Goal: Information Seeking & Learning: Learn about a topic

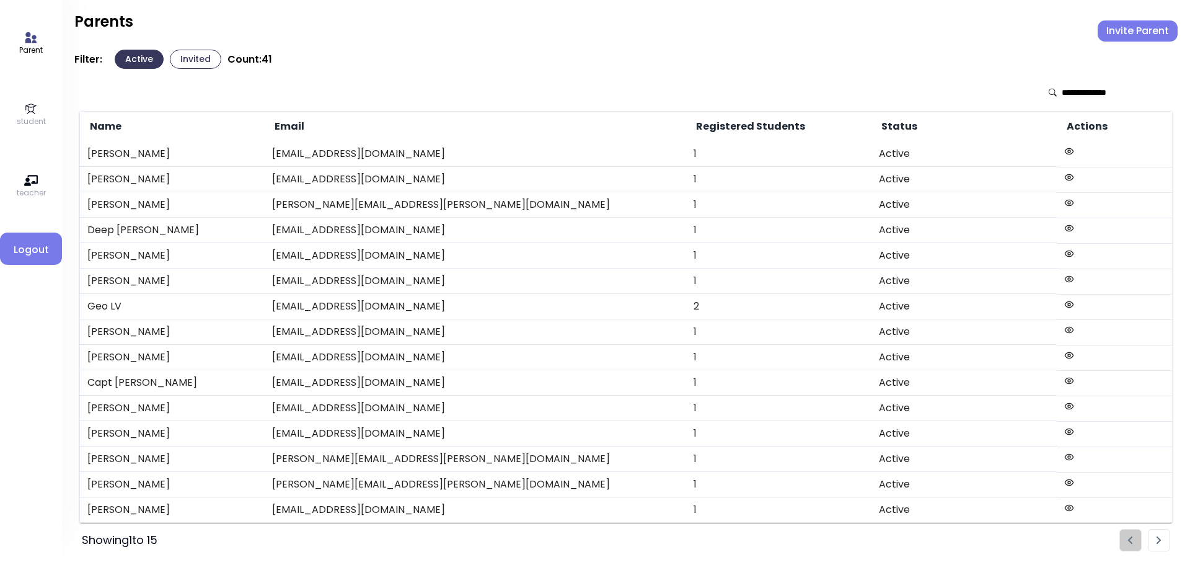
click at [43, 120] on p "student" at bounding box center [31, 121] width 29 height 11
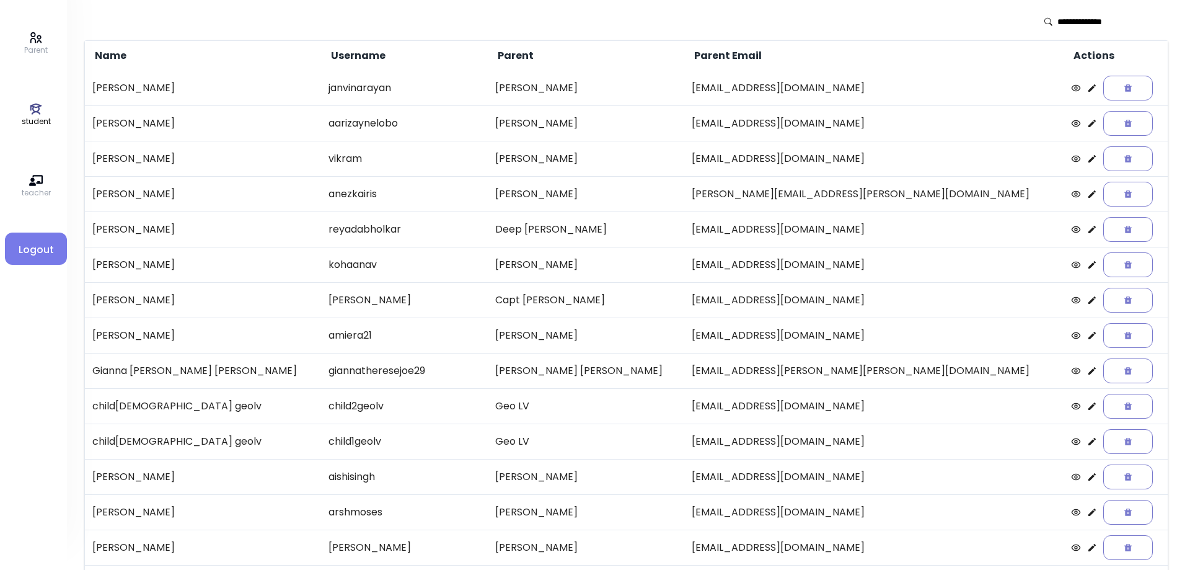
scroll to position [143, 0]
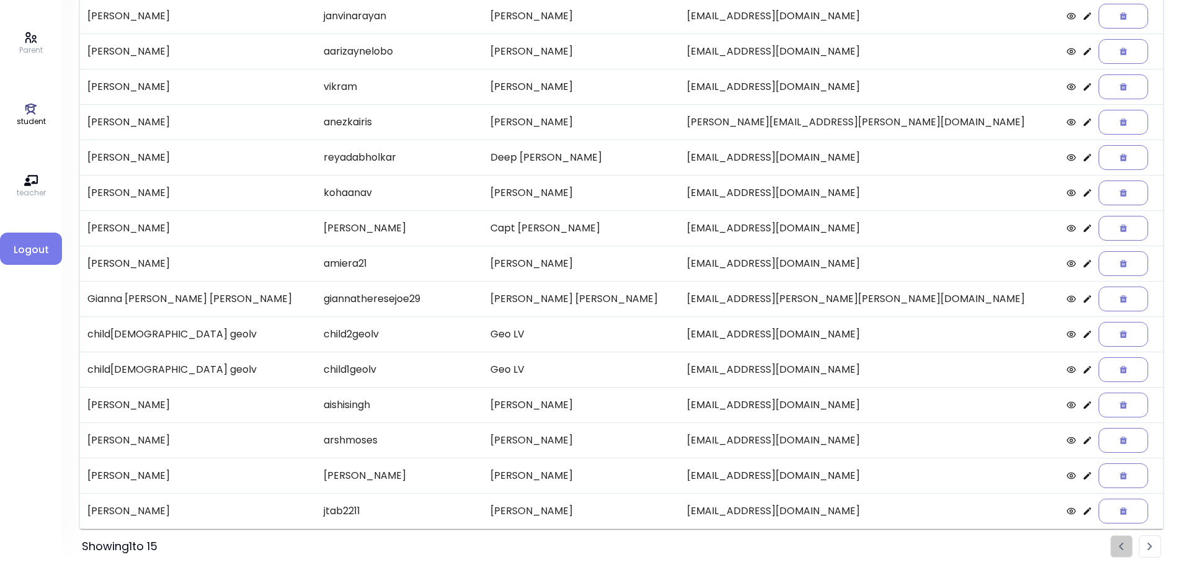
click at [1150, 543] on img "Pagination" at bounding box center [1149, 546] width 5 height 8
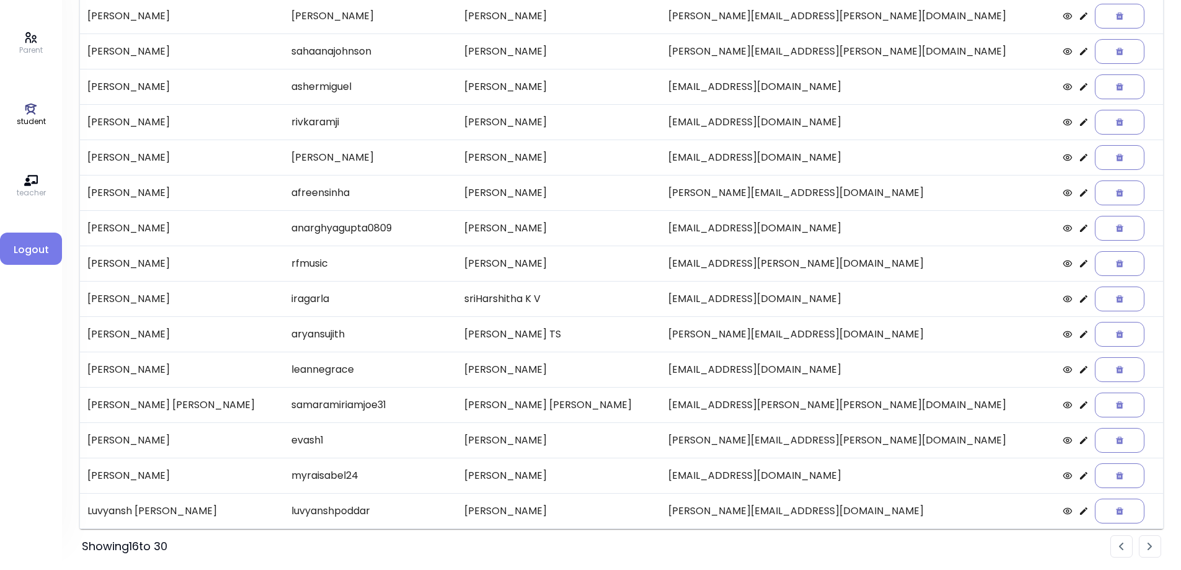
click at [1078, 478] on icon at bounding box center [1083, 475] width 10 height 10
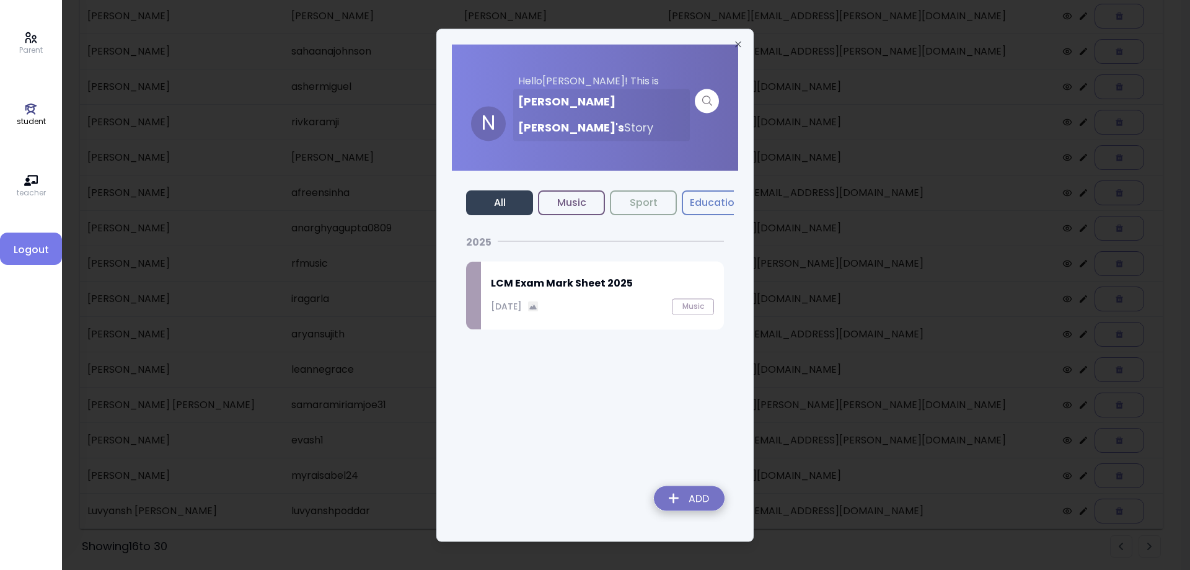
click at [683, 502] on img at bounding box center [689, 500] width 90 height 44
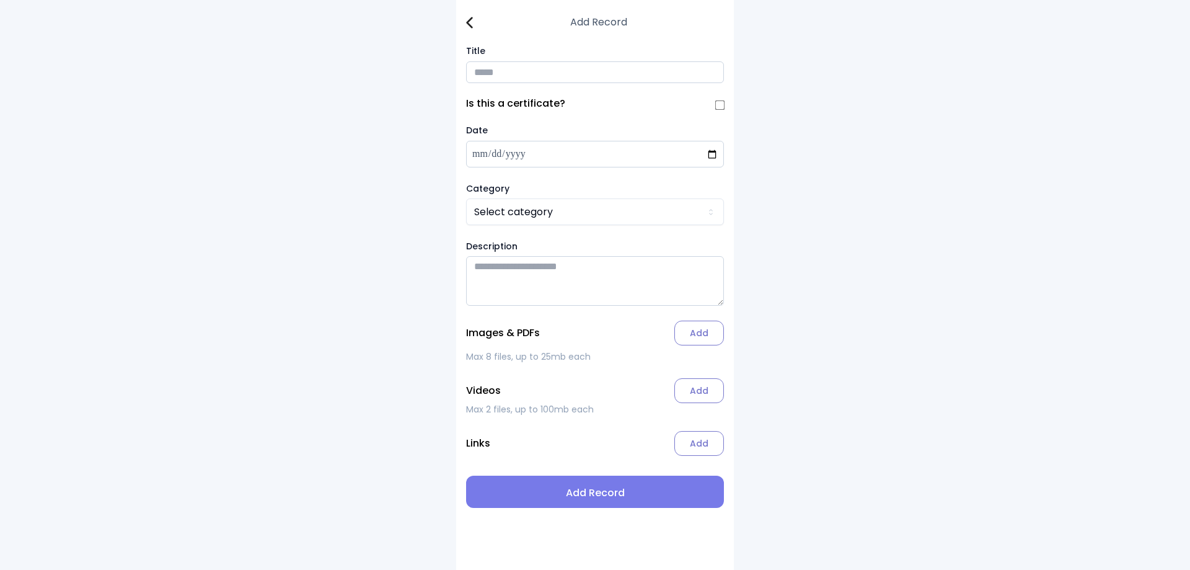
click at [492, 71] on input "Title" at bounding box center [595, 72] width 258 height 22
type input "**********"
click at [542, 216] on html "**********" at bounding box center [595, 285] width 1190 height 570
click at [698, 335] on label "Add" at bounding box center [699, 332] width 50 height 25
click at [0, 0] on input "Add" at bounding box center [0, 0] width 0 height 0
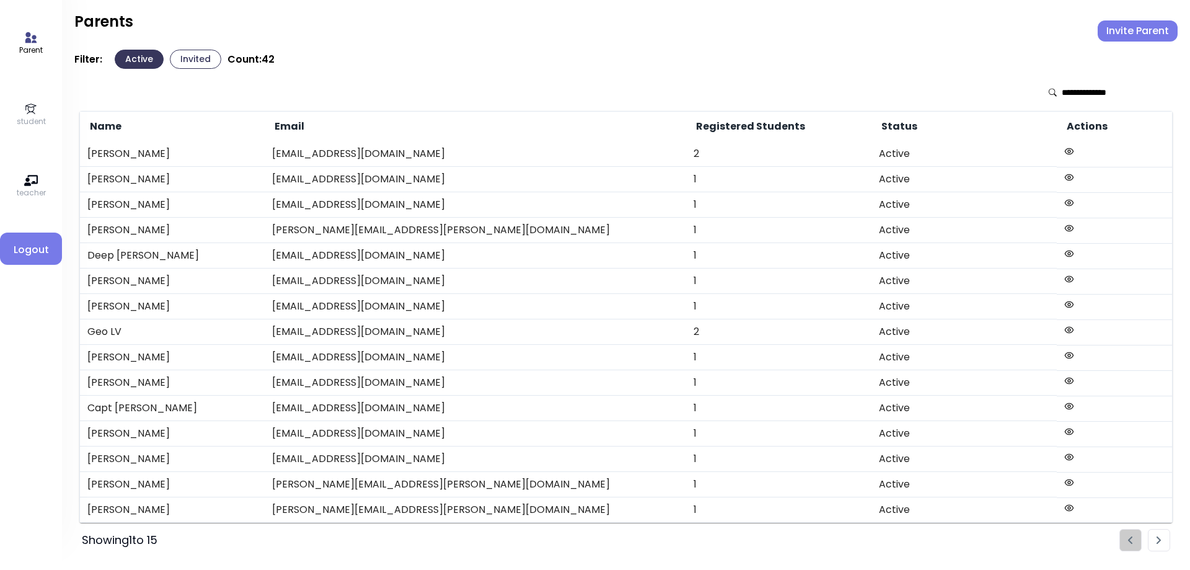
click at [29, 113] on icon at bounding box center [31, 109] width 14 height 14
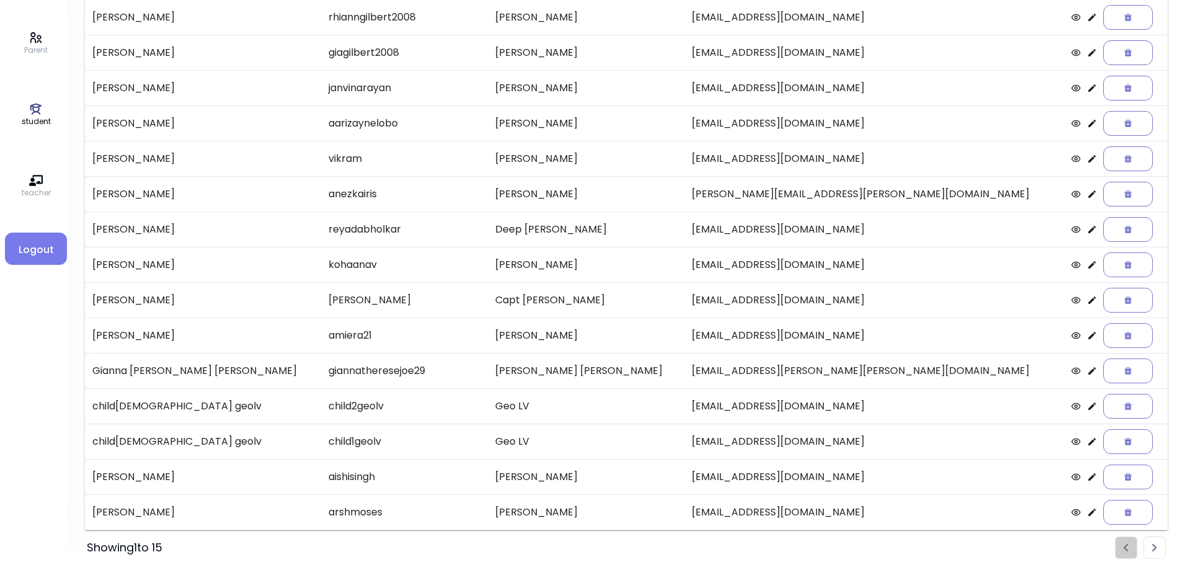
scroll to position [143, 0]
click at [1083, 476] on icon at bounding box center [1086, 475] width 7 height 7
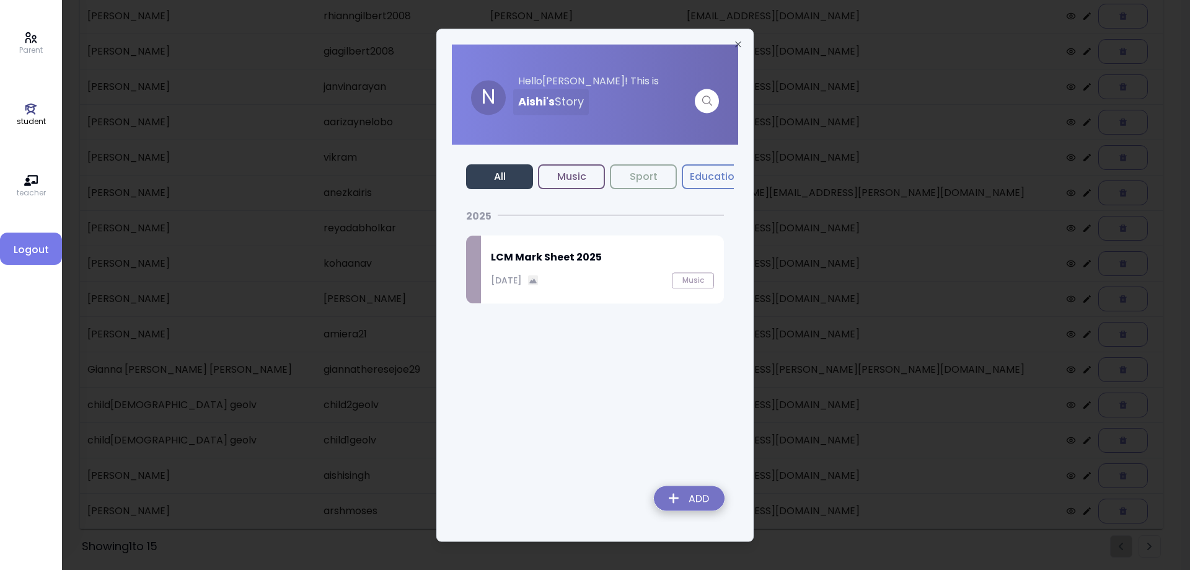
click at [689, 495] on img at bounding box center [689, 500] width 90 height 44
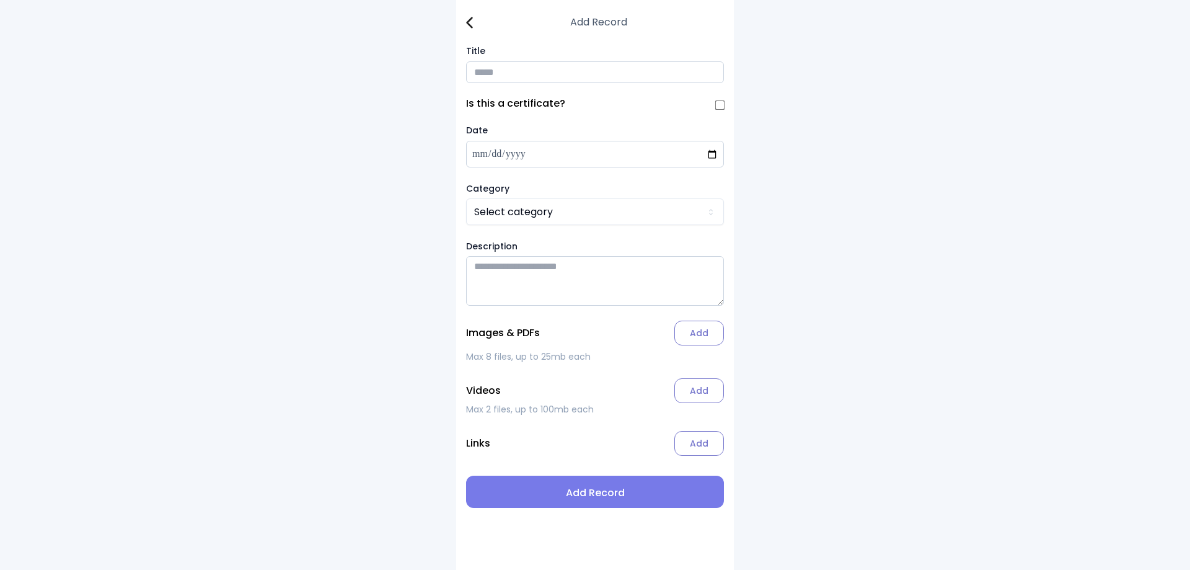
click at [522, 71] on input "Title" at bounding box center [595, 72] width 258 height 22
paste input "**********"
type input "**********"
click at [714, 109] on div "Is this a certificate?" at bounding box center [595, 103] width 258 height 11
click at [575, 221] on html "**********" at bounding box center [595, 285] width 1190 height 570
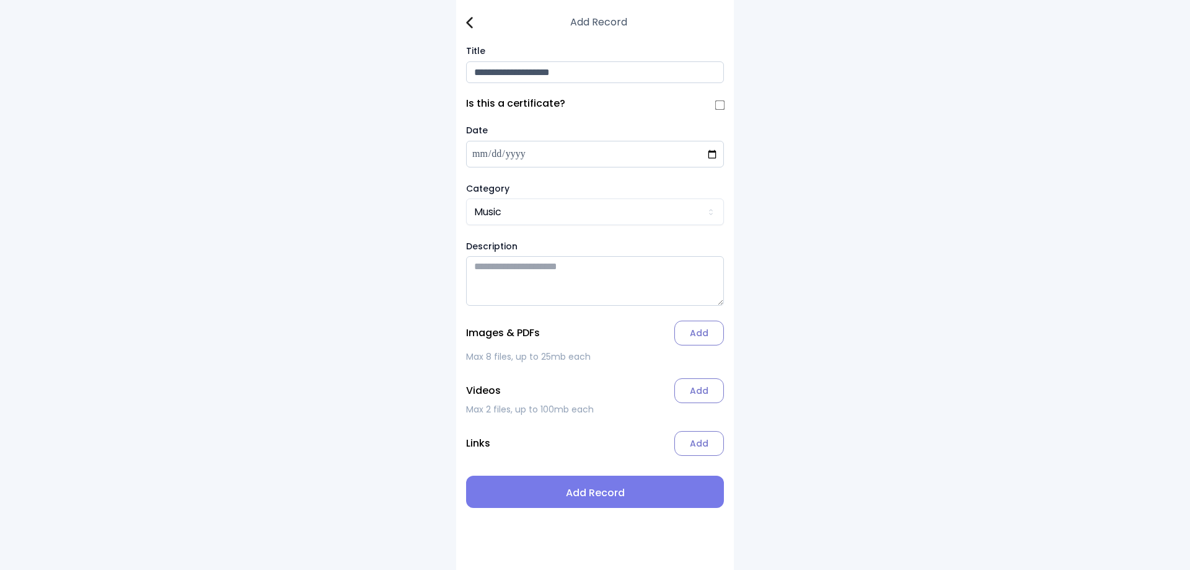
click at [687, 342] on label "Add" at bounding box center [699, 332] width 50 height 25
click at [0, 0] on input "Add" at bounding box center [0, 0] width 0 height 0
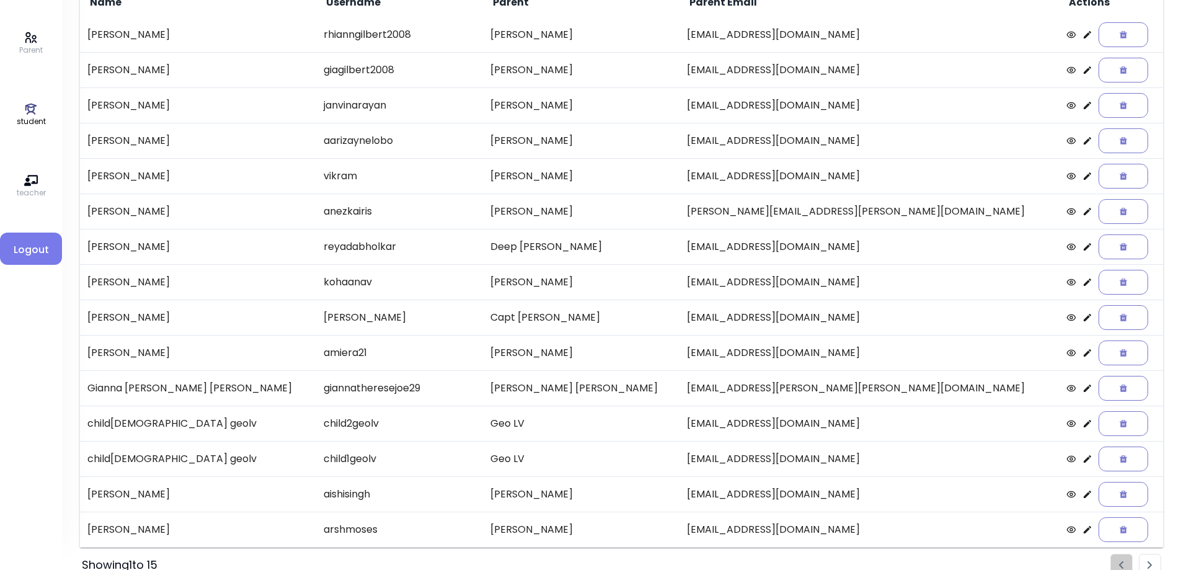
scroll to position [143, 0]
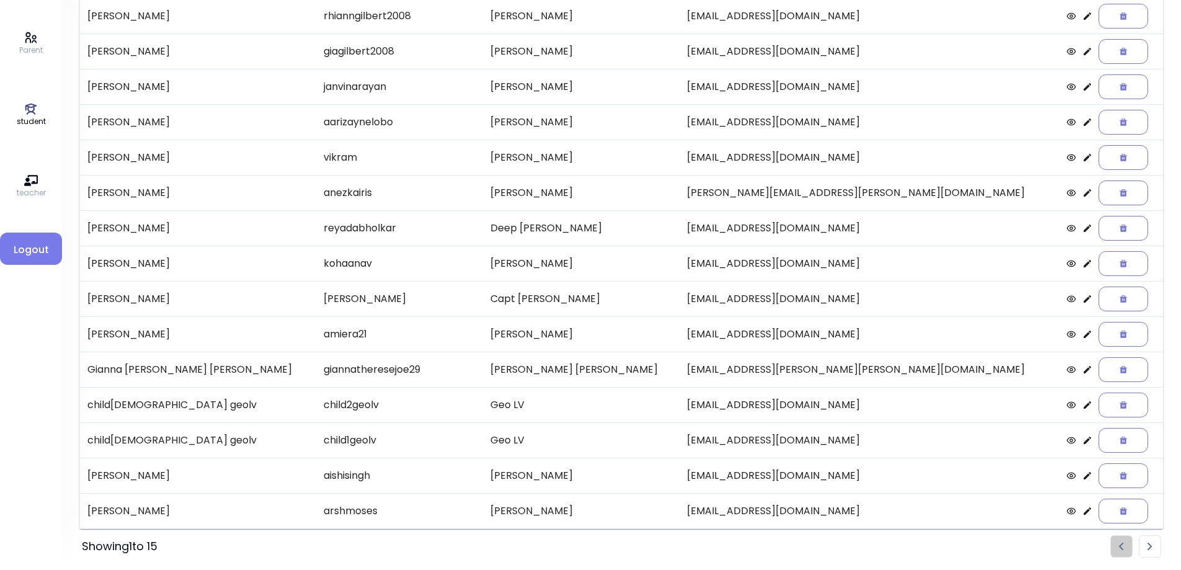
click at [1145, 544] on li "Pagination" at bounding box center [1149, 546] width 22 height 22
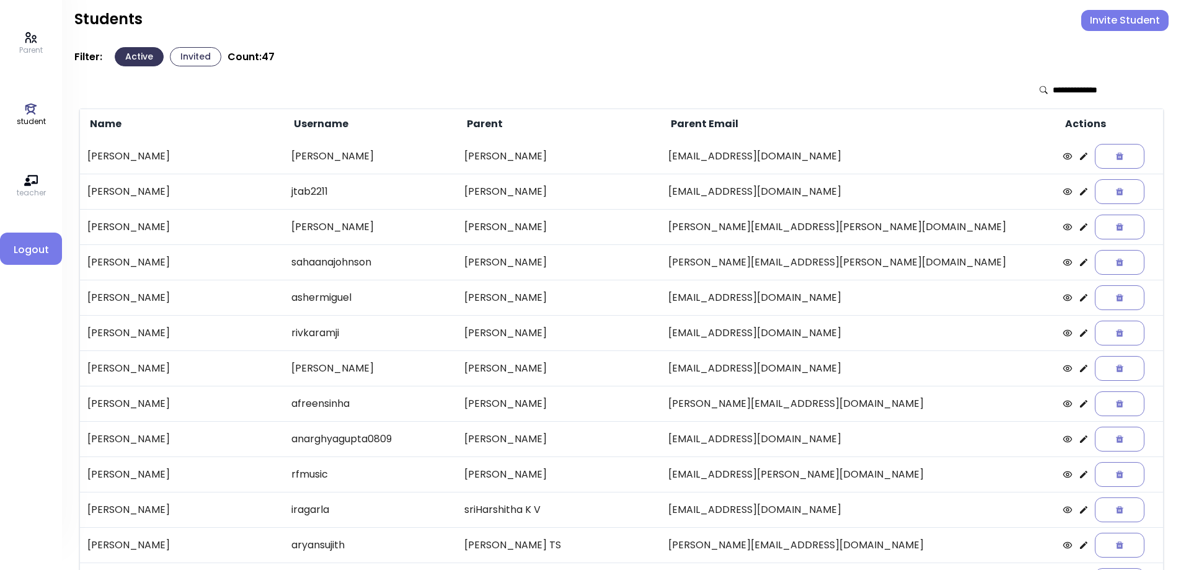
scroll to position [0, 0]
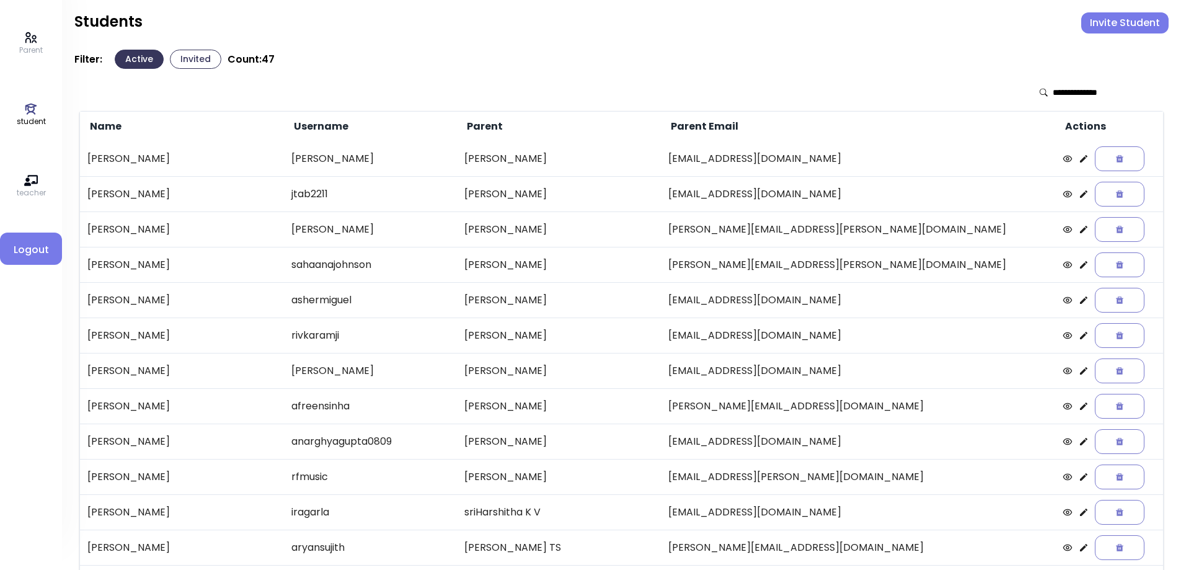
click at [1078, 263] on icon at bounding box center [1083, 265] width 10 height 10
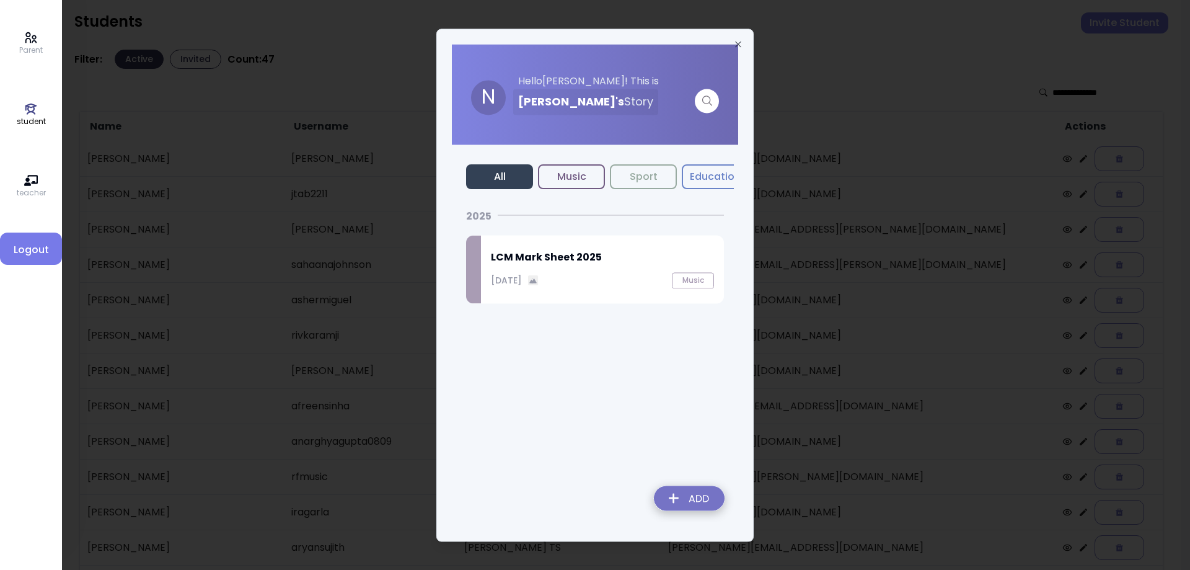
click at [689, 501] on img at bounding box center [689, 500] width 90 height 44
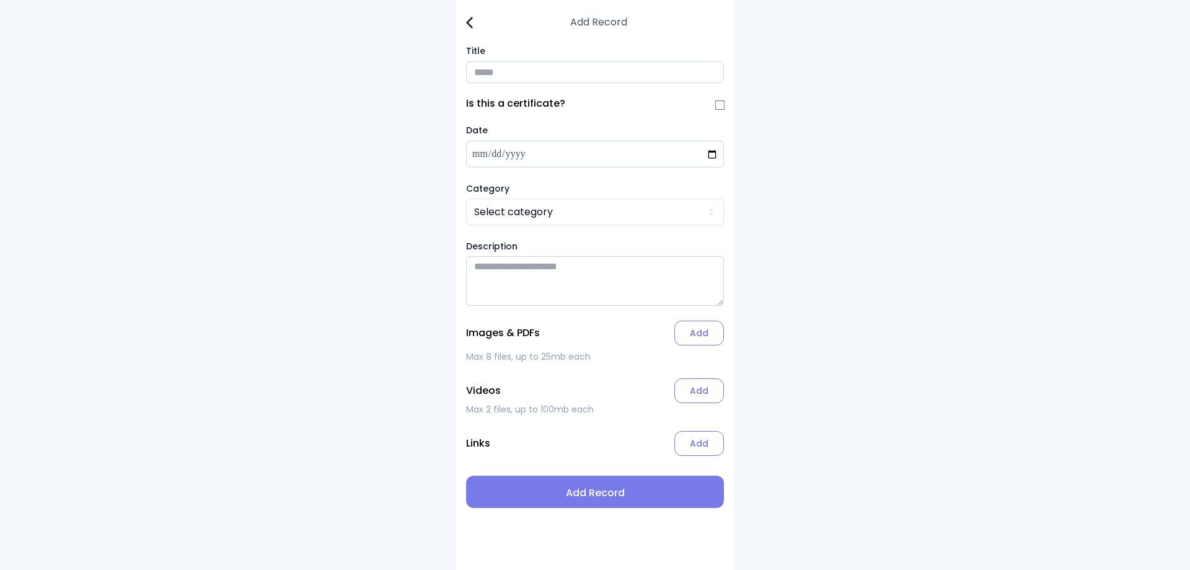
click at [507, 79] on input "Title" at bounding box center [595, 72] width 258 height 22
drag, startPoint x: 507, startPoint y: 79, endPoint x: 486, endPoint y: 68, distance: 23.6
click at [486, 68] on input "Title" at bounding box center [595, 72] width 258 height 22
type input "**********"
click at [579, 209] on html "**********" at bounding box center [595, 285] width 1190 height 570
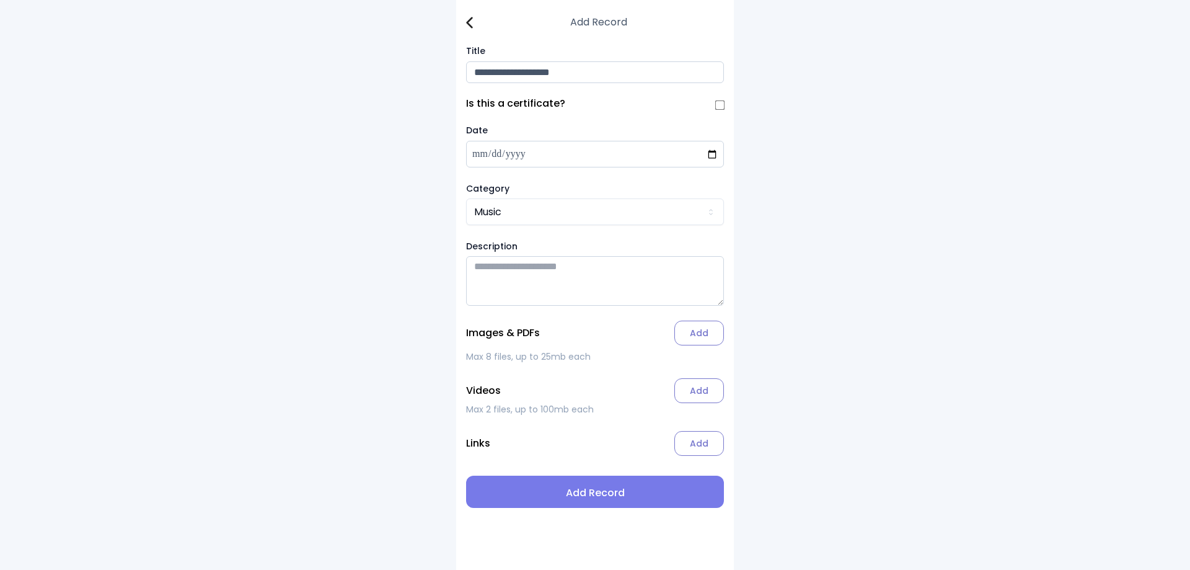
click at [583, 81] on input "**********" at bounding box center [595, 72] width 258 height 22
drag, startPoint x: 582, startPoint y: 77, endPoint x: 472, endPoint y: 88, distance: 110.9
click at [472, 88] on div "**********" at bounding box center [595, 285] width 278 height 570
click at [472, 29] on div "Add Record" at bounding box center [595, 22] width 258 height 15
click at [470, 24] on img at bounding box center [469, 23] width 7 height 12
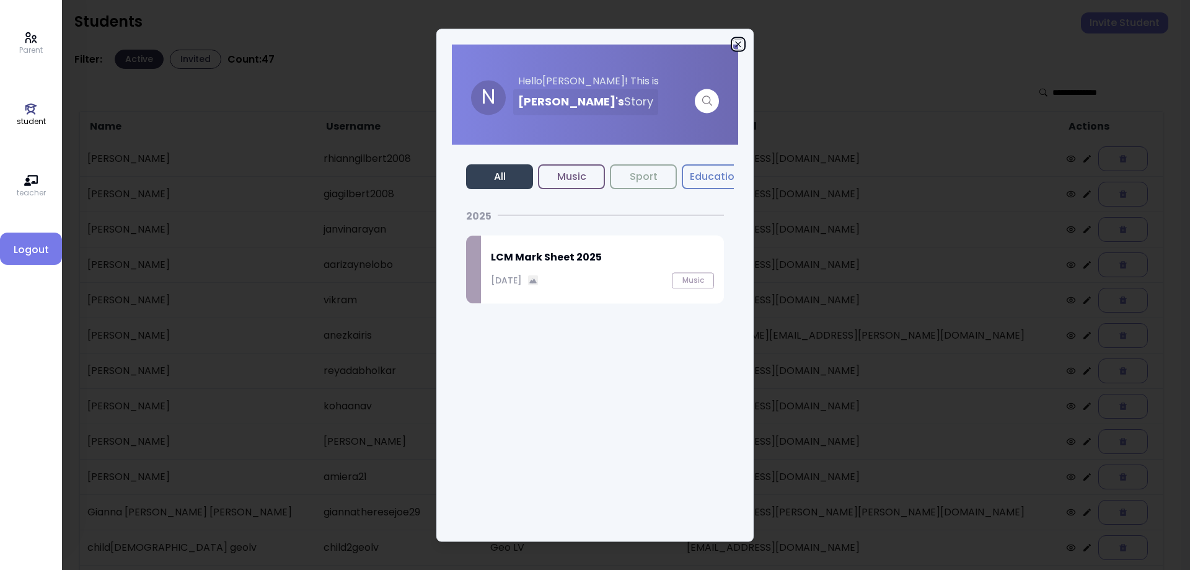
click at [735, 41] on icon "button" at bounding box center [738, 44] width 10 height 10
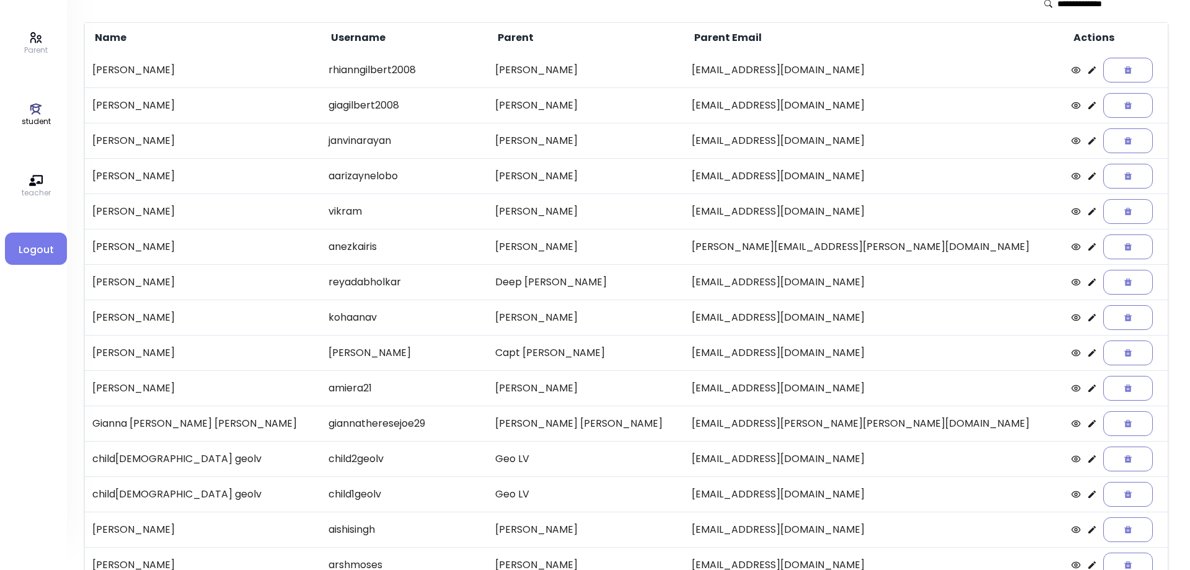
scroll to position [143, 0]
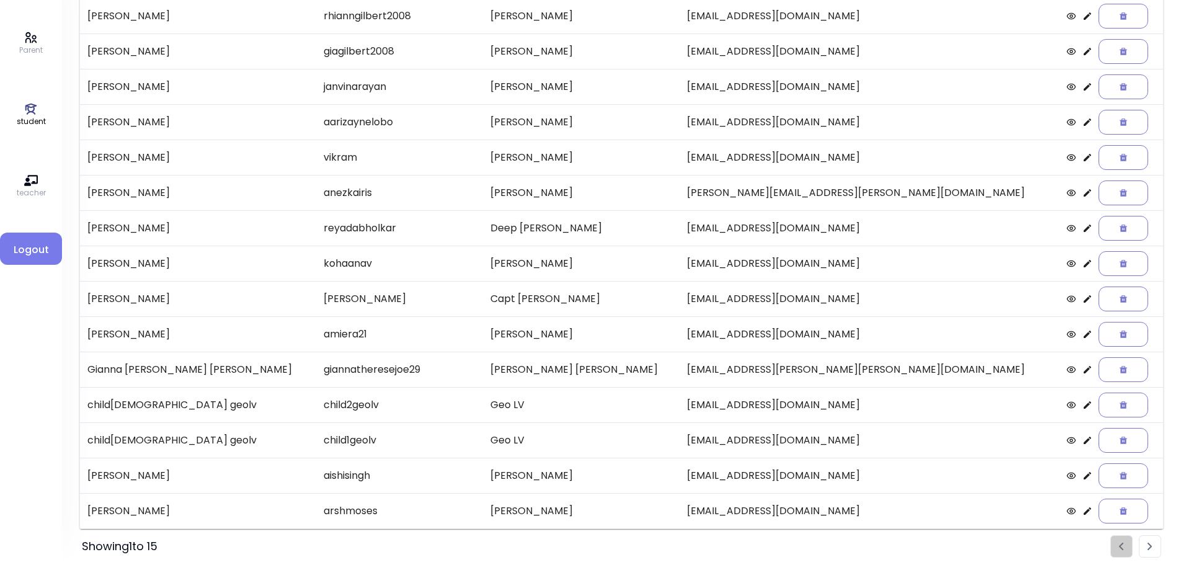
click at [1147, 546] on img "Pagination" at bounding box center [1149, 546] width 5 height 8
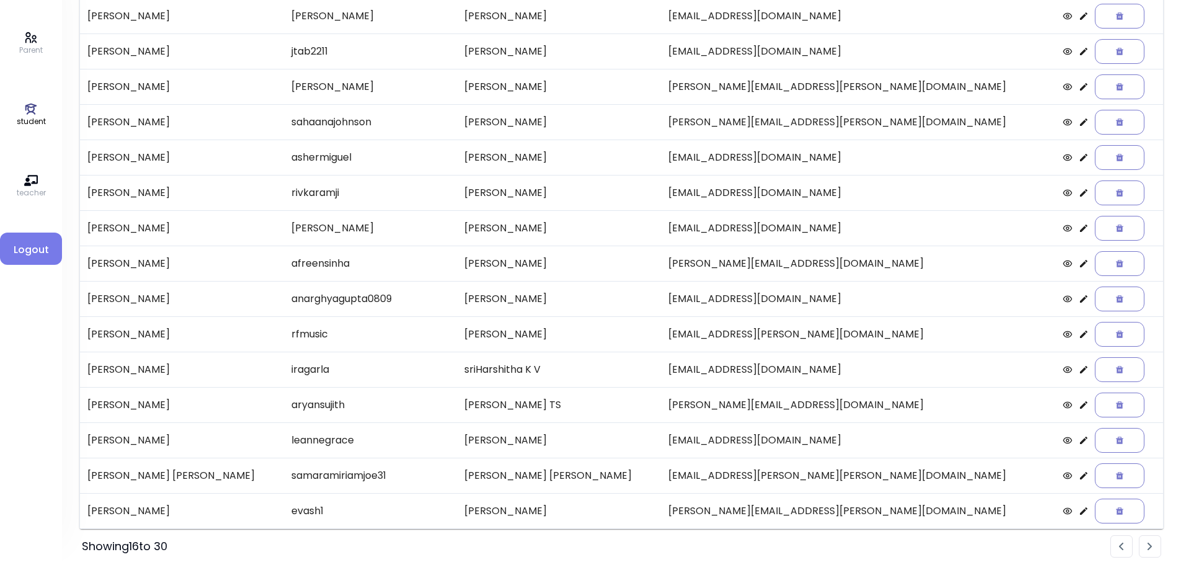
click at [1080, 124] on icon at bounding box center [1083, 121] width 7 height 7
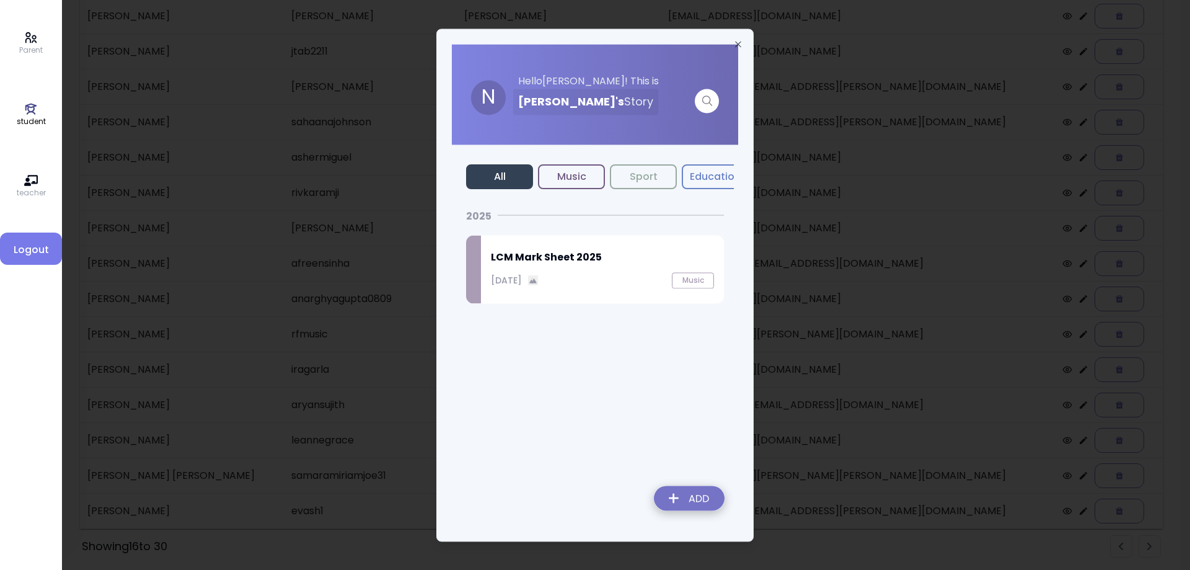
click at [694, 490] on img at bounding box center [689, 500] width 90 height 44
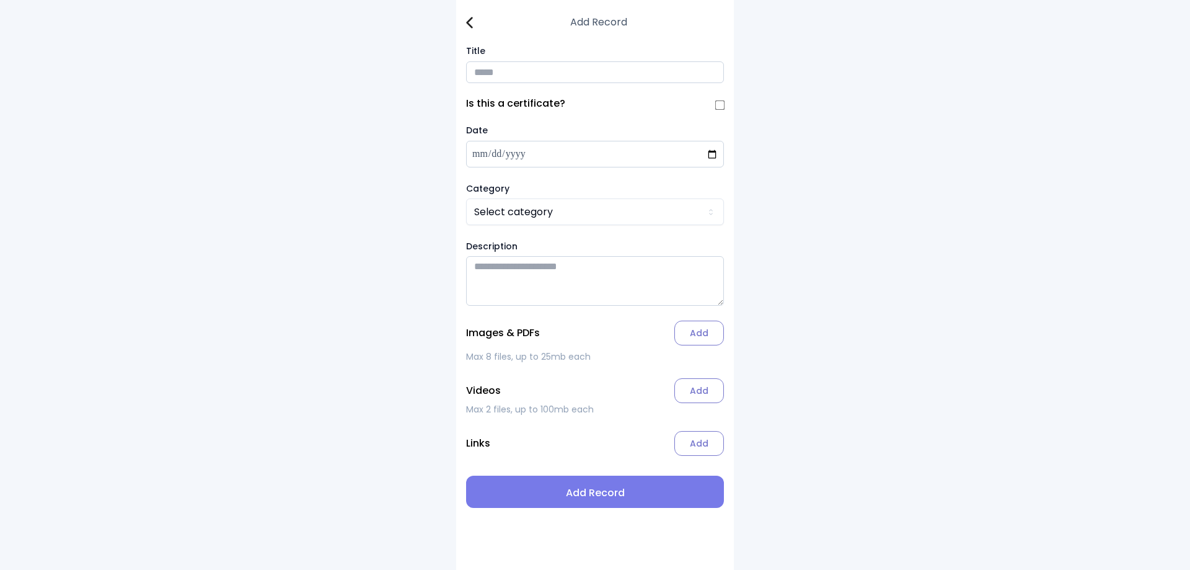
click at [501, 73] on input "Title" at bounding box center [595, 72] width 258 height 22
paste input "**********"
type input "**********"
click at [583, 208] on html "**********" at bounding box center [595, 285] width 1190 height 570
click at [695, 345] on label "Add" at bounding box center [699, 332] width 50 height 25
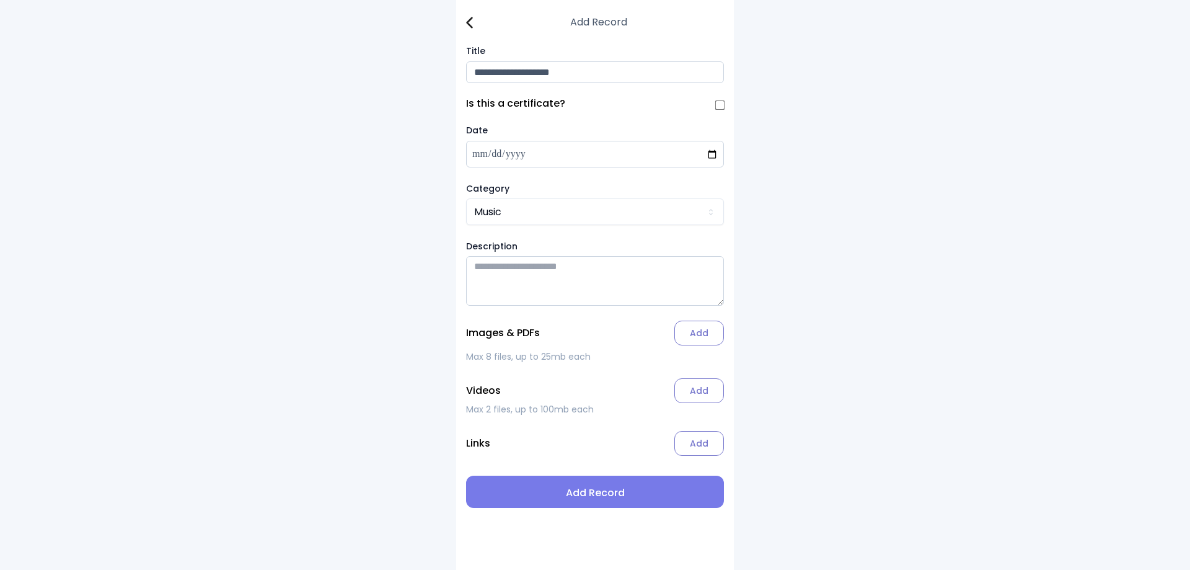
click at [0, 0] on input "Add" at bounding box center [0, 0] width 0 height 0
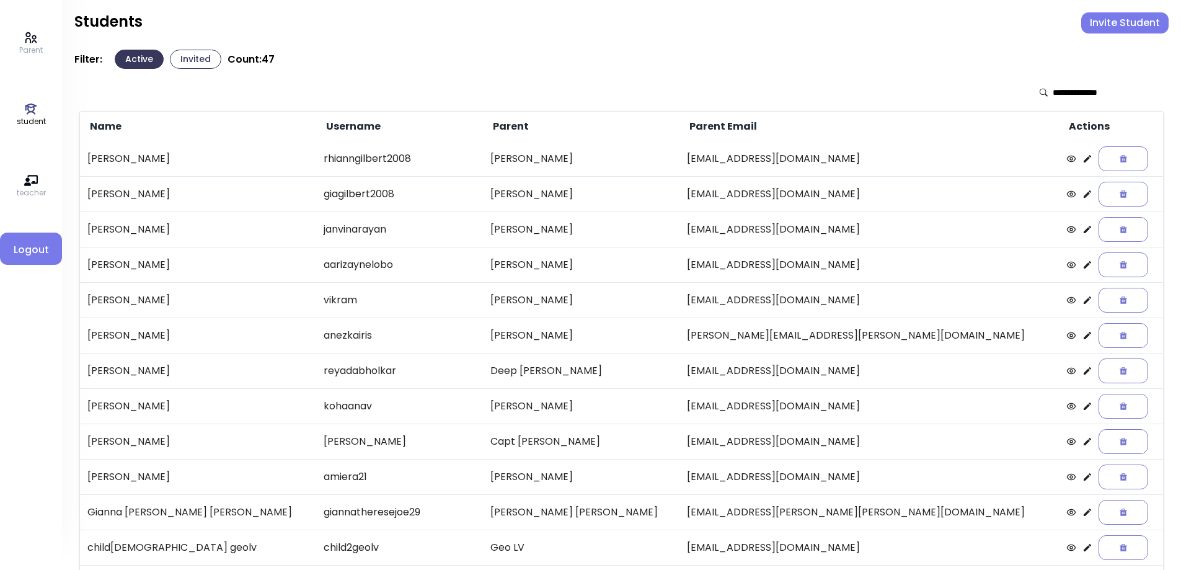
click at [182, 52] on button "Invited" at bounding box center [195, 59] width 51 height 19
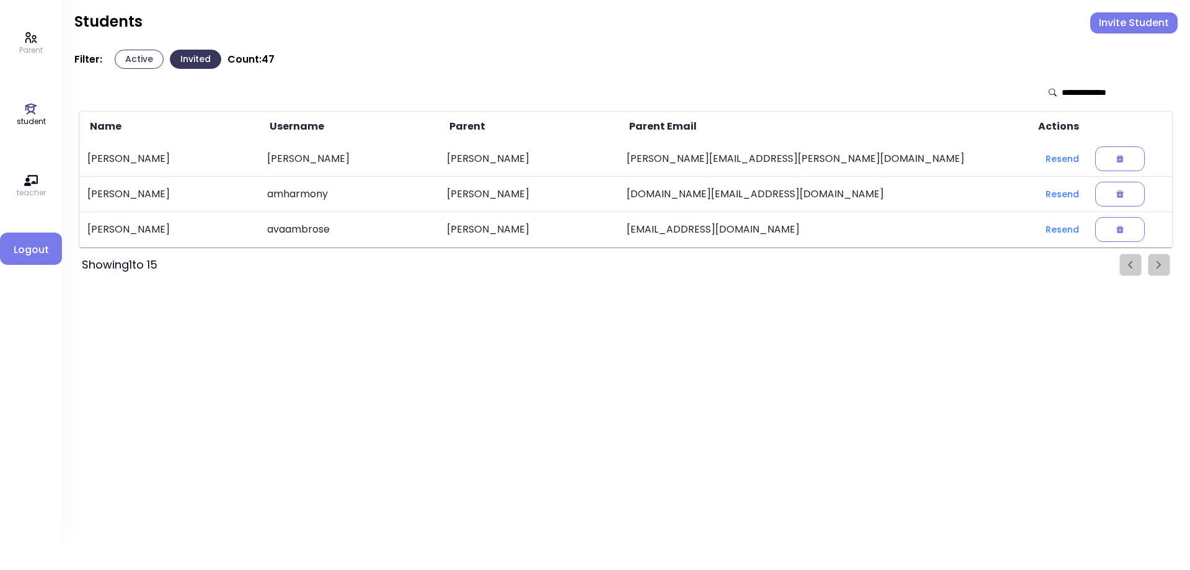
click at [25, 105] on icon at bounding box center [31, 108] width 12 height 11
click at [125, 57] on button "Active" at bounding box center [139, 59] width 49 height 19
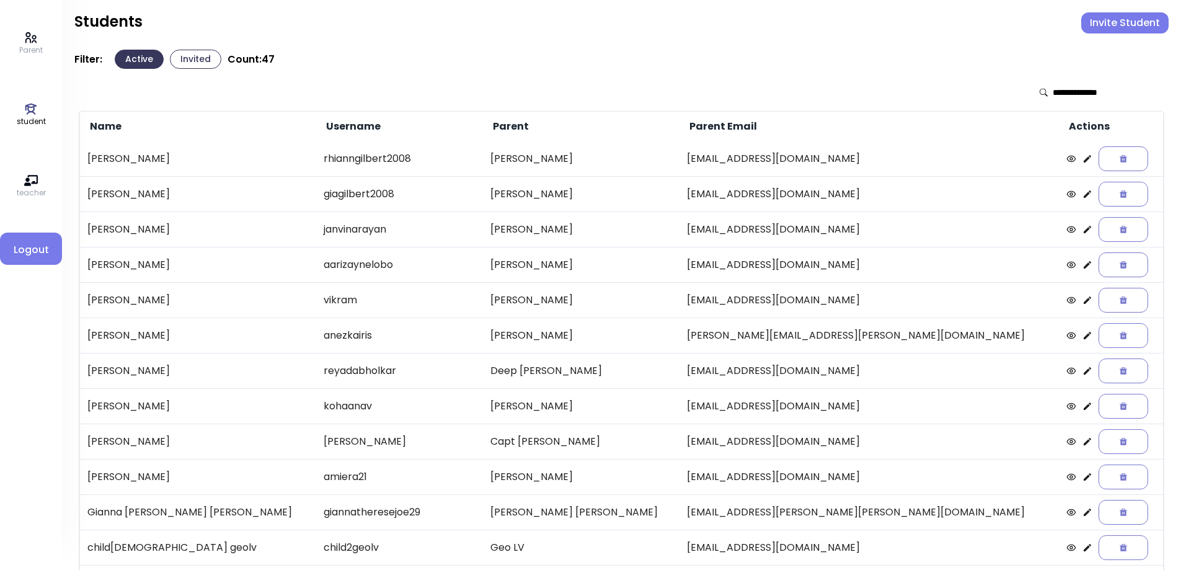
click at [29, 46] on p "Parent" at bounding box center [31, 50] width 24 height 11
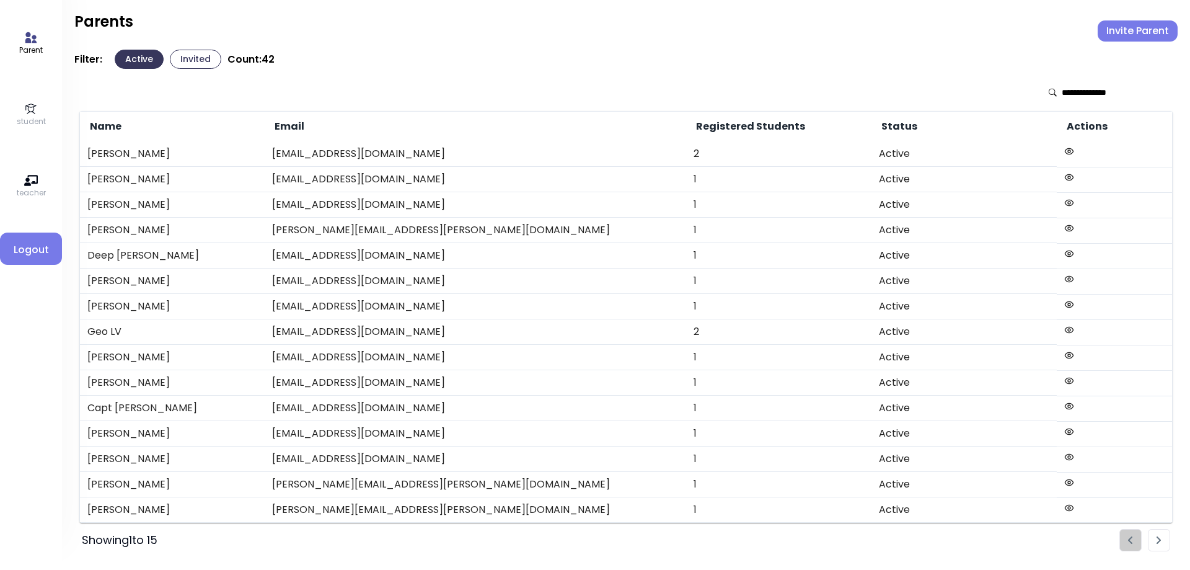
click at [30, 114] on icon at bounding box center [31, 109] width 14 height 14
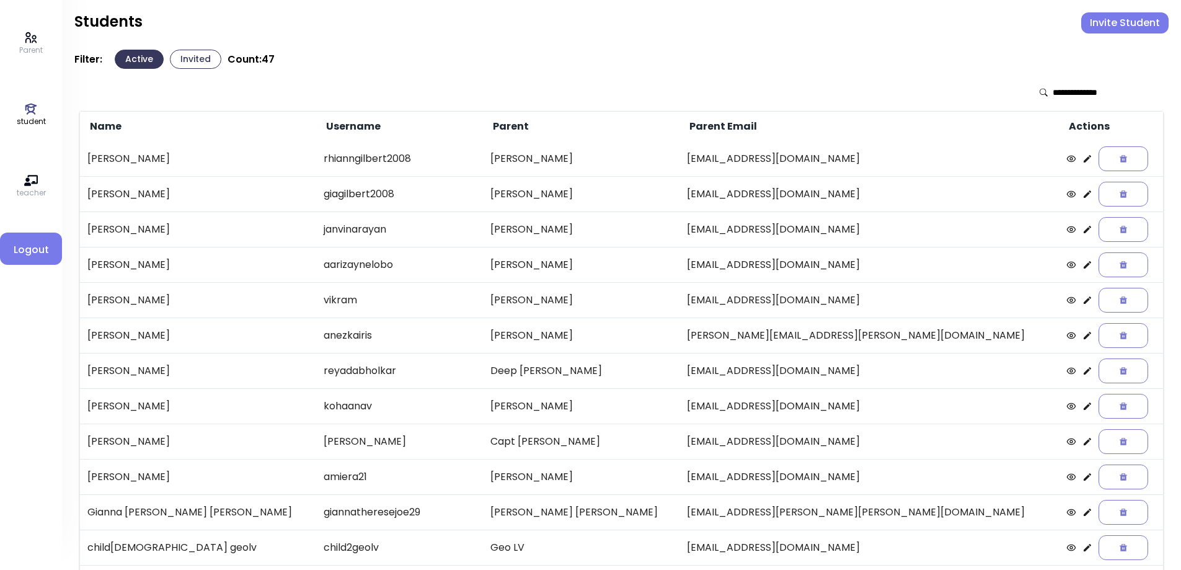
click at [1083, 160] on icon at bounding box center [1086, 158] width 7 height 7
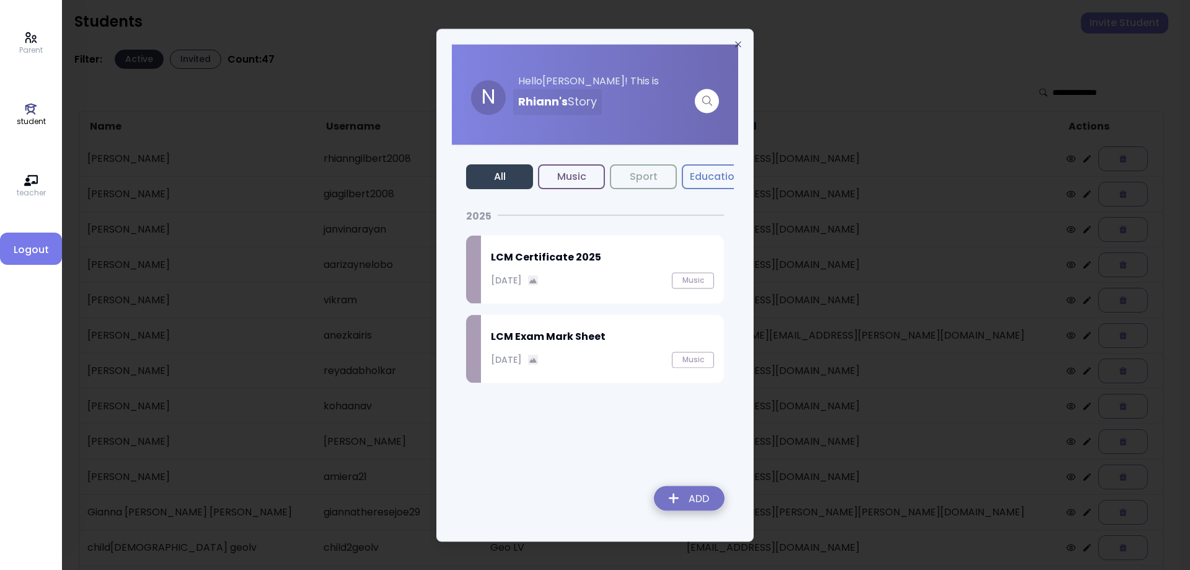
click at [602, 282] on div "September 27, 2025 Music" at bounding box center [602, 280] width 223 height 16
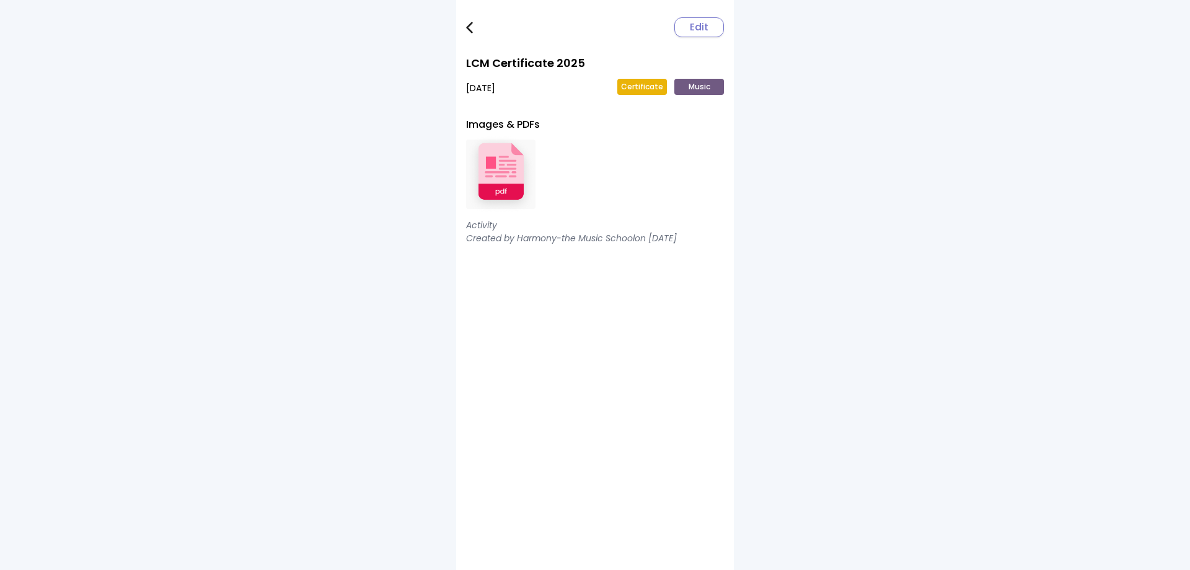
click at [511, 175] on img at bounding box center [500, 174] width 69 height 81
click at [467, 32] on img at bounding box center [469, 28] width 7 height 12
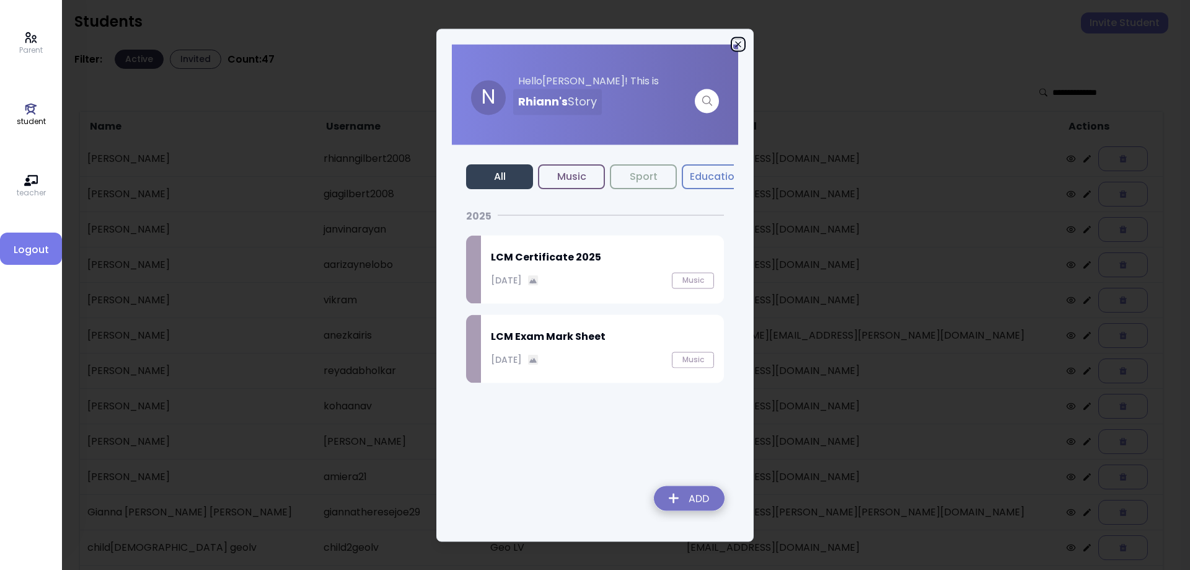
click at [737, 42] on icon "button" at bounding box center [738, 44] width 10 height 10
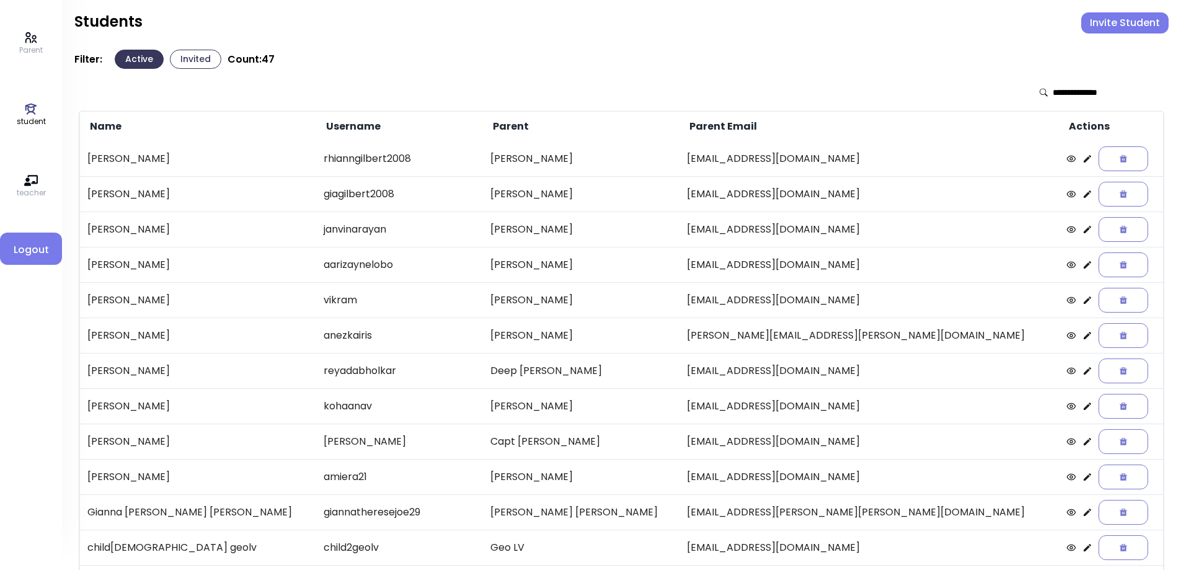
click at [1082, 189] on icon at bounding box center [1087, 194] width 10 height 10
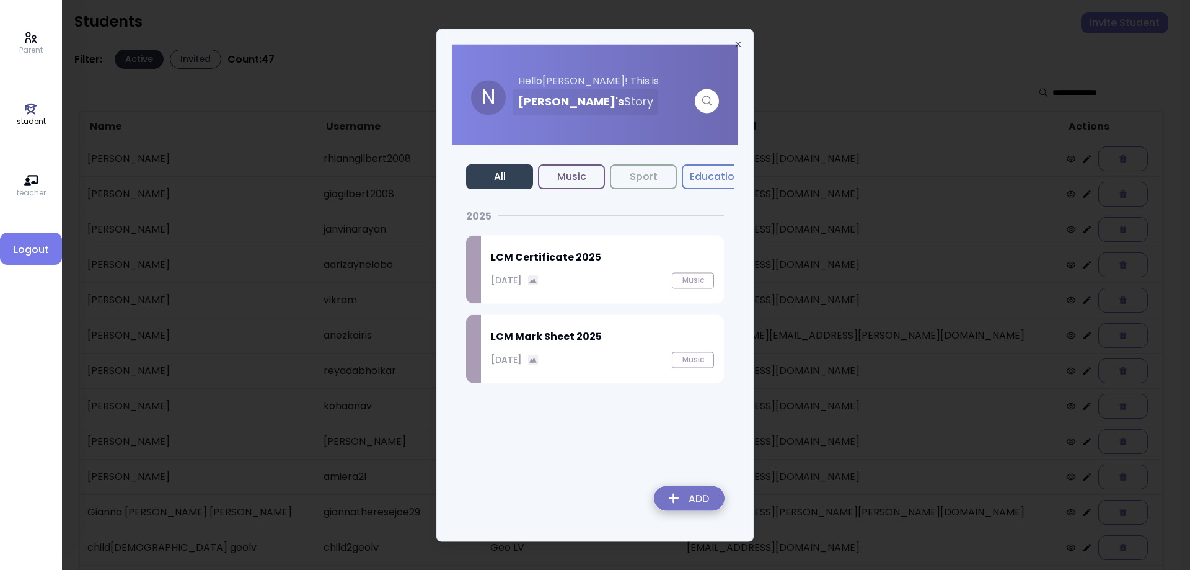
click at [505, 277] on p "September 27, 2025" at bounding box center [506, 279] width 31 height 13
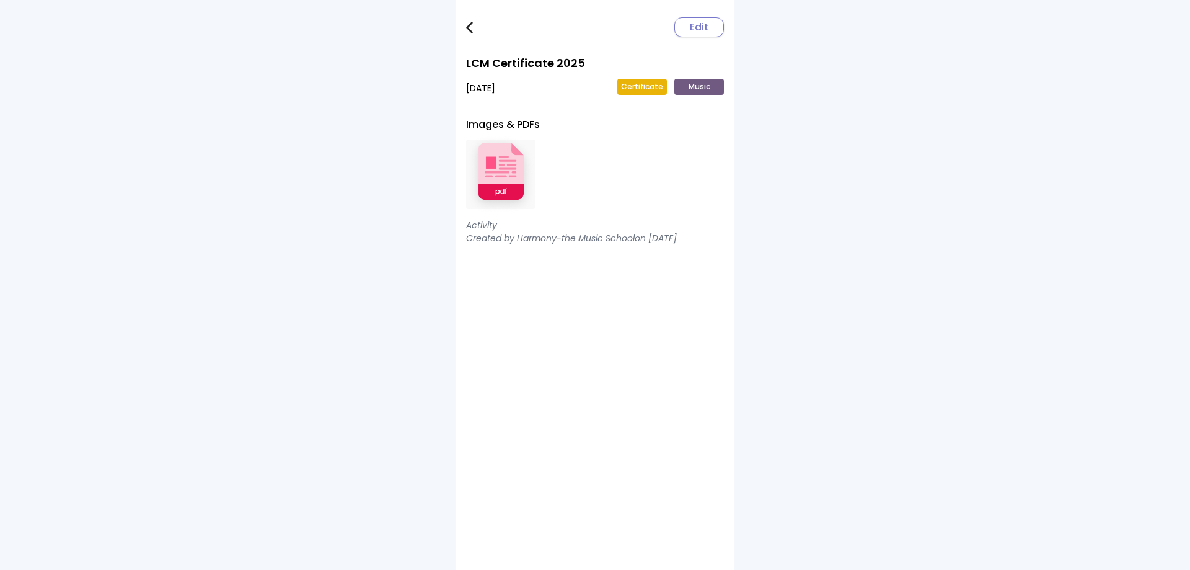
click at [508, 180] on img at bounding box center [500, 174] width 69 height 81
click at [471, 29] on img at bounding box center [469, 28] width 7 height 12
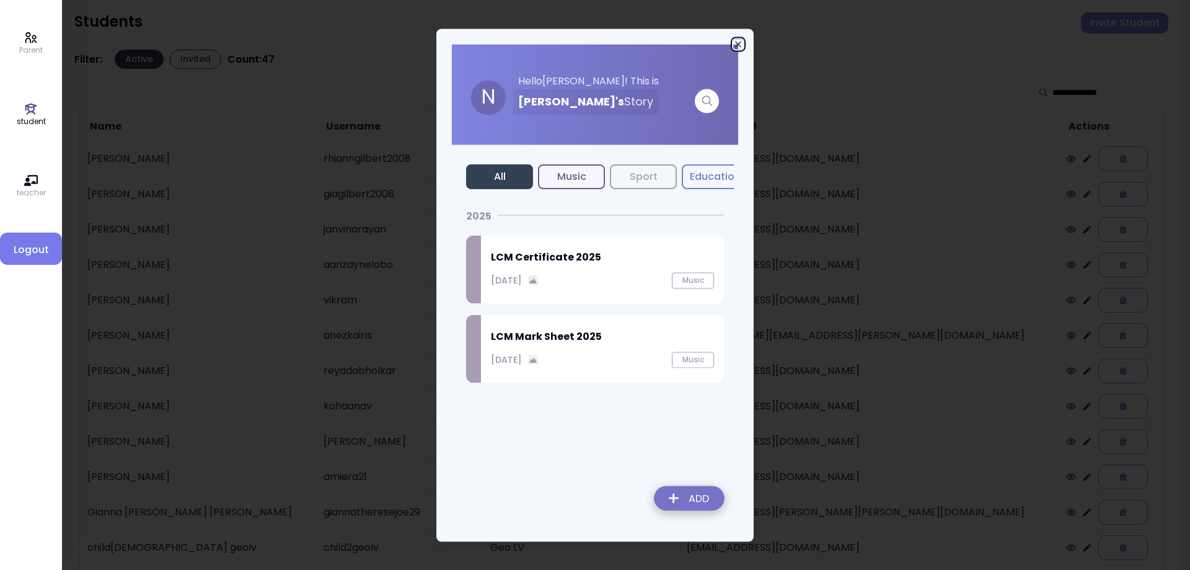
click at [736, 44] on icon "button" at bounding box center [738, 44] width 10 height 10
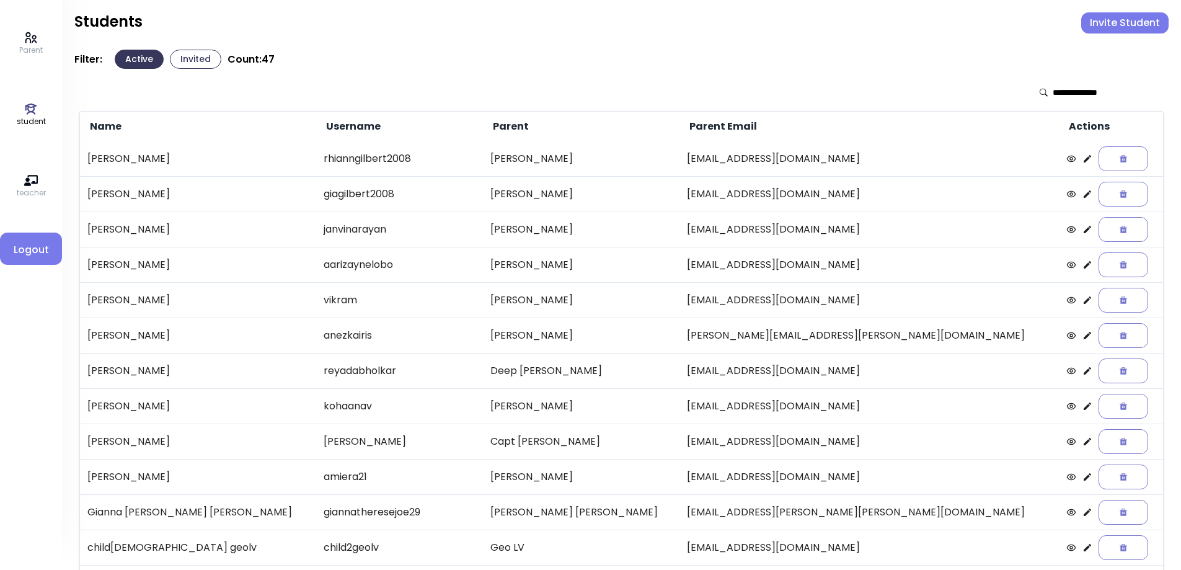
click at [1082, 227] on icon at bounding box center [1087, 229] width 10 height 10
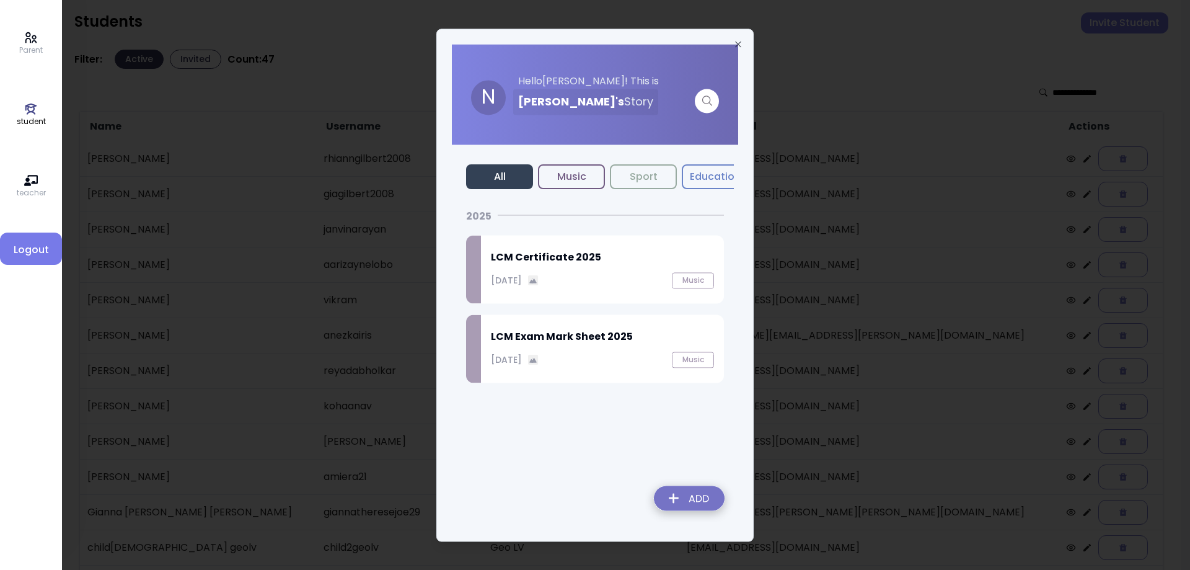
click at [522, 279] on p "September 27, 2025" at bounding box center [506, 279] width 31 height 13
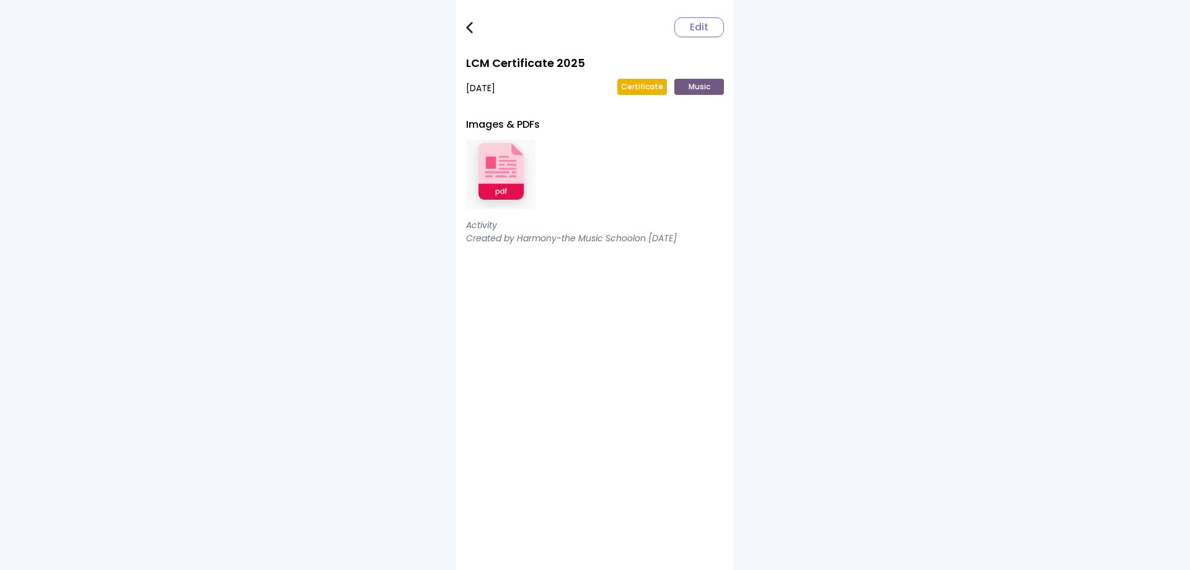
click at [508, 182] on img at bounding box center [500, 174] width 69 height 81
click at [469, 27] on img at bounding box center [469, 28] width 7 height 12
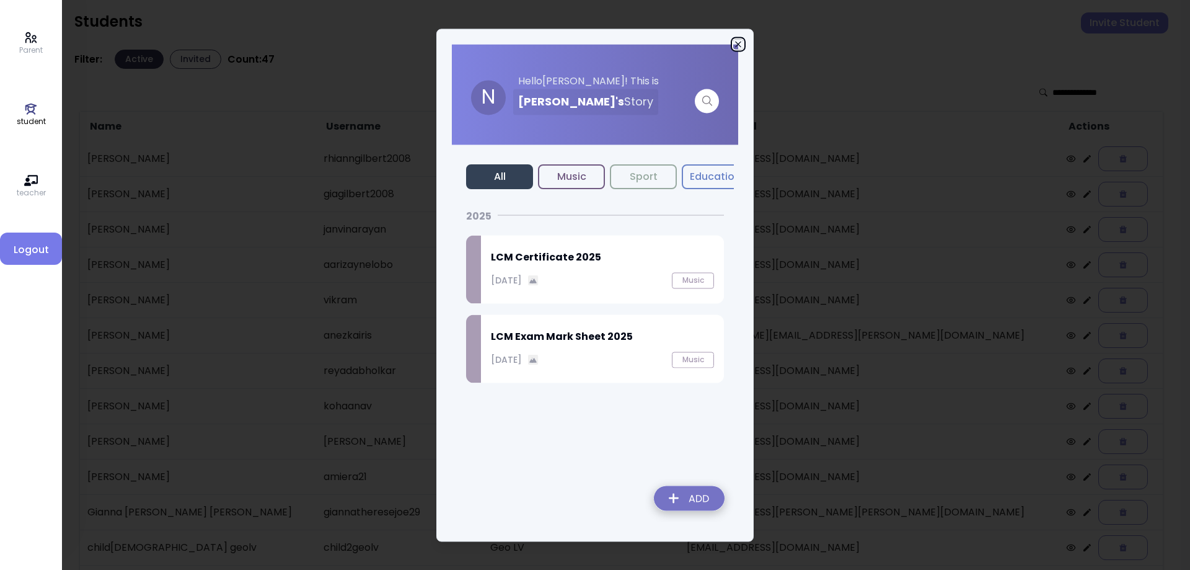
click at [736, 39] on icon "button" at bounding box center [738, 44] width 10 height 10
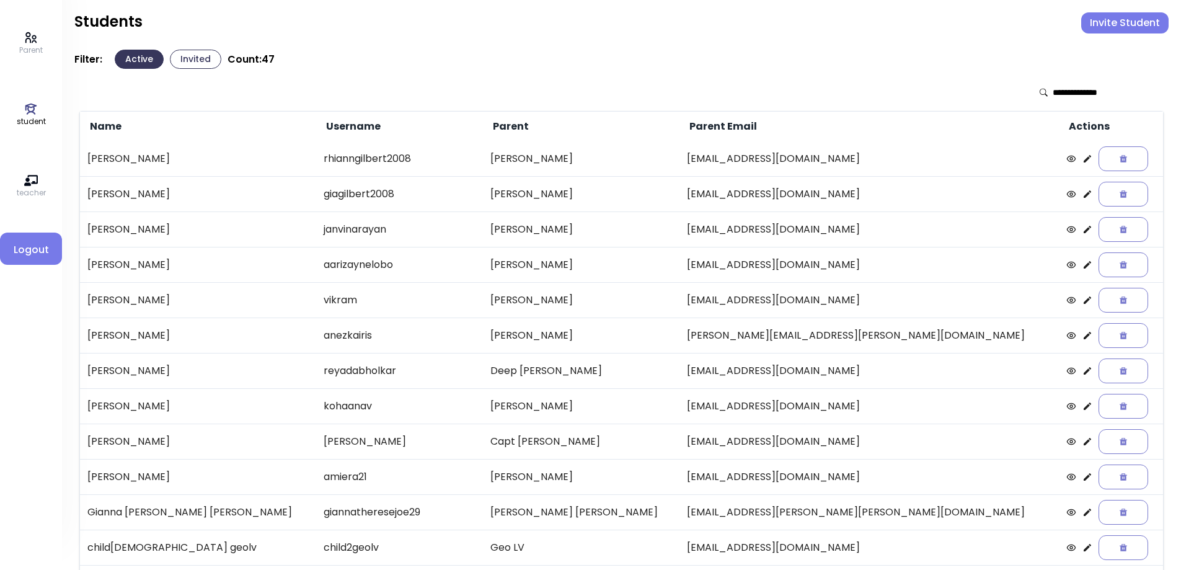
click at [1082, 268] on icon at bounding box center [1087, 265] width 10 height 10
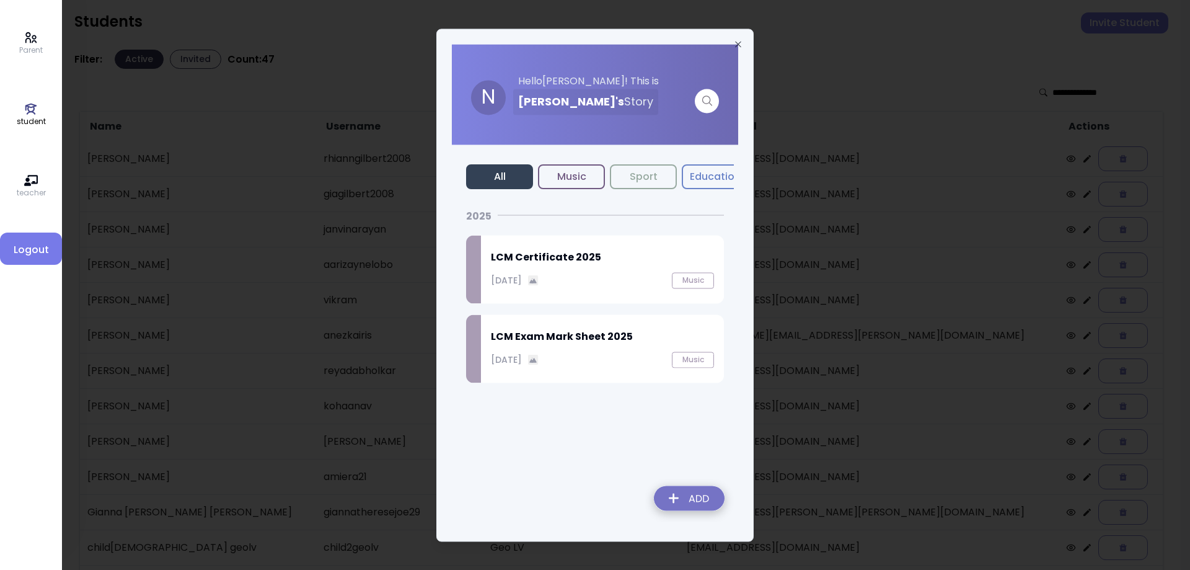
click at [500, 278] on p "September 27, 2025" at bounding box center [506, 279] width 31 height 13
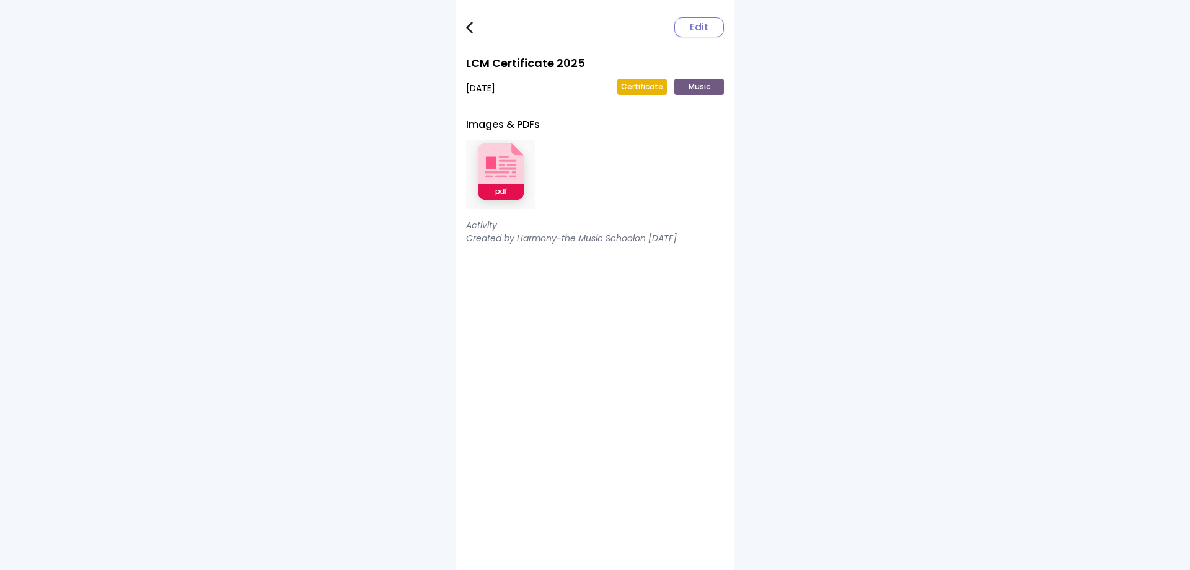
click at [490, 182] on img at bounding box center [500, 174] width 69 height 81
click at [472, 30] on img at bounding box center [469, 28] width 7 height 12
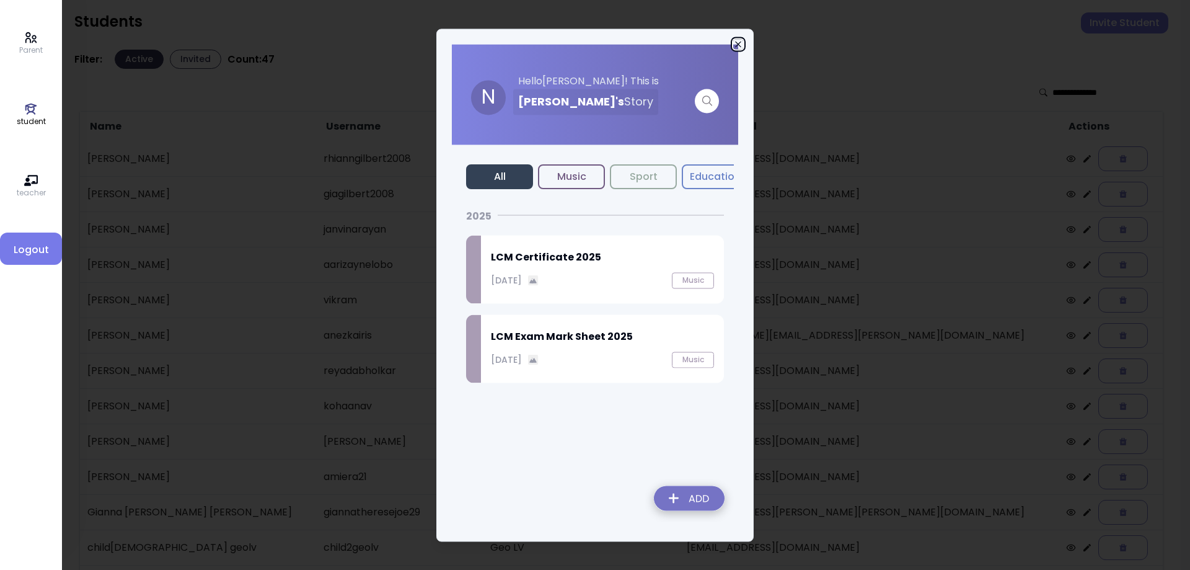
click at [739, 44] on icon "button" at bounding box center [738, 44] width 10 height 10
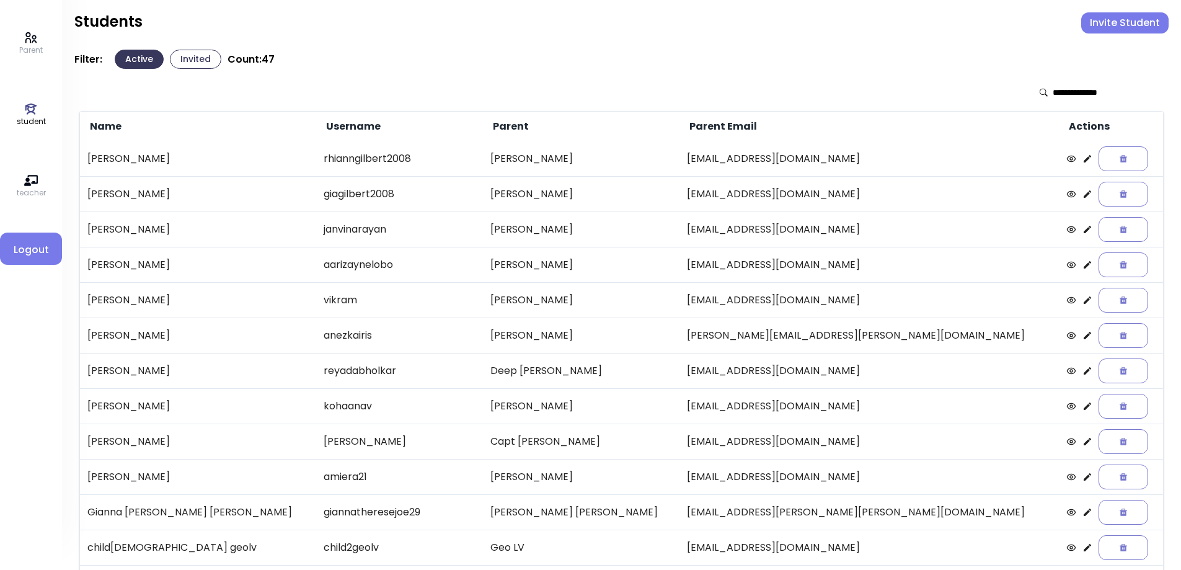
click at [1082, 301] on icon at bounding box center [1087, 300] width 10 height 10
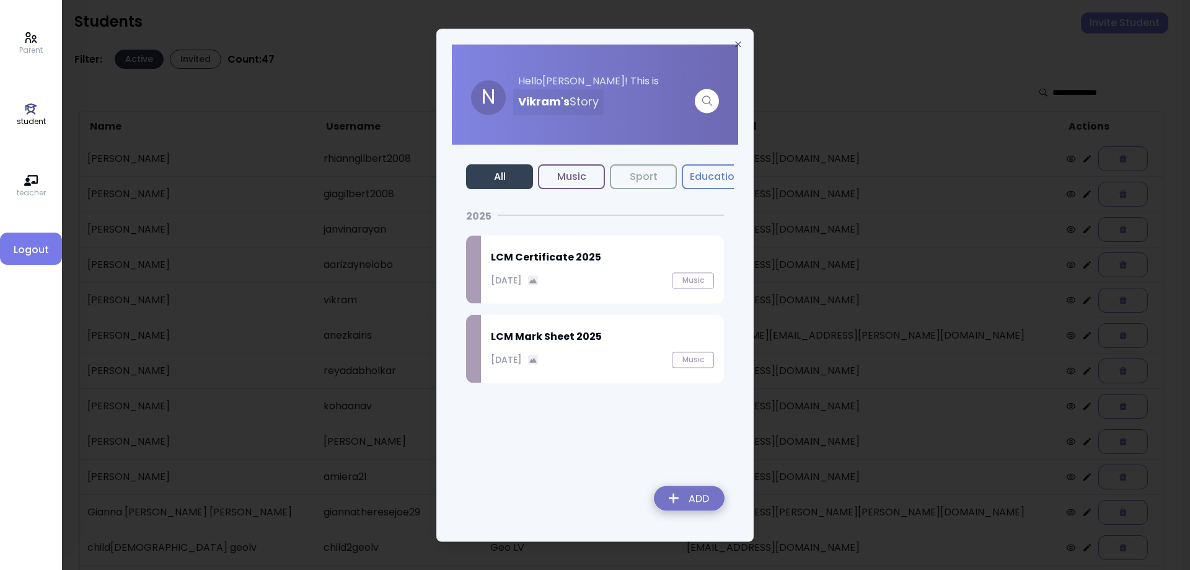
click at [522, 280] on p "September 27, 2025" at bounding box center [506, 279] width 31 height 13
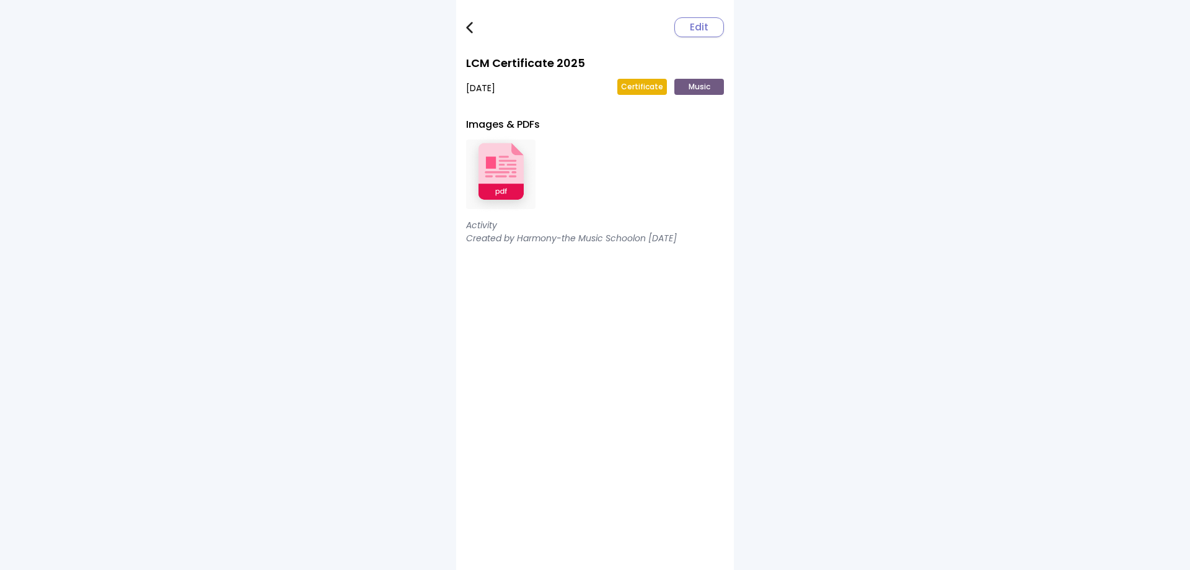
click at [501, 165] on img at bounding box center [500, 174] width 69 height 81
click at [472, 34] on link at bounding box center [478, 27] width 25 height 25
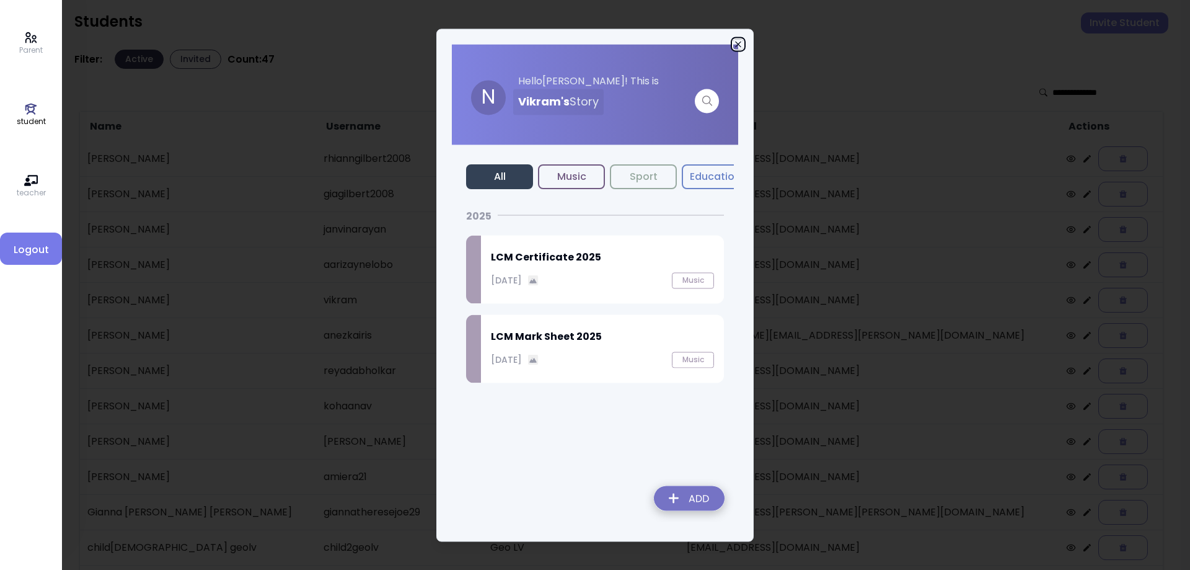
click at [738, 44] on icon "button" at bounding box center [738, 44] width 6 height 6
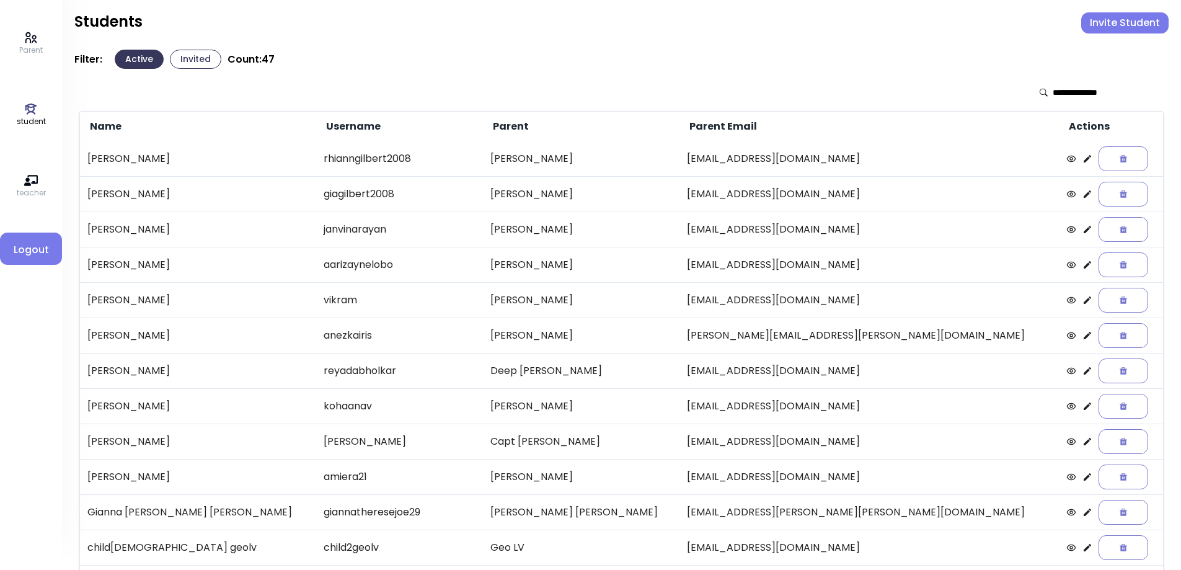
click at [1082, 336] on icon at bounding box center [1087, 335] width 10 height 10
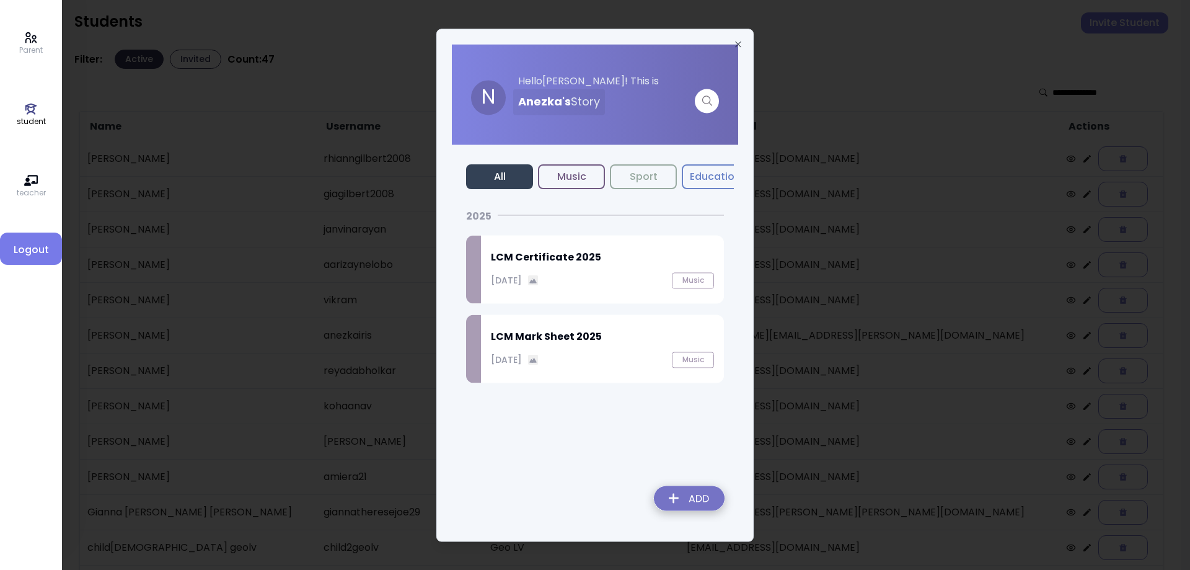
click at [522, 286] on p "September 27, 2025" at bounding box center [506, 279] width 31 height 13
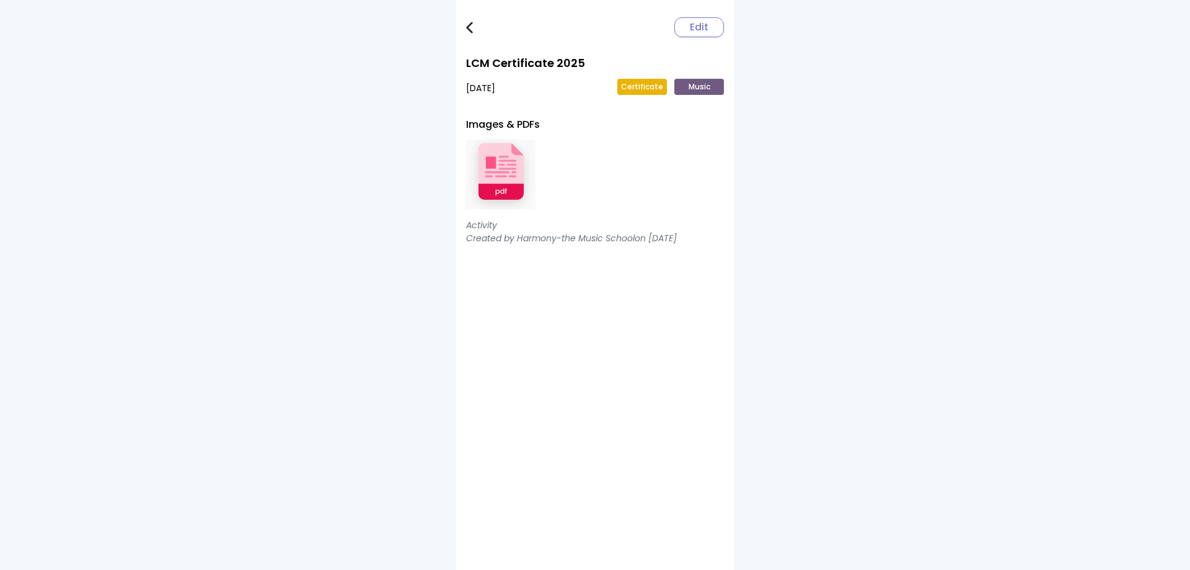
click at [508, 155] on img at bounding box center [500, 174] width 69 height 81
click at [467, 30] on img at bounding box center [469, 28] width 7 height 12
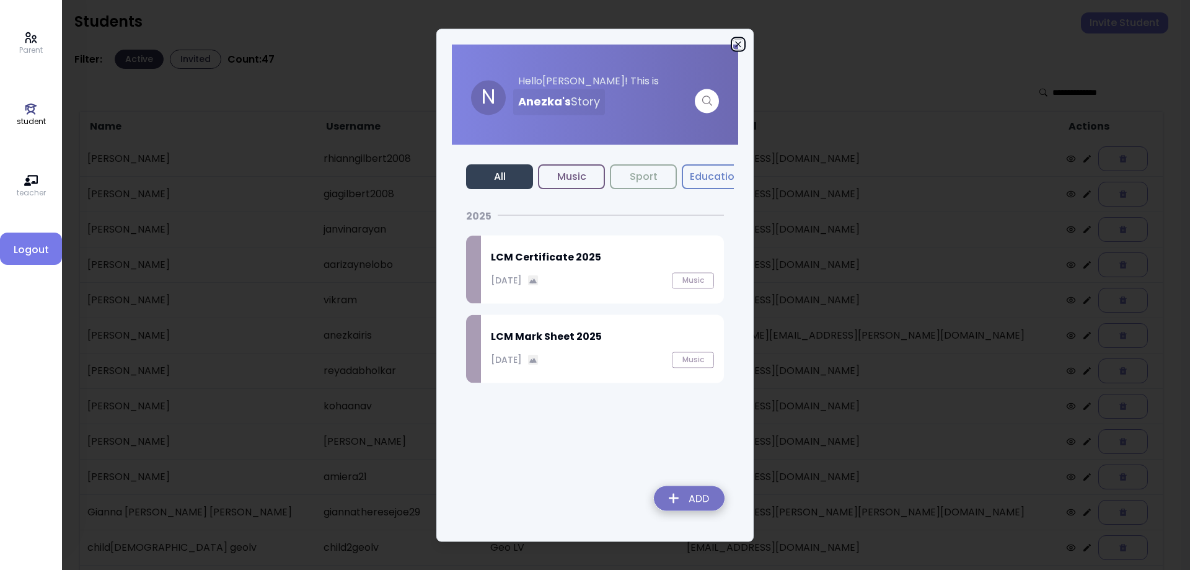
click at [739, 45] on icon "button" at bounding box center [738, 44] width 10 height 10
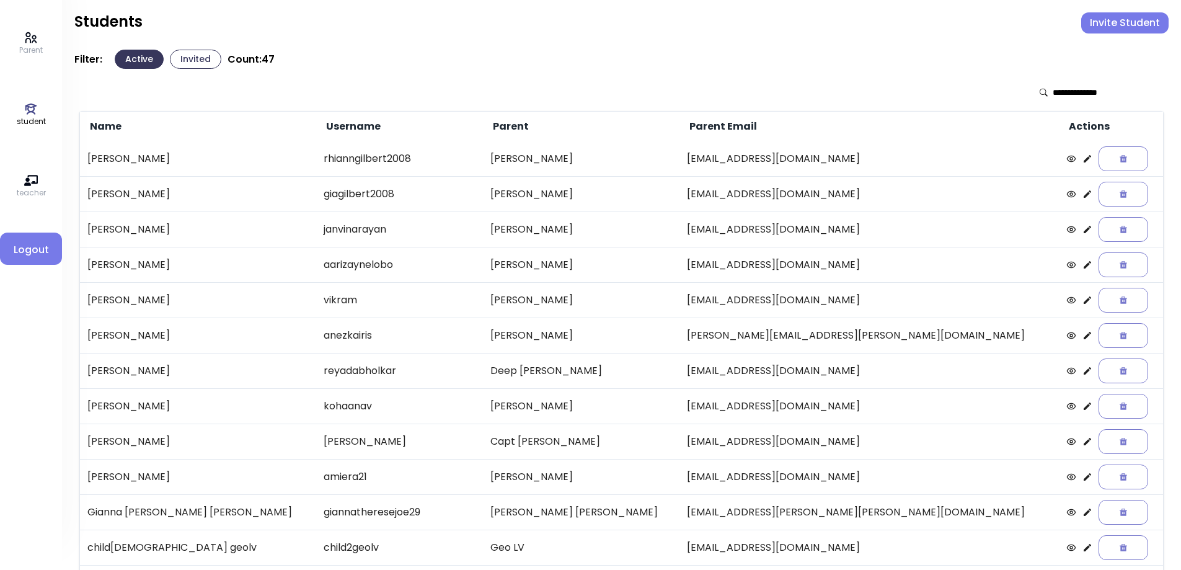
click at [1083, 370] on icon at bounding box center [1086, 370] width 7 height 7
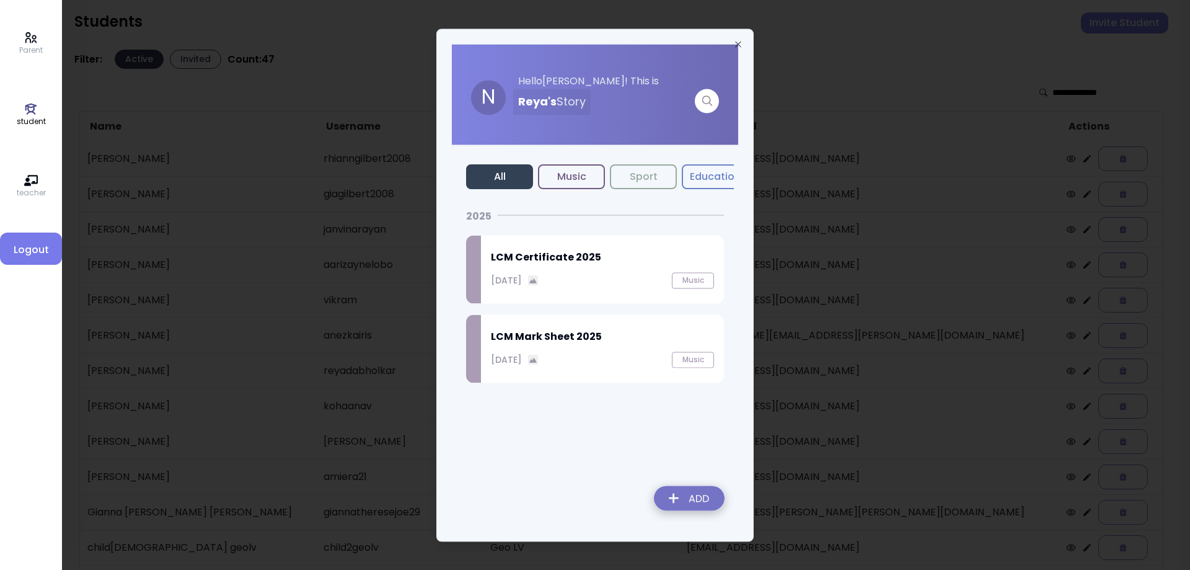
click at [539, 283] on img at bounding box center [533, 280] width 11 height 11
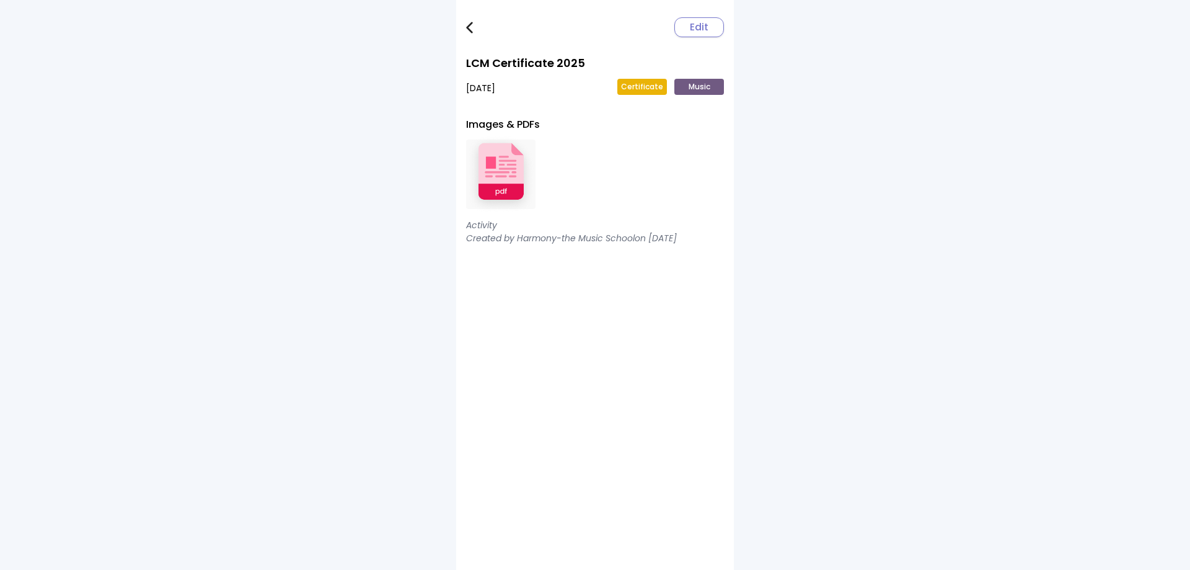
click at [514, 194] on img at bounding box center [500, 174] width 69 height 81
click at [466, 25] on img at bounding box center [469, 28] width 7 height 12
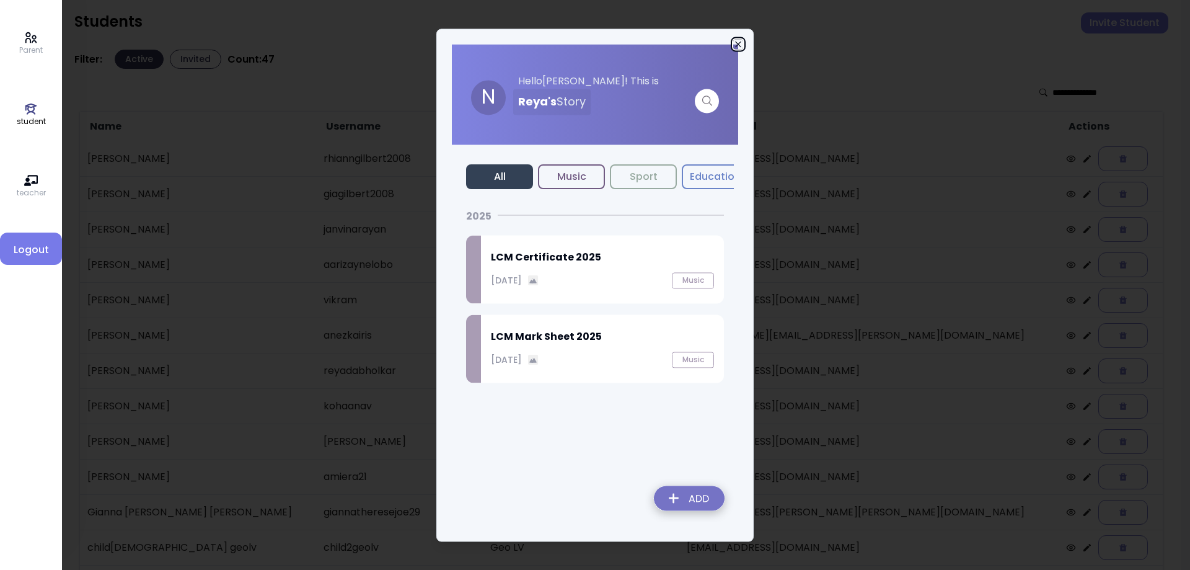
click at [736, 44] on icon "button" at bounding box center [738, 44] width 10 height 10
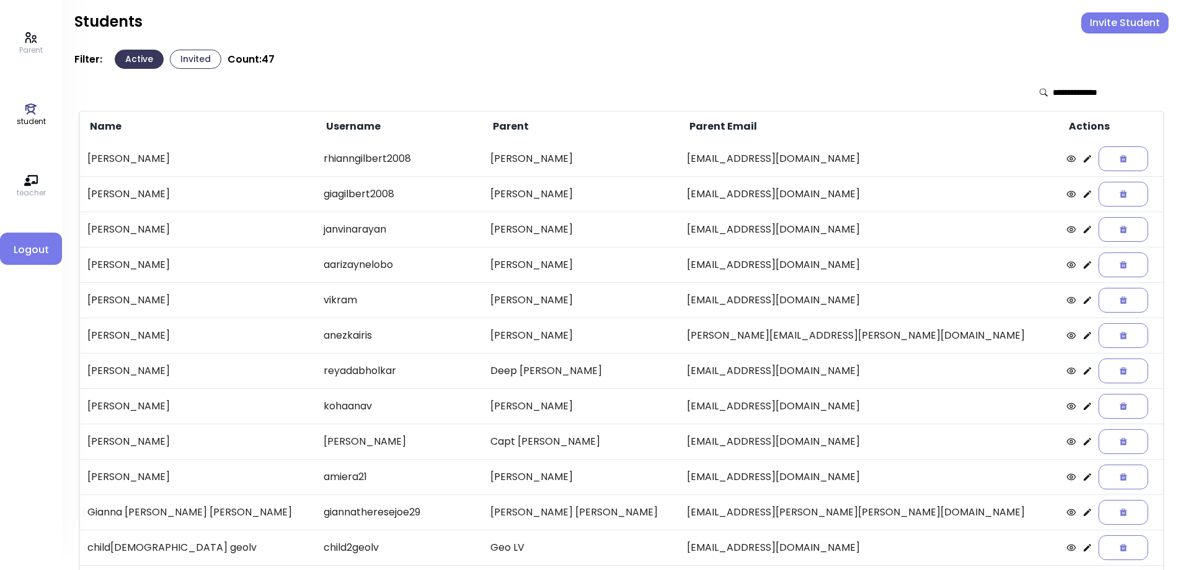
click at [1083, 408] on icon at bounding box center [1086, 405] width 7 height 7
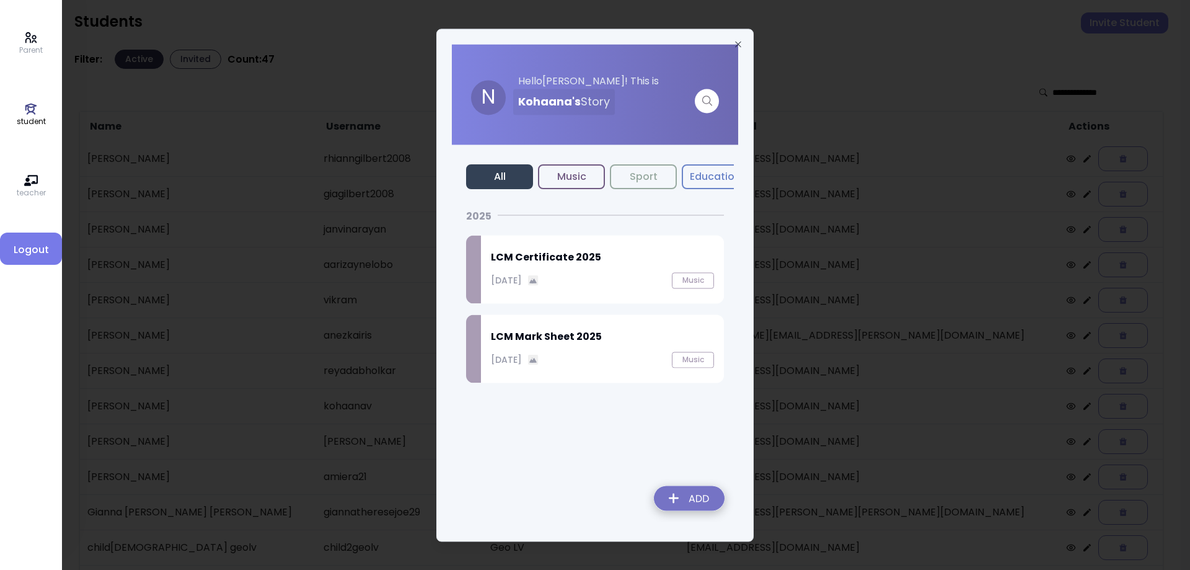
click at [522, 282] on p "September 27, 2025" at bounding box center [506, 279] width 31 height 13
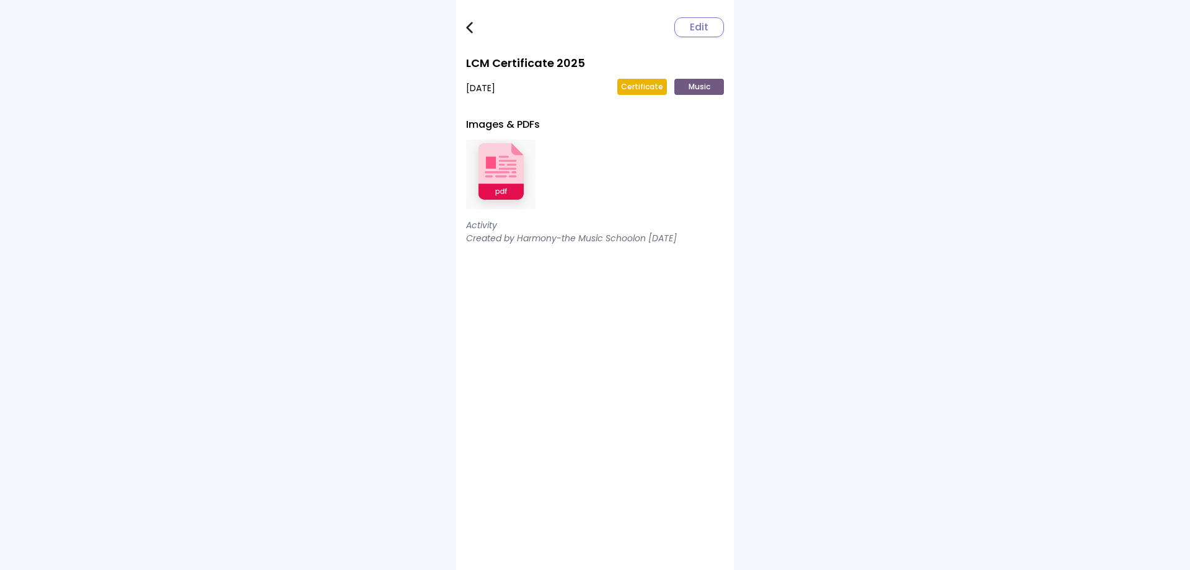
click at [485, 171] on img at bounding box center [500, 174] width 69 height 81
click at [470, 23] on img at bounding box center [469, 28] width 7 height 12
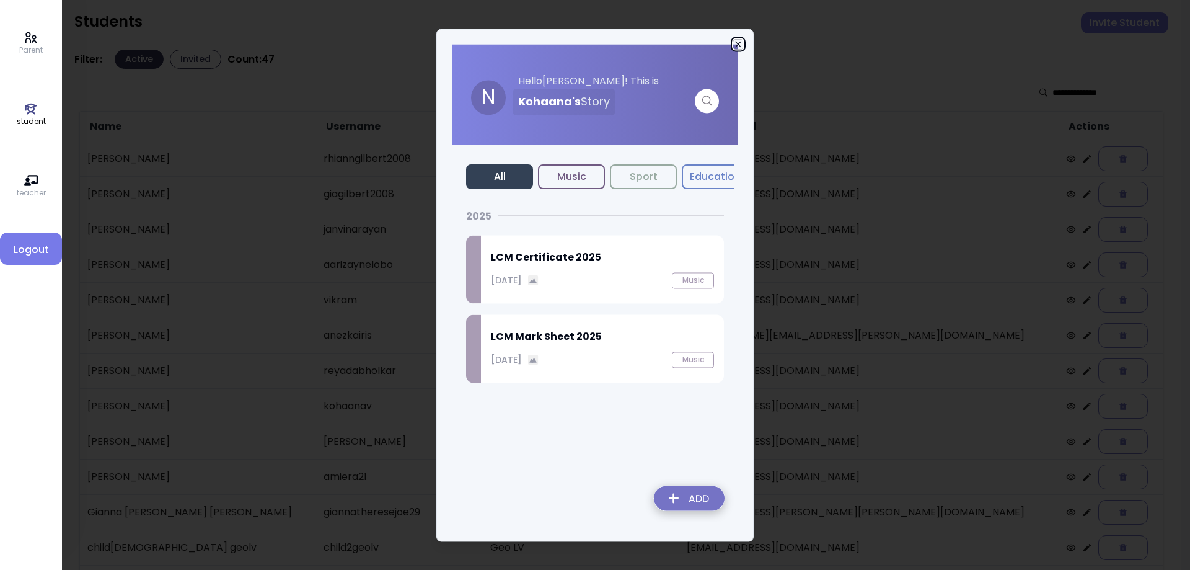
click at [739, 45] on icon "button" at bounding box center [738, 44] width 6 height 6
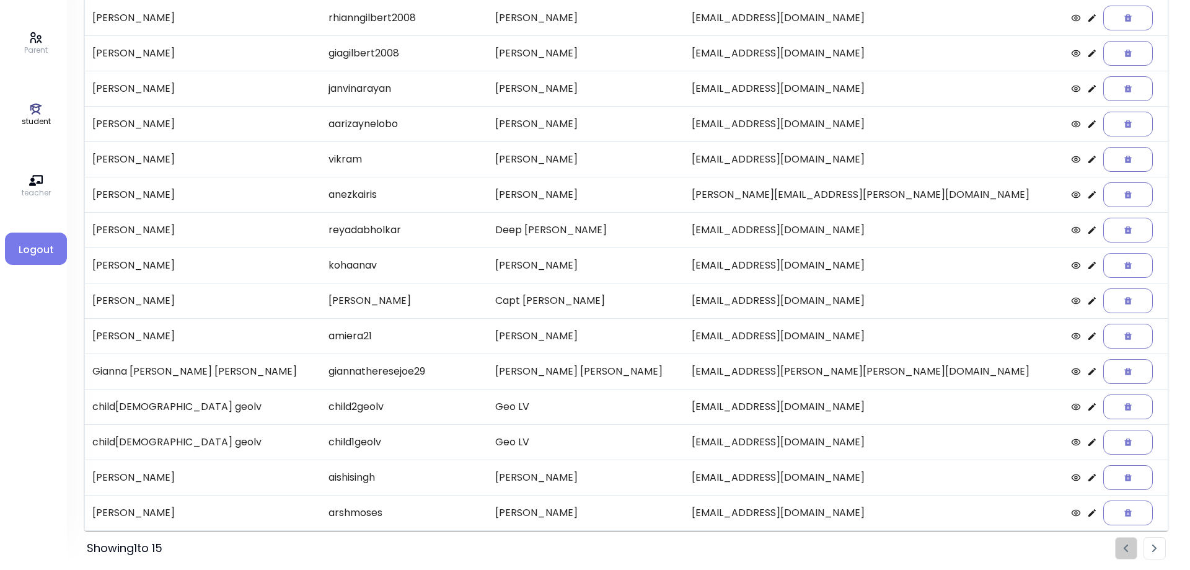
scroll to position [143, 0]
click at [1083, 301] on icon at bounding box center [1086, 298] width 7 height 7
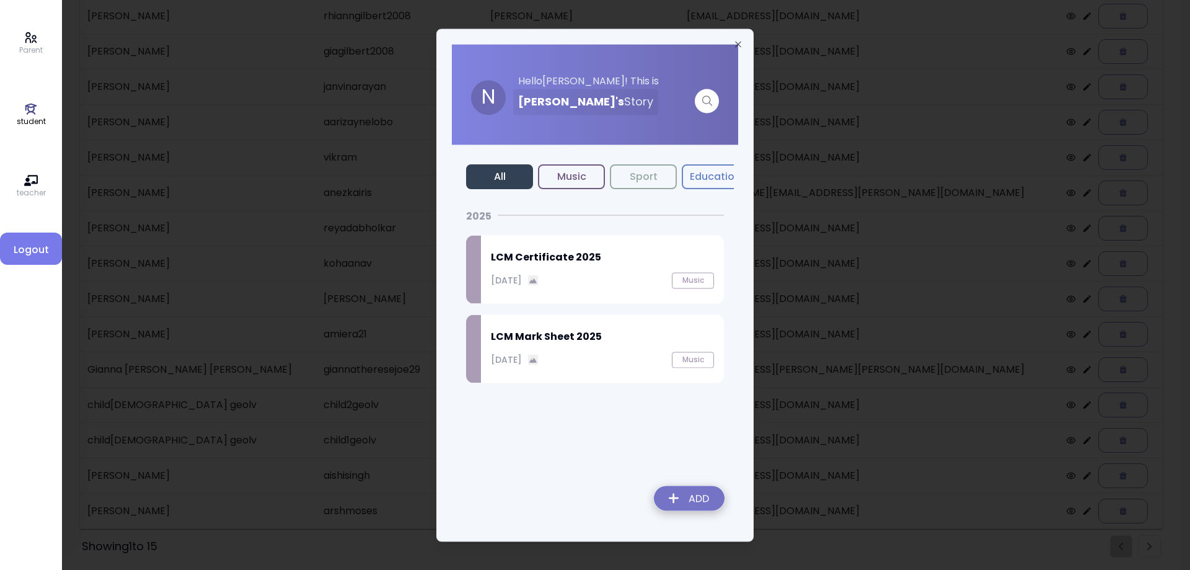
click at [604, 272] on div "September 27, 2025 Music" at bounding box center [602, 280] width 223 height 16
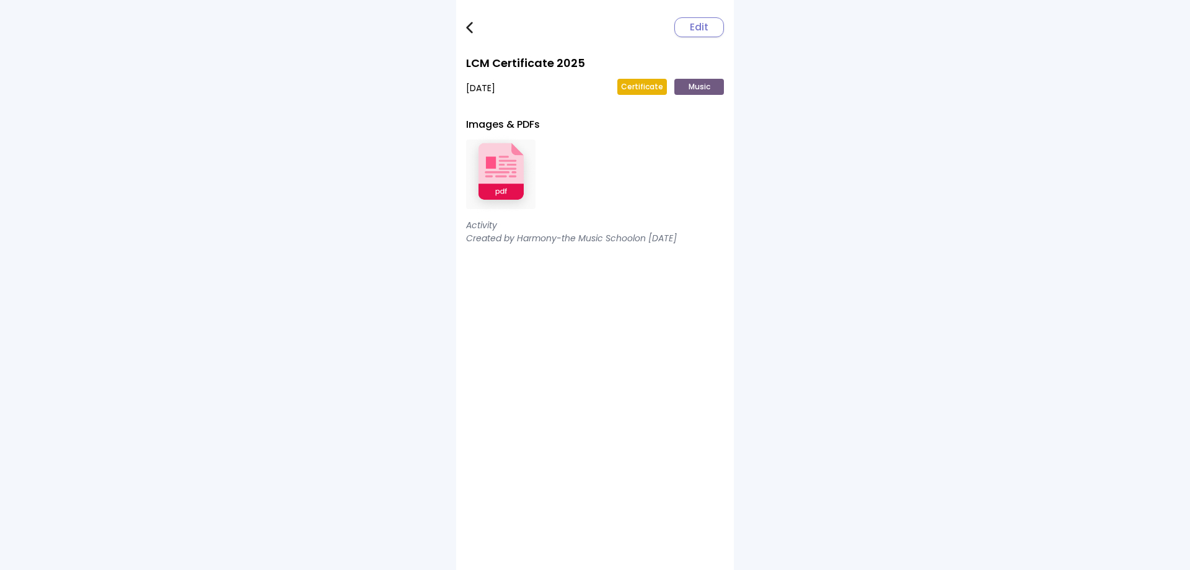
click at [501, 185] on img at bounding box center [500, 174] width 69 height 81
click at [469, 27] on img at bounding box center [469, 28] width 7 height 12
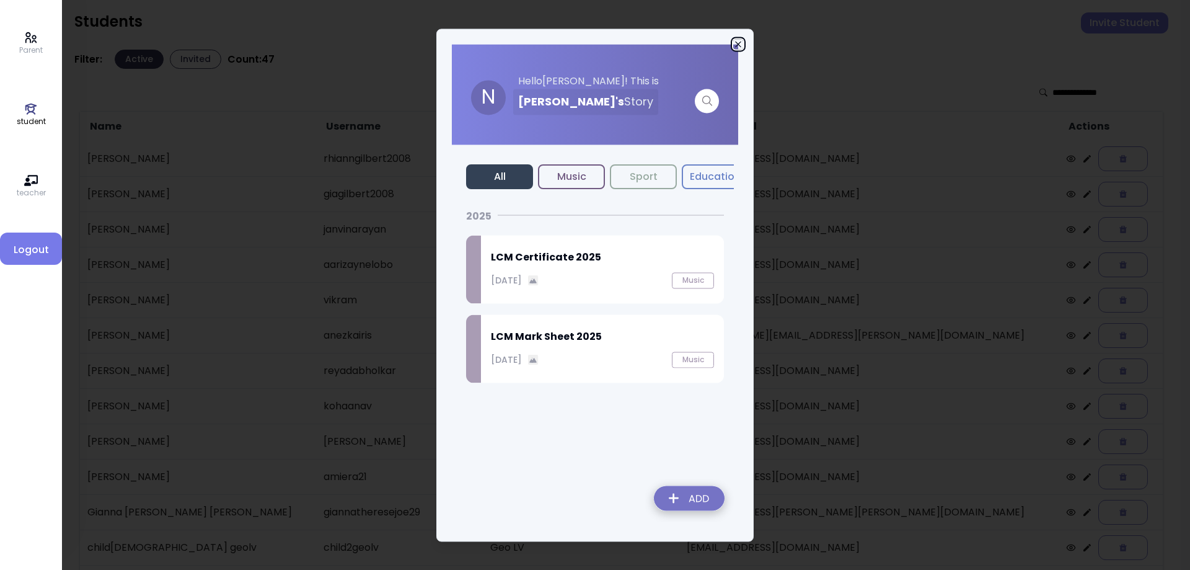
click at [738, 45] on icon "button" at bounding box center [738, 44] width 10 height 10
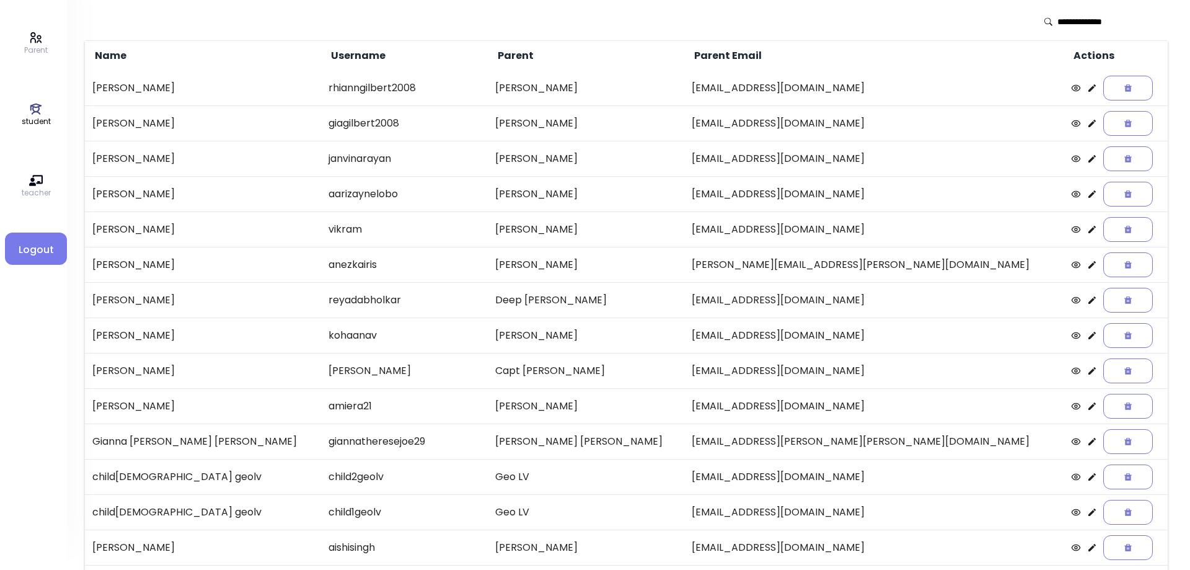
scroll to position [143, 0]
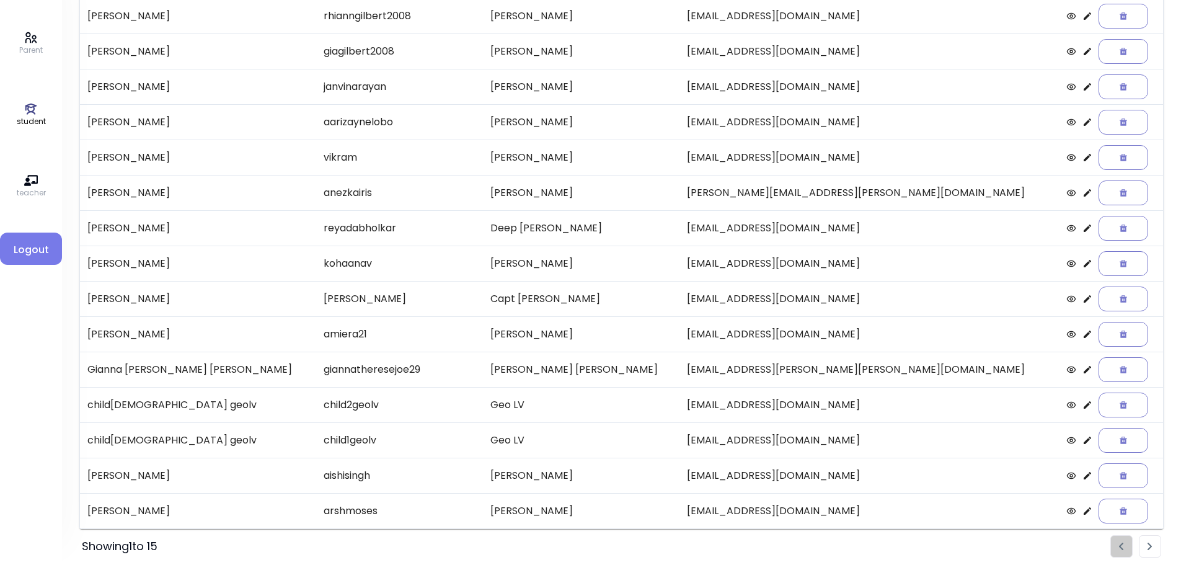
click at [1082, 335] on icon at bounding box center [1087, 334] width 10 height 10
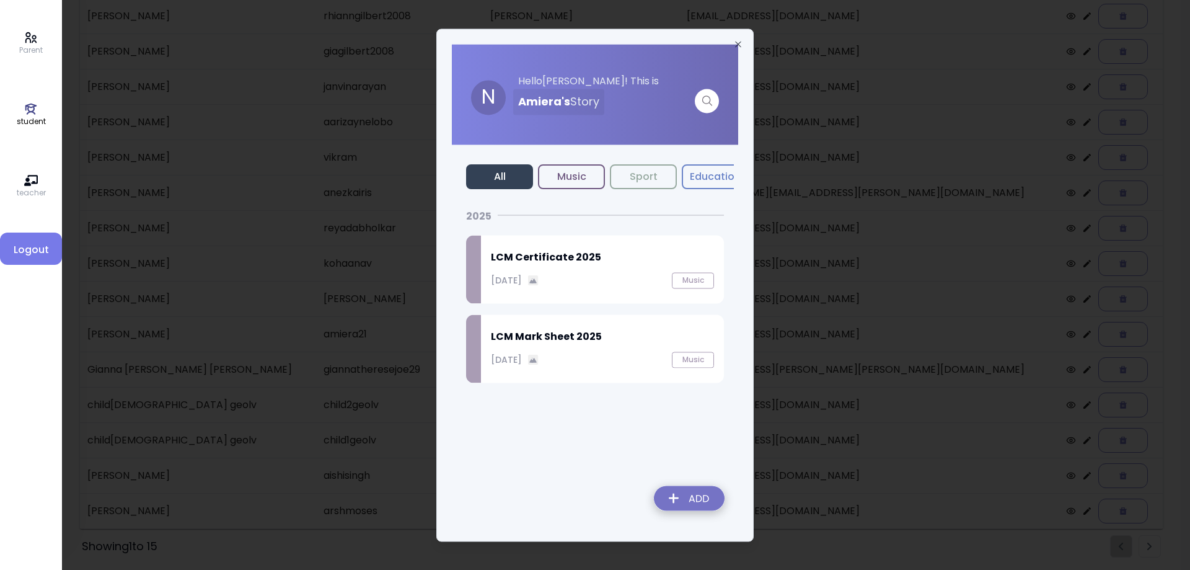
click at [522, 281] on p "September 27, 2025" at bounding box center [506, 279] width 31 height 13
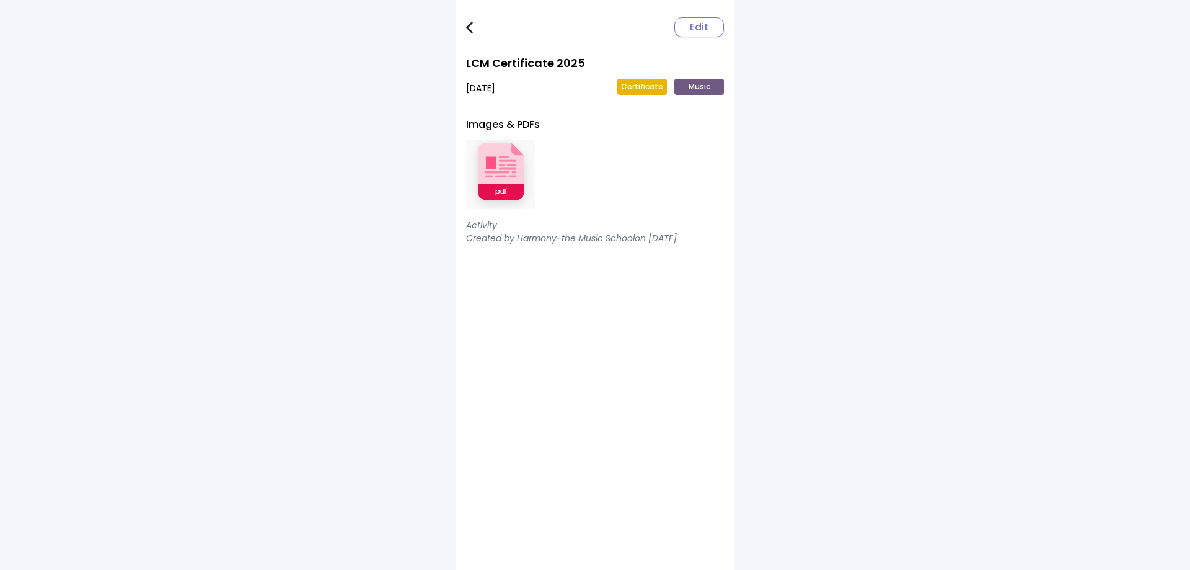
click at [521, 183] on img at bounding box center [500, 174] width 69 height 81
click at [469, 26] on img at bounding box center [469, 28] width 7 height 12
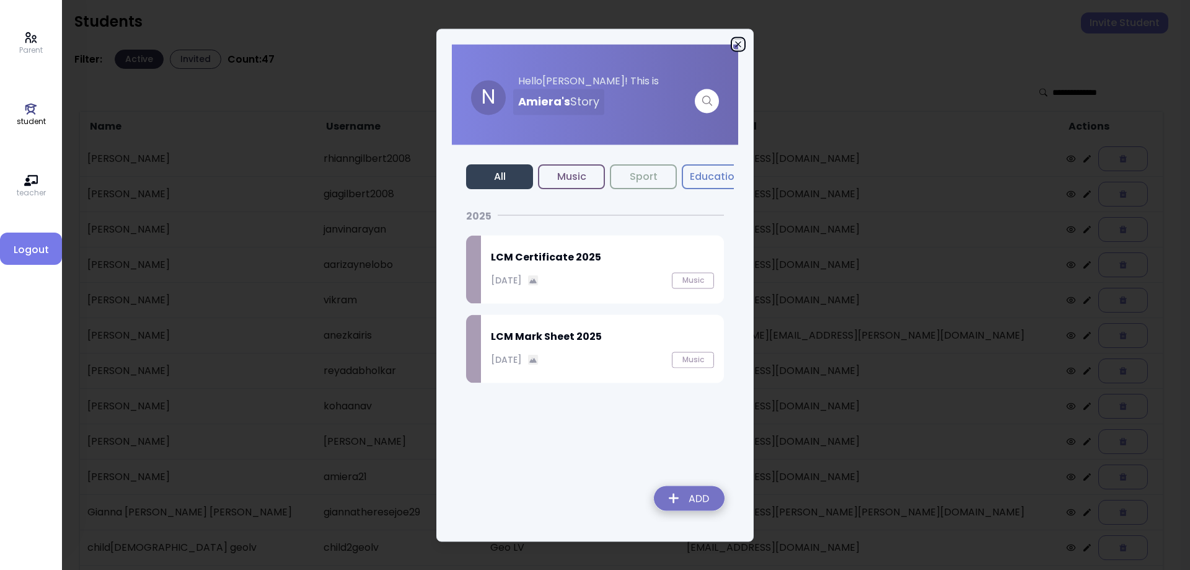
click at [737, 46] on icon "button" at bounding box center [738, 44] width 10 height 10
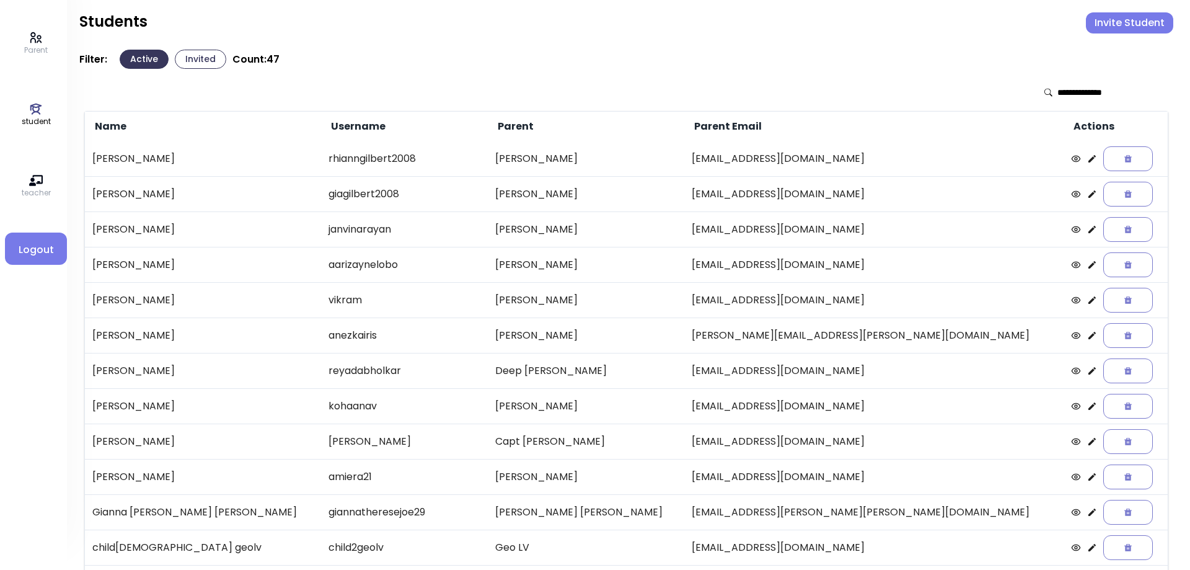
scroll to position [143, 0]
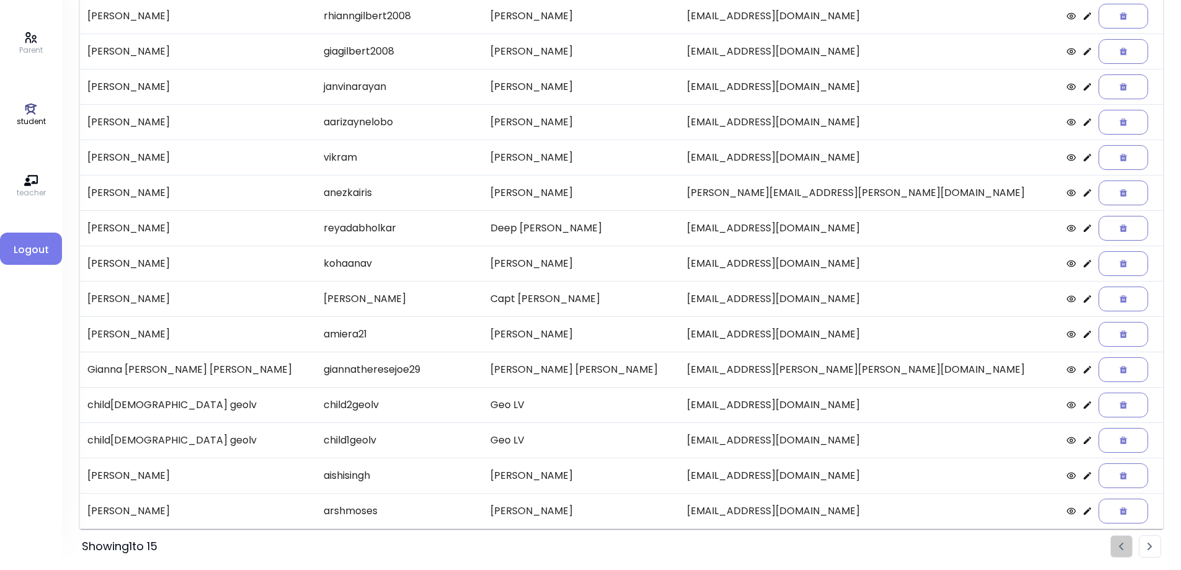
click at [1082, 371] on icon at bounding box center [1087, 369] width 10 height 10
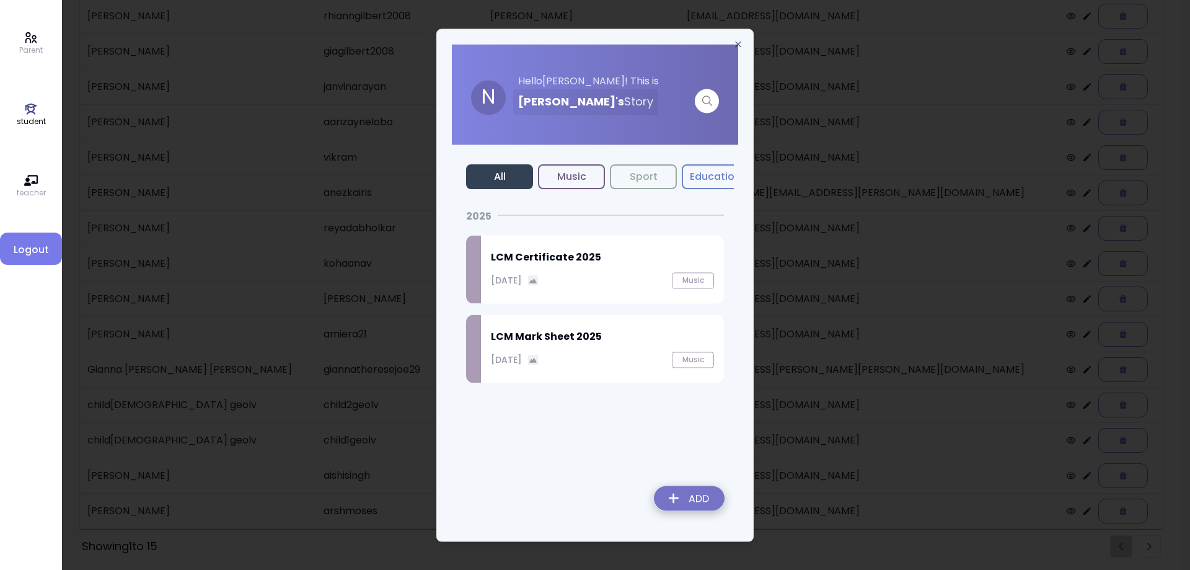
click at [587, 271] on div "LCM Certificate 2025 September 27, 2025 Music" at bounding box center [602, 269] width 243 height 68
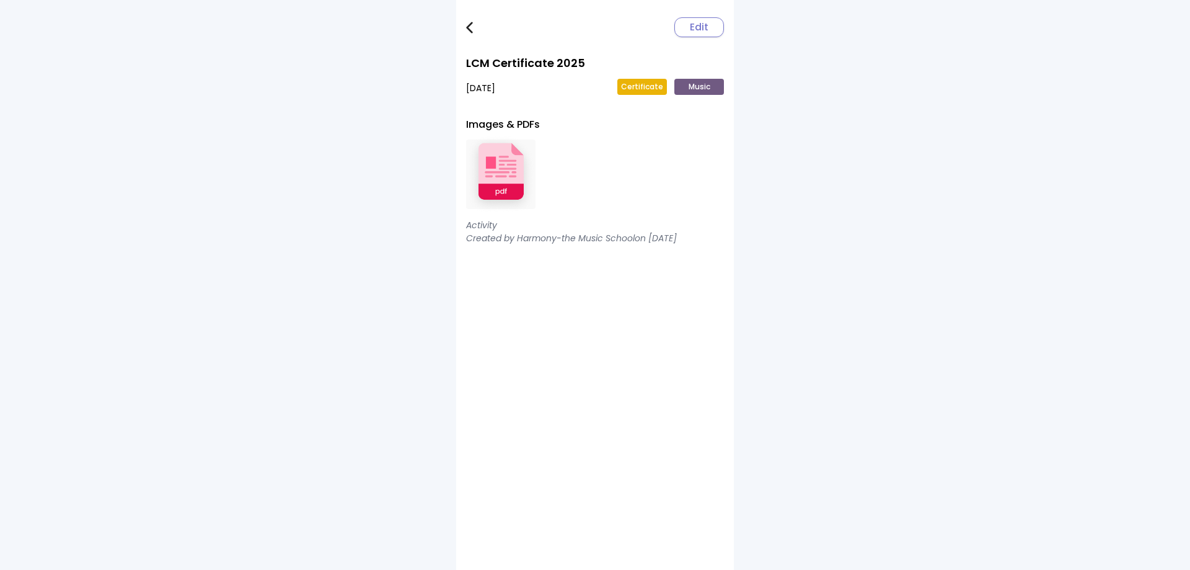
click at [522, 186] on img at bounding box center [500, 174] width 69 height 81
click at [469, 26] on img at bounding box center [469, 28] width 7 height 12
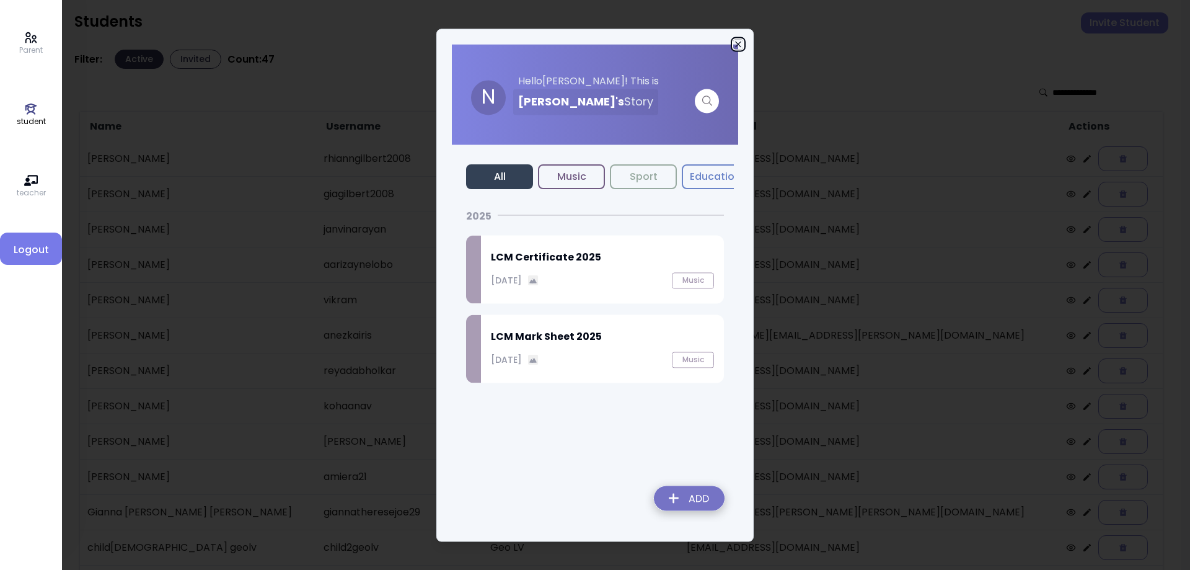
click at [738, 43] on icon "button" at bounding box center [738, 44] width 10 height 10
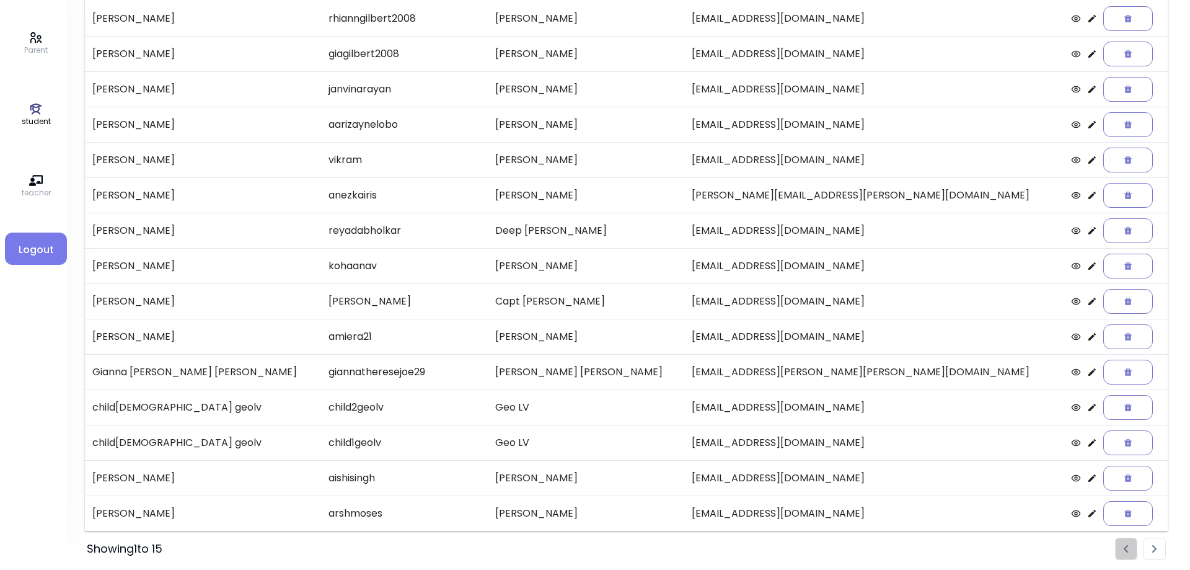
scroll to position [143, 0]
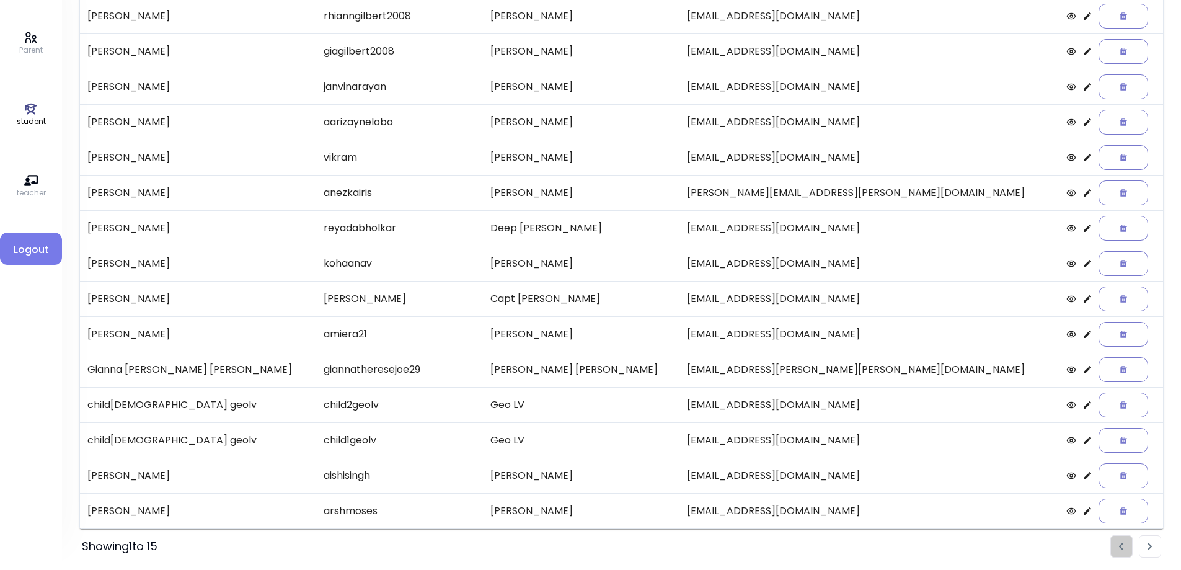
click at [1082, 475] on icon at bounding box center [1087, 475] width 10 height 10
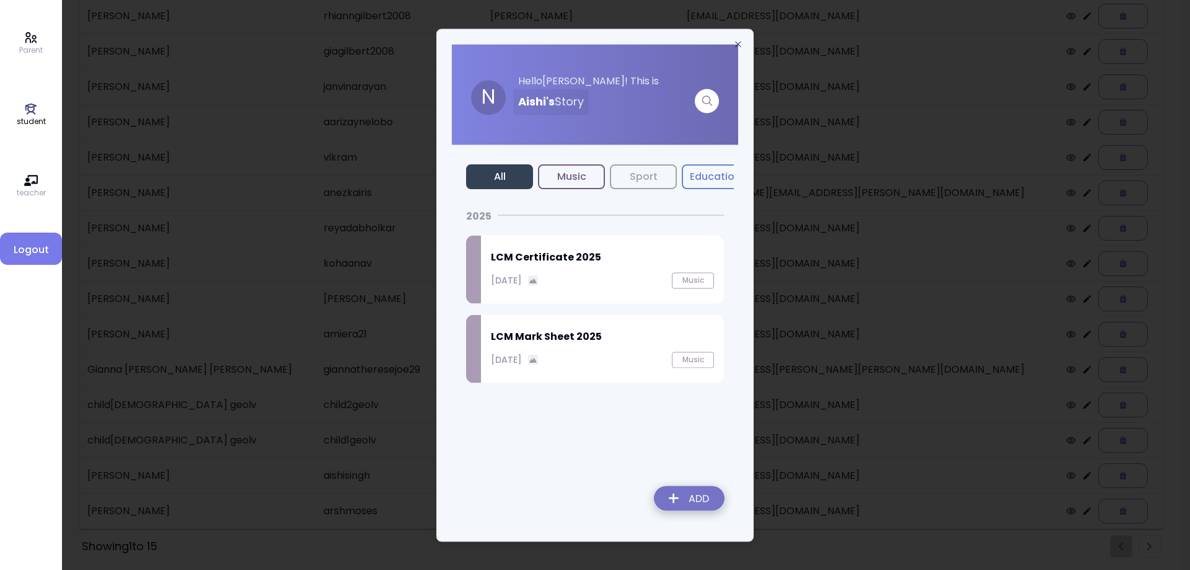
click at [522, 281] on p "September 27, 2025" at bounding box center [506, 279] width 31 height 13
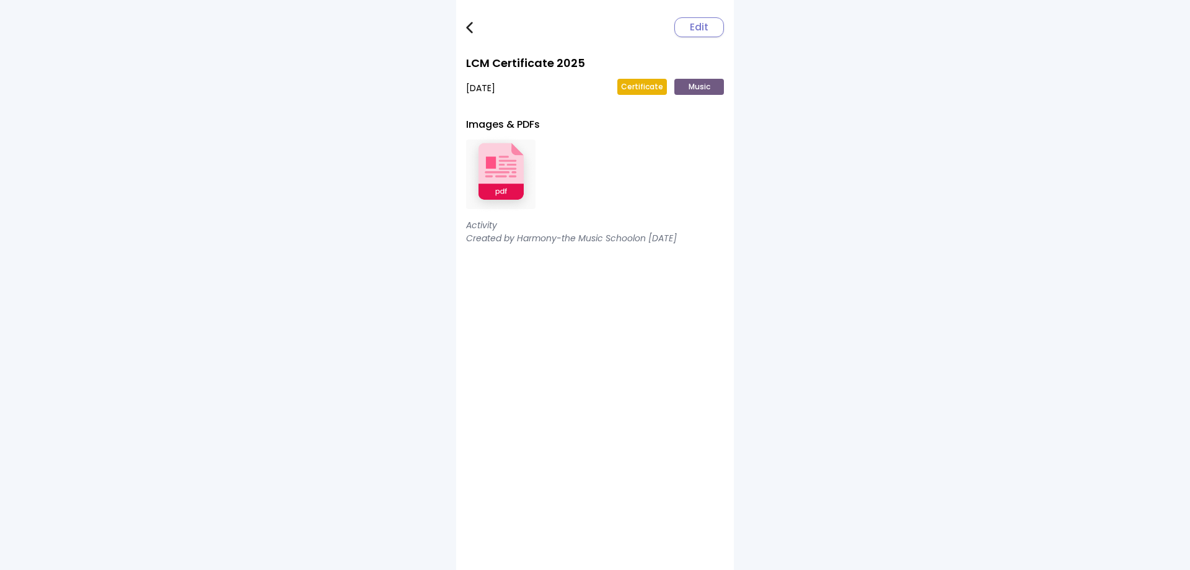
click at [508, 169] on img at bounding box center [500, 174] width 69 height 81
click at [470, 26] on img at bounding box center [469, 28] width 7 height 12
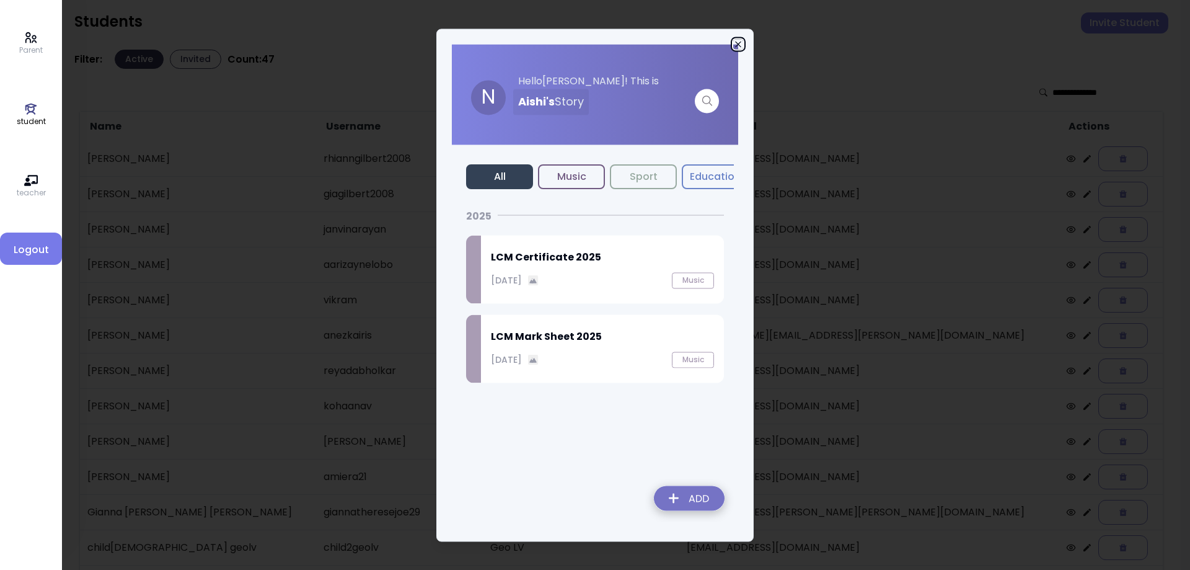
click at [735, 43] on icon "button" at bounding box center [738, 44] width 10 height 10
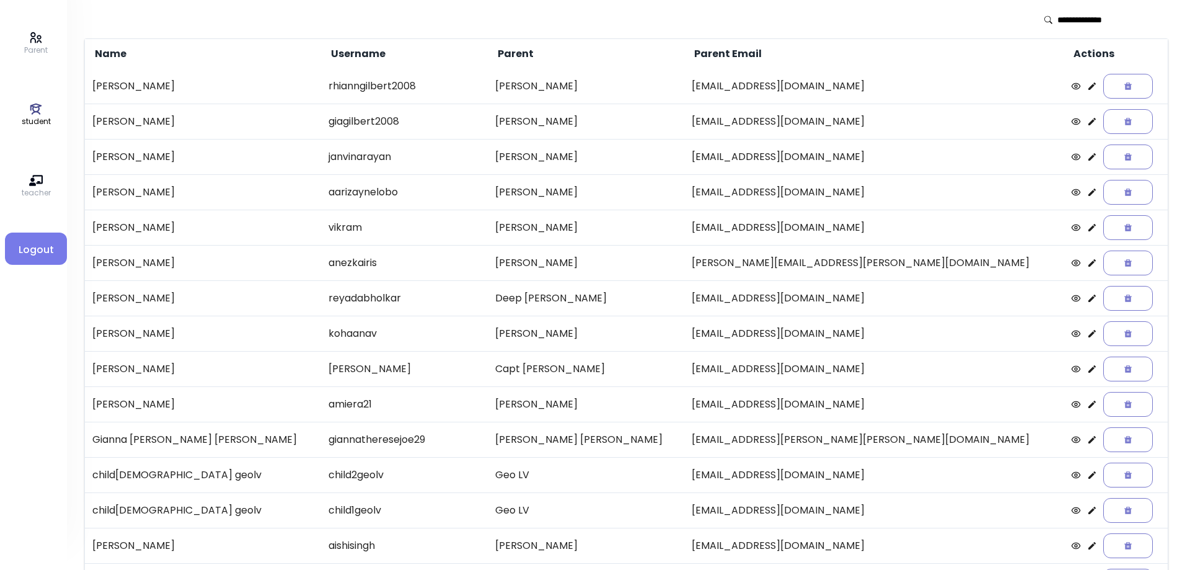
scroll to position [143, 0]
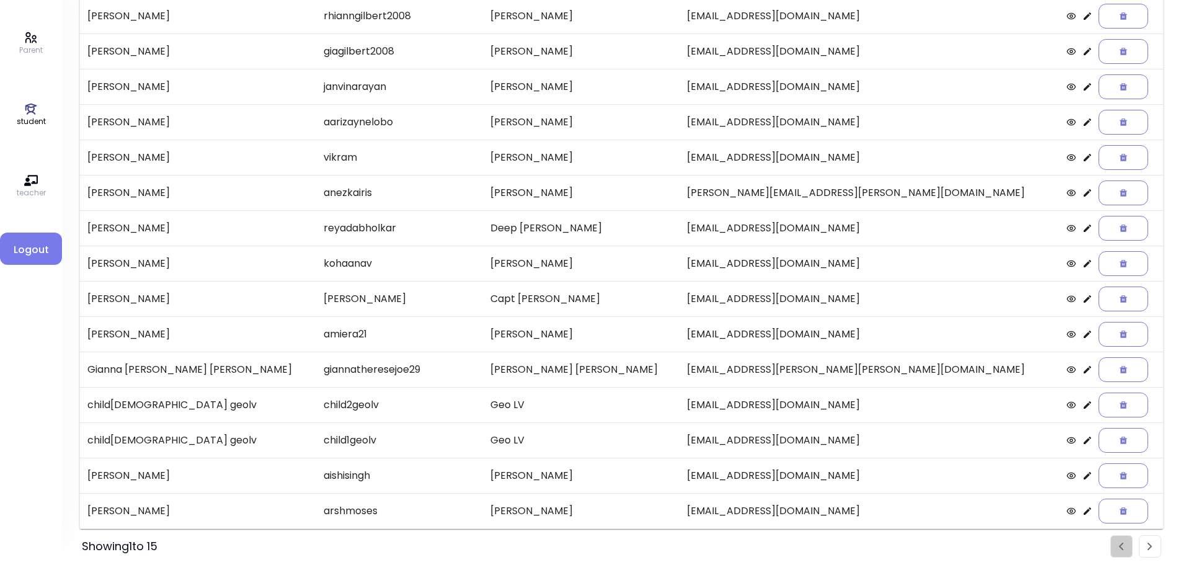
click at [1082, 510] on icon at bounding box center [1087, 511] width 10 height 10
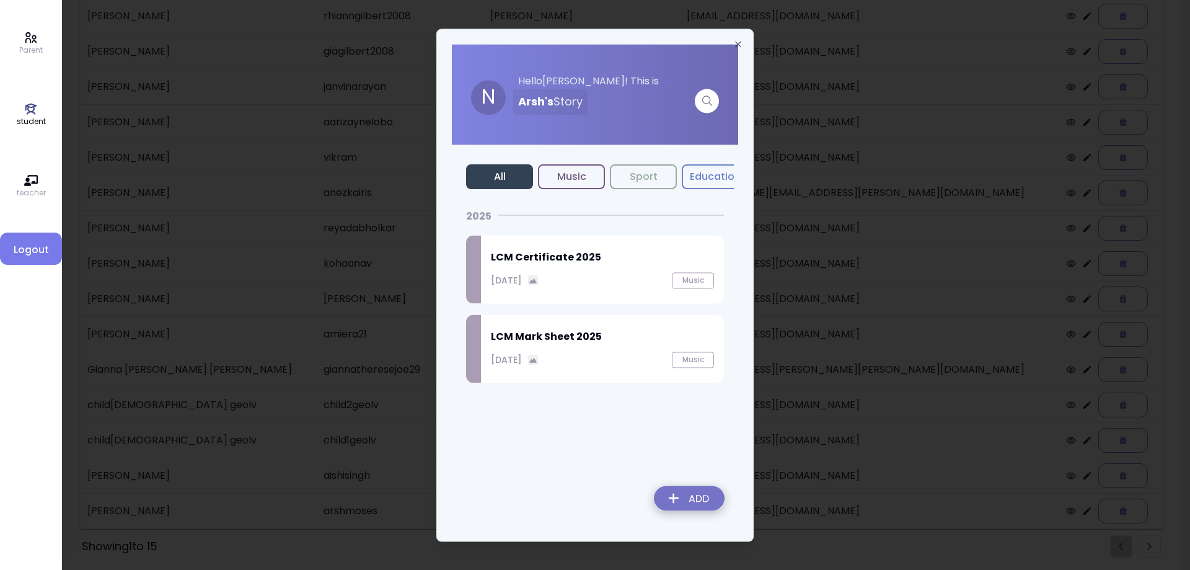
click at [522, 283] on p "September 27, 2025" at bounding box center [506, 279] width 31 height 13
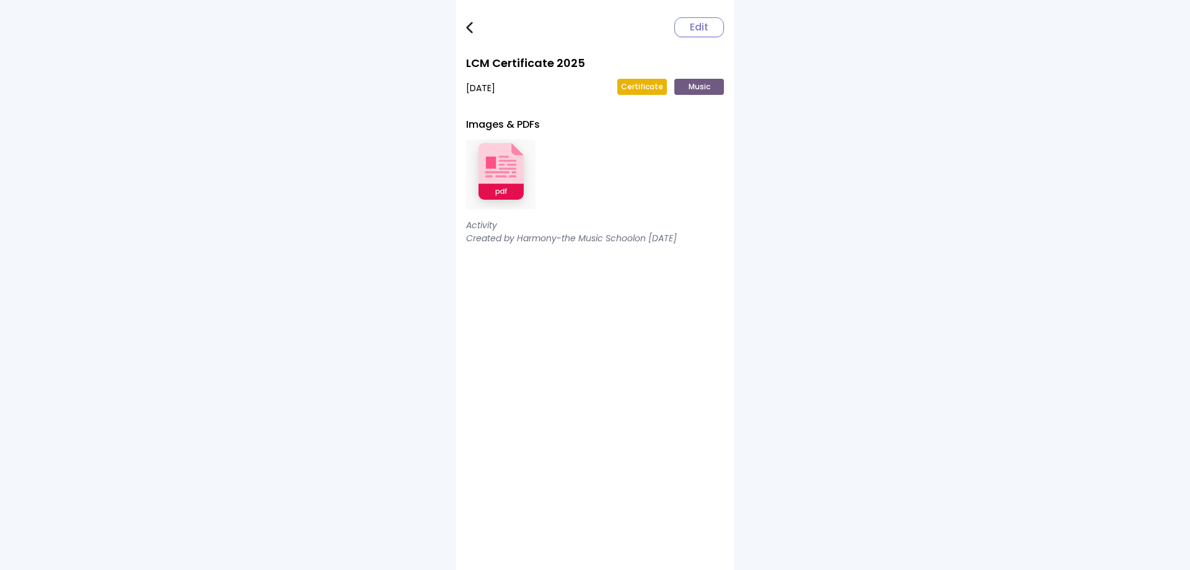
click at [491, 165] on img at bounding box center [500, 174] width 69 height 81
click at [469, 25] on img at bounding box center [469, 28] width 7 height 12
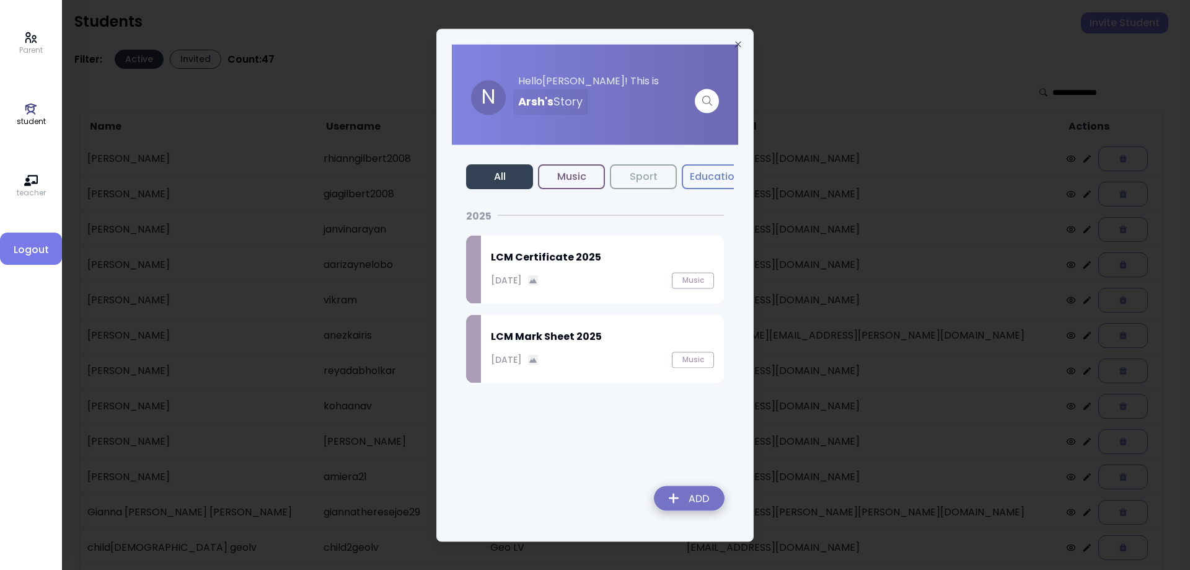
click at [741, 38] on div "N Hello Naomi ! This is Arsh 's Story All Music Sport Education Charity Dance A…" at bounding box center [594, 285] width 317 height 513
click at [736, 45] on icon "button" at bounding box center [738, 44] width 10 height 10
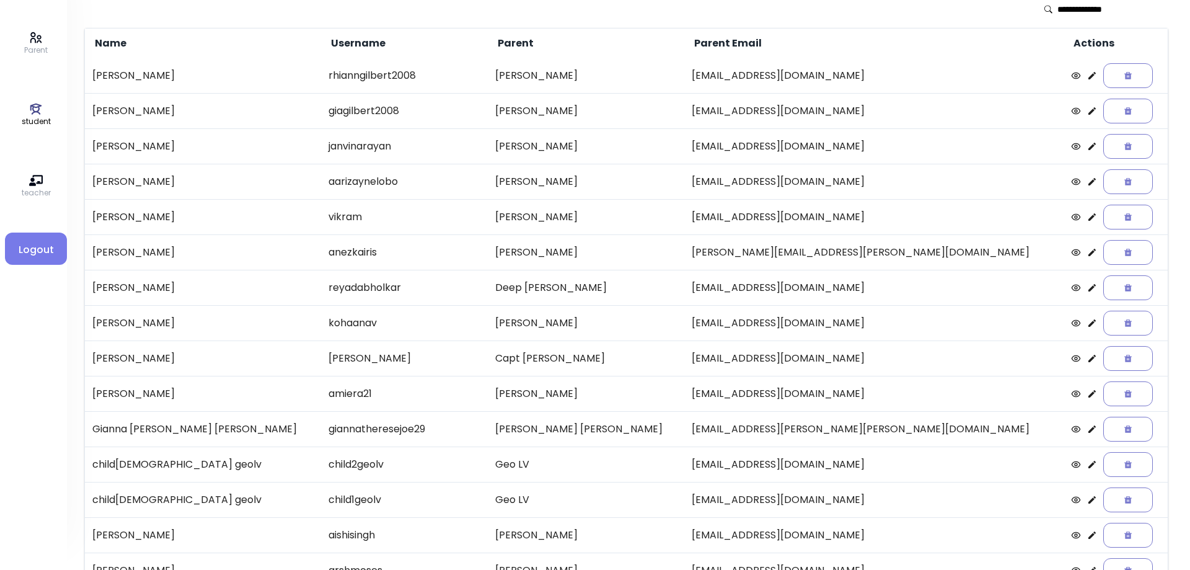
scroll to position [143, 0]
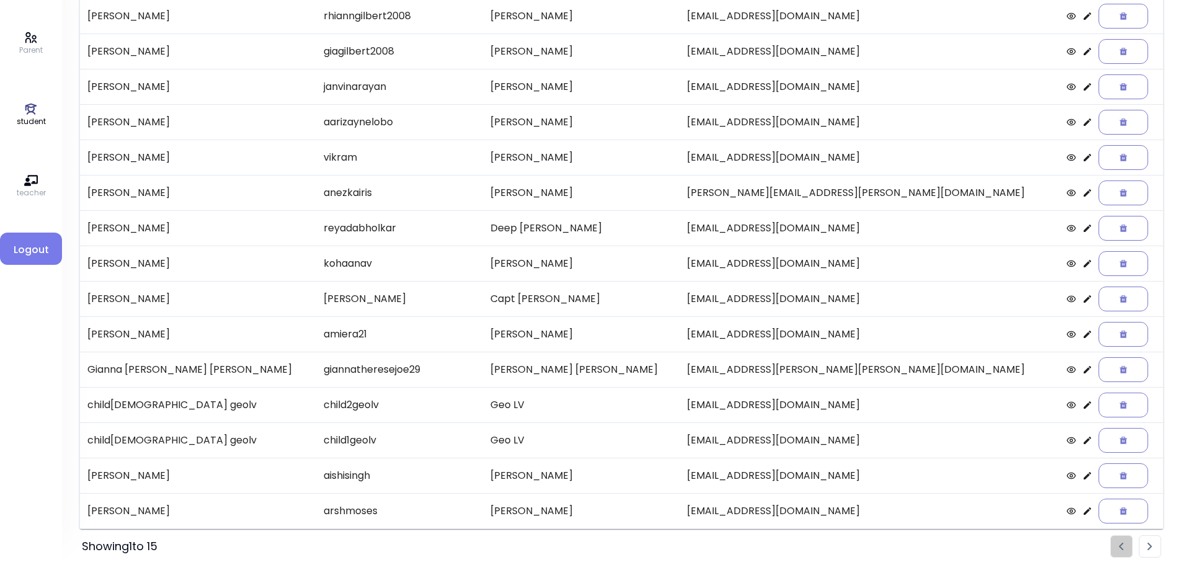
click at [1082, 513] on icon at bounding box center [1087, 511] width 10 height 10
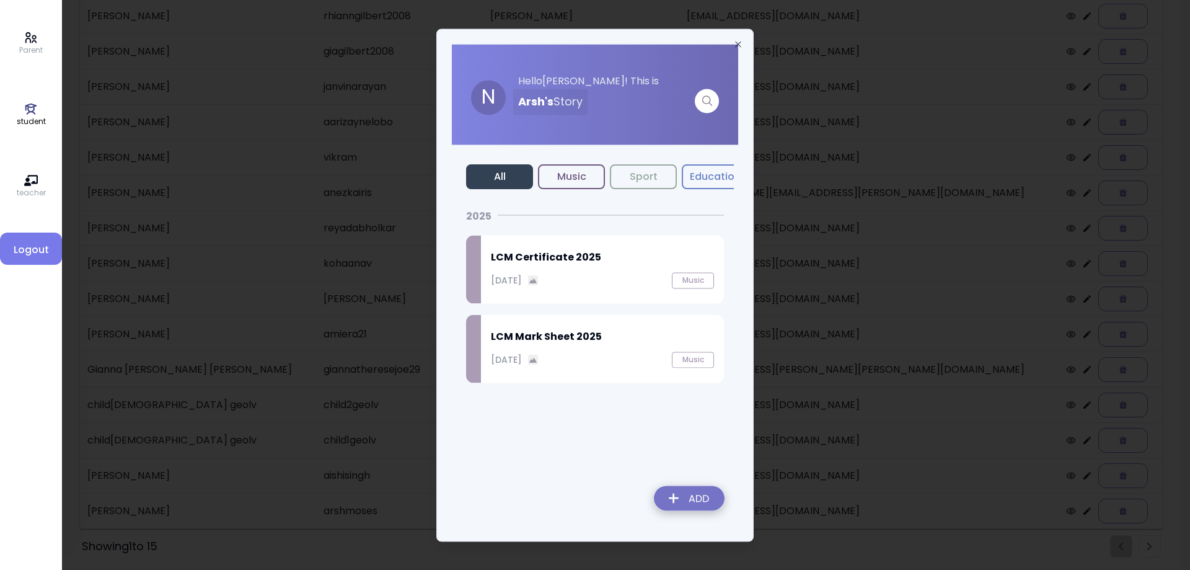
click at [522, 275] on p "September 27, 2025" at bounding box center [506, 279] width 31 height 13
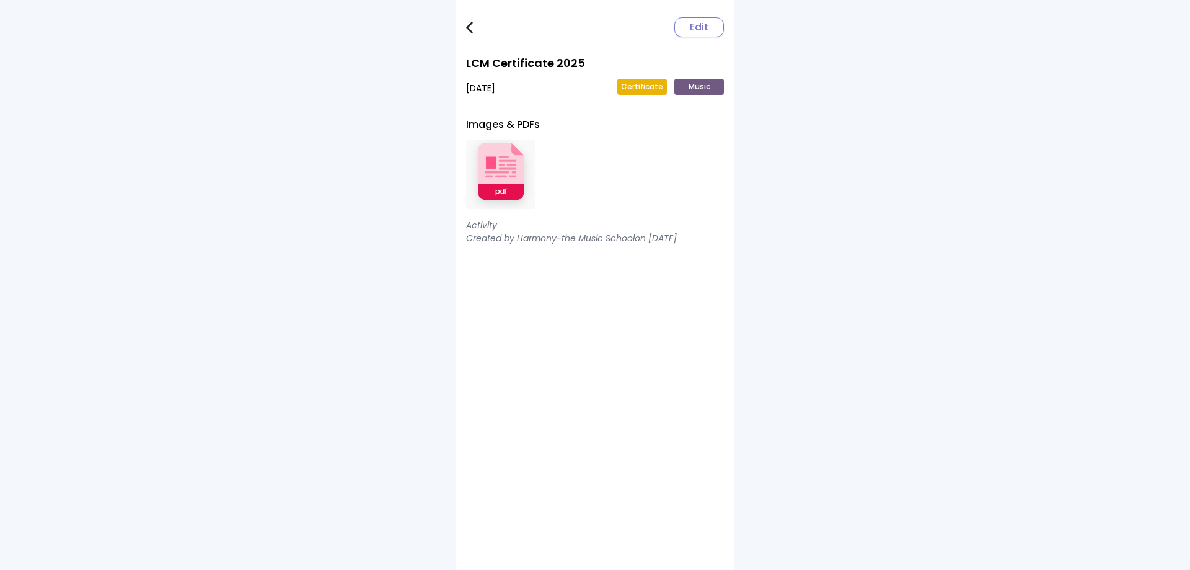
click at [472, 27] on img at bounding box center [469, 28] width 7 height 12
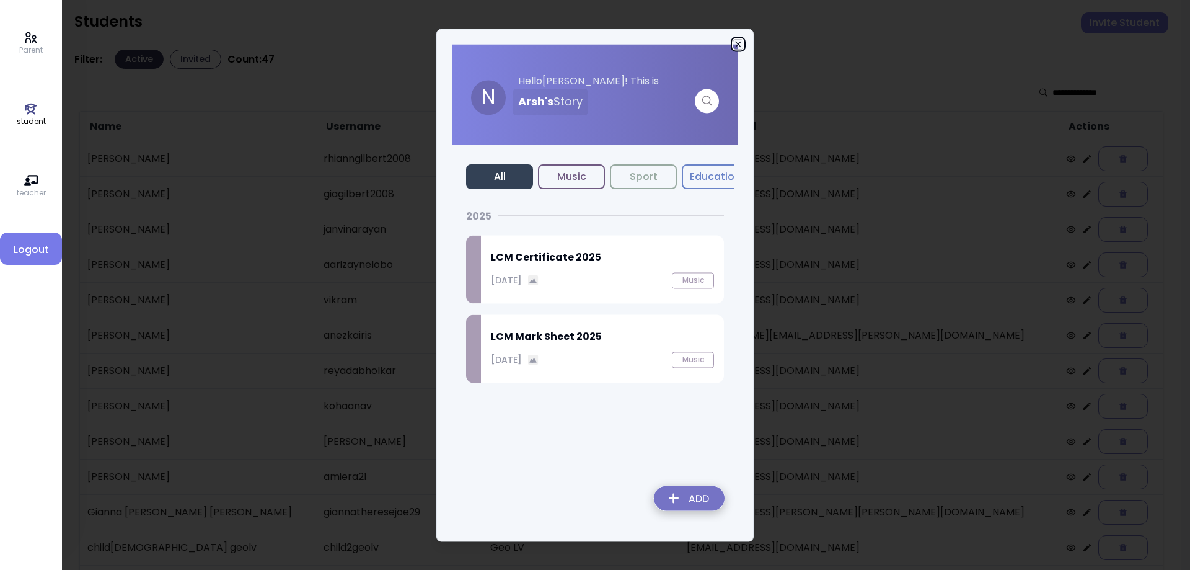
click at [733, 43] on icon "button" at bounding box center [738, 44] width 10 height 10
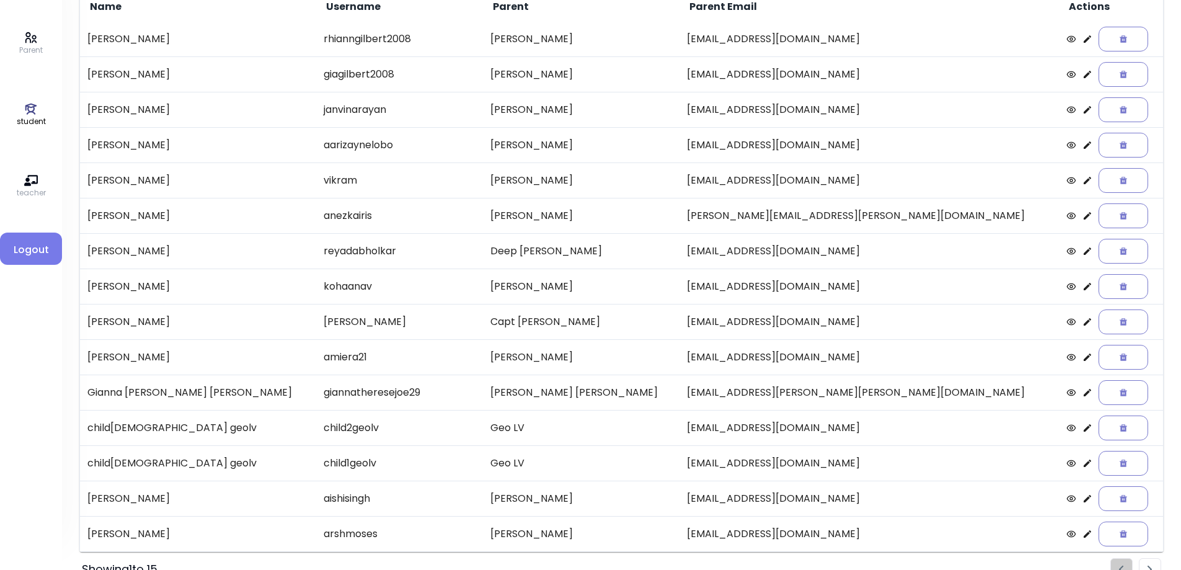
scroll to position [143, 0]
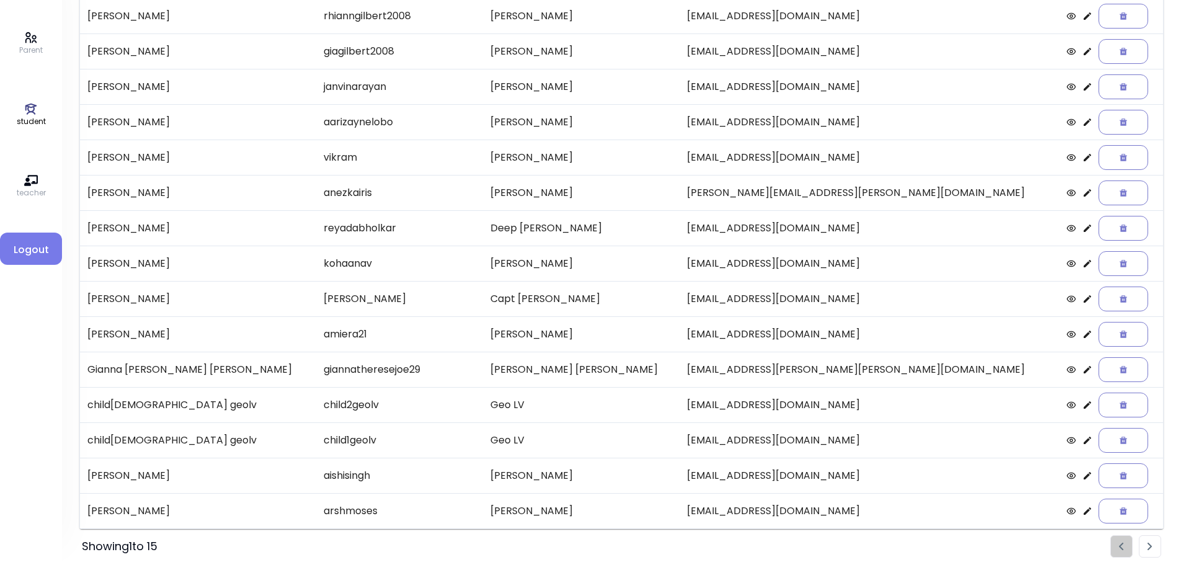
click at [1146, 548] on li "Pagination" at bounding box center [1149, 546] width 22 height 22
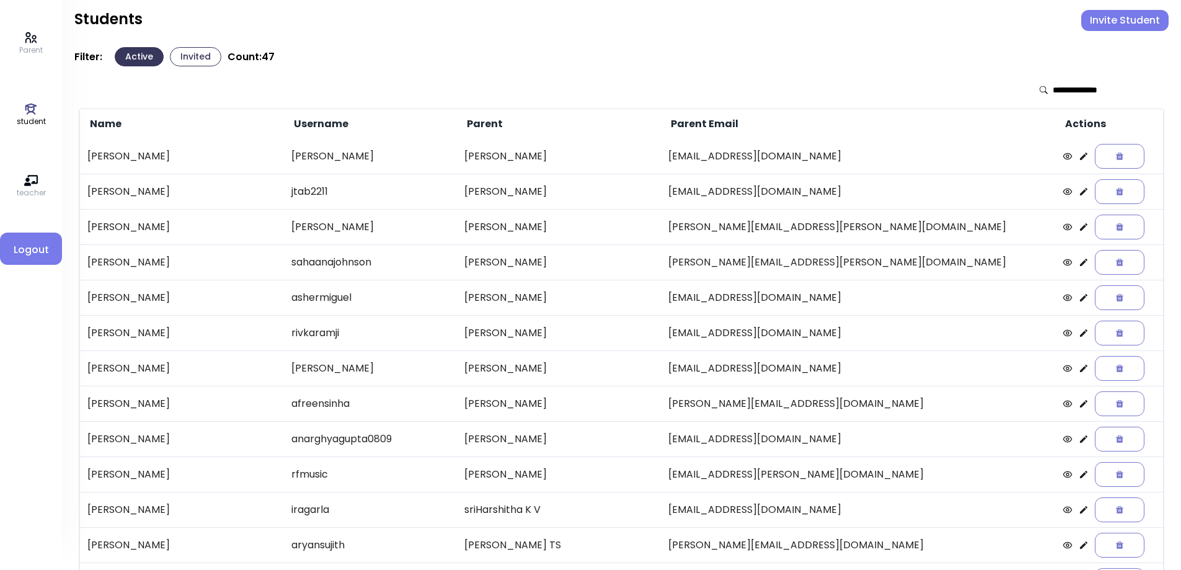
scroll to position [0, 0]
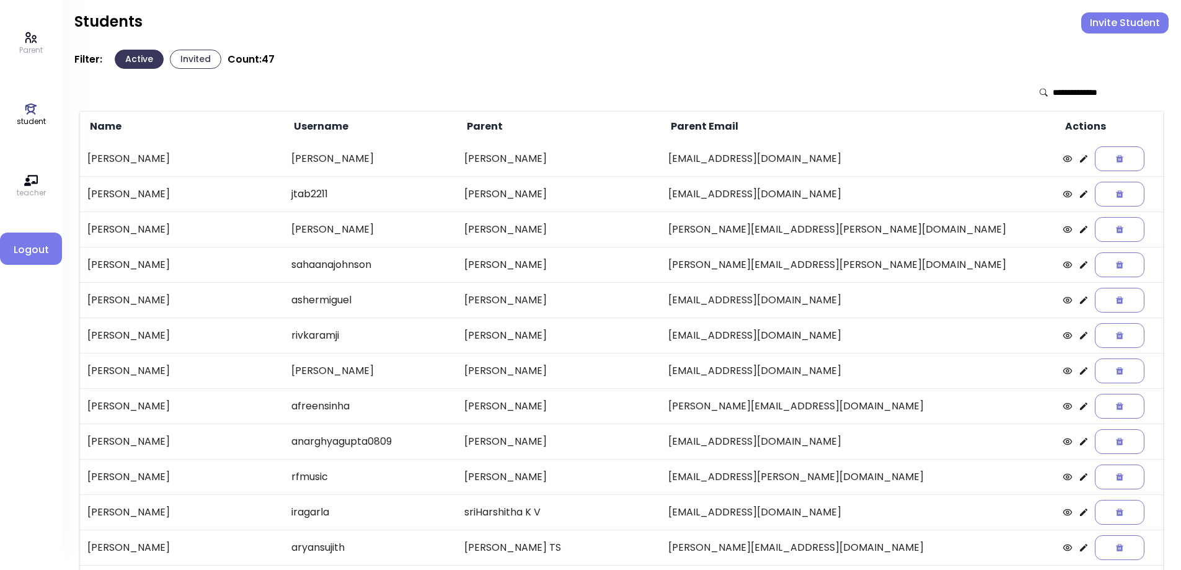
click at [1080, 162] on icon at bounding box center [1083, 158] width 7 height 7
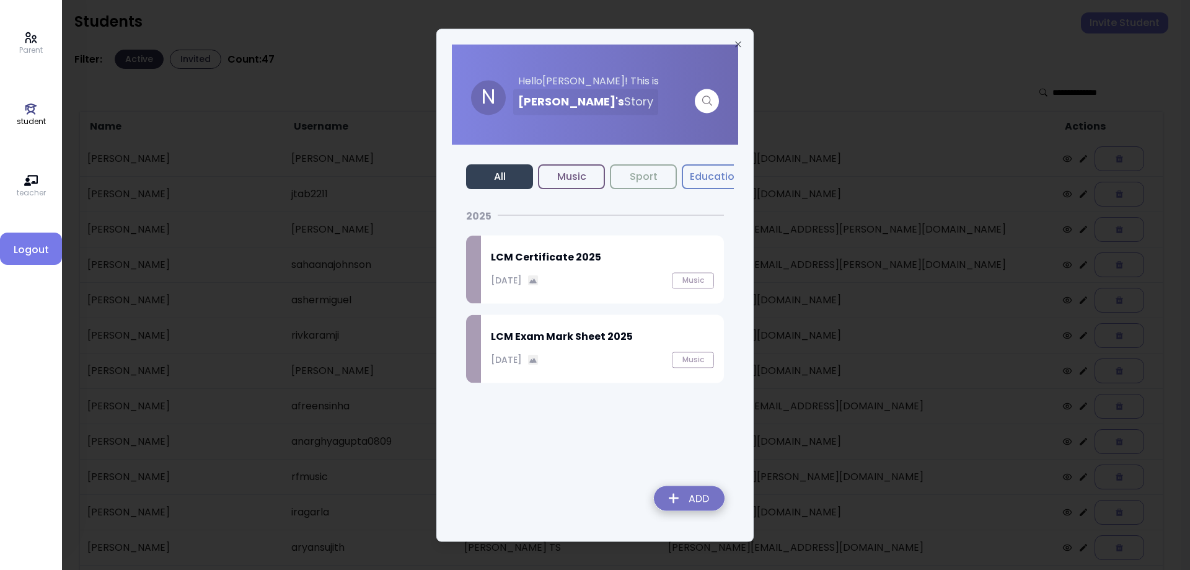
click at [580, 267] on div "LCM Certificate 2025 September 27, 2025 Music" at bounding box center [602, 269] width 243 height 68
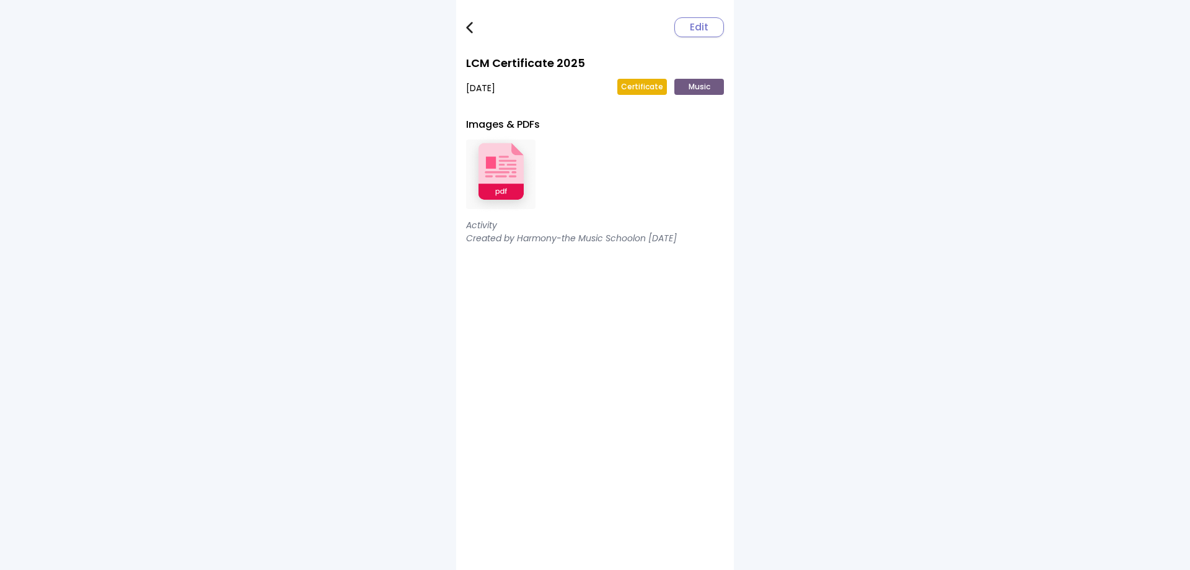
click at [481, 169] on img at bounding box center [500, 174] width 69 height 81
click at [472, 29] on img at bounding box center [469, 28] width 7 height 12
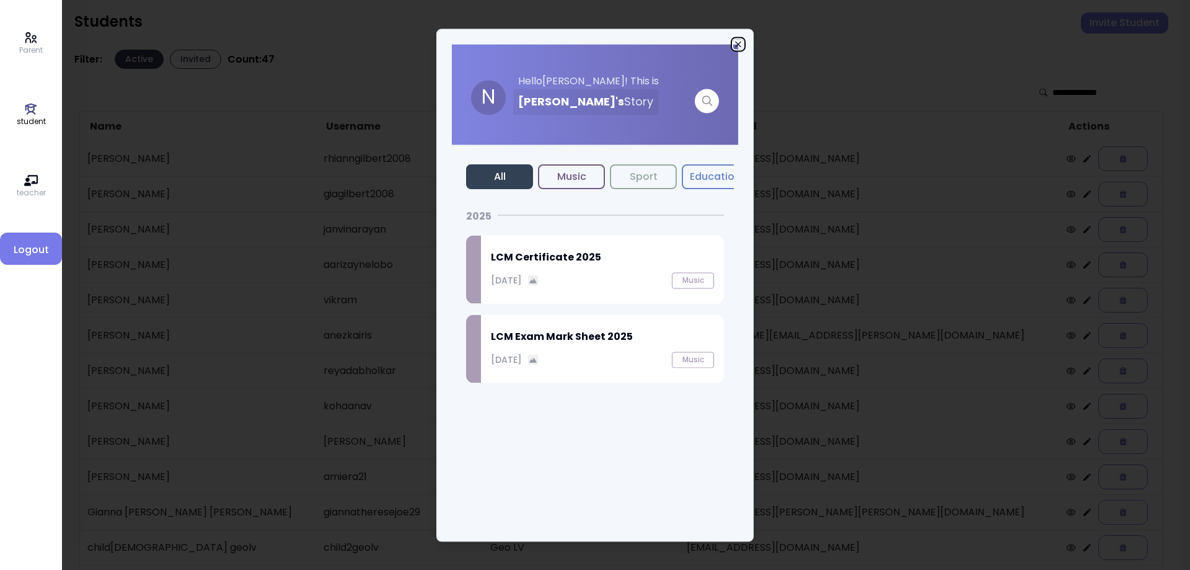
click at [737, 44] on icon "button" at bounding box center [738, 44] width 10 height 10
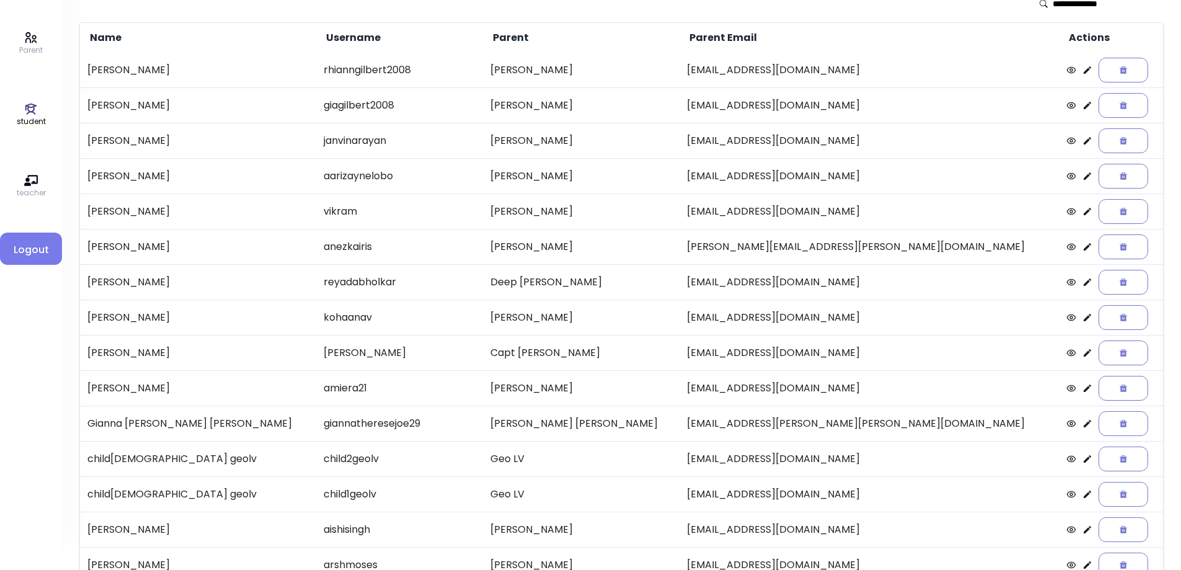
scroll to position [143, 0]
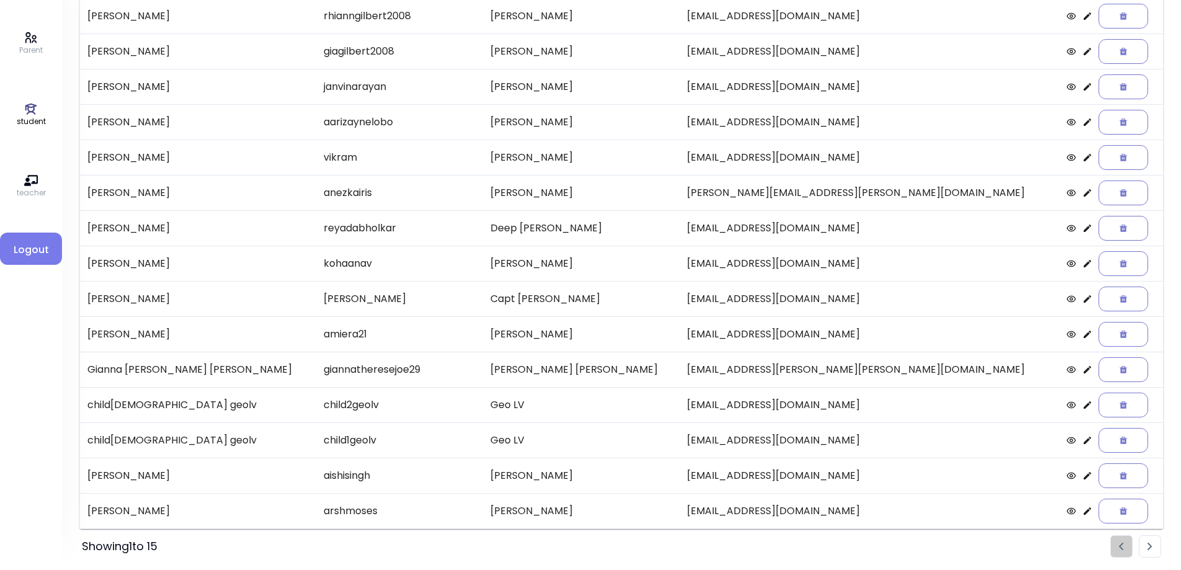
click at [1147, 548] on img "Pagination" at bounding box center [1149, 546] width 5 height 8
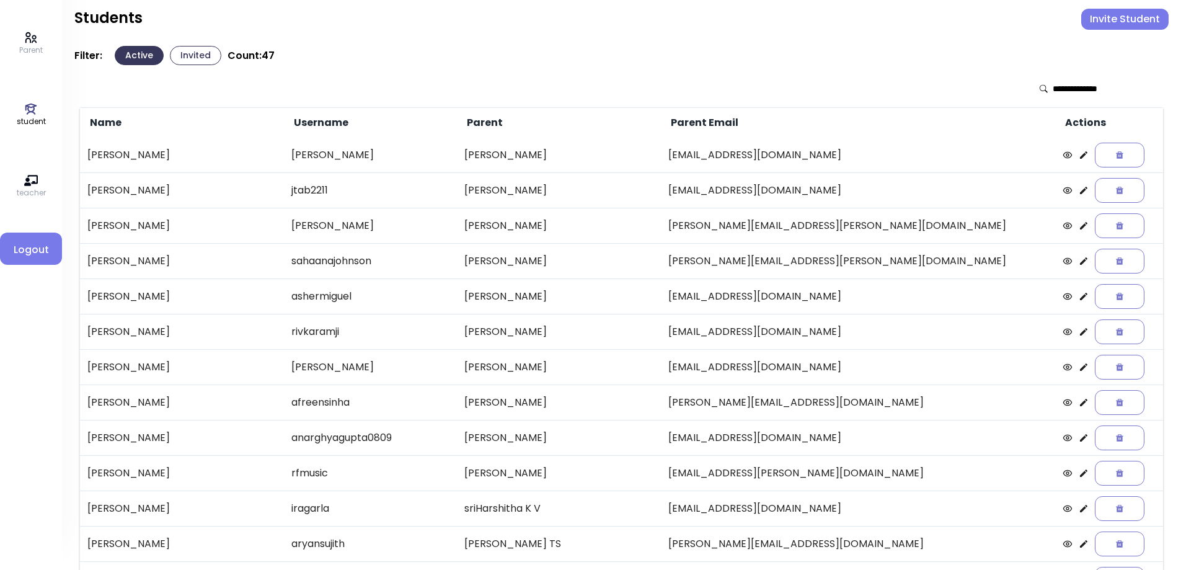
scroll to position [0, 0]
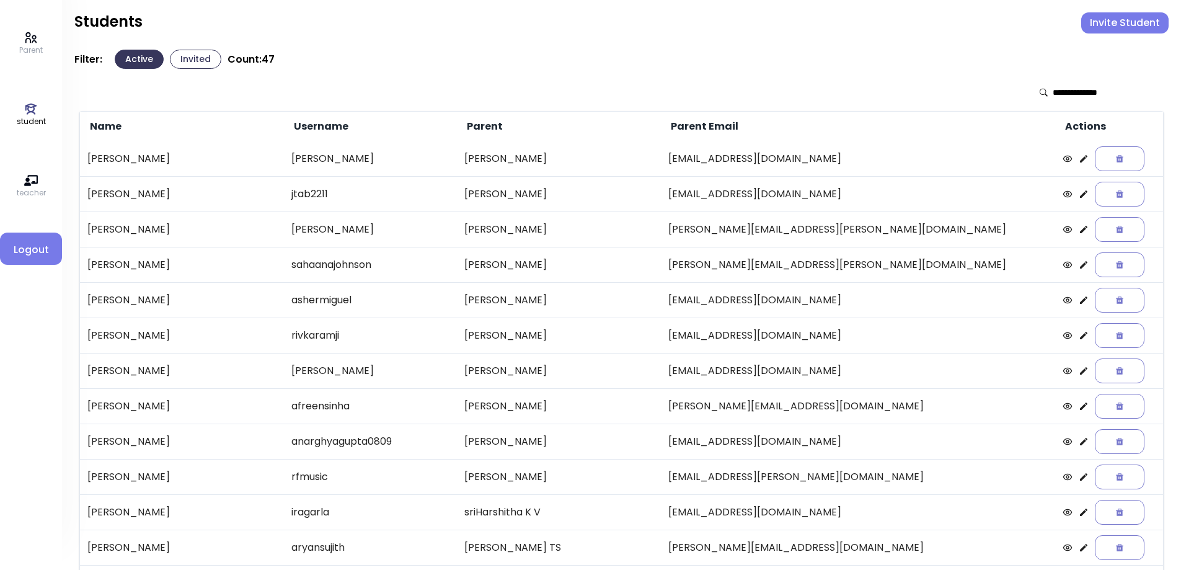
click at [1080, 195] on icon at bounding box center [1083, 193] width 7 height 7
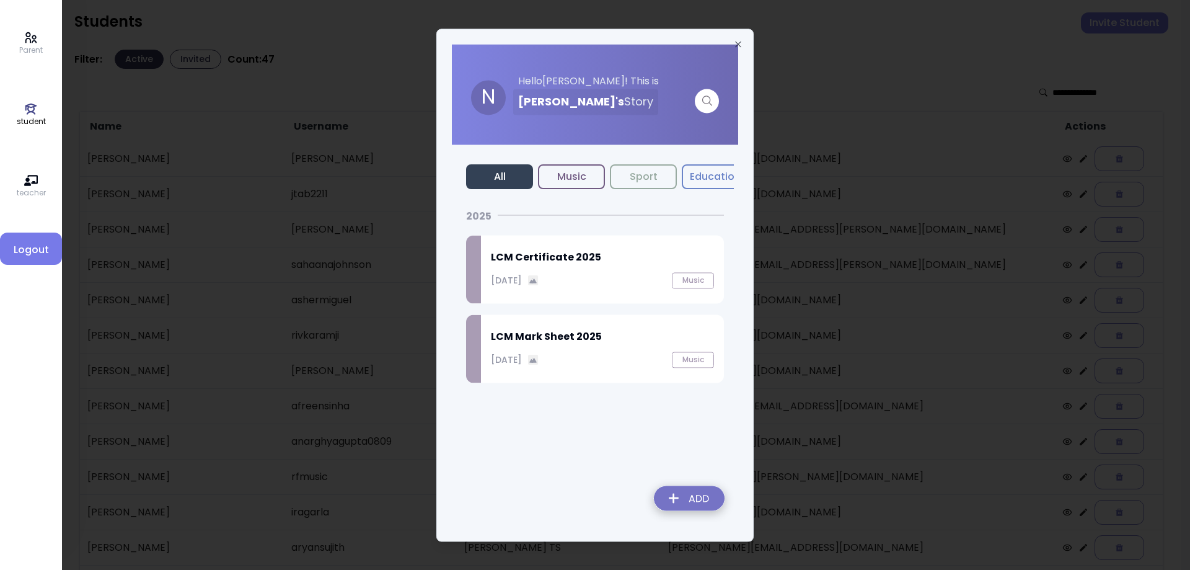
click at [580, 264] on h2 "LCM Certificate 2025" at bounding box center [602, 257] width 223 height 15
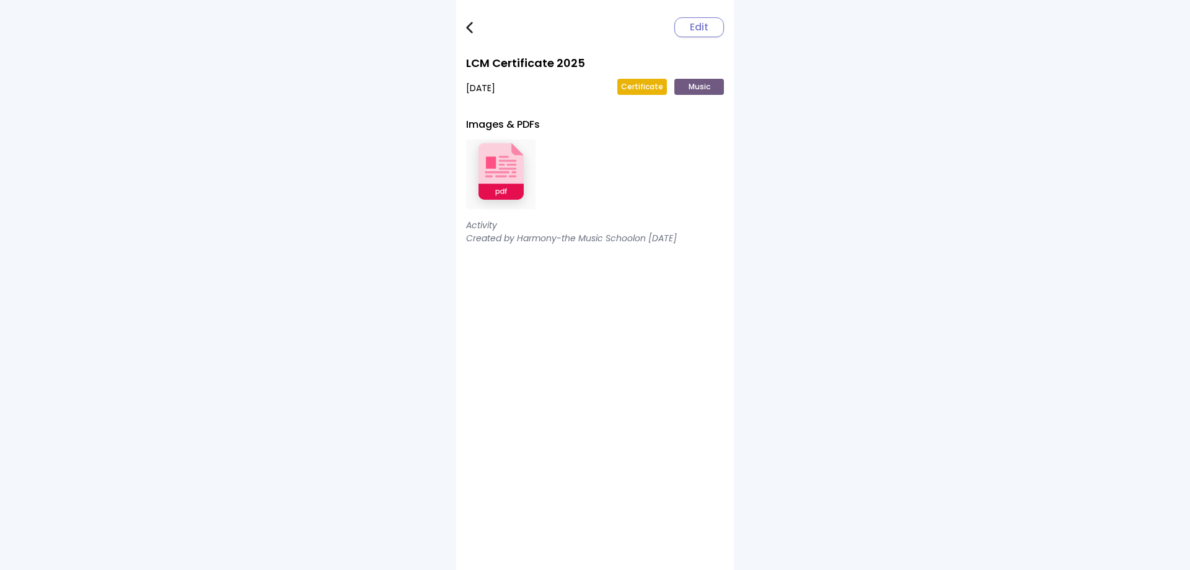
click at [509, 188] on img at bounding box center [500, 174] width 69 height 81
click at [471, 32] on img at bounding box center [469, 28] width 7 height 12
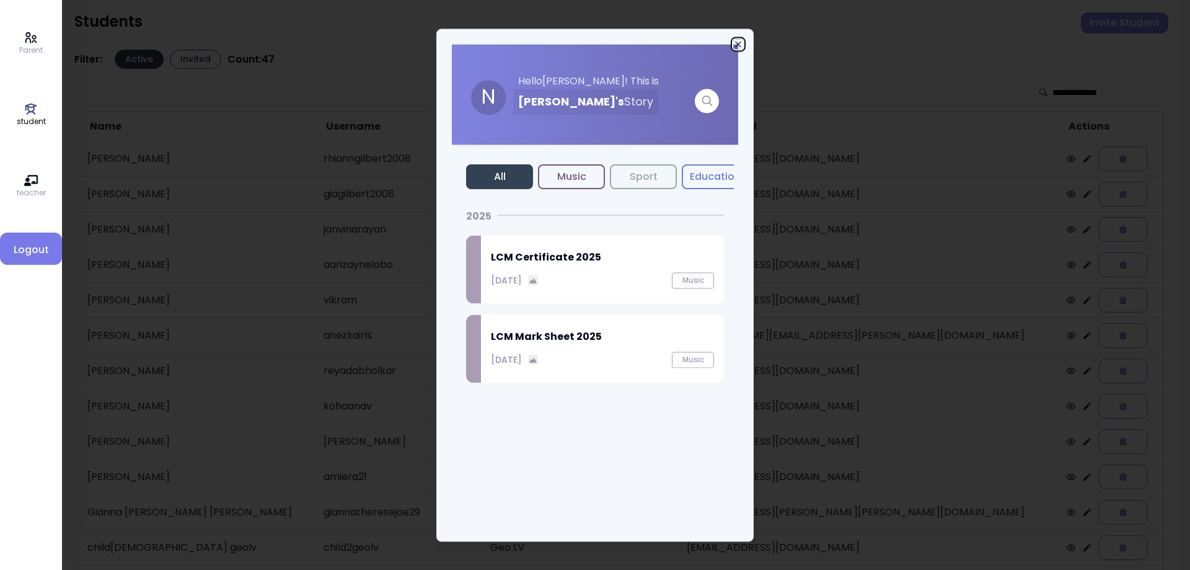
click at [737, 44] on icon "button" at bounding box center [738, 44] width 10 height 10
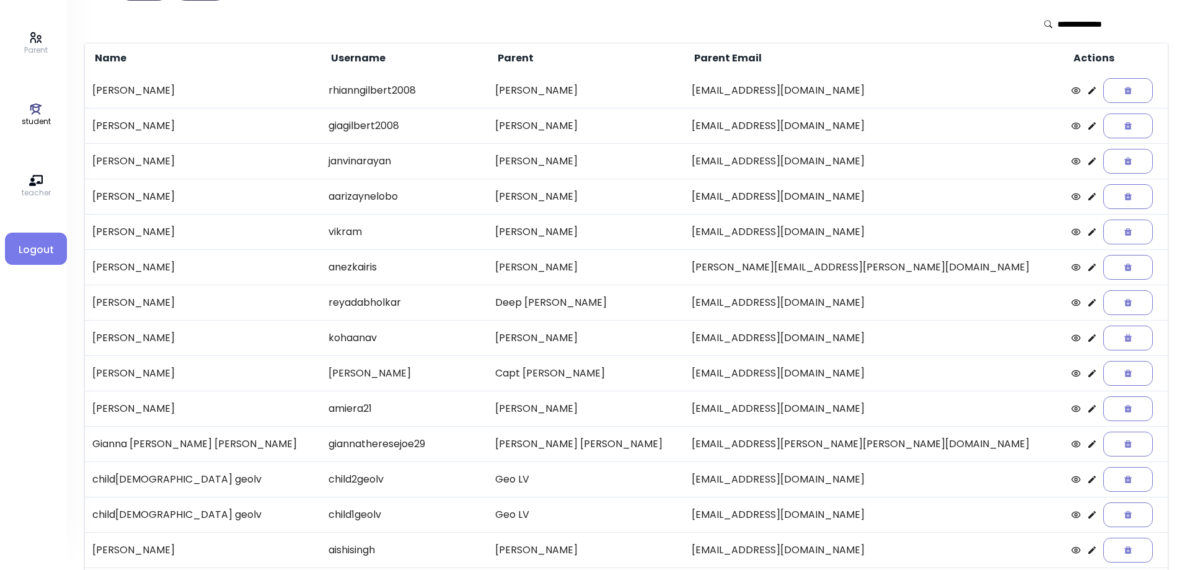
scroll to position [143, 0]
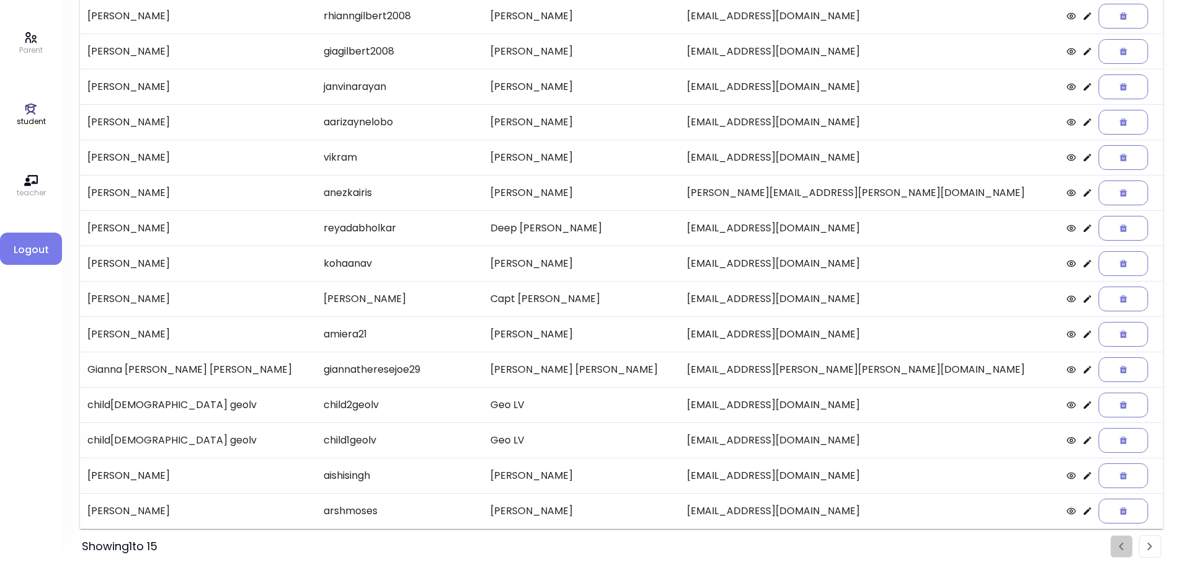
click at [1143, 545] on li "Pagination" at bounding box center [1149, 546] width 22 height 22
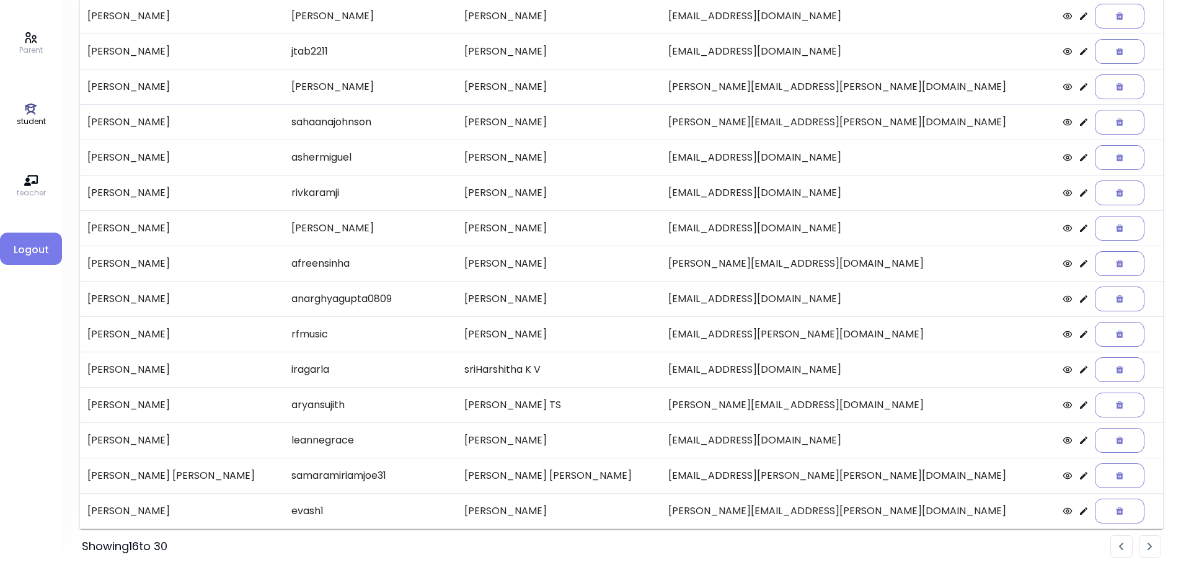
click at [1078, 123] on icon at bounding box center [1083, 122] width 10 height 10
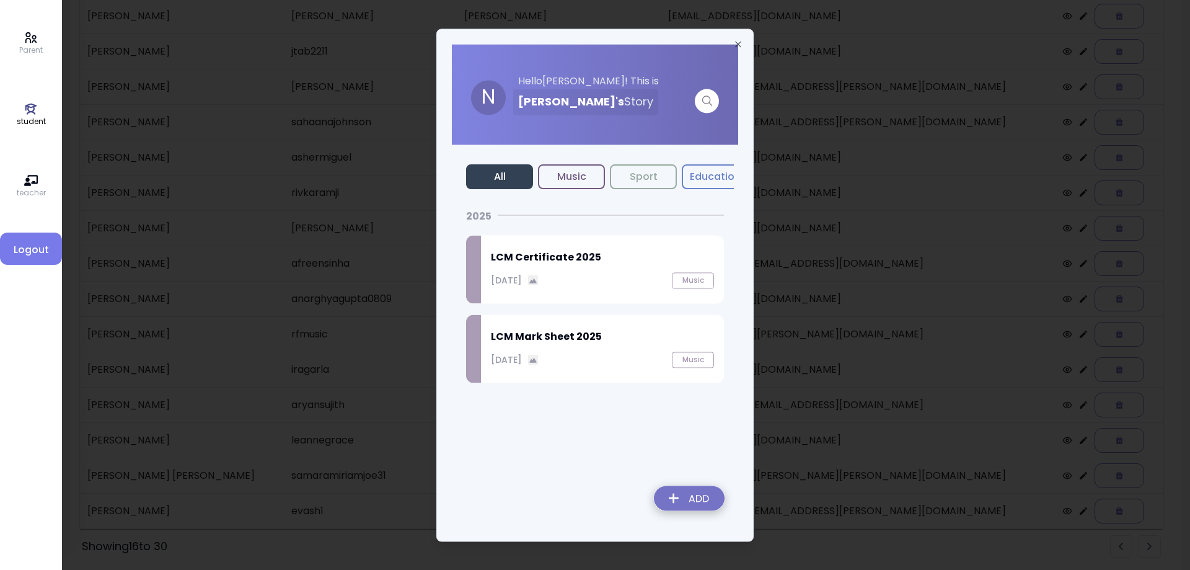
click at [509, 272] on div "September 27, 2025 Music" at bounding box center [602, 280] width 223 height 16
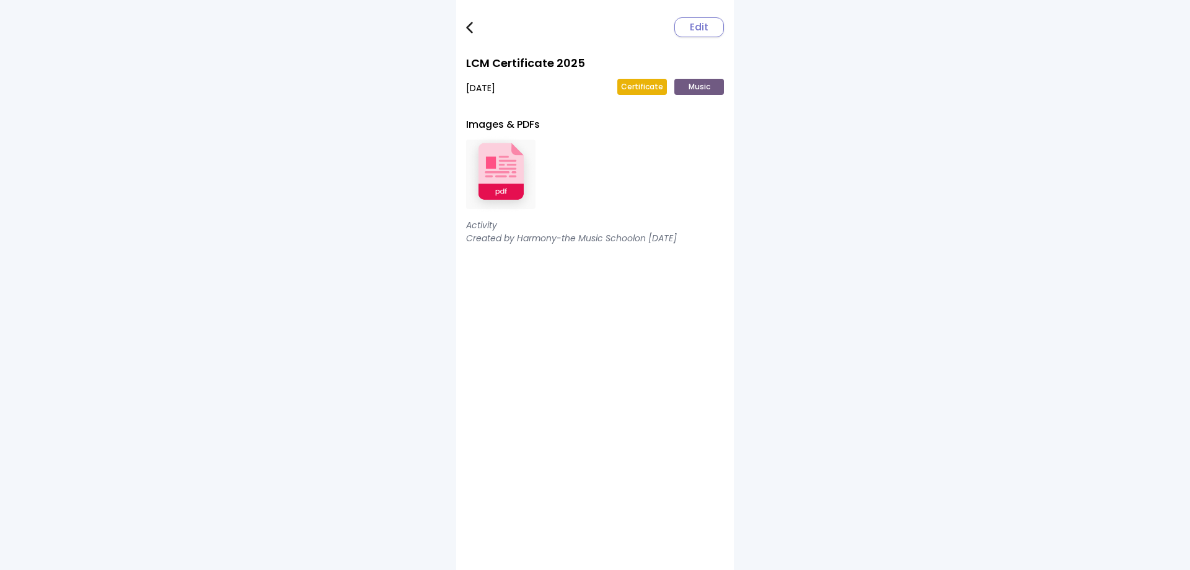
click at [501, 164] on img at bounding box center [500, 174] width 69 height 81
click at [467, 24] on img at bounding box center [469, 28] width 7 height 12
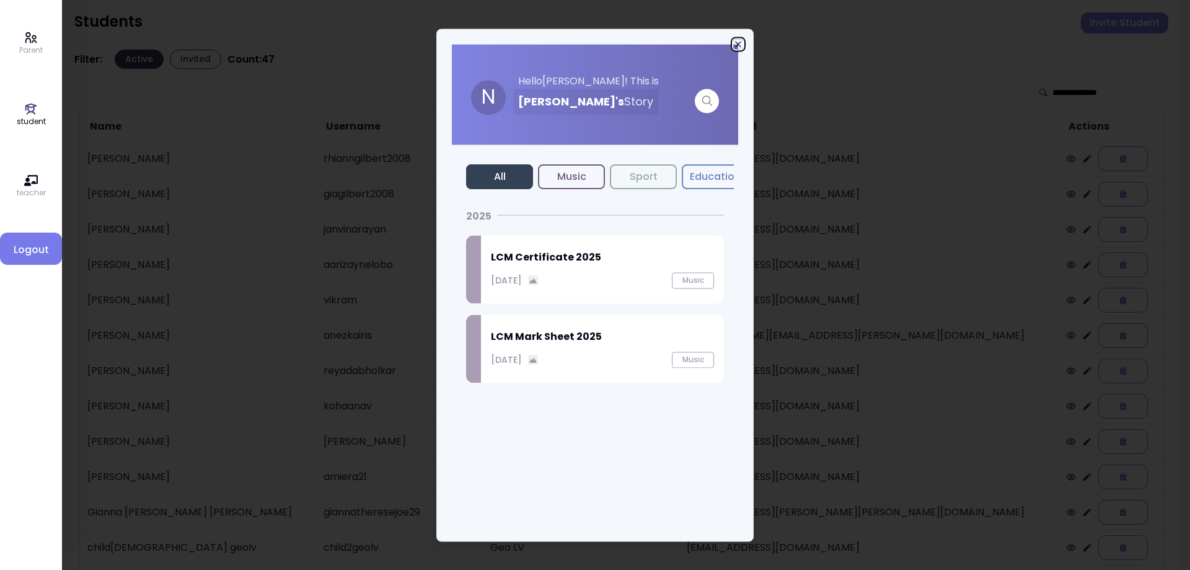
click at [734, 42] on icon "button" at bounding box center [738, 44] width 10 height 10
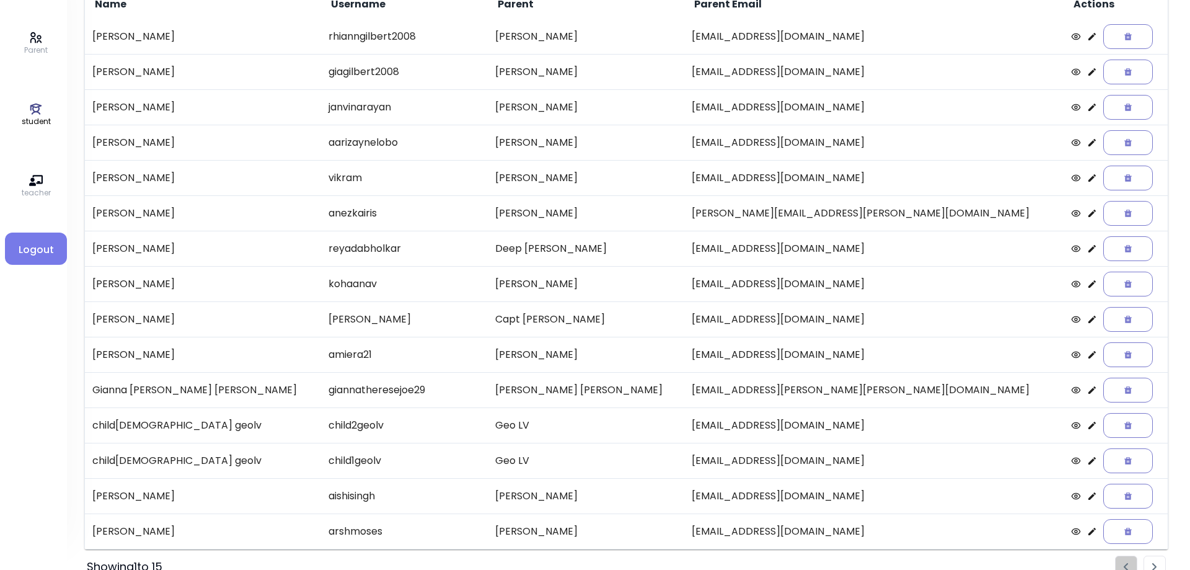
scroll to position [143, 0]
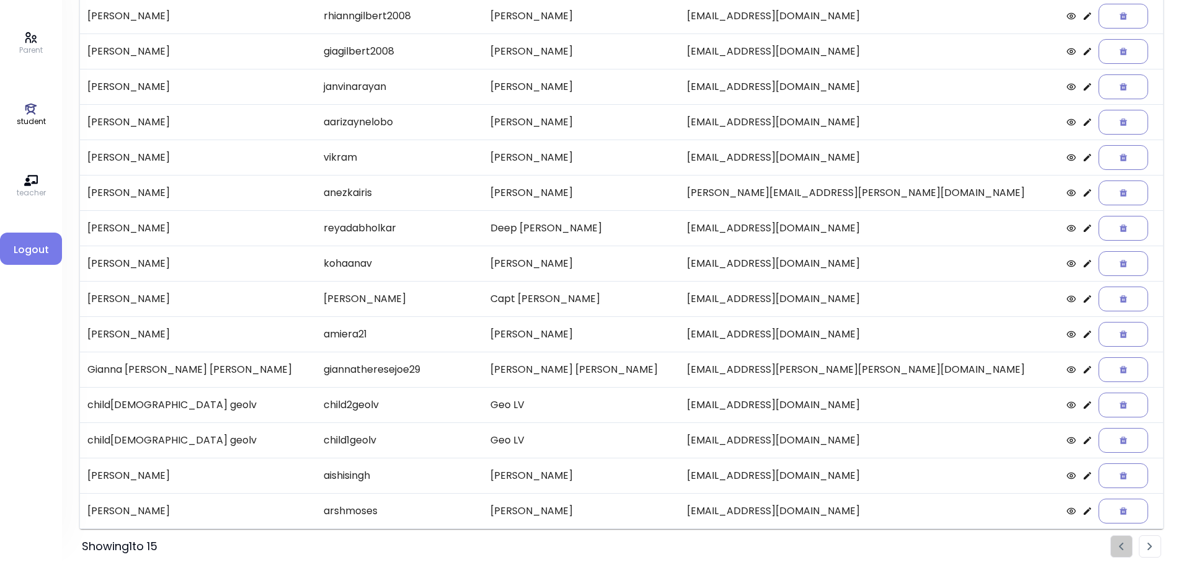
click at [1150, 550] on li "Pagination" at bounding box center [1149, 546] width 22 height 22
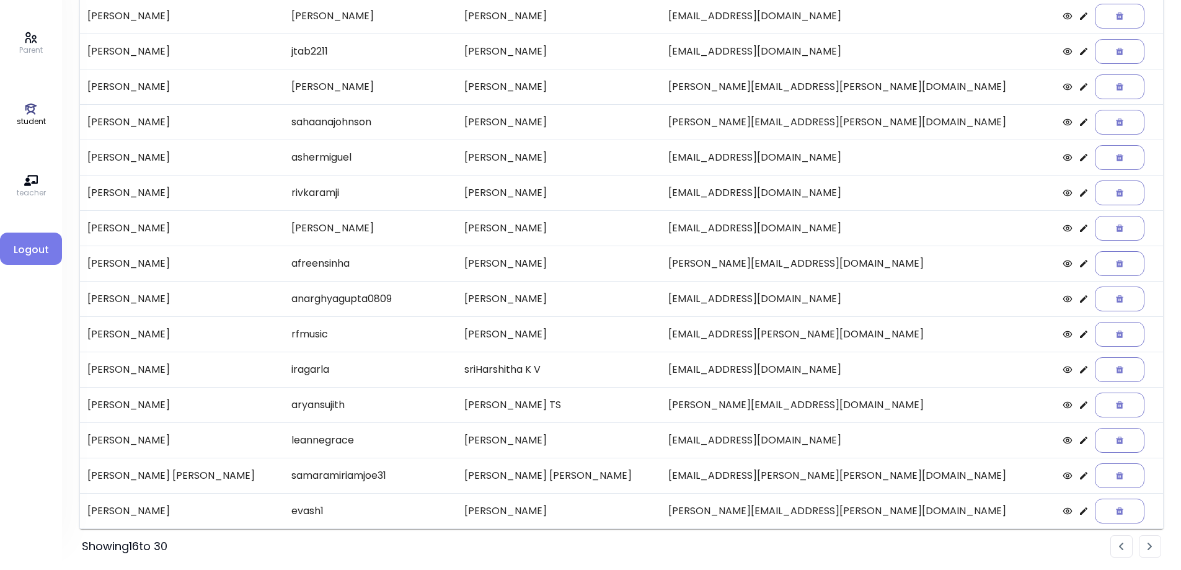
click at [1080, 161] on icon at bounding box center [1083, 157] width 7 height 7
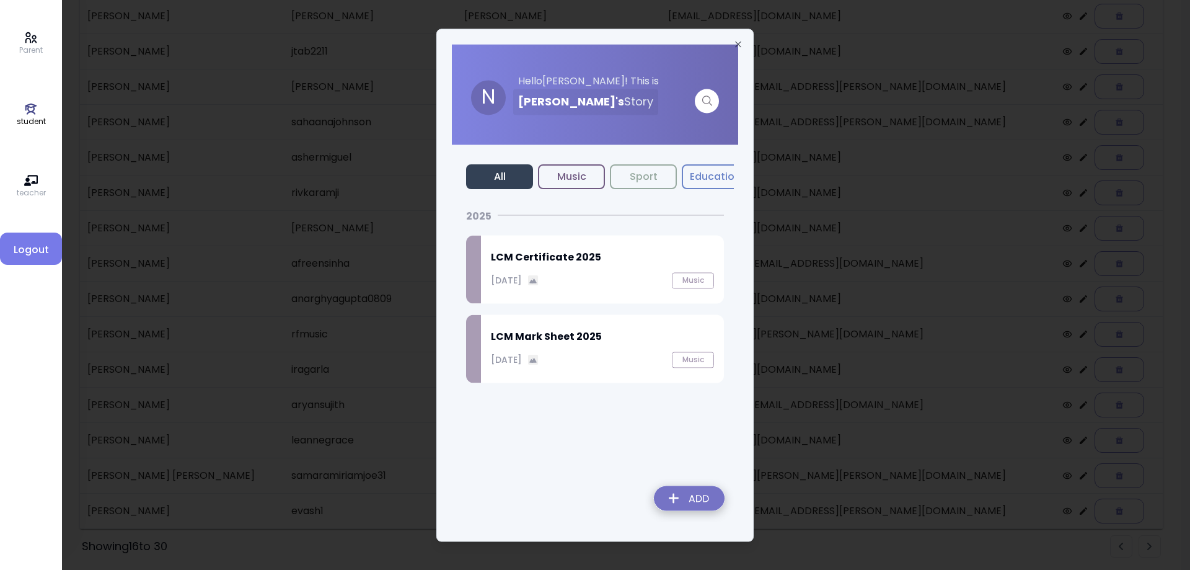
click at [564, 260] on h2 "LCM Certificate 2025" at bounding box center [602, 257] width 223 height 15
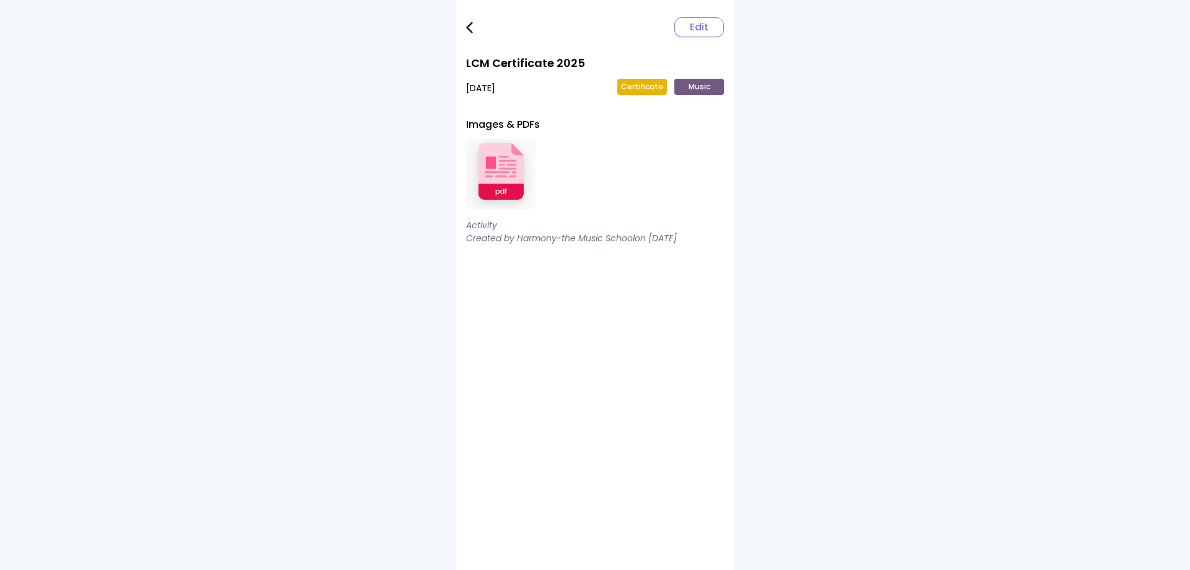
click at [514, 170] on img at bounding box center [500, 174] width 69 height 81
click at [472, 30] on img at bounding box center [469, 28] width 7 height 12
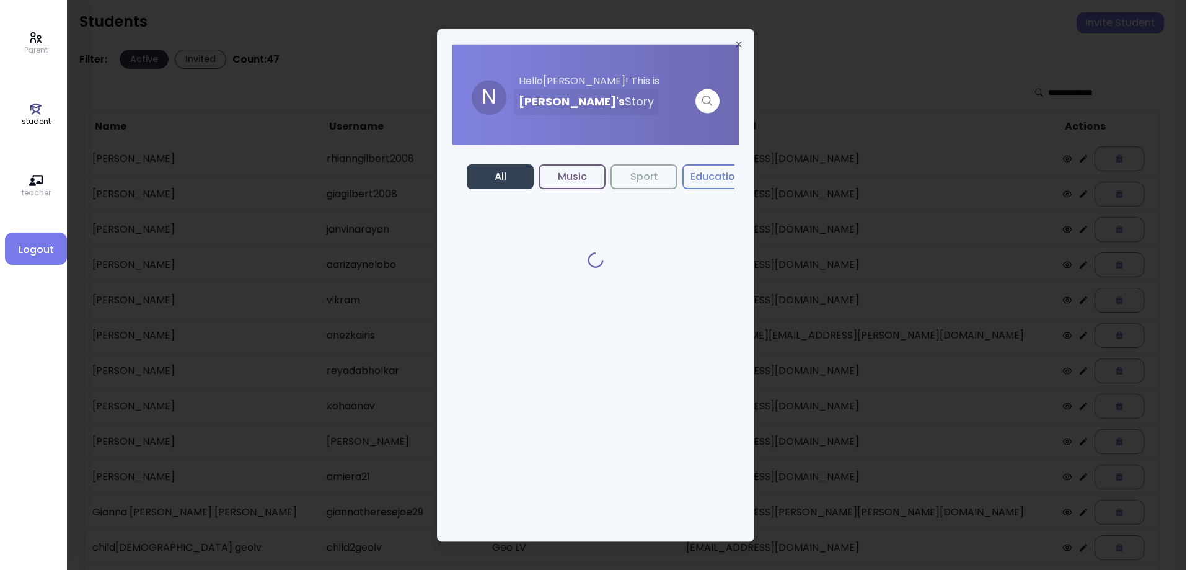
scroll to position [143, 0]
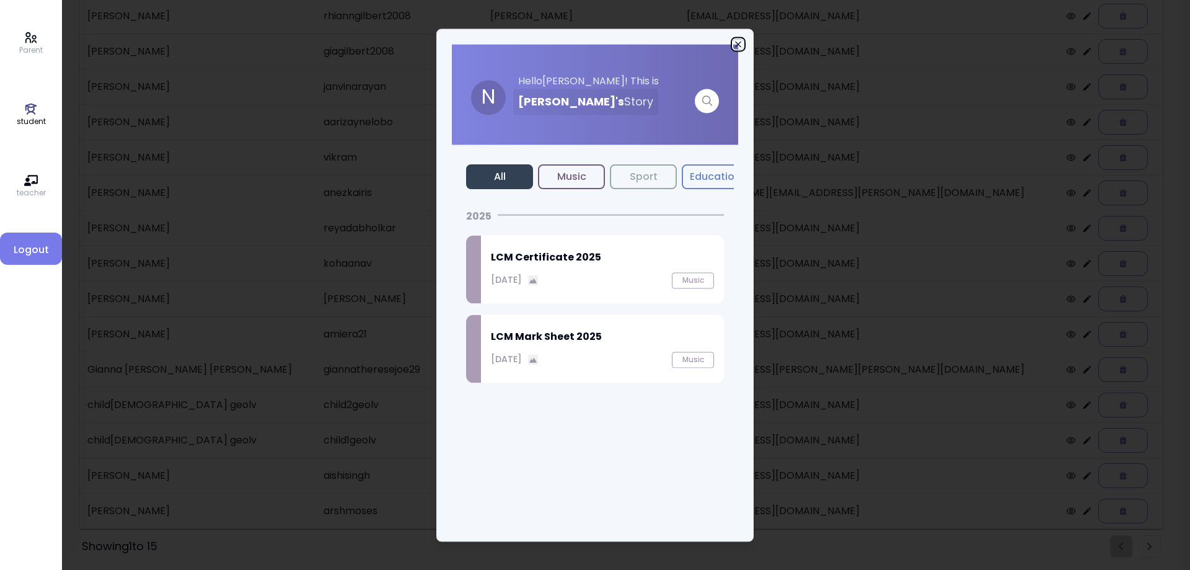
click at [741, 43] on icon "button" at bounding box center [738, 44] width 10 height 10
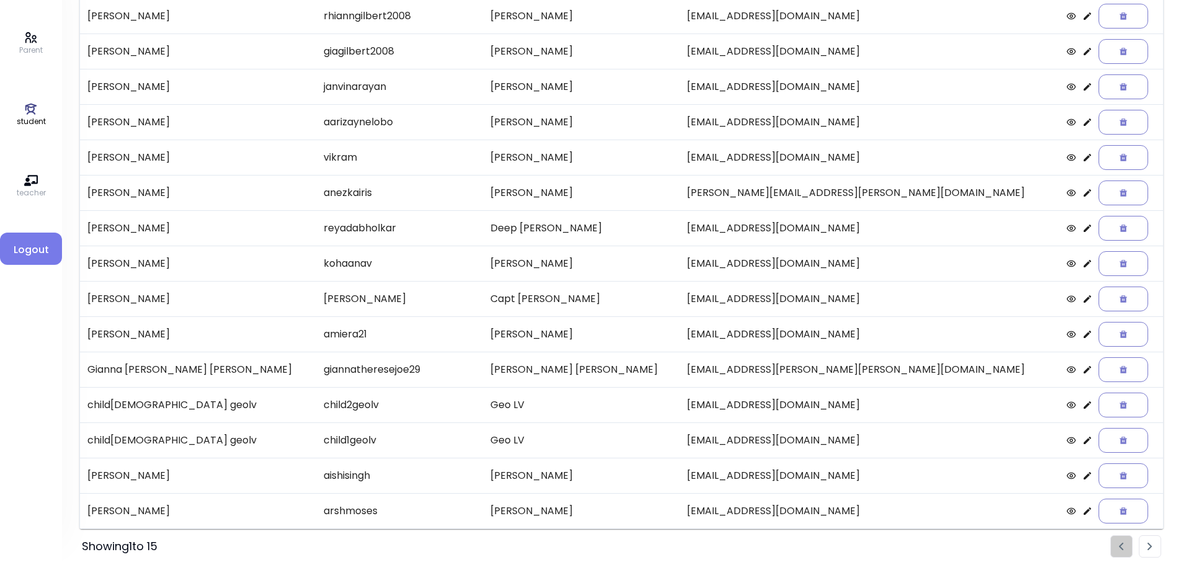
click at [1150, 548] on img "Pagination" at bounding box center [1149, 546] width 5 height 8
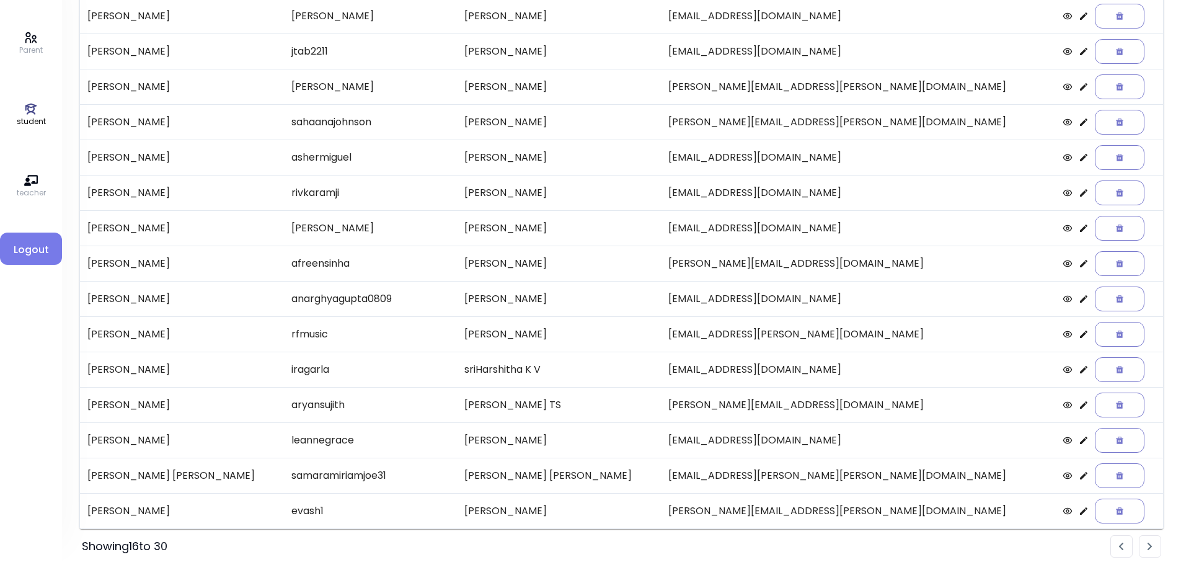
click at [1080, 194] on icon at bounding box center [1083, 192] width 7 height 7
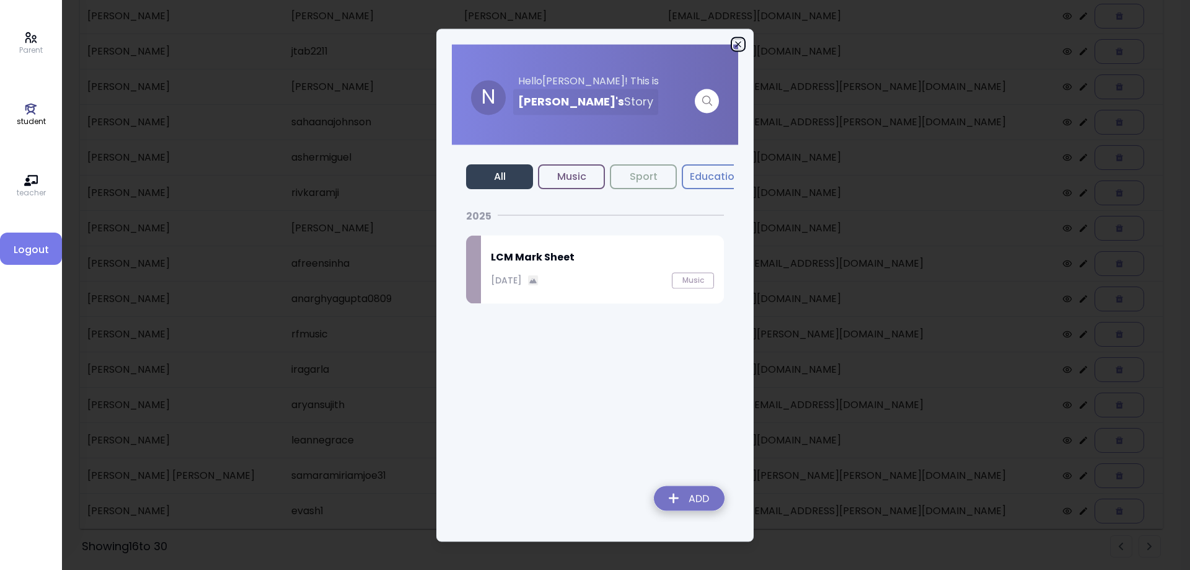
click at [741, 43] on icon "button" at bounding box center [738, 44] width 10 height 10
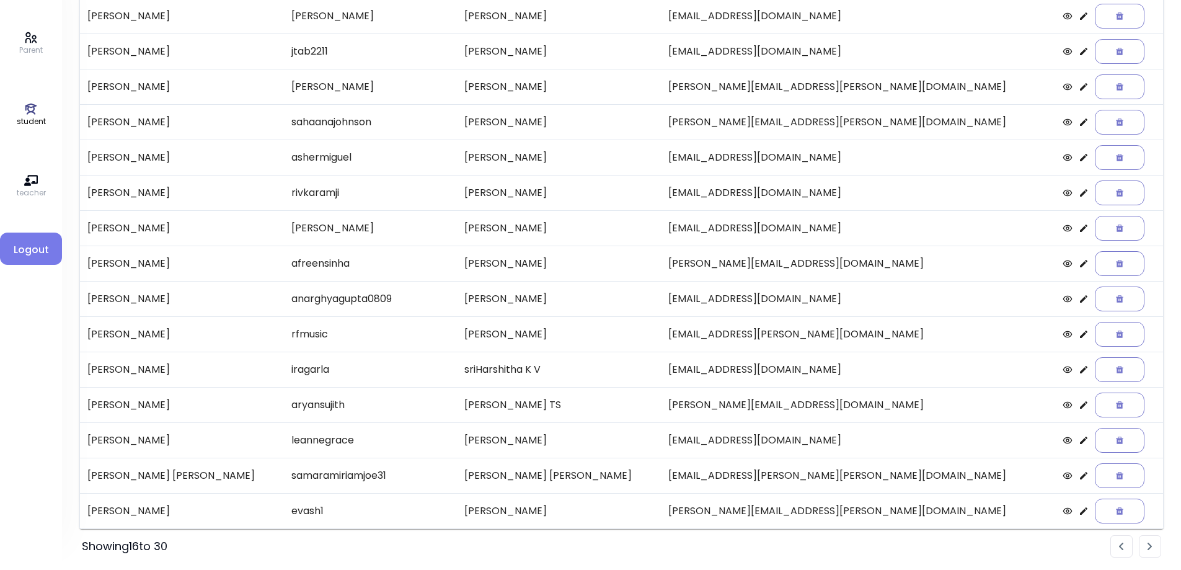
click at [1078, 229] on icon at bounding box center [1083, 228] width 10 height 10
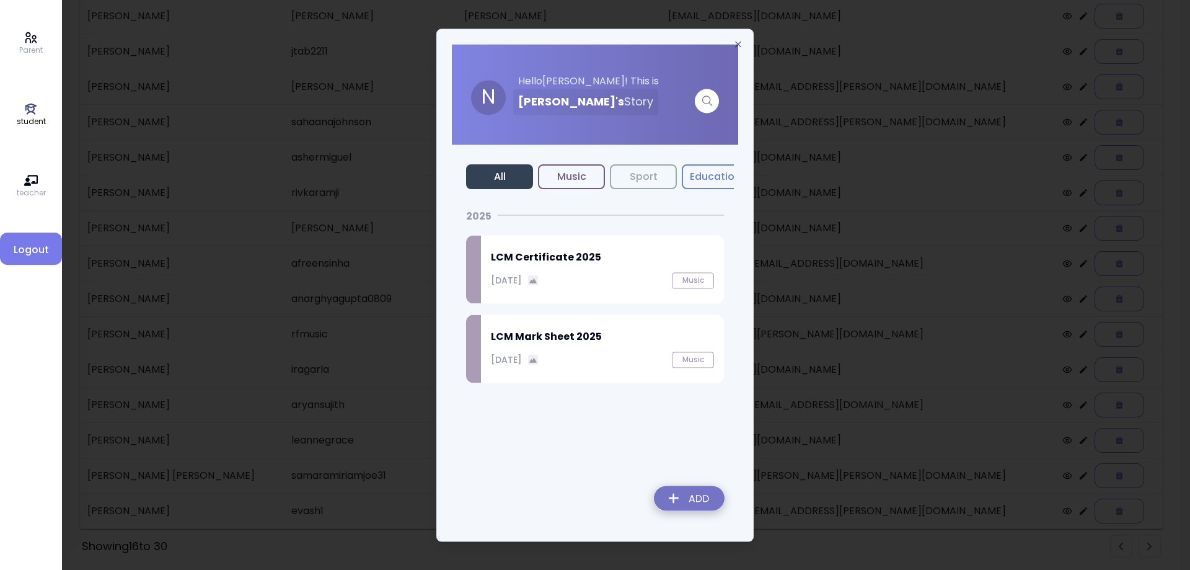
click at [543, 270] on div "LCM Certificate 2025 September 27, 2025 Music" at bounding box center [602, 269] width 243 height 68
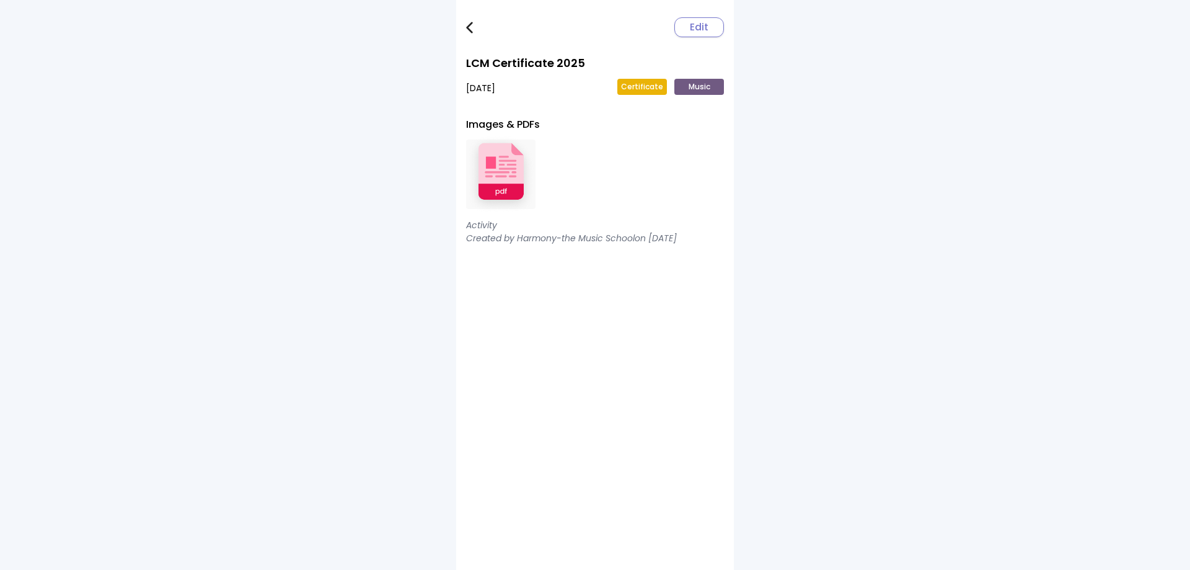
click at [512, 178] on img at bounding box center [500, 174] width 69 height 81
click at [470, 22] on img at bounding box center [469, 28] width 7 height 12
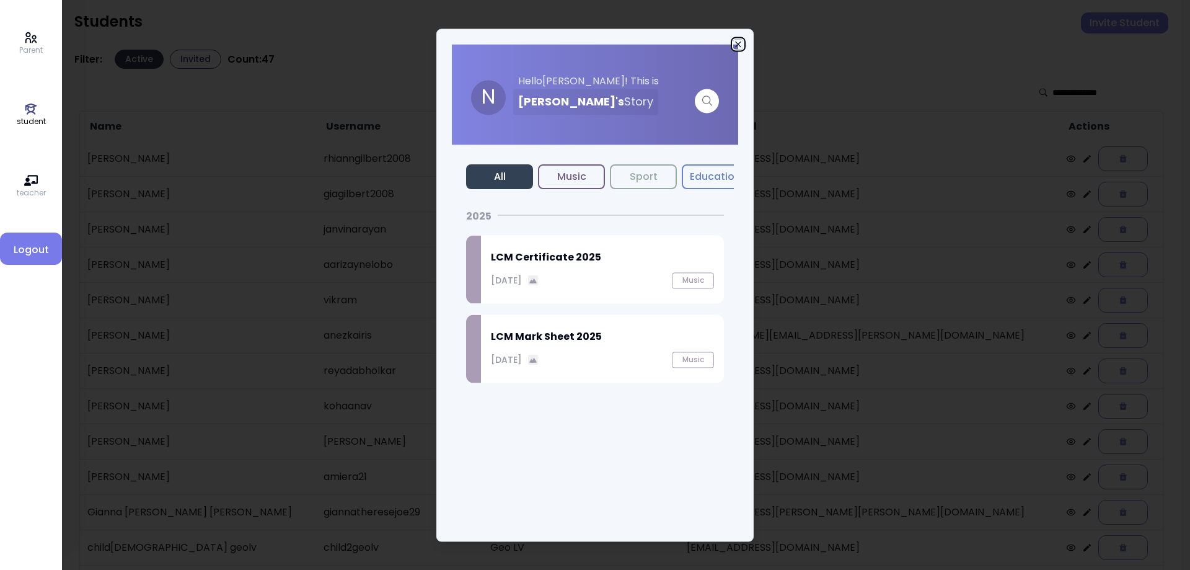
click at [737, 41] on icon "button" at bounding box center [738, 44] width 10 height 10
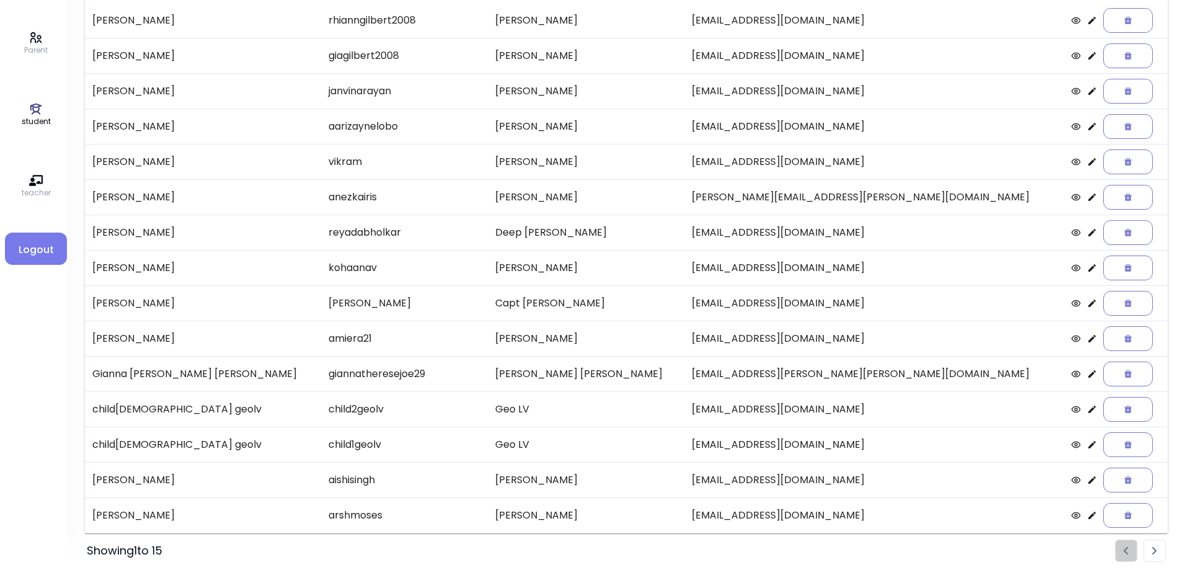
scroll to position [143, 0]
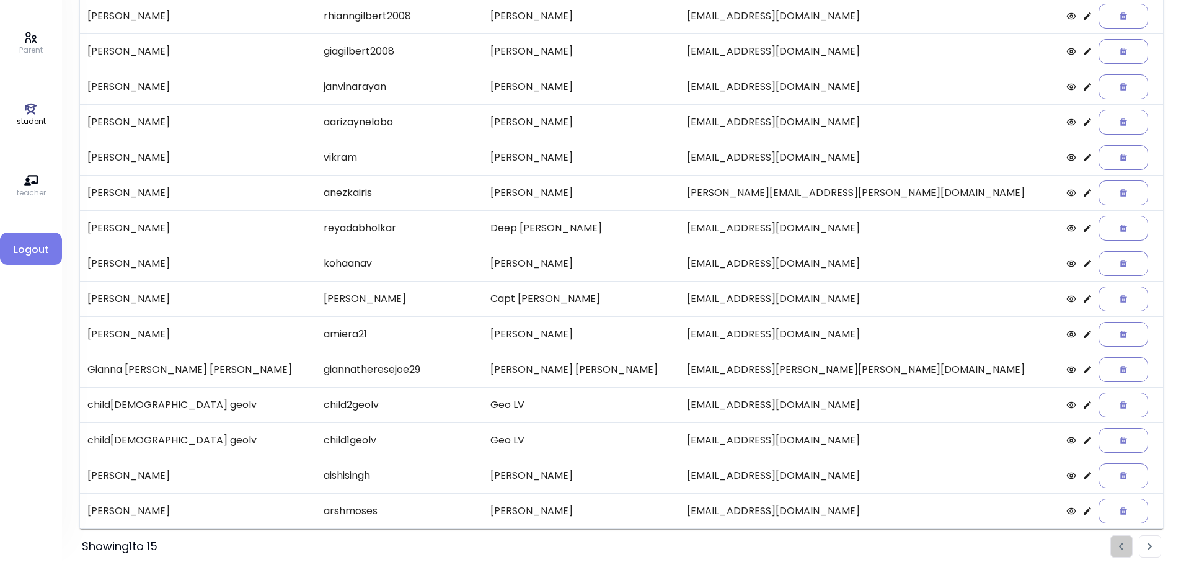
click at [1150, 547] on img "Pagination" at bounding box center [1149, 546] width 5 height 8
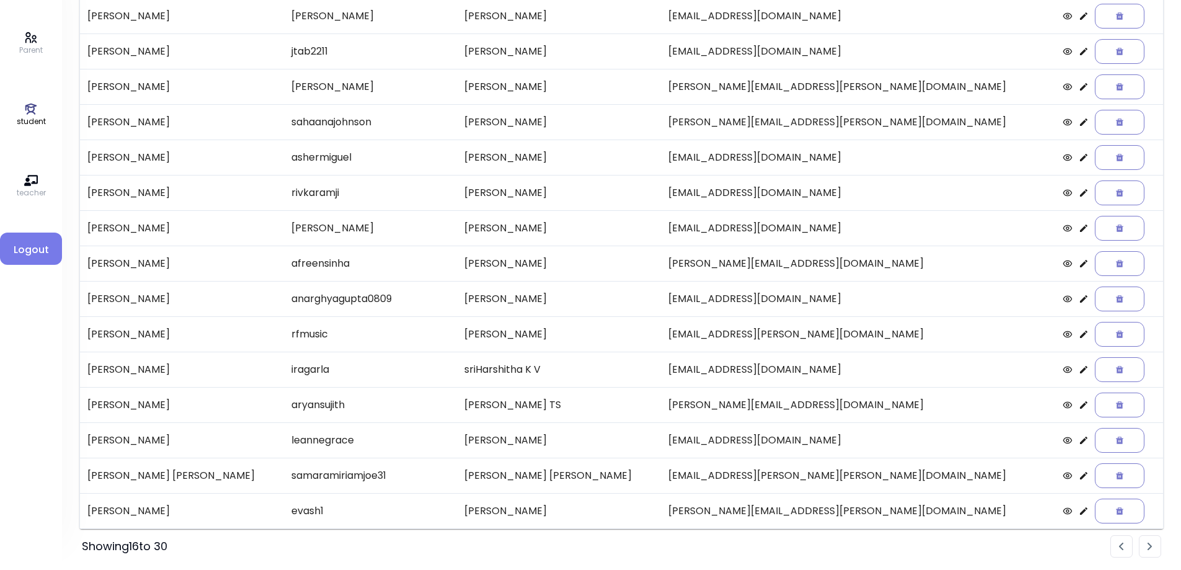
click at [1078, 266] on icon at bounding box center [1083, 263] width 10 height 10
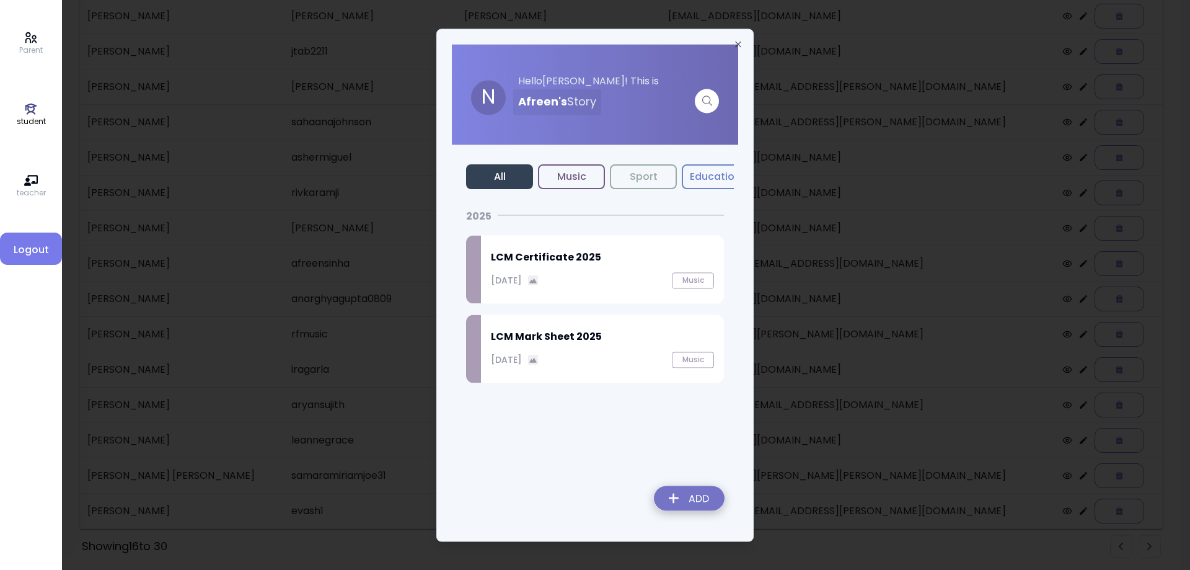
click at [522, 274] on p "September 27, 2025" at bounding box center [506, 279] width 31 height 13
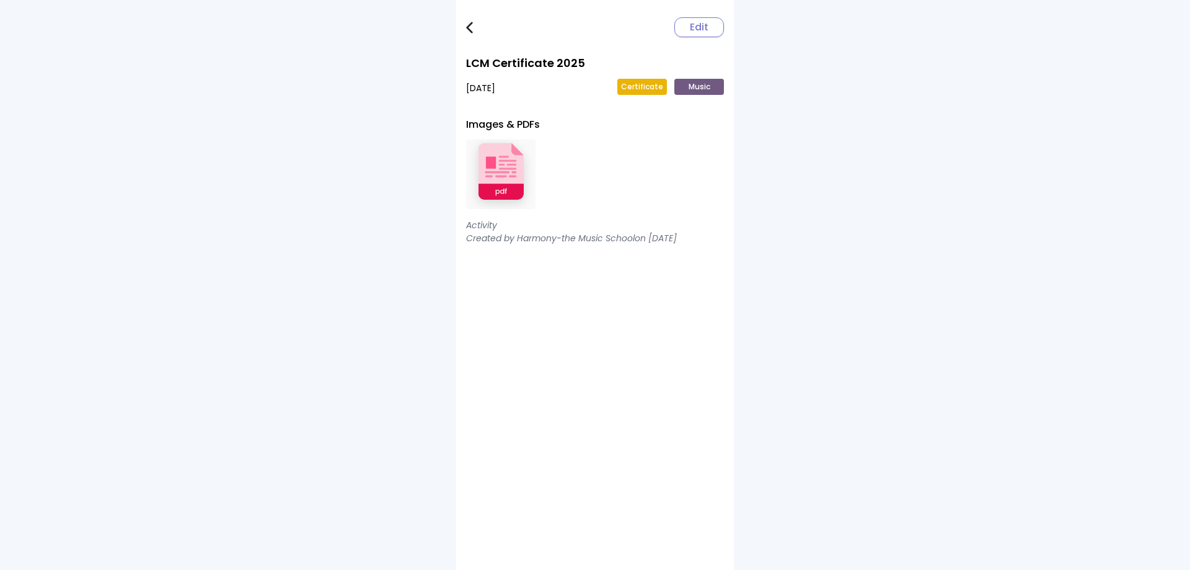
click at [498, 167] on img at bounding box center [500, 174] width 69 height 81
click at [467, 19] on link at bounding box center [478, 27] width 25 height 25
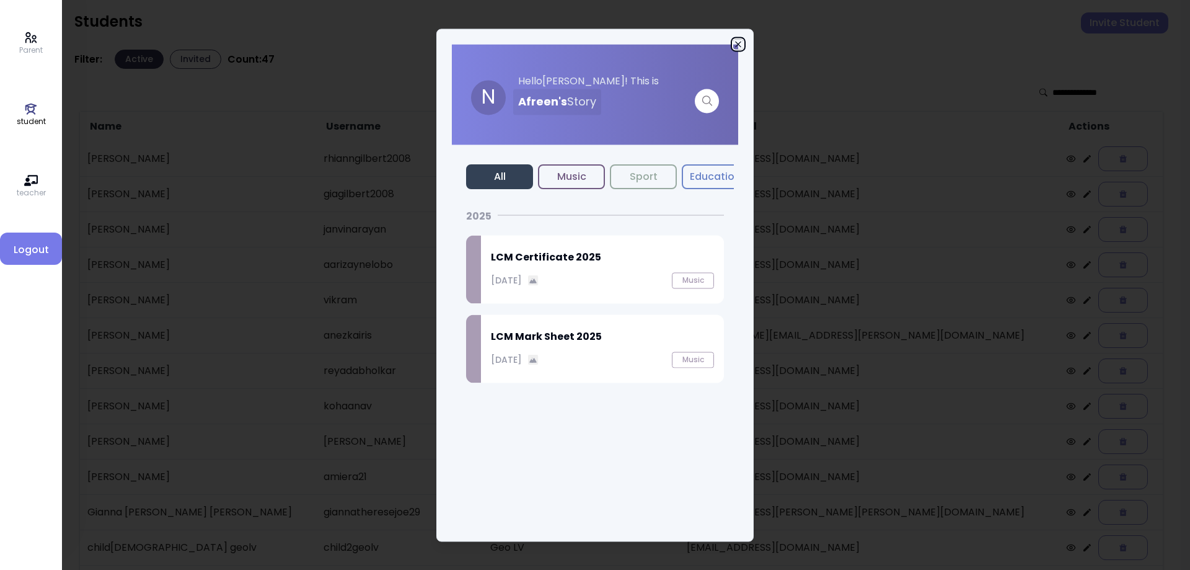
click at [735, 43] on icon "button" at bounding box center [738, 44] width 10 height 10
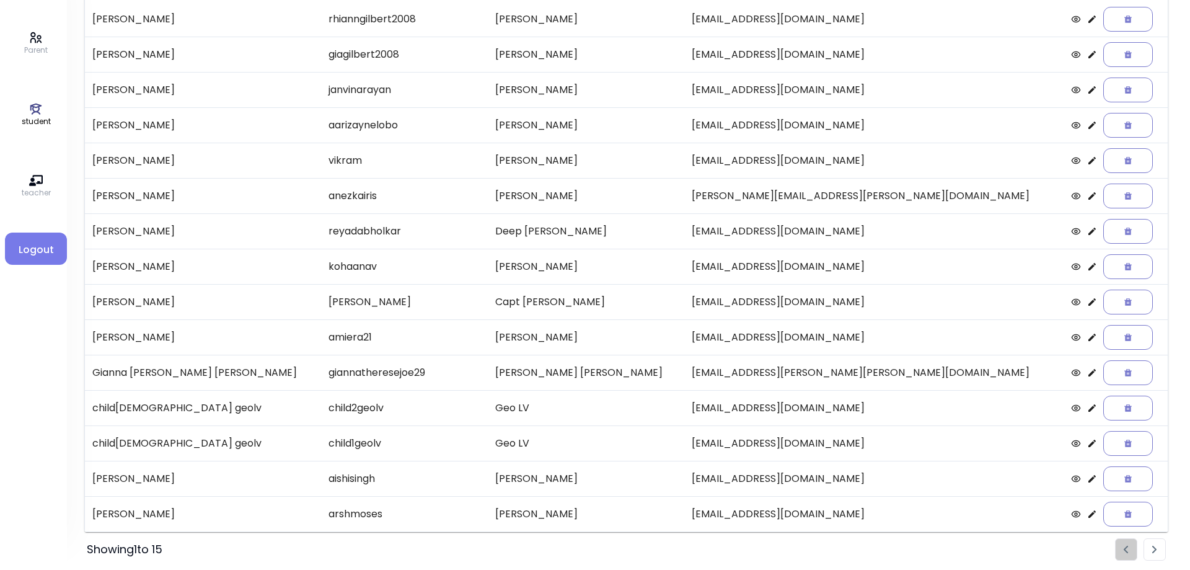
scroll to position [143, 0]
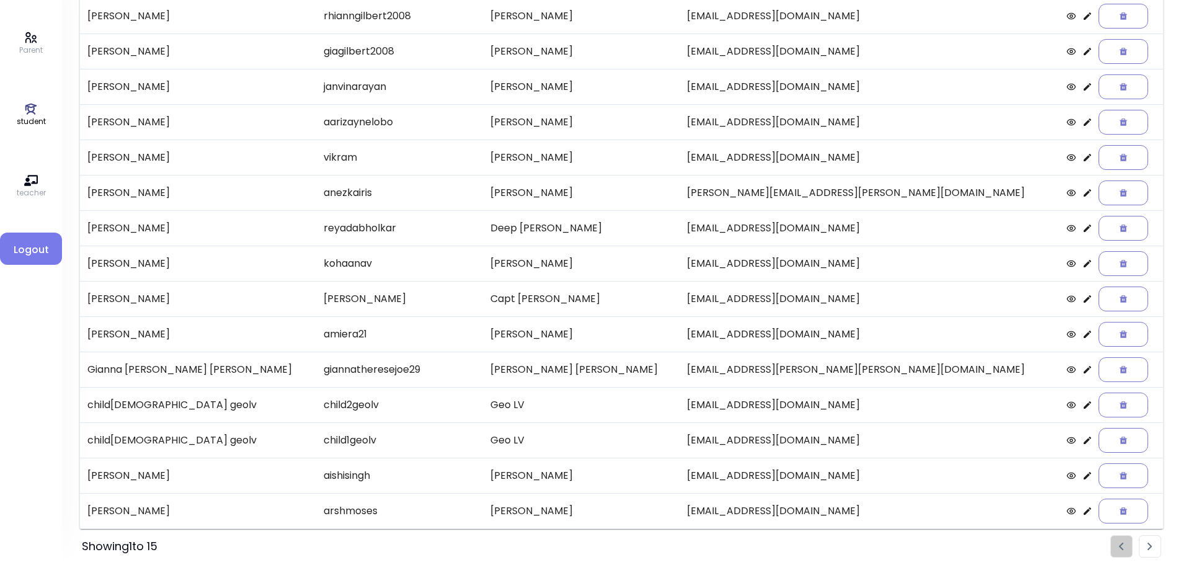
click at [1145, 543] on li "Pagination" at bounding box center [1149, 546] width 22 height 22
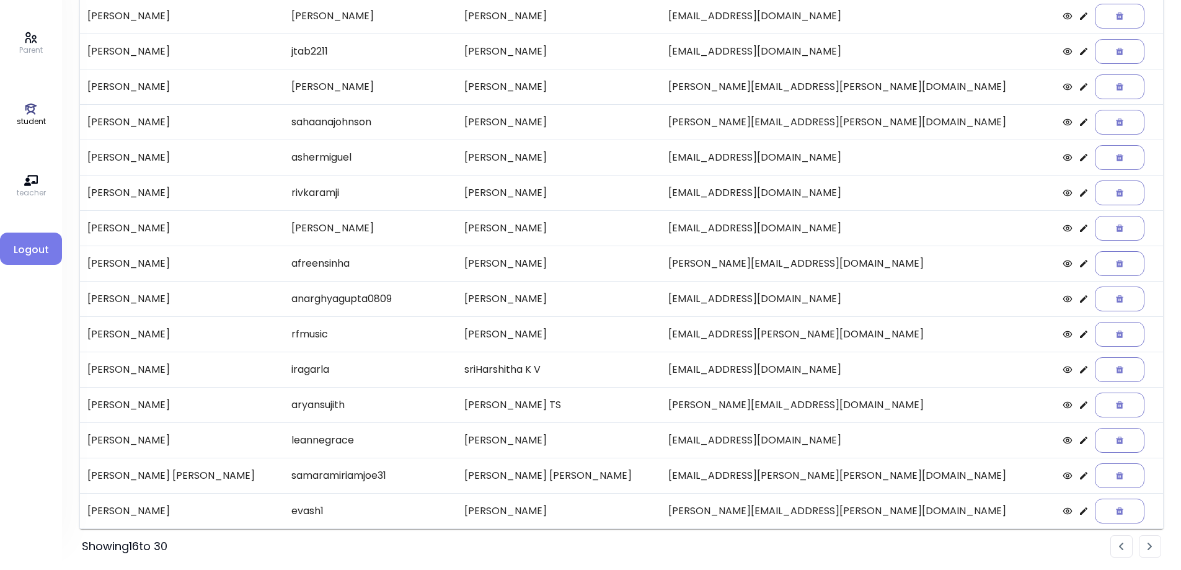
click at [1080, 300] on icon at bounding box center [1083, 298] width 7 height 7
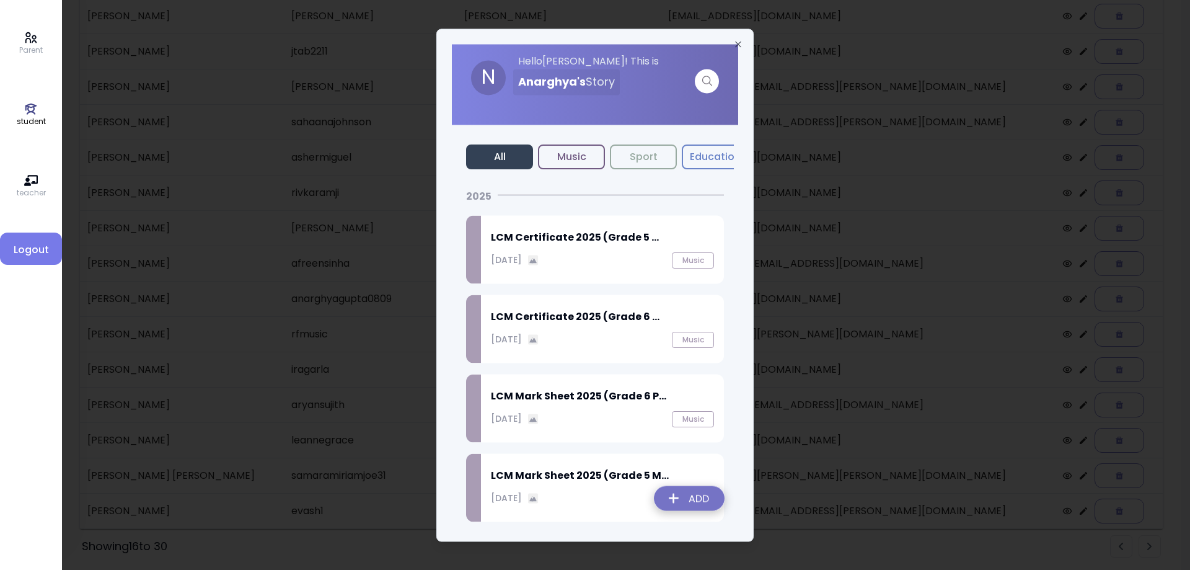
scroll to position [27, 0]
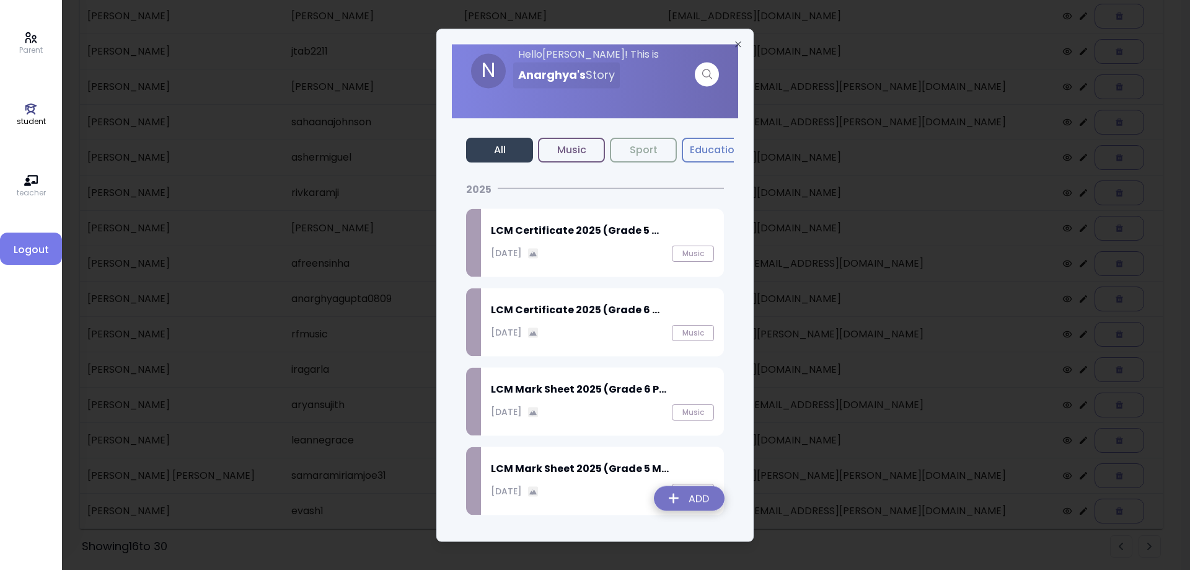
click at [578, 322] on div "LCM Certificate 2025 (Grade 6 ... September 27, 2025 Music" at bounding box center [602, 322] width 243 height 68
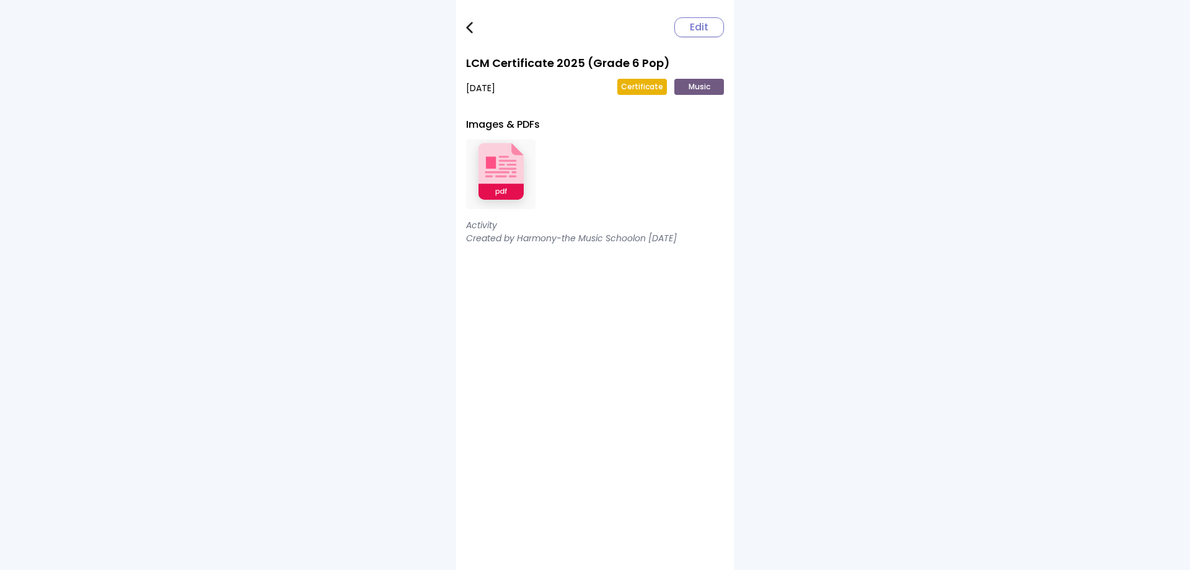
click at [506, 170] on img at bounding box center [500, 174] width 69 height 81
click at [469, 22] on img at bounding box center [469, 28] width 7 height 12
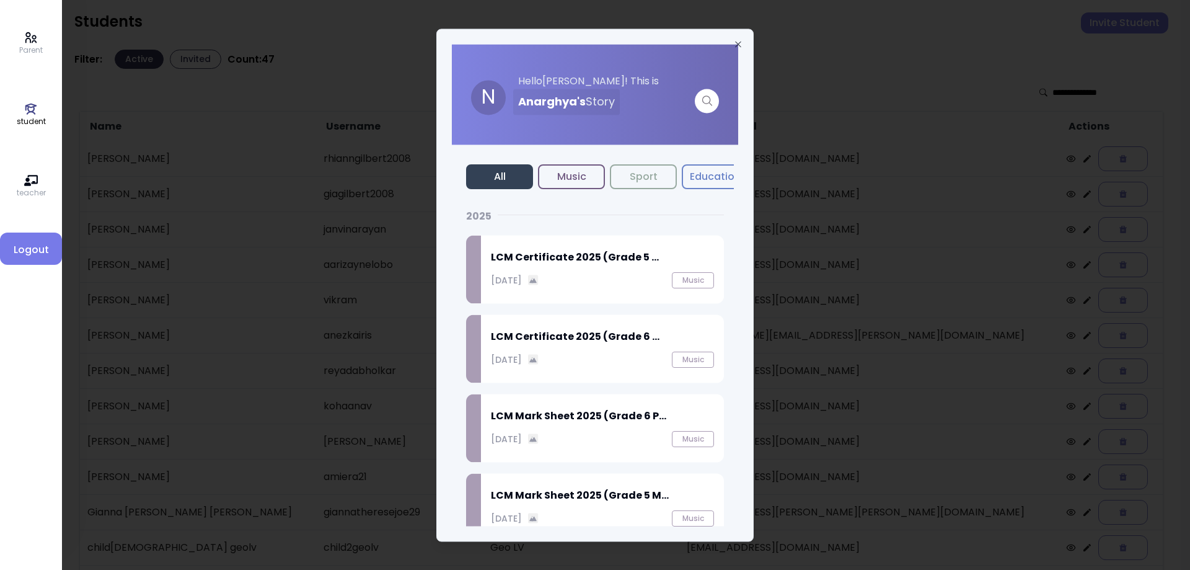
click at [539, 262] on h2 "LCM Certificate 2025 (Grade 5 ..." at bounding box center [602, 257] width 223 height 15
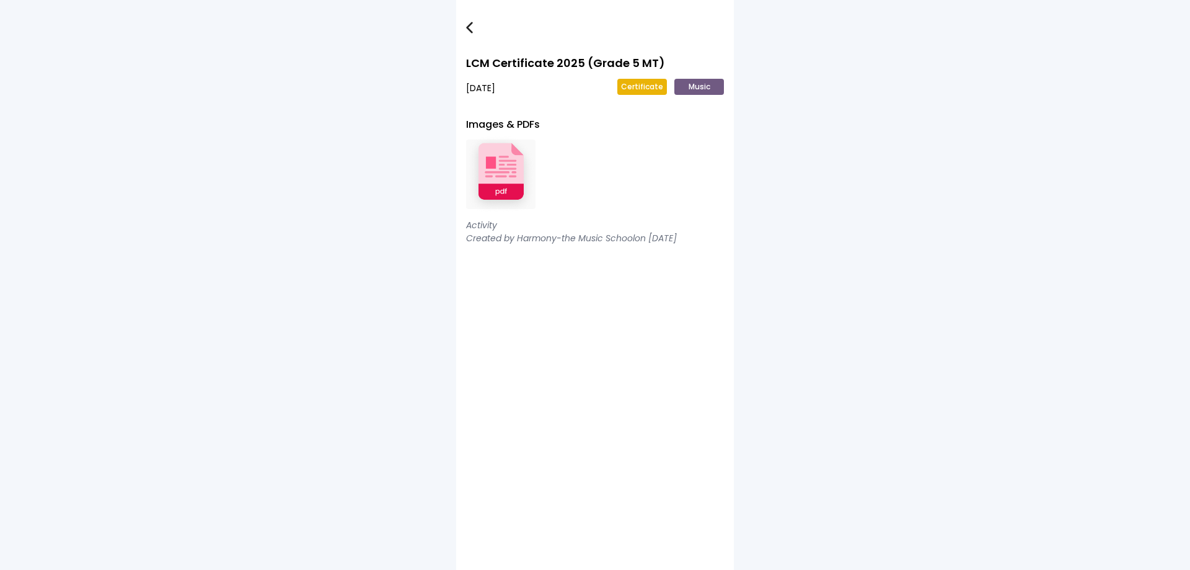
click at [487, 165] on img at bounding box center [500, 174] width 69 height 81
click at [467, 28] on img at bounding box center [469, 28] width 7 height 12
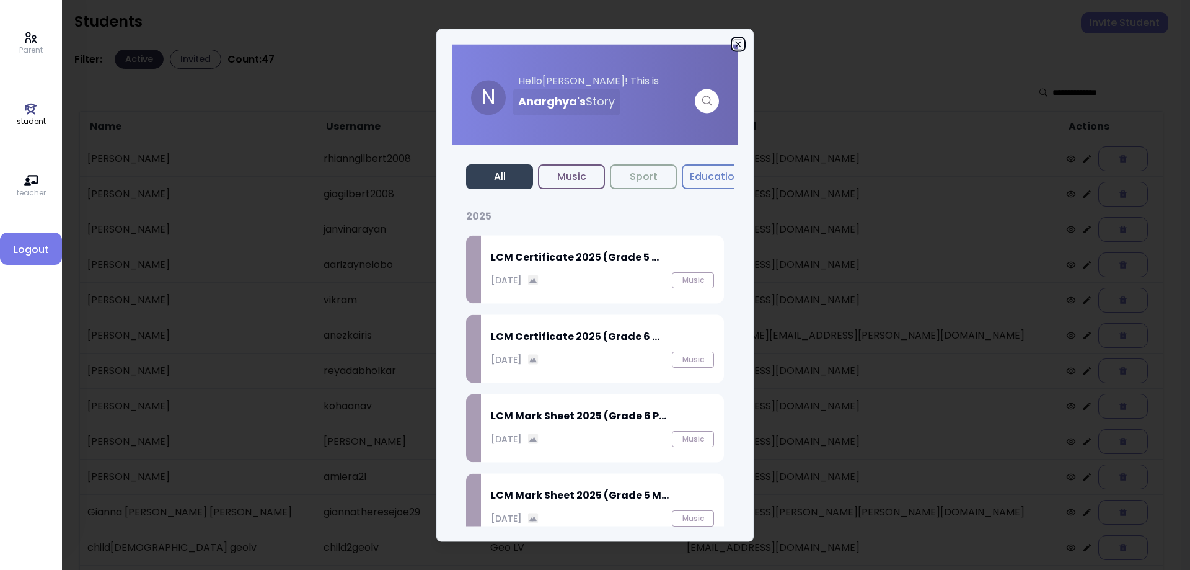
click at [735, 43] on icon "button" at bounding box center [738, 44] width 10 height 10
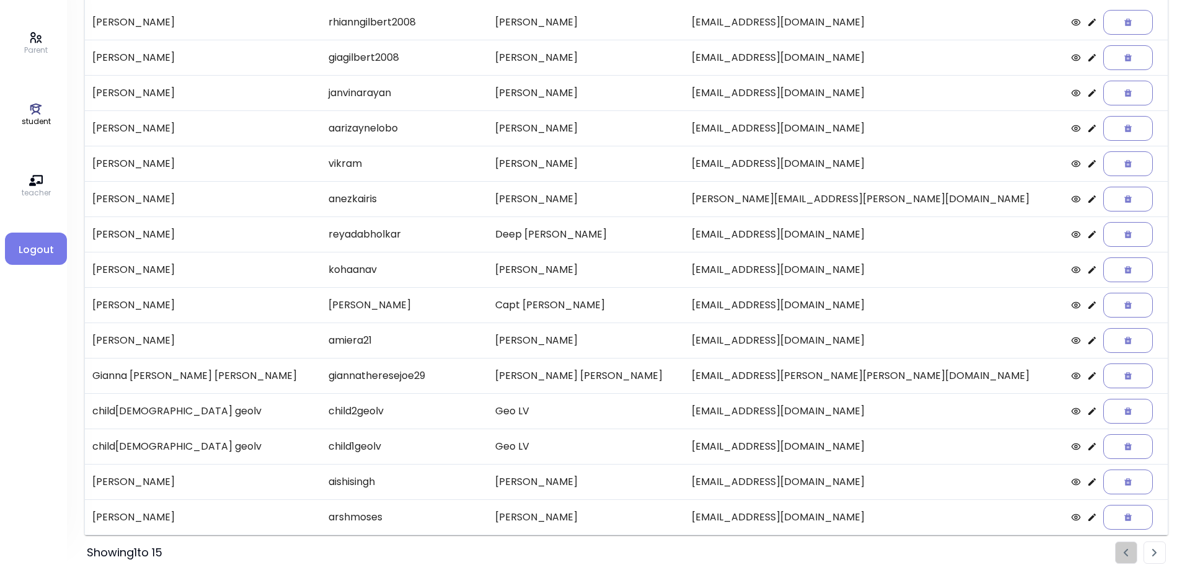
scroll to position [143, 0]
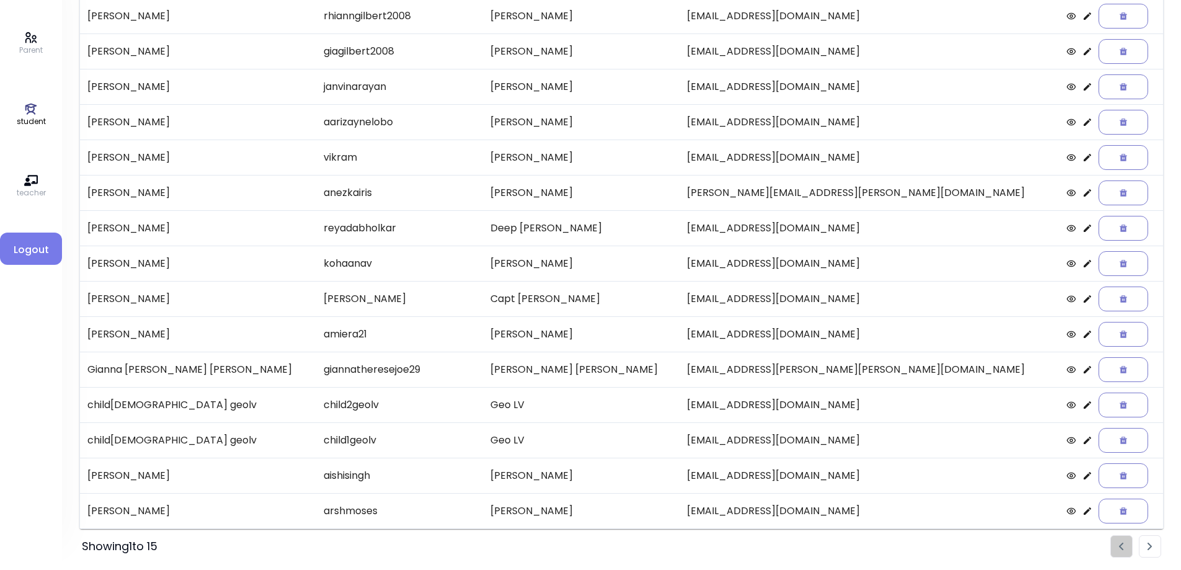
click at [1151, 551] on li "Pagination" at bounding box center [1149, 546] width 22 height 22
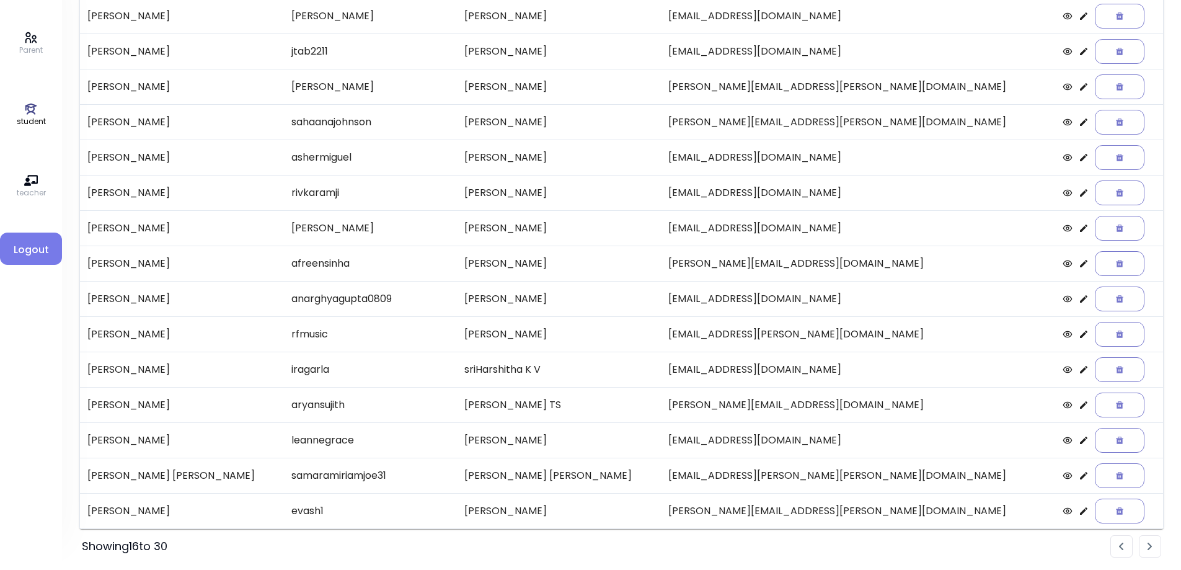
click at [1080, 335] on icon at bounding box center [1083, 333] width 7 height 7
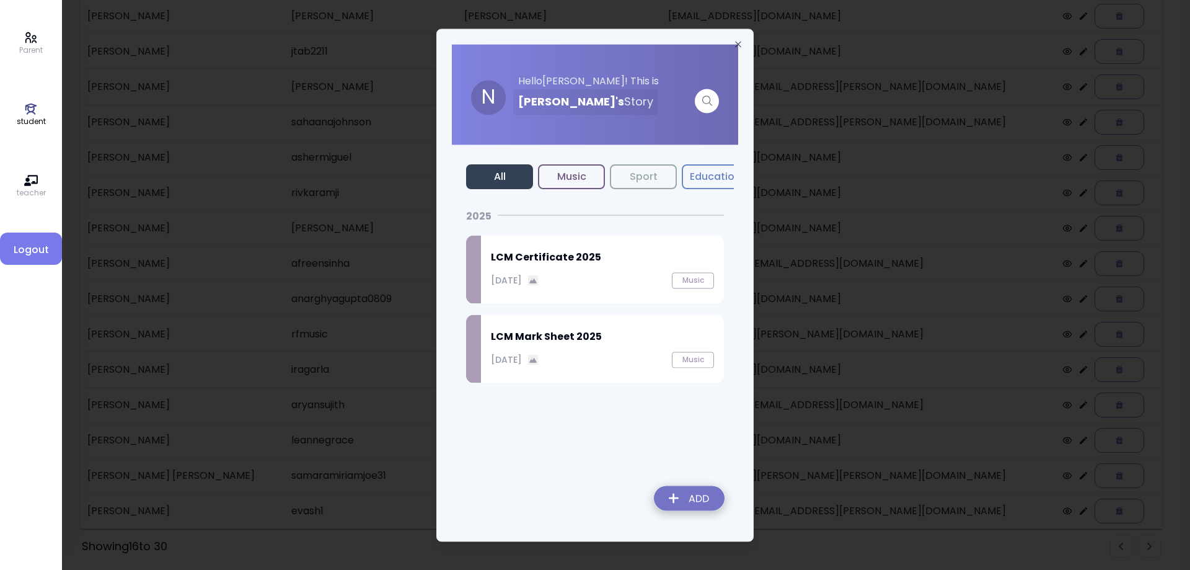
click at [604, 290] on div "LCM Certificate 2025 September 27, 2025 Music" at bounding box center [602, 269] width 243 height 68
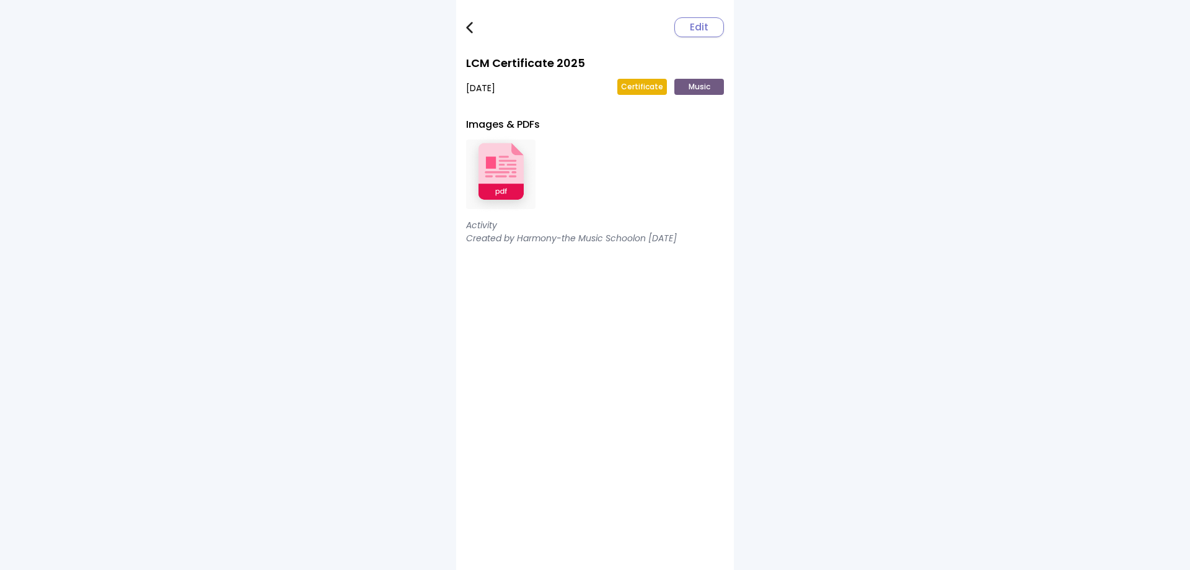
click at [523, 168] on img at bounding box center [500, 174] width 69 height 81
click at [473, 33] on link at bounding box center [478, 27] width 25 height 25
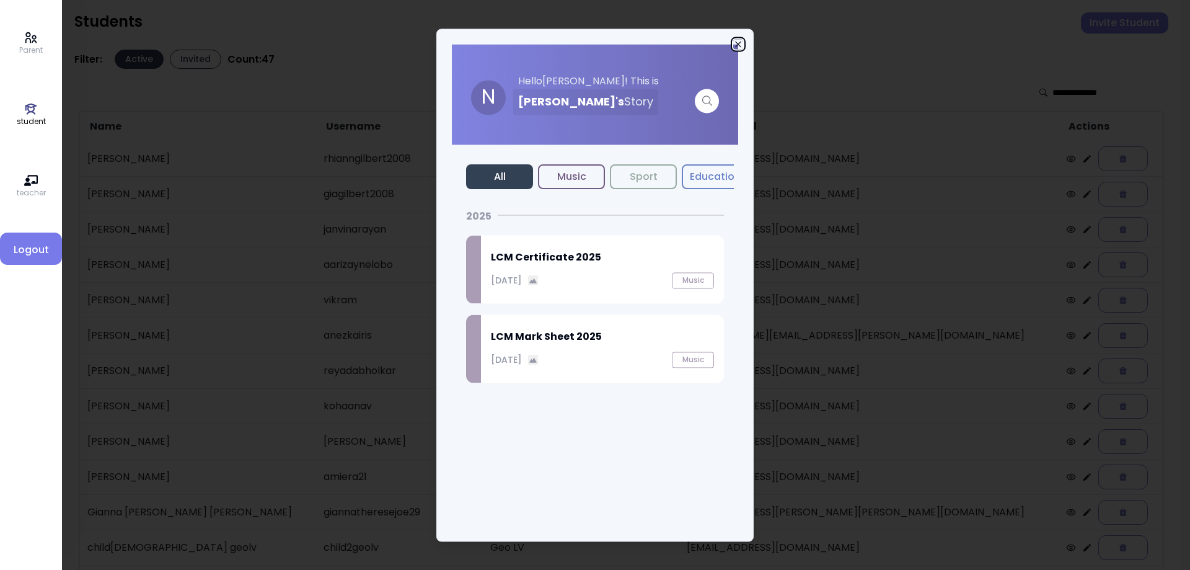
click at [737, 45] on icon "button" at bounding box center [738, 44] width 10 height 10
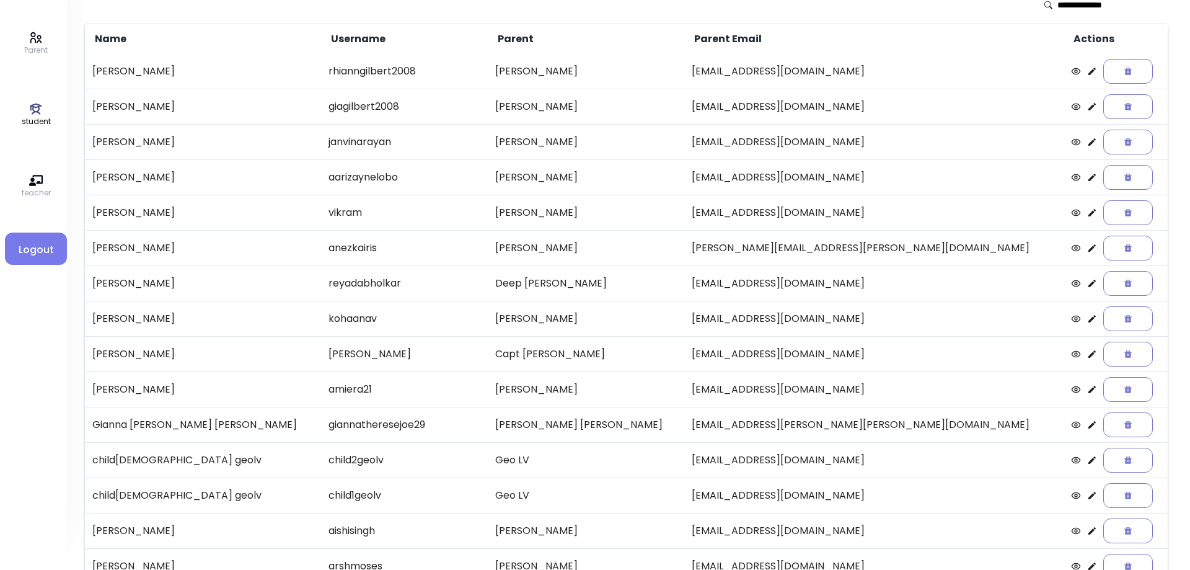
scroll to position [143, 0]
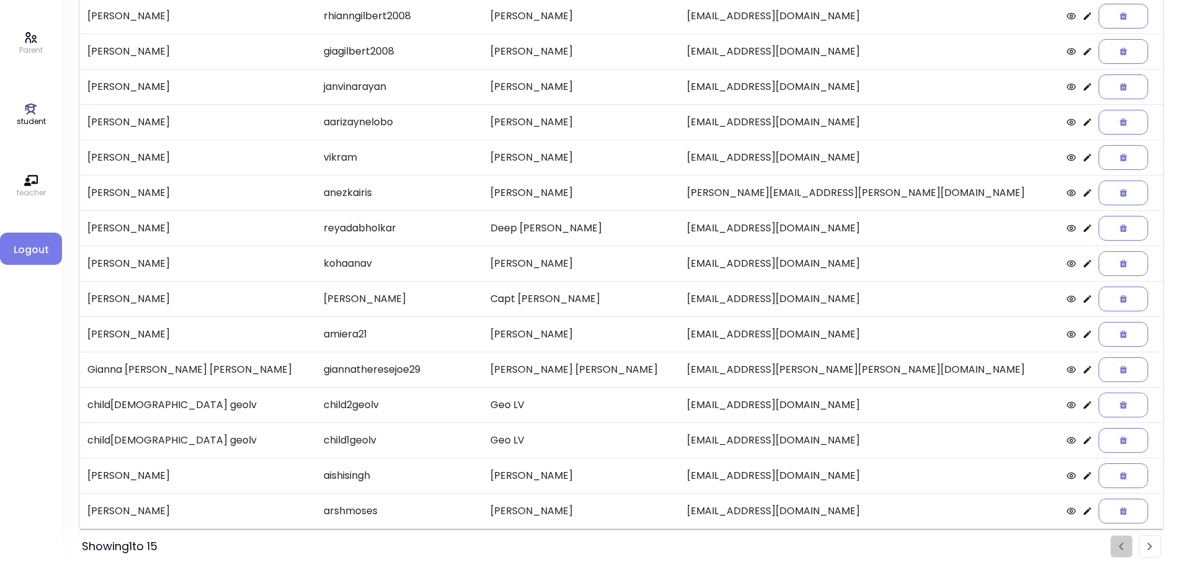
click at [1149, 547] on img "Pagination" at bounding box center [1149, 546] width 5 height 8
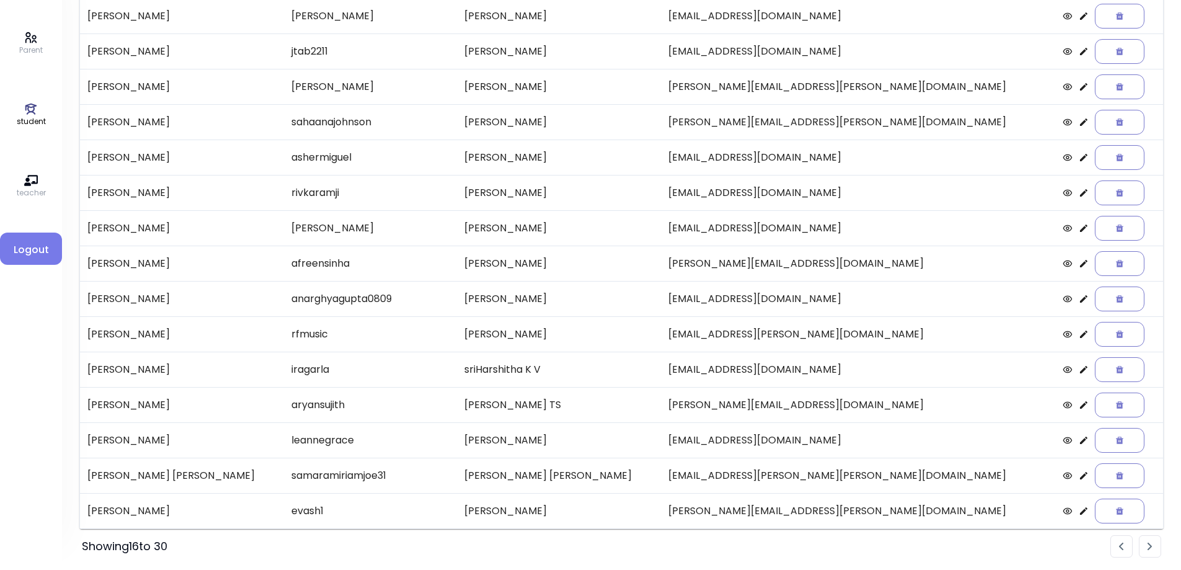
click at [1080, 371] on icon at bounding box center [1083, 369] width 7 height 7
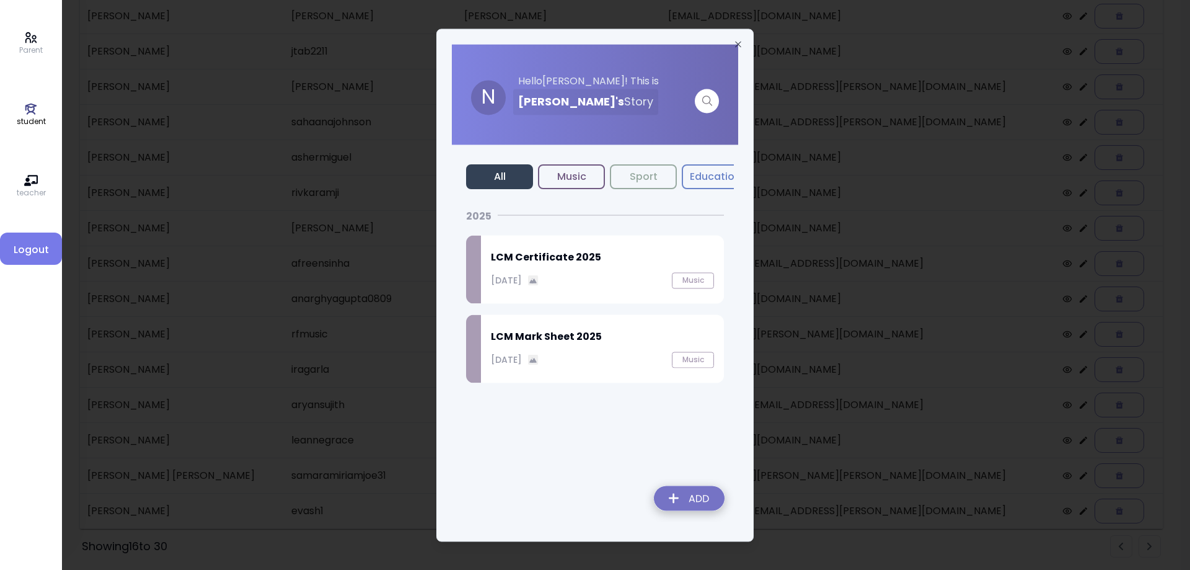
click at [522, 286] on p "September 27, 2025" at bounding box center [506, 279] width 31 height 13
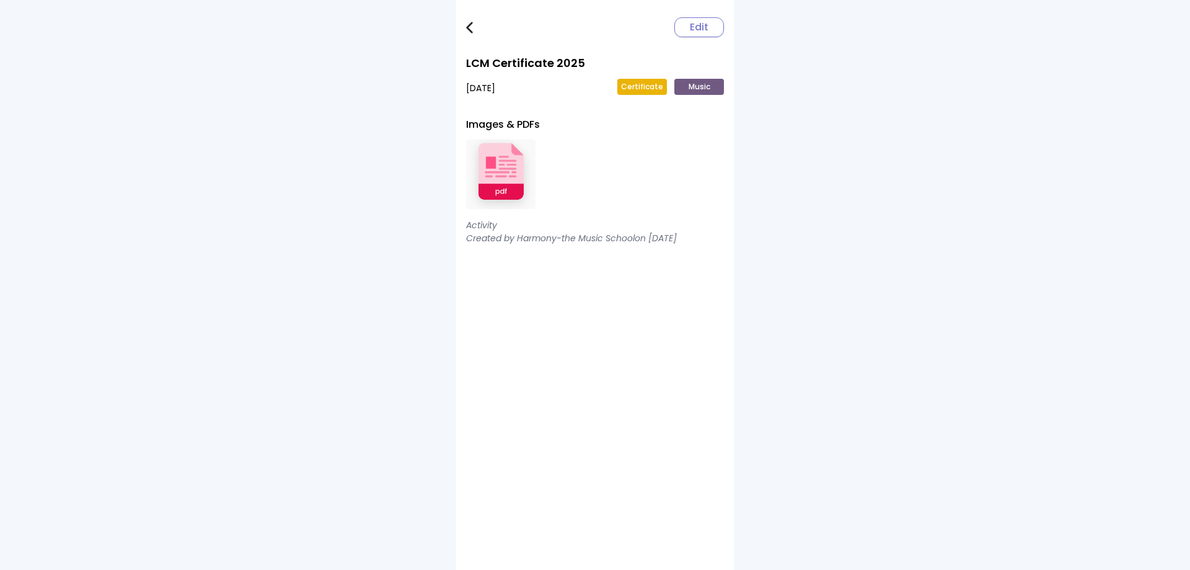
click at [516, 165] on img at bounding box center [500, 174] width 69 height 81
click at [473, 23] on link at bounding box center [478, 27] width 25 height 25
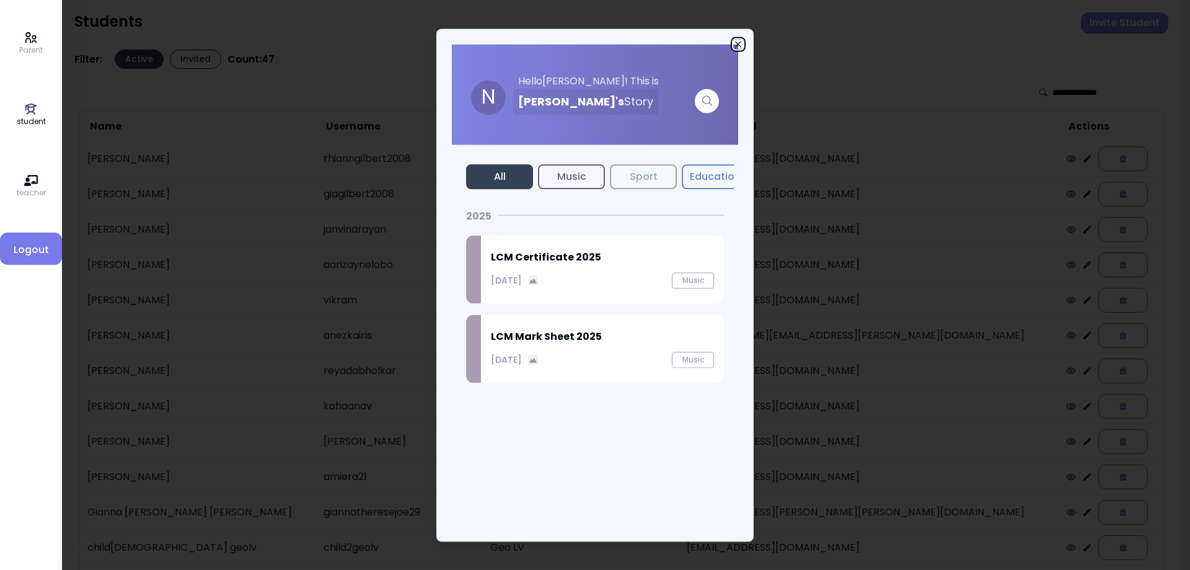
click at [735, 42] on icon "button" at bounding box center [738, 44] width 10 height 10
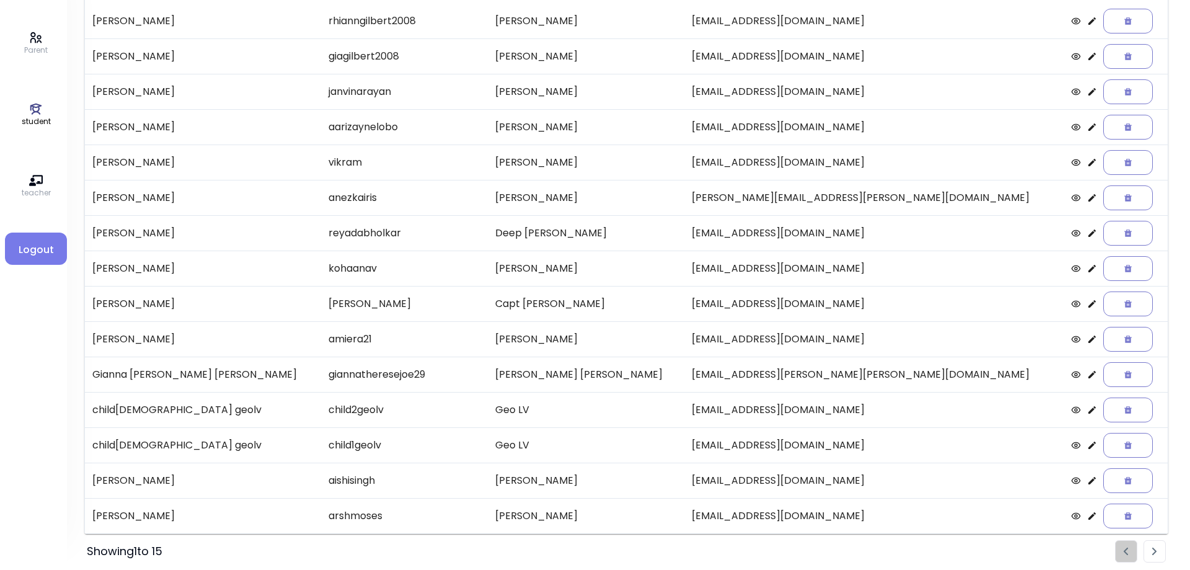
scroll to position [143, 0]
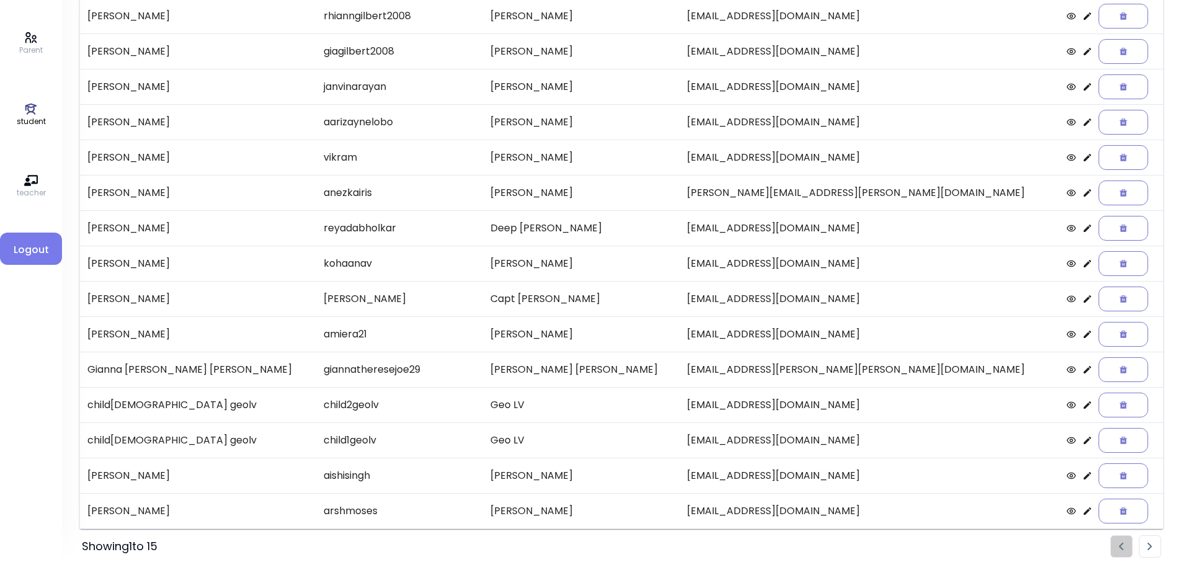
click at [1148, 543] on img "Pagination" at bounding box center [1149, 546] width 5 height 8
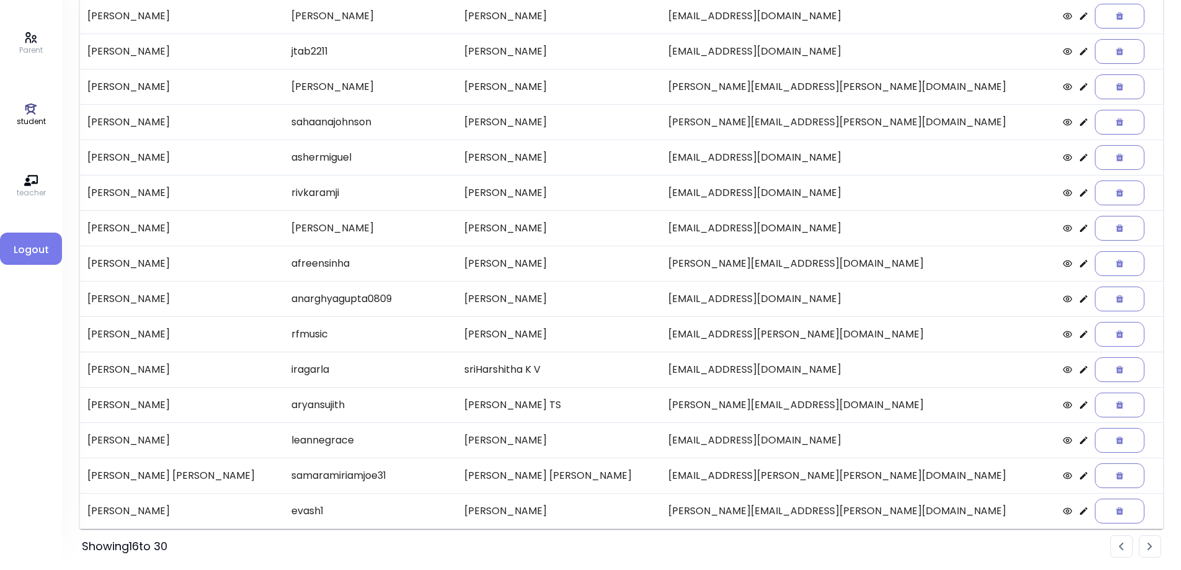
click at [1078, 409] on icon at bounding box center [1083, 405] width 10 height 10
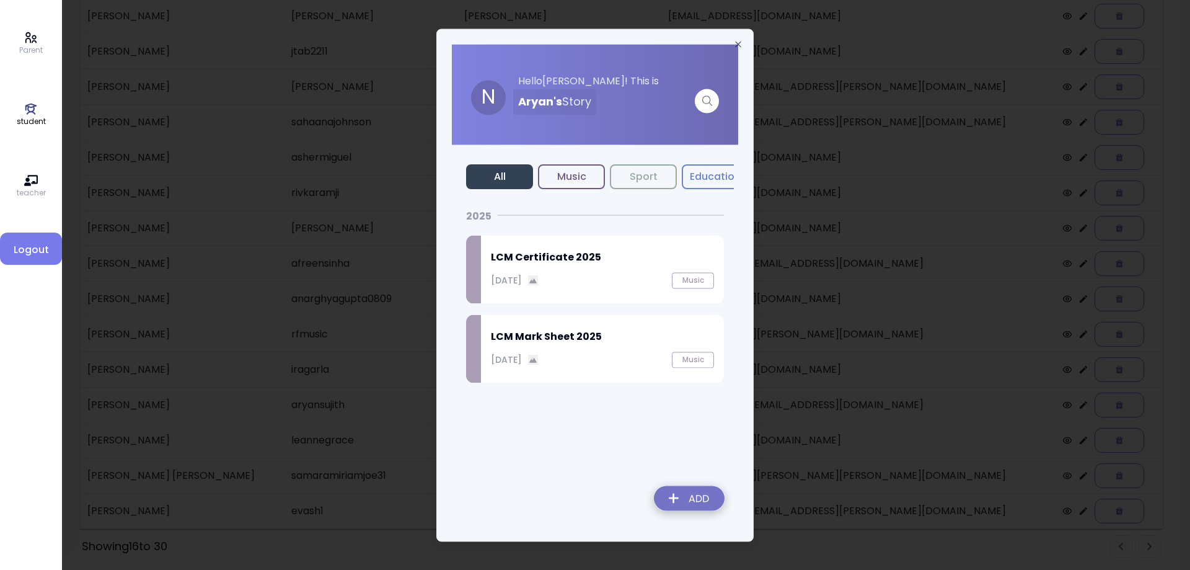
click at [567, 266] on div "LCM Certificate 2025 September 27, 2025 Music" at bounding box center [602, 269] width 243 height 68
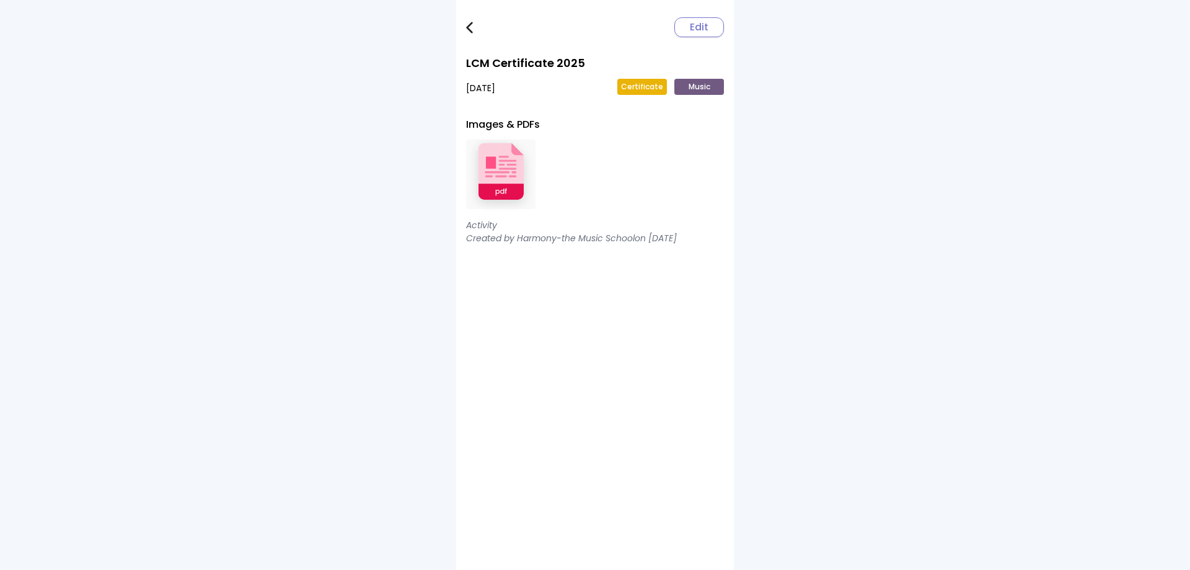
click at [502, 182] on img at bounding box center [500, 174] width 69 height 81
click at [469, 29] on img at bounding box center [469, 28] width 7 height 12
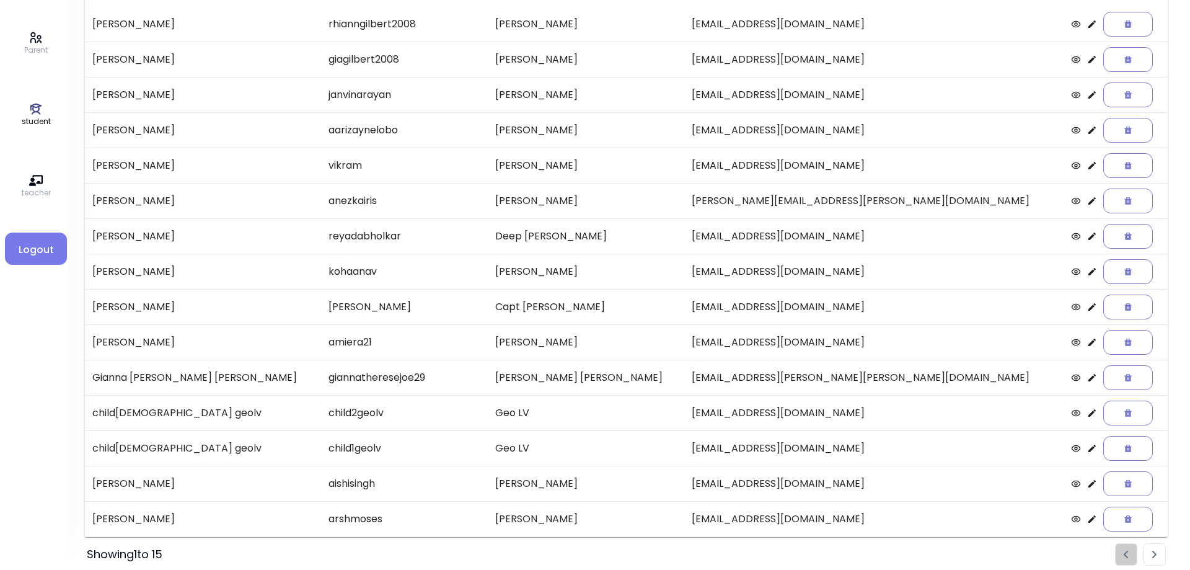
scroll to position [143, 0]
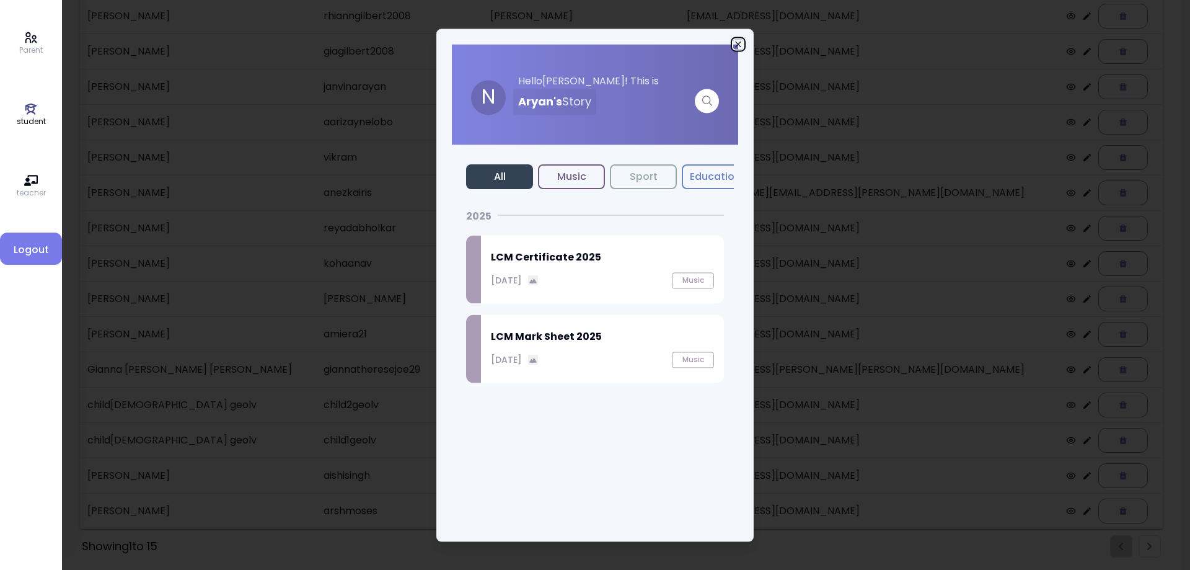
click at [736, 43] on icon "button" at bounding box center [738, 44] width 10 height 10
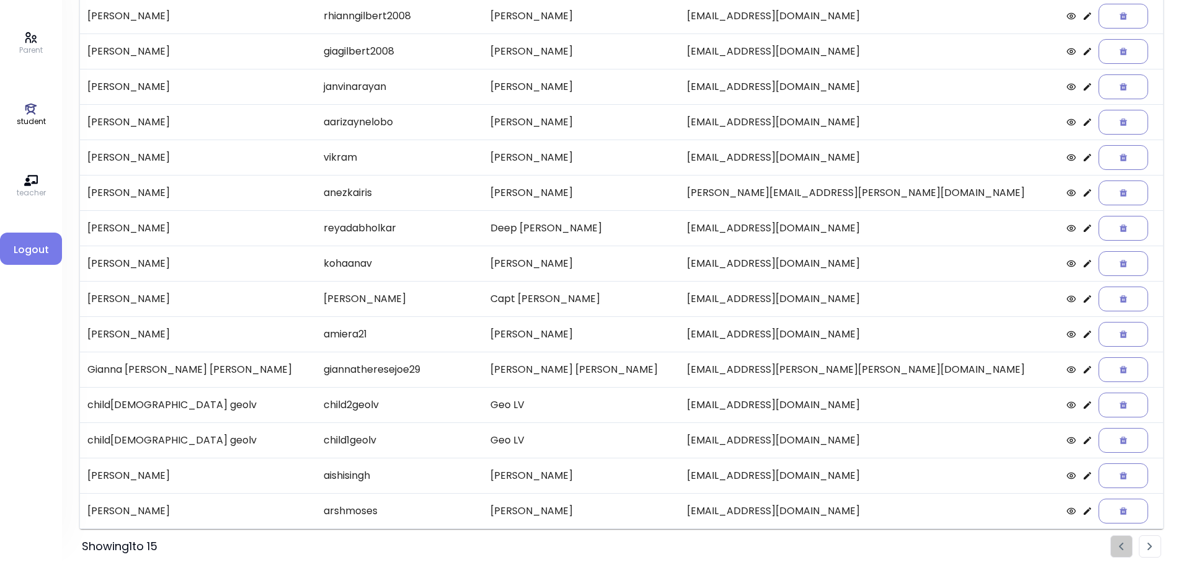
click at [1148, 547] on img "Pagination" at bounding box center [1149, 546] width 5 height 8
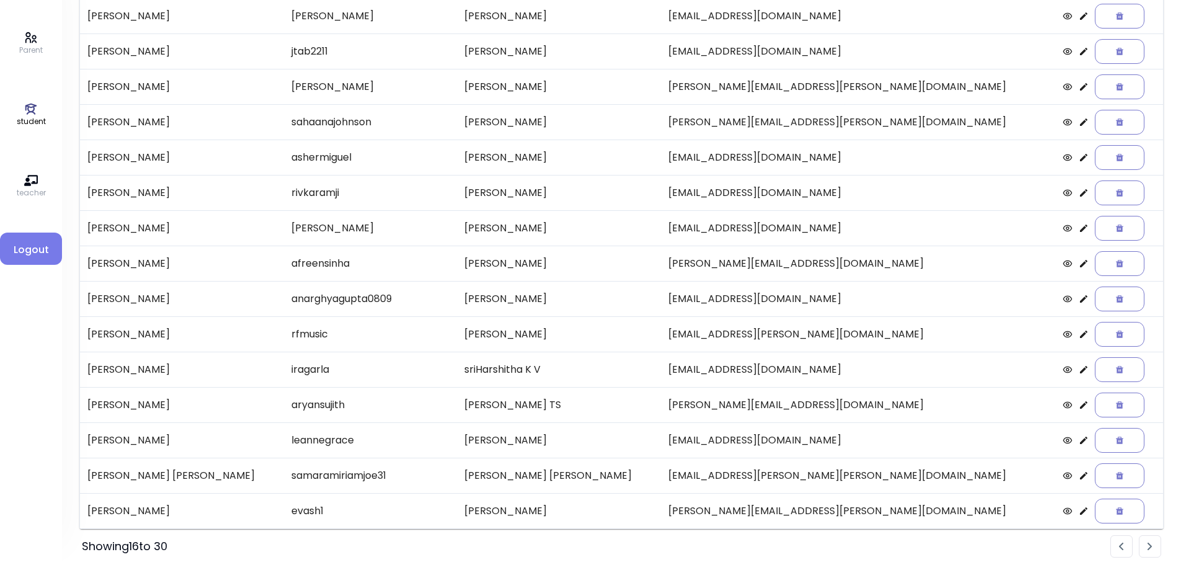
click at [1078, 442] on icon at bounding box center [1083, 440] width 10 height 10
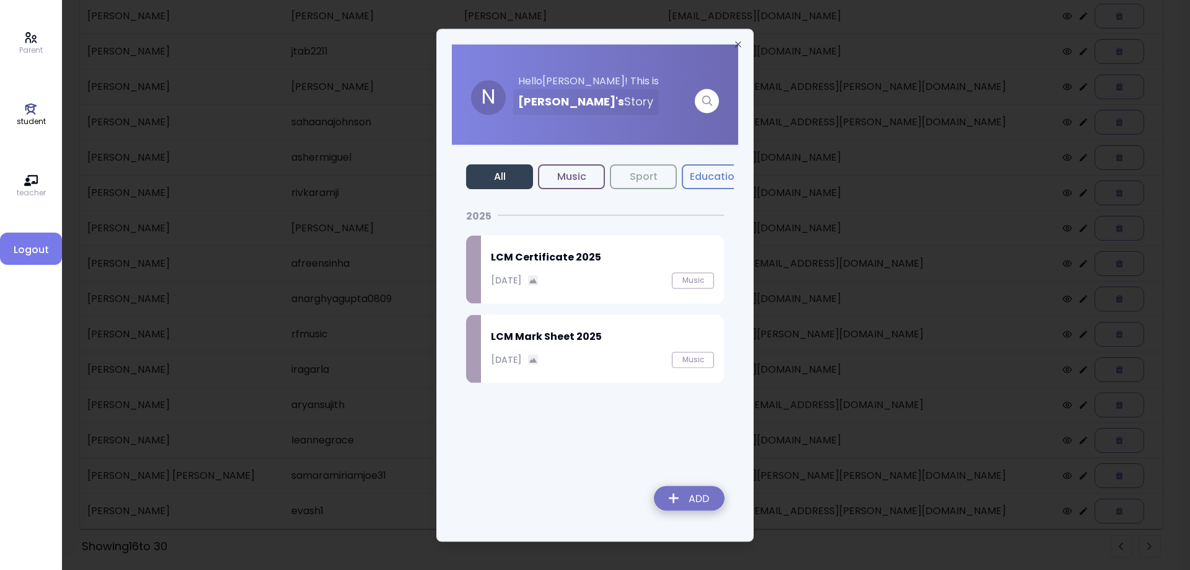
click at [522, 284] on p "September 27, 2025" at bounding box center [506, 279] width 31 height 13
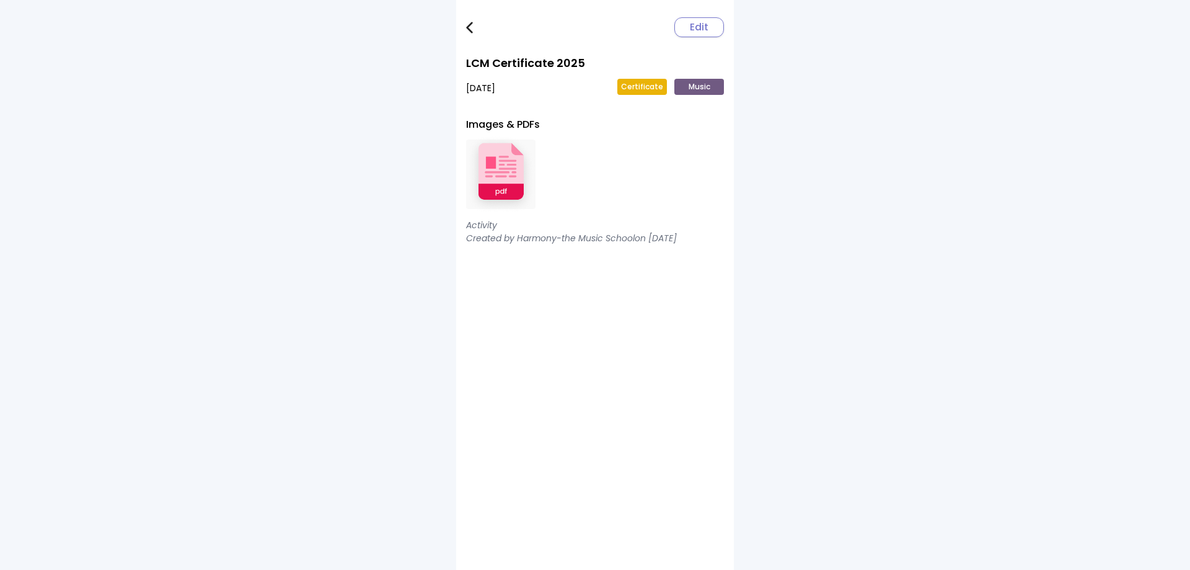
click at [503, 186] on img at bounding box center [500, 174] width 69 height 81
click at [467, 29] on img at bounding box center [469, 28] width 7 height 12
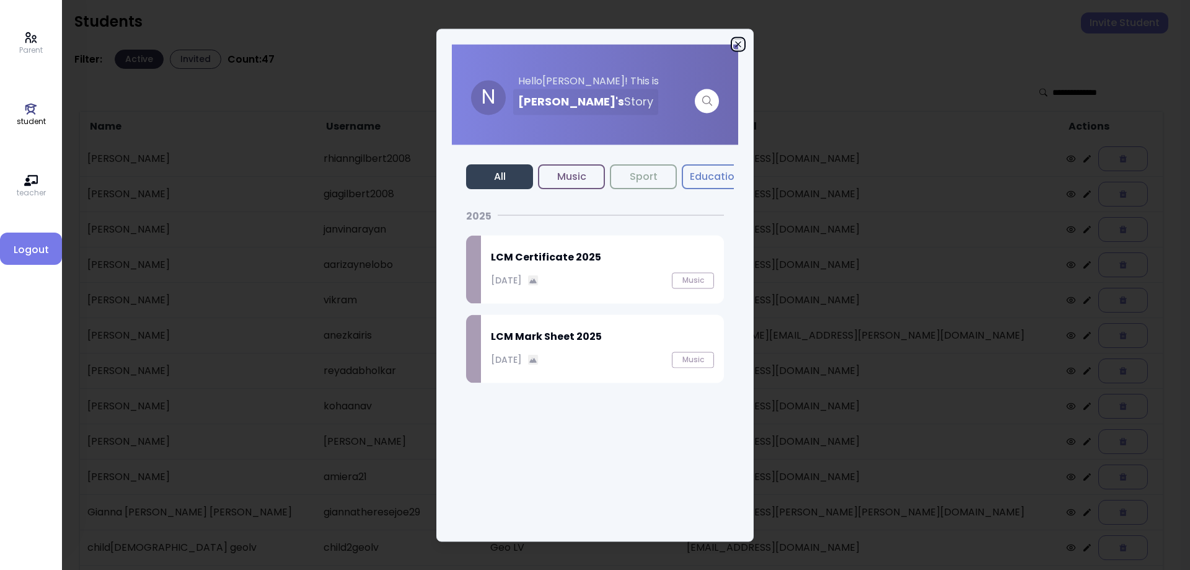
click at [739, 45] on icon "button" at bounding box center [738, 44] width 6 height 6
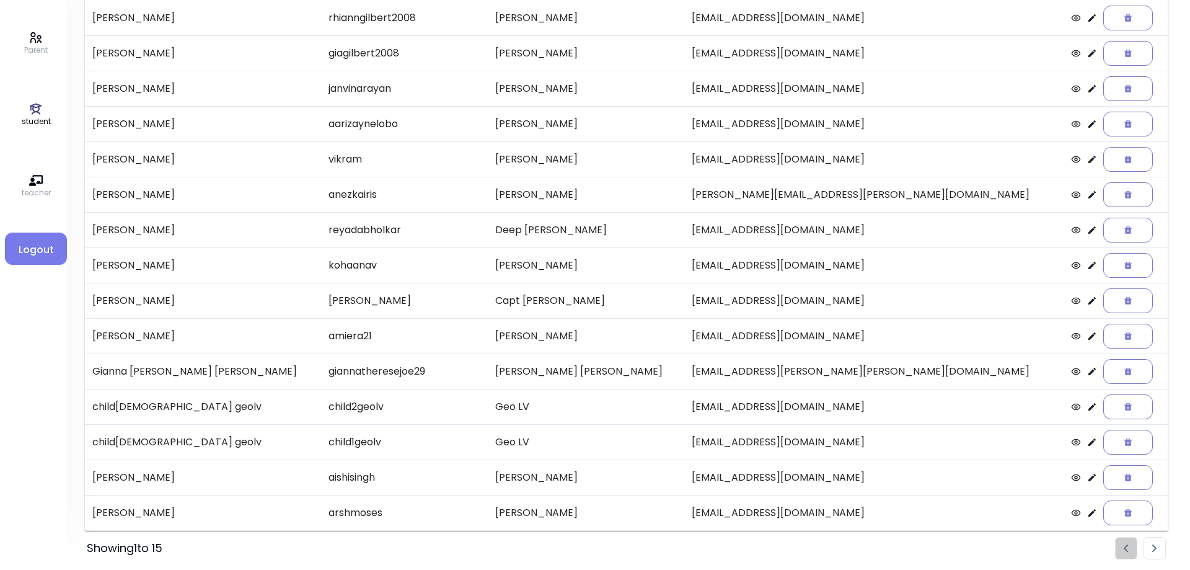
scroll to position [143, 0]
click at [1151, 549] on img "Pagination" at bounding box center [1149, 546] width 5 height 8
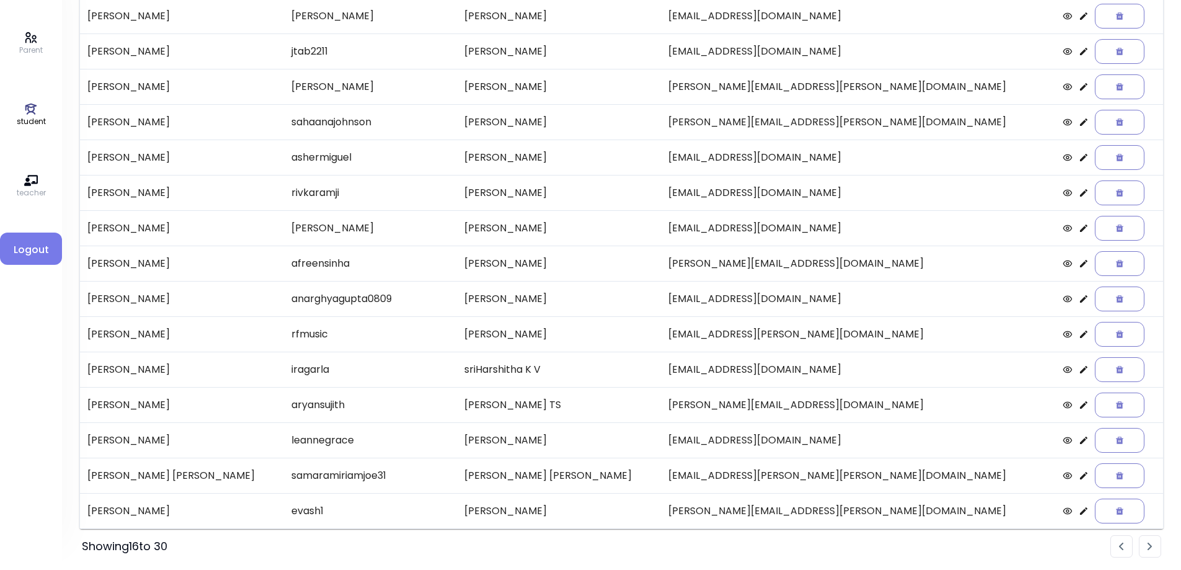
click at [1078, 478] on icon at bounding box center [1083, 475] width 10 height 10
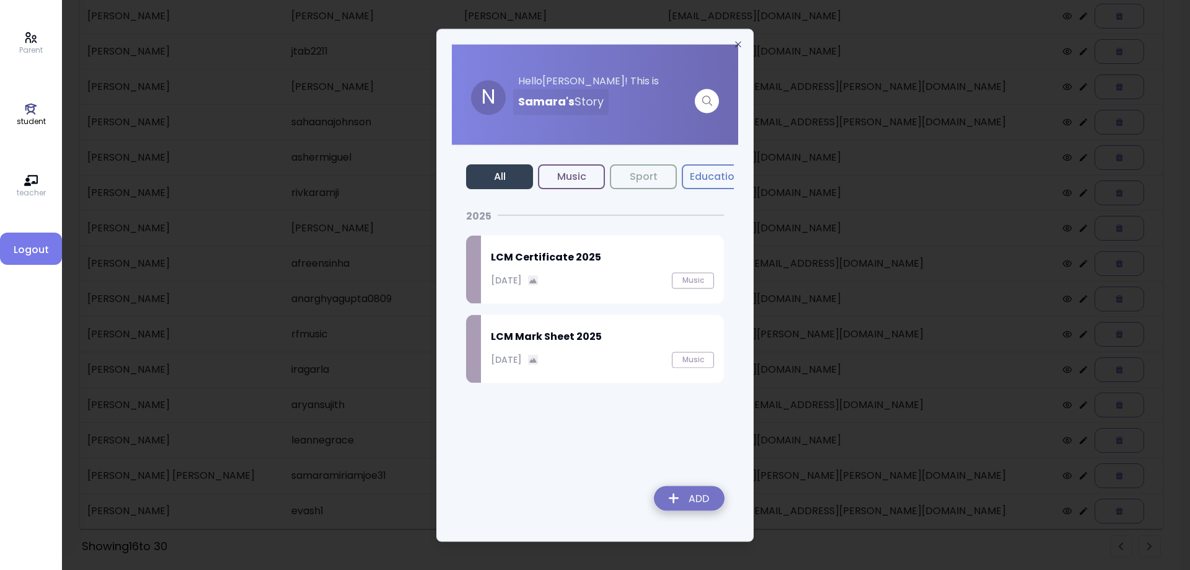
click at [522, 276] on p "September 27, 2025" at bounding box center [506, 279] width 31 height 13
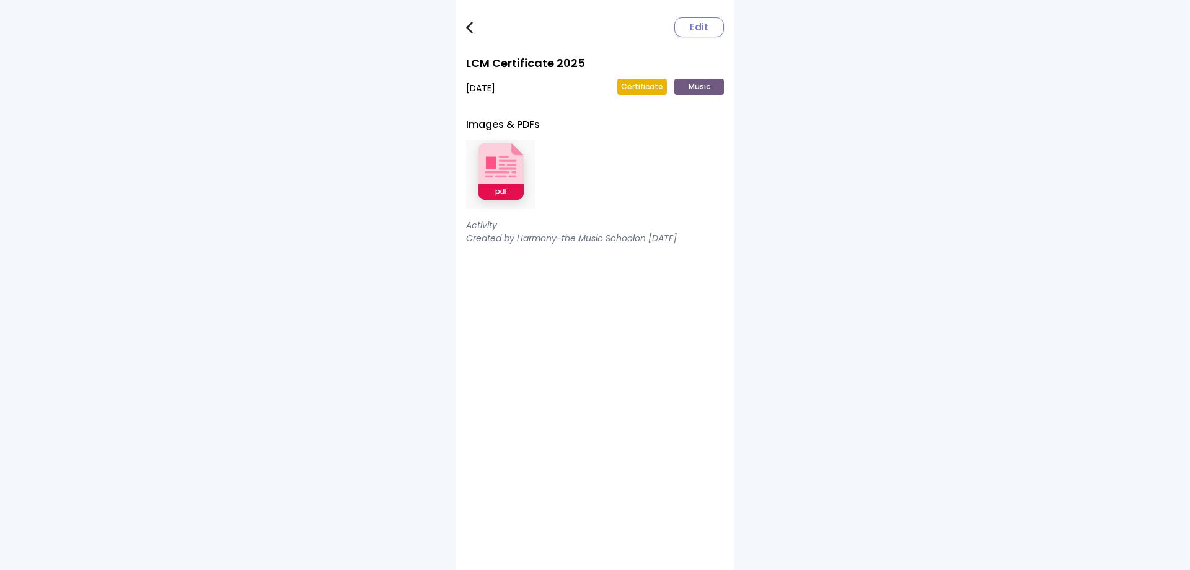
click at [521, 164] on img at bounding box center [500, 174] width 69 height 81
click at [471, 28] on img at bounding box center [469, 28] width 7 height 12
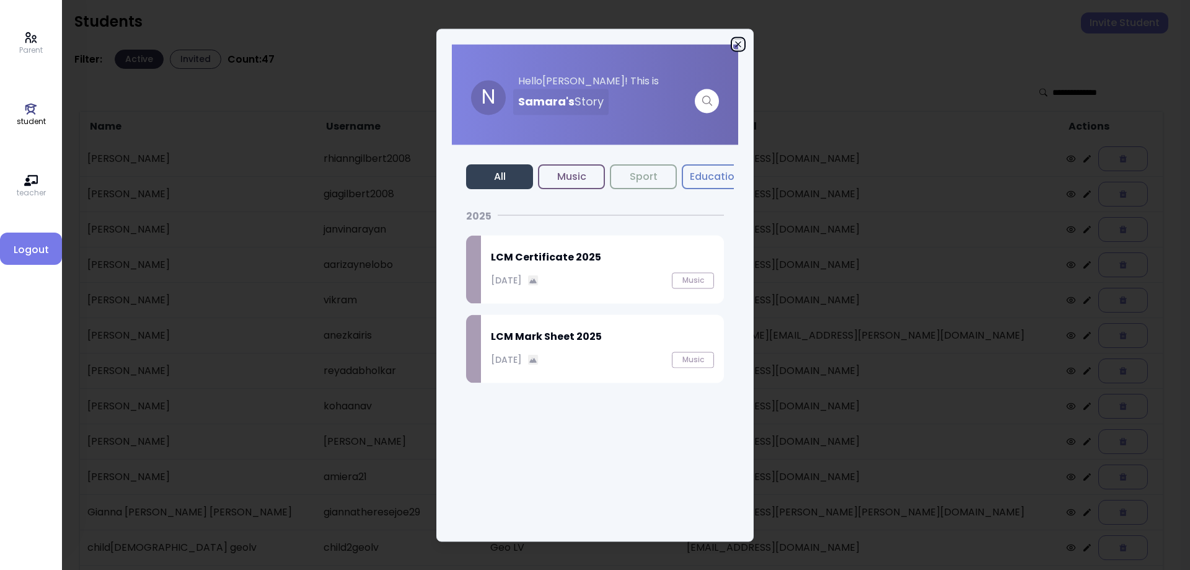
click at [739, 43] on icon "button" at bounding box center [738, 44] width 10 height 10
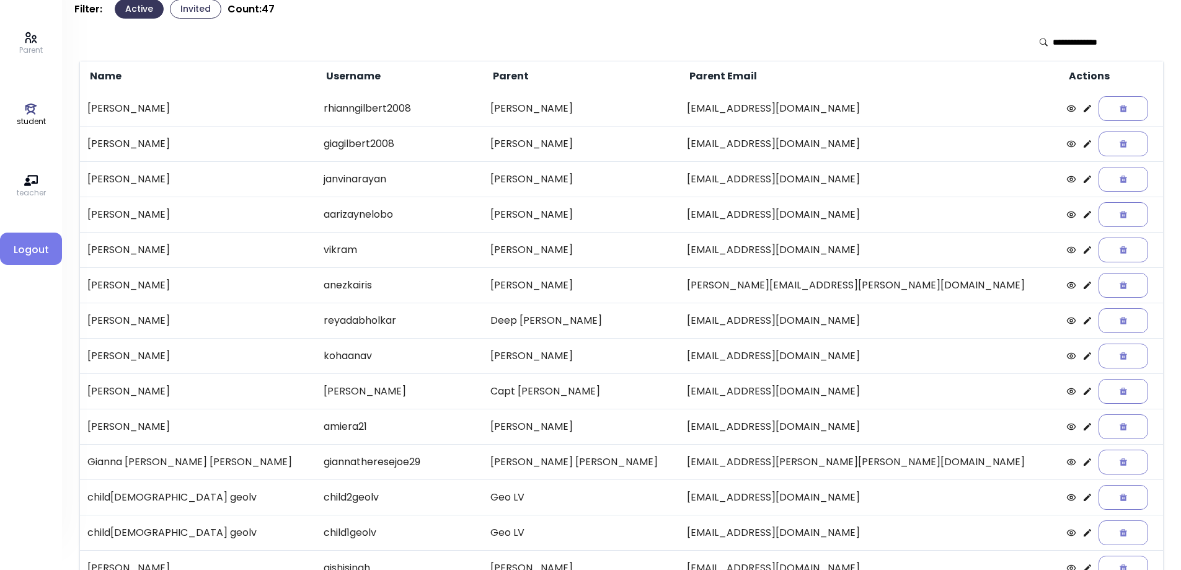
scroll to position [143, 0]
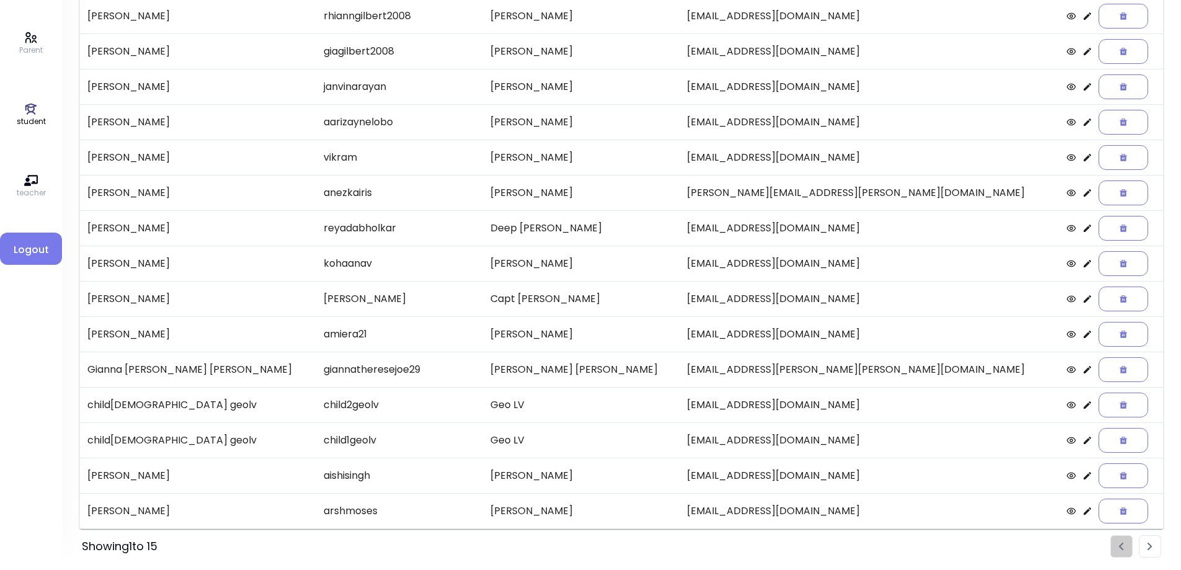
click at [1149, 548] on img "Pagination" at bounding box center [1149, 546] width 5 height 8
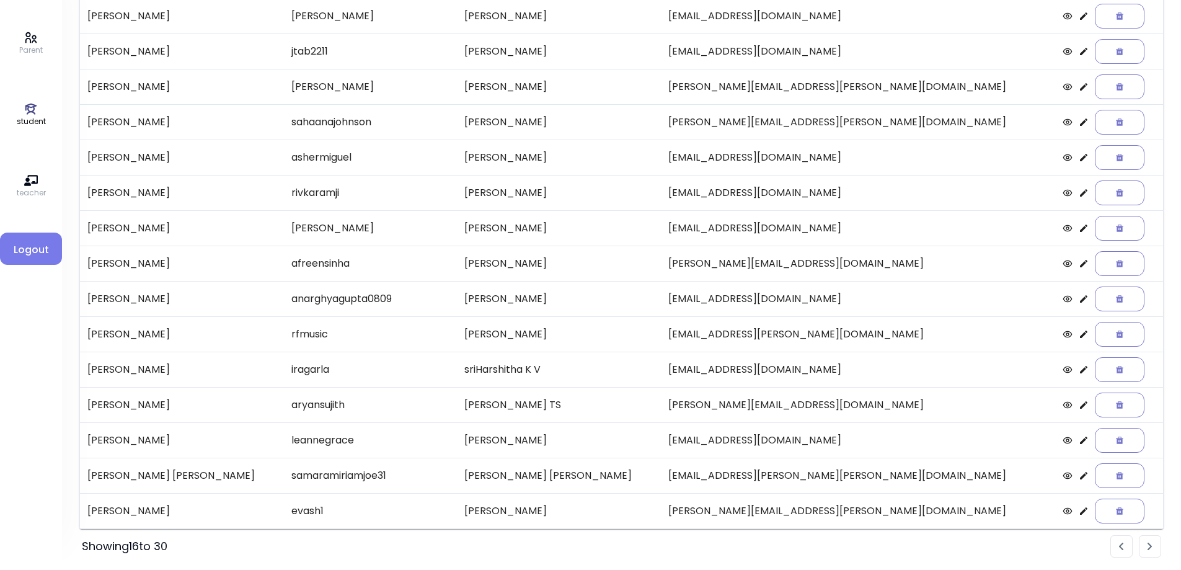
click at [1142, 546] on li "Pagination" at bounding box center [1149, 546] width 22 height 22
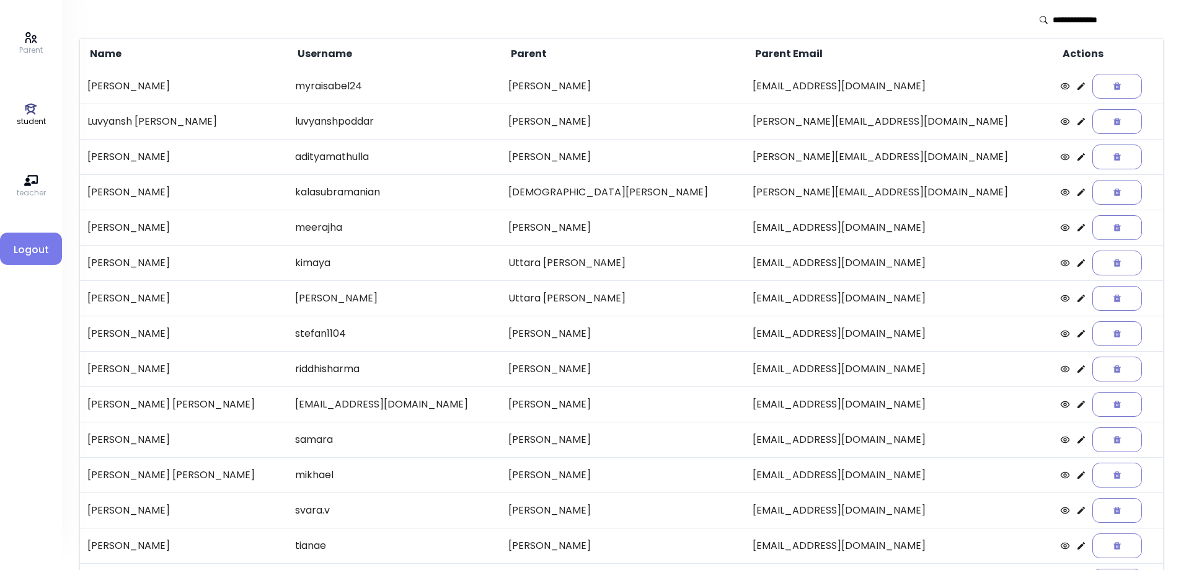
scroll to position [0, 0]
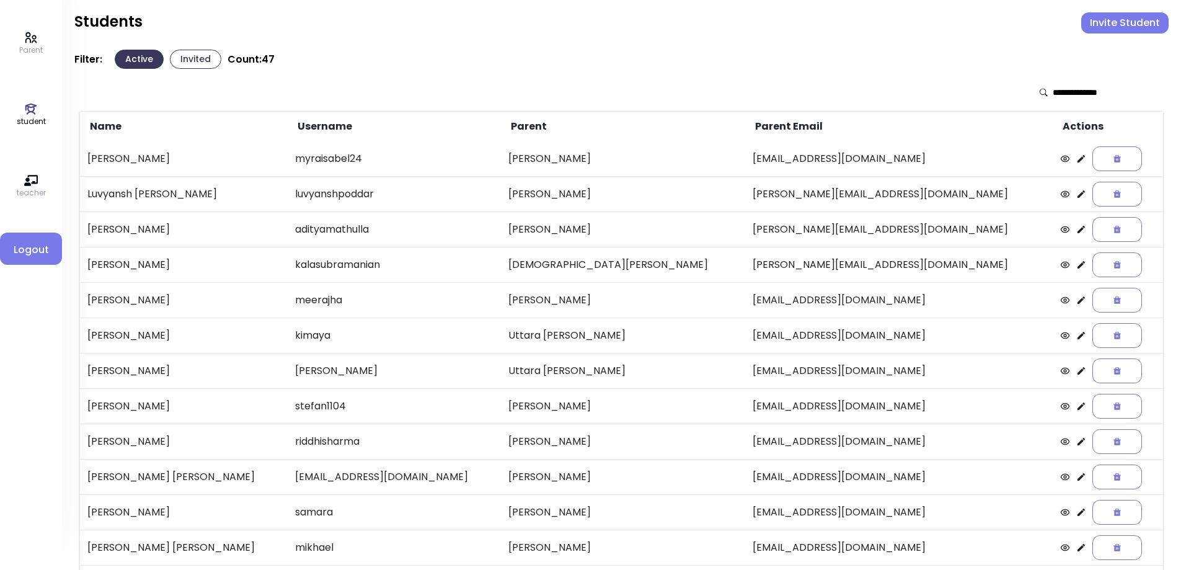
click at [1076, 162] on icon at bounding box center [1081, 159] width 10 height 10
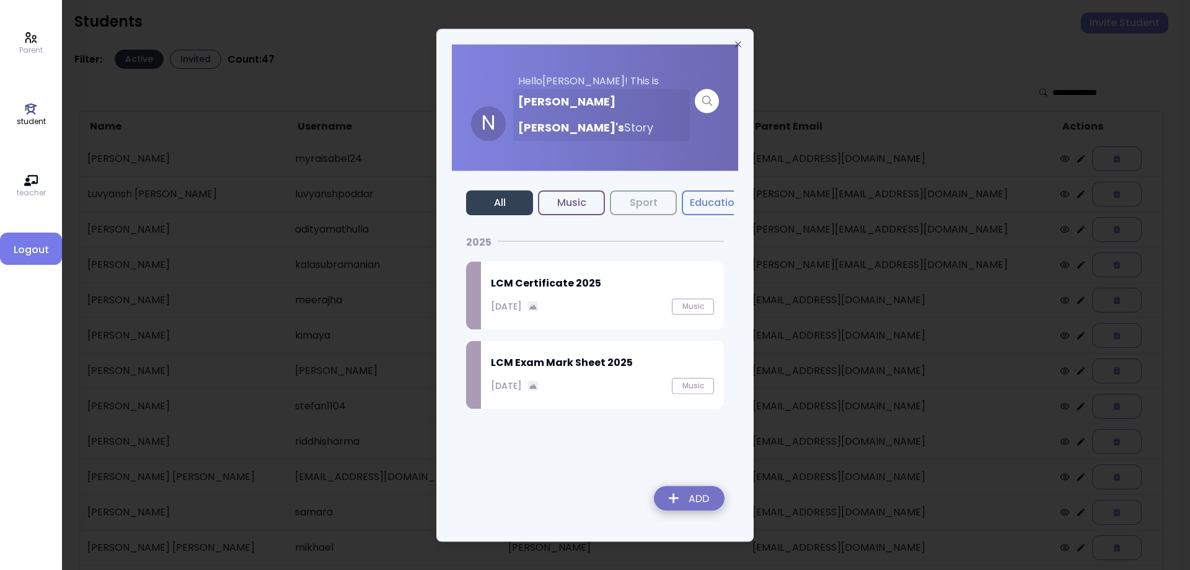
click at [572, 298] on div "September 27, 2025 Music" at bounding box center [602, 306] width 223 height 16
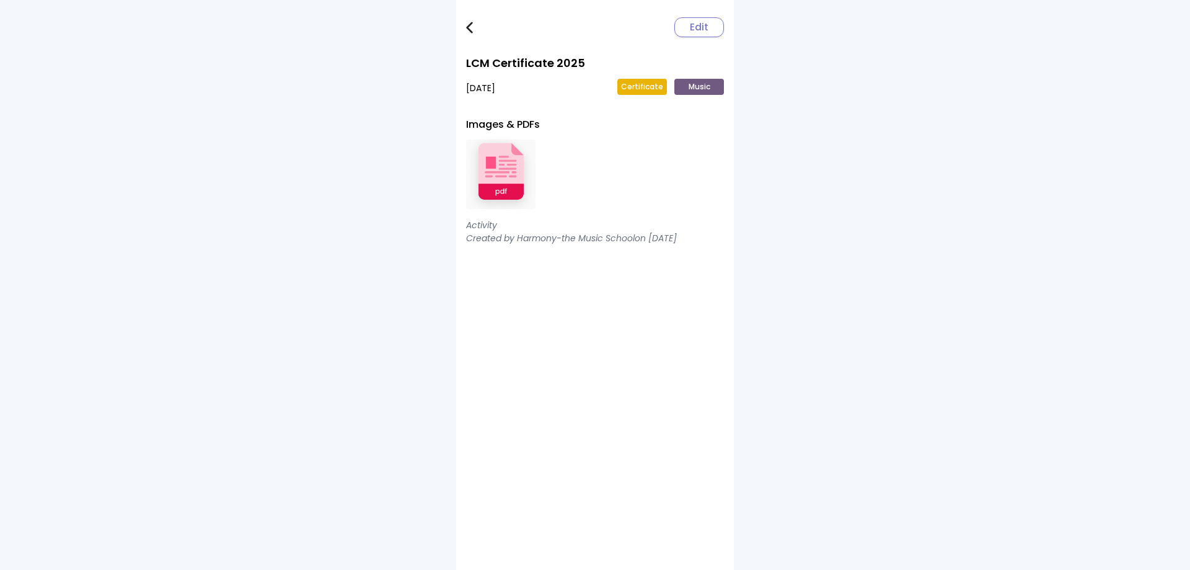
click at [490, 164] on img at bounding box center [500, 174] width 69 height 81
click at [471, 22] on img at bounding box center [469, 28] width 7 height 12
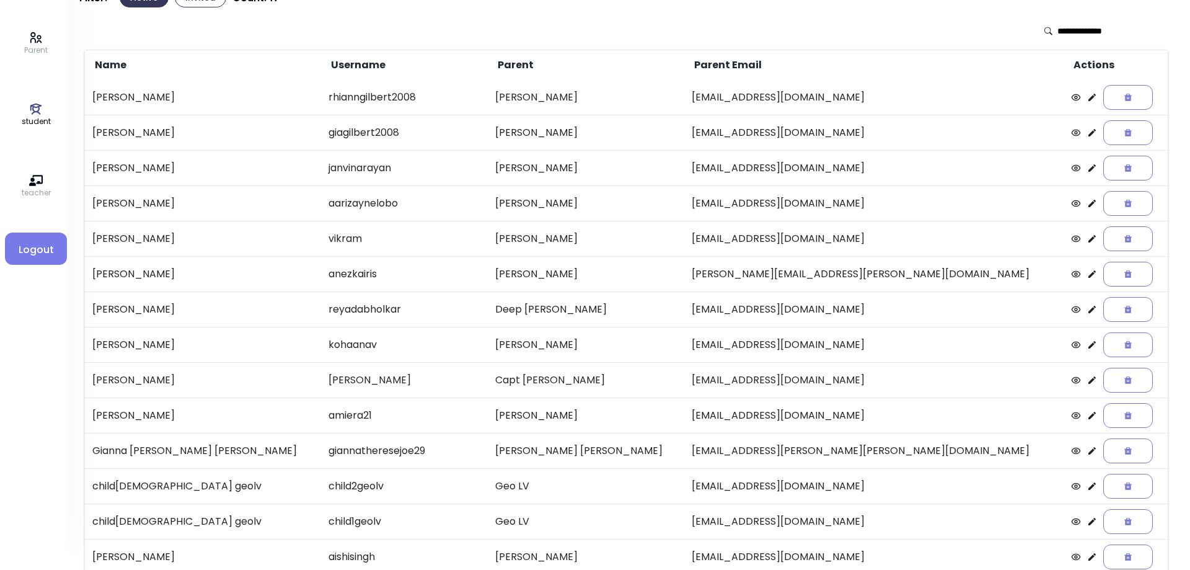
scroll to position [143, 0]
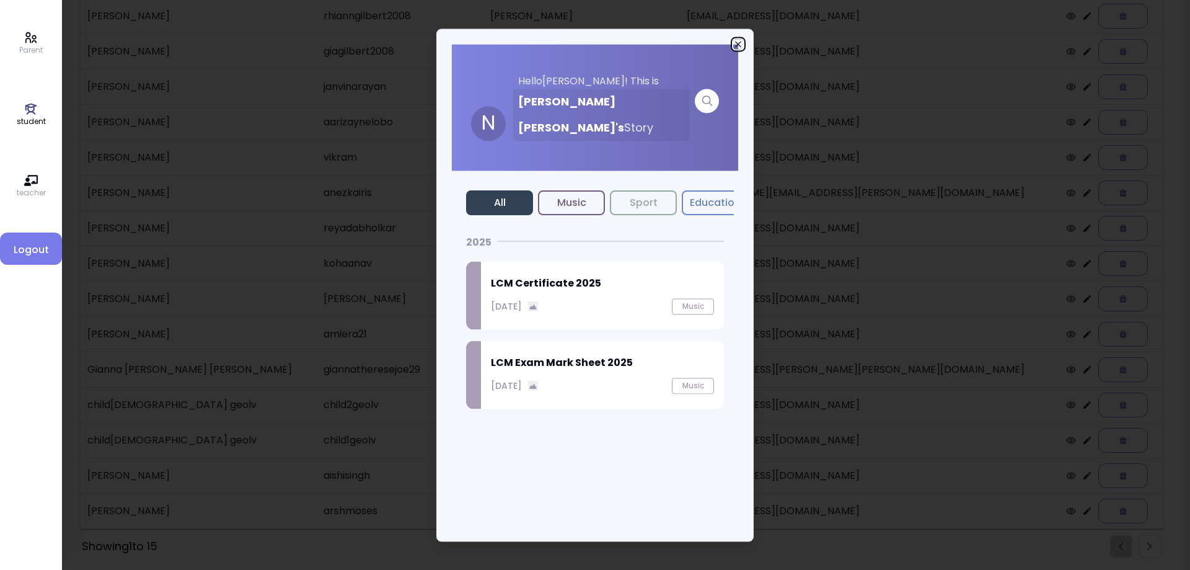
click at [736, 42] on icon "button" at bounding box center [738, 44] width 6 height 6
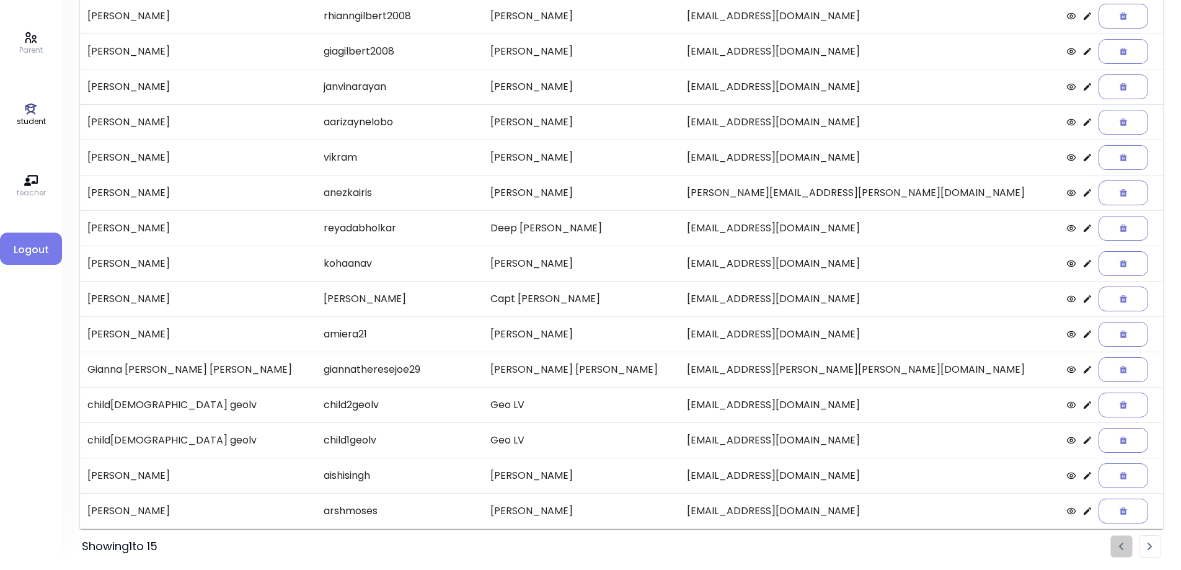
click at [1151, 548] on img "Pagination" at bounding box center [1149, 546] width 5 height 8
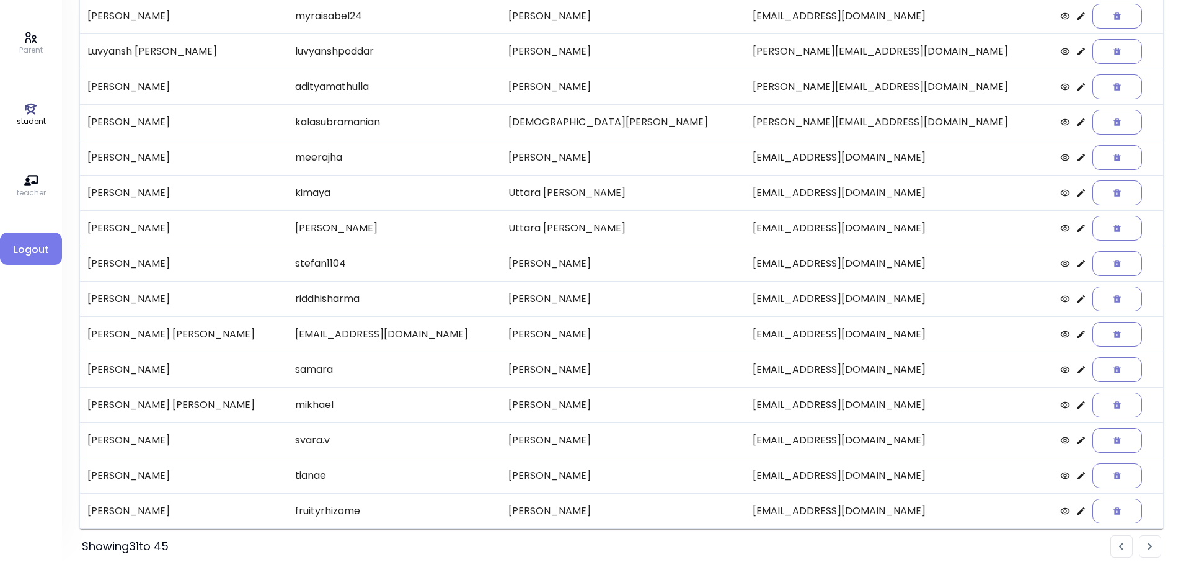
click at [1076, 302] on icon at bounding box center [1081, 299] width 10 height 10
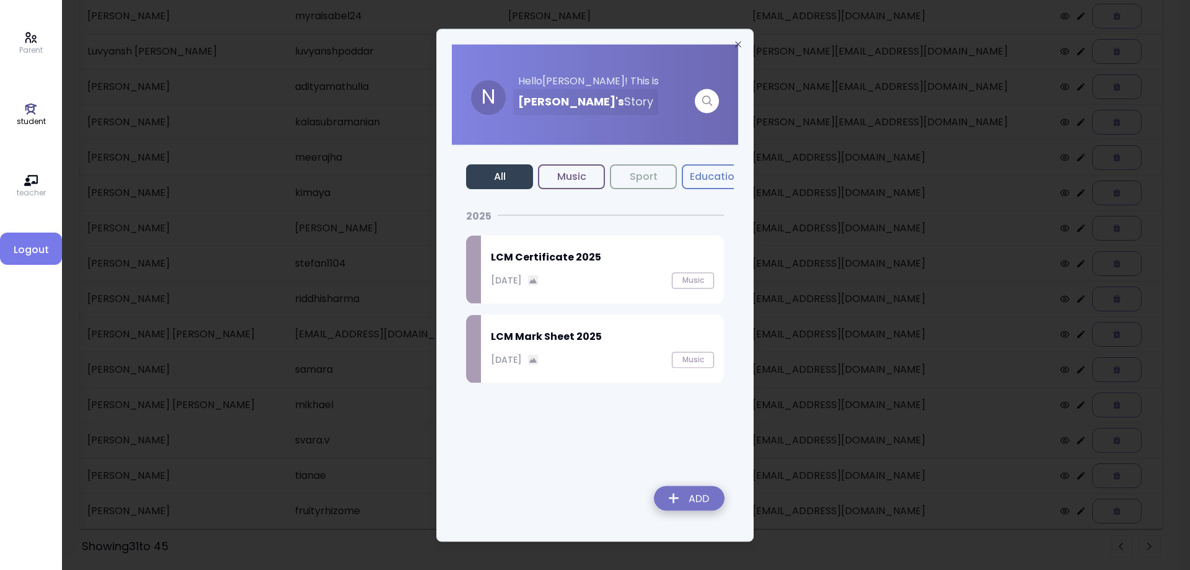
click at [522, 275] on p "September 27, 2025" at bounding box center [506, 279] width 31 height 13
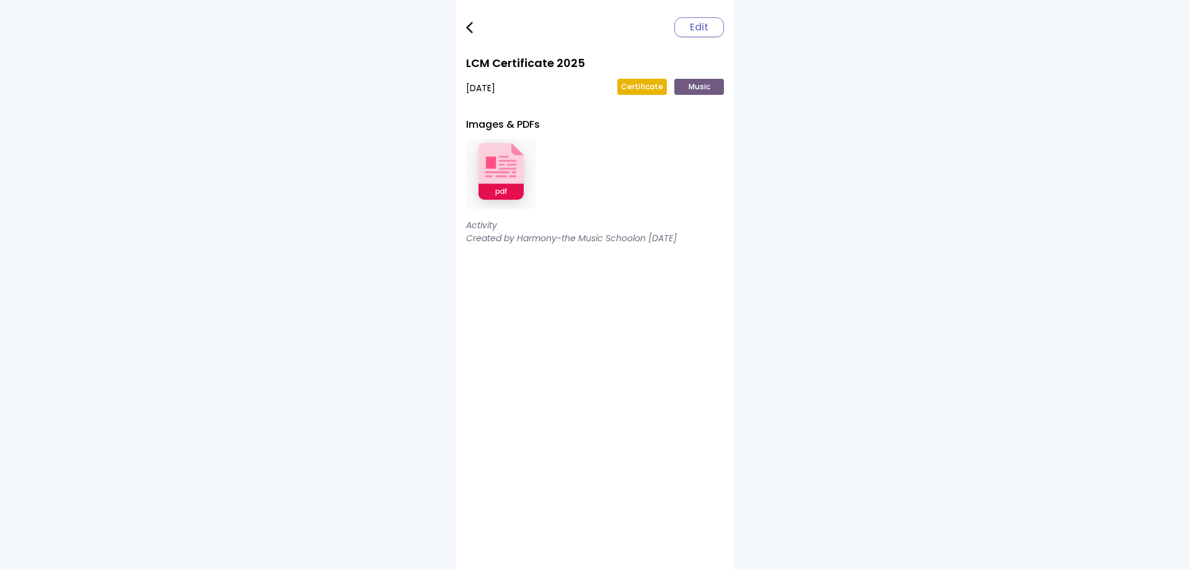
click at [508, 166] on img at bounding box center [500, 174] width 69 height 81
click at [467, 27] on img at bounding box center [469, 28] width 7 height 12
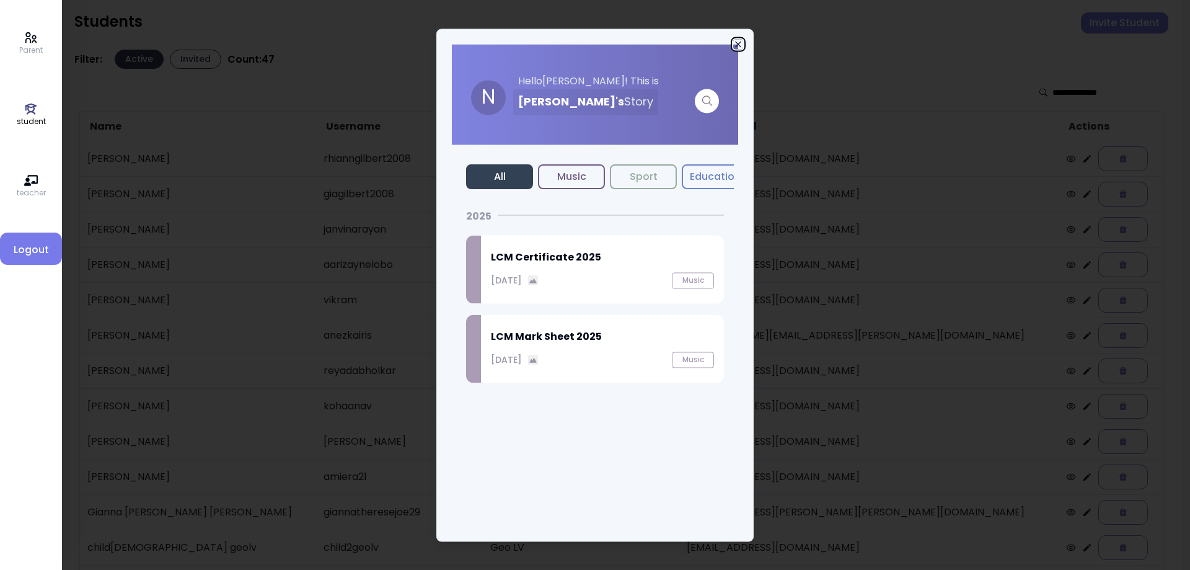
click at [736, 42] on icon "button" at bounding box center [738, 44] width 10 height 10
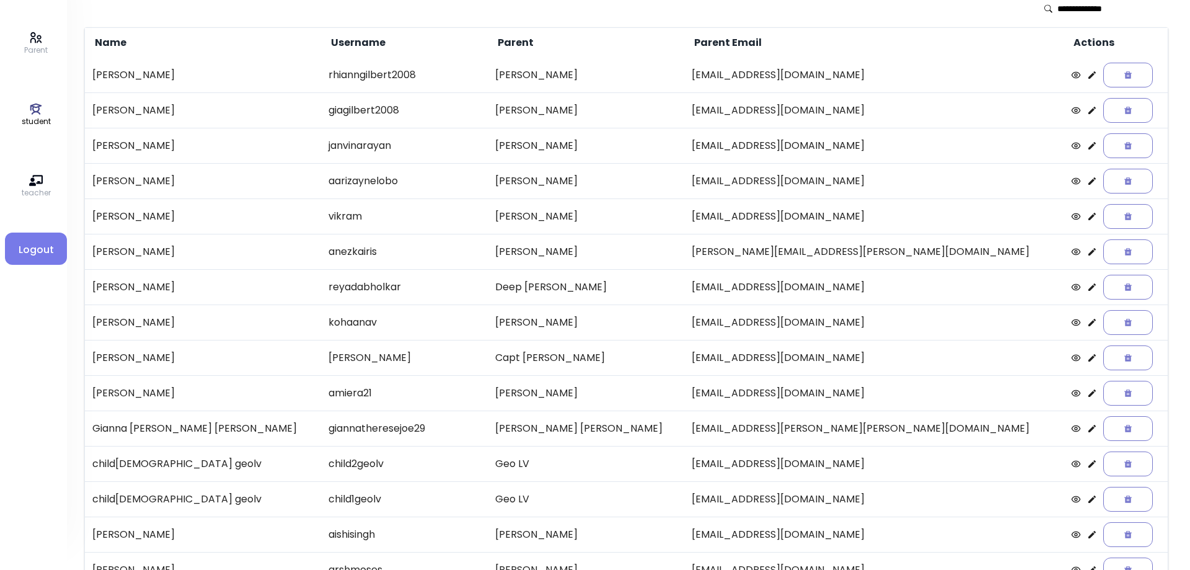
scroll to position [143, 0]
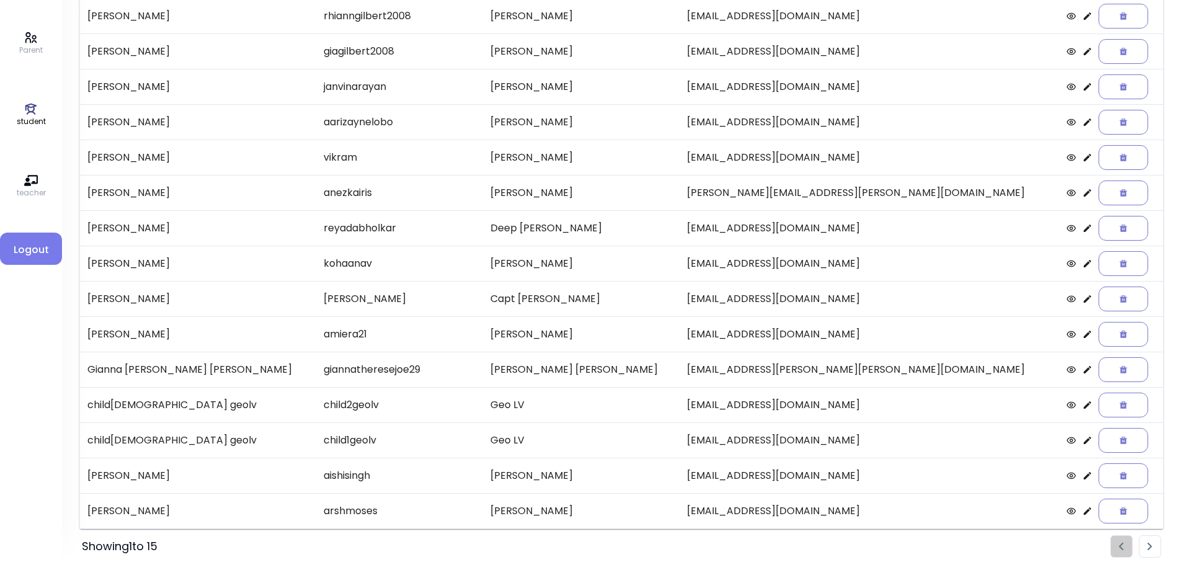
click at [1150, 547] on img "Pagination" at bounding box center [1149, 546] width 5 height 8
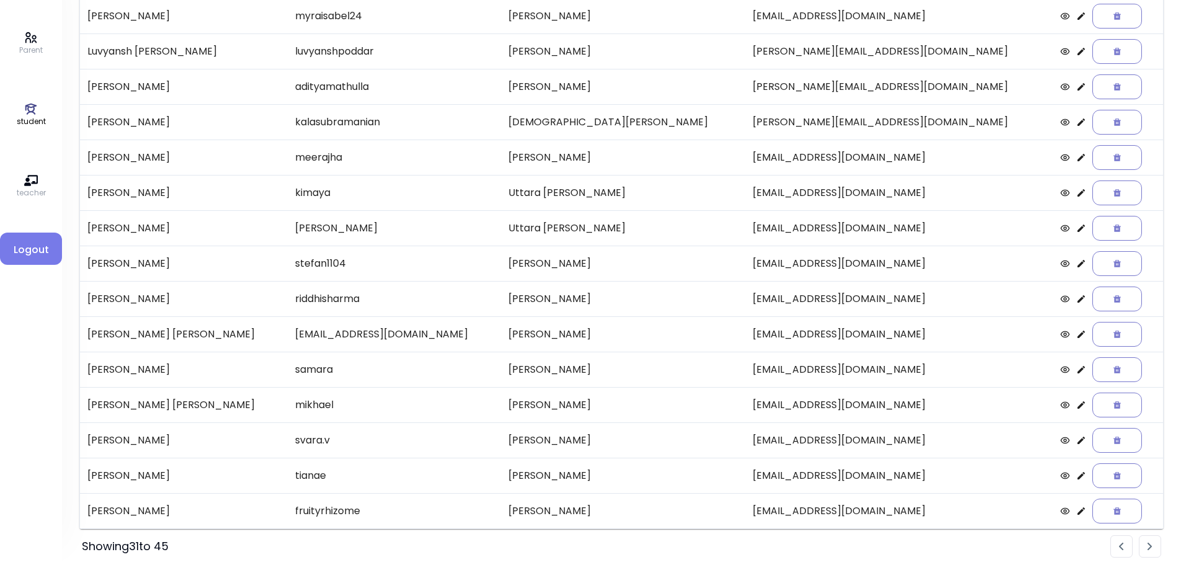
click at [1077, 334] on icon at bounding box center [1080, 333] width 7 height 7
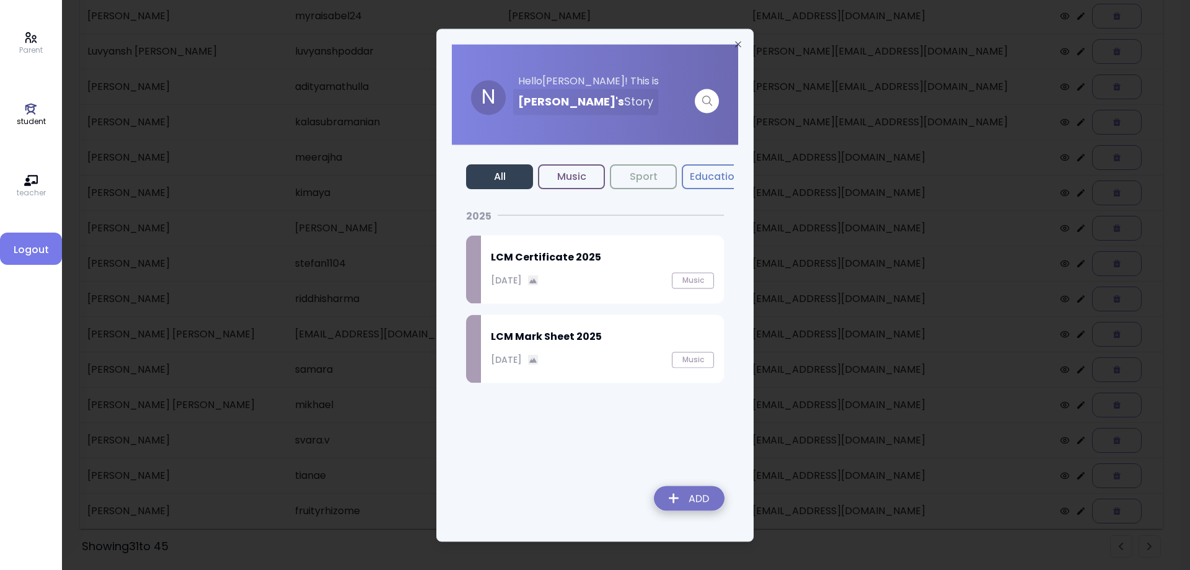
click at [597, 282] on div "September 27, 2025 Music" at bounding box center [602, 280] width 223 height 16
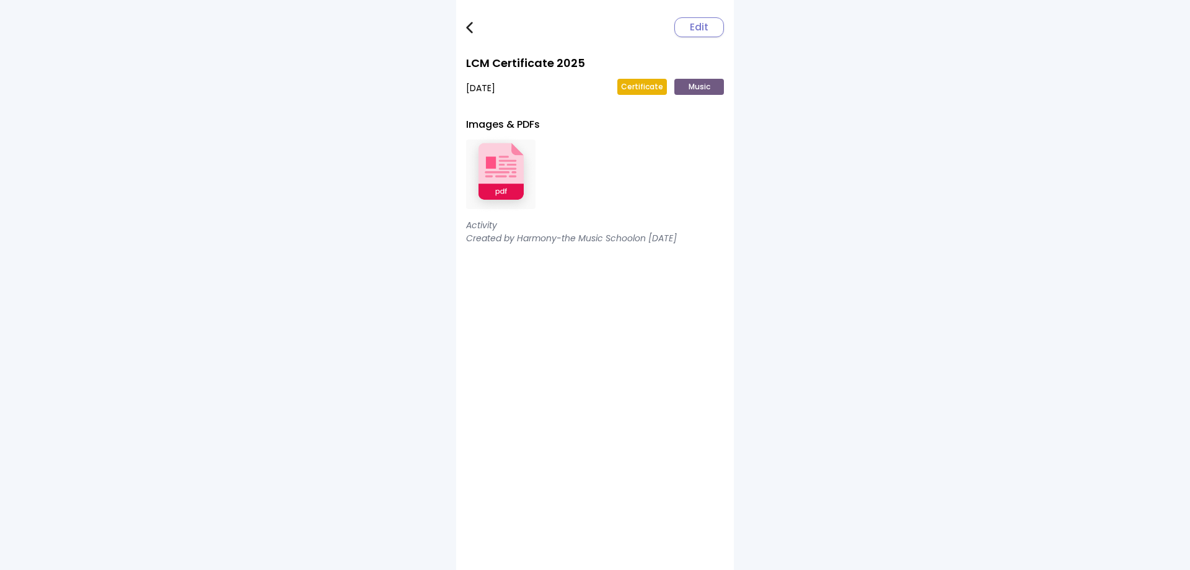
click at [506, 164] on img at bounding box center [500, 174] width 69 height 81
click at [470, 19] on link at bounding box center [478, 27] width 25 height 25
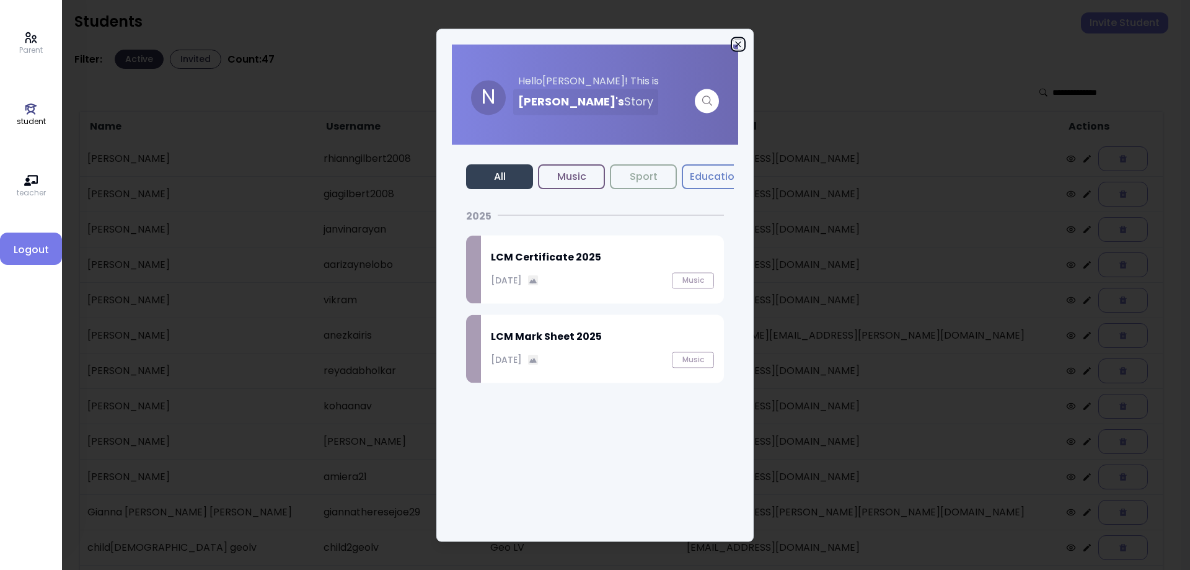
click at [736, 42] on icon "button" at bounding box center [738, 44] width 6 height 6
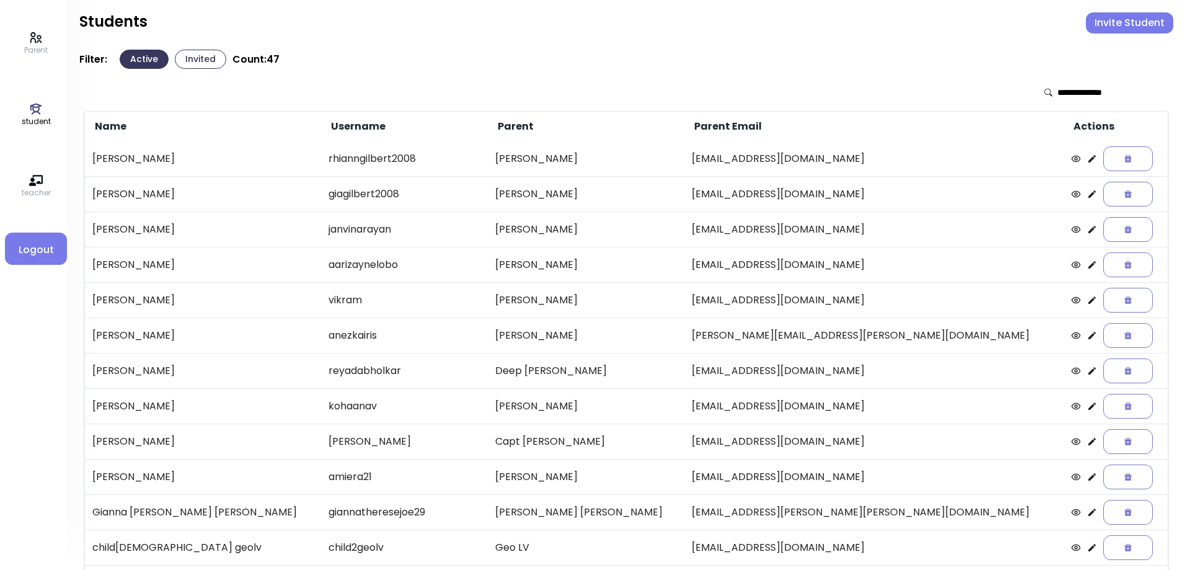
scroll to position [143, 0]
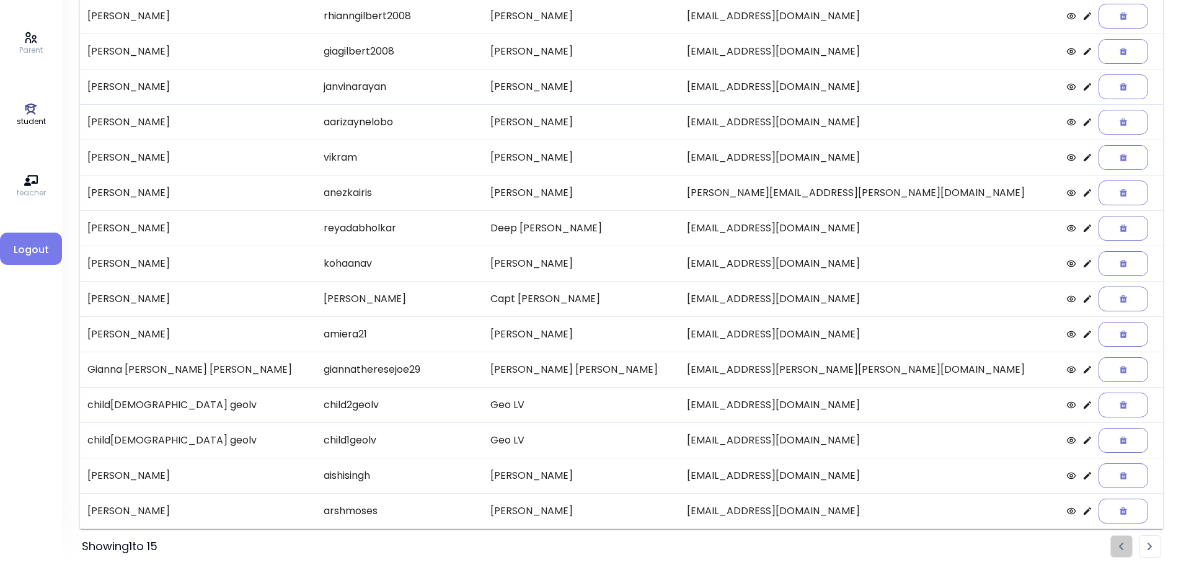
click at [1148, 547] on img "Pagination" at bounding box center [1149, 546] width 5 height 8
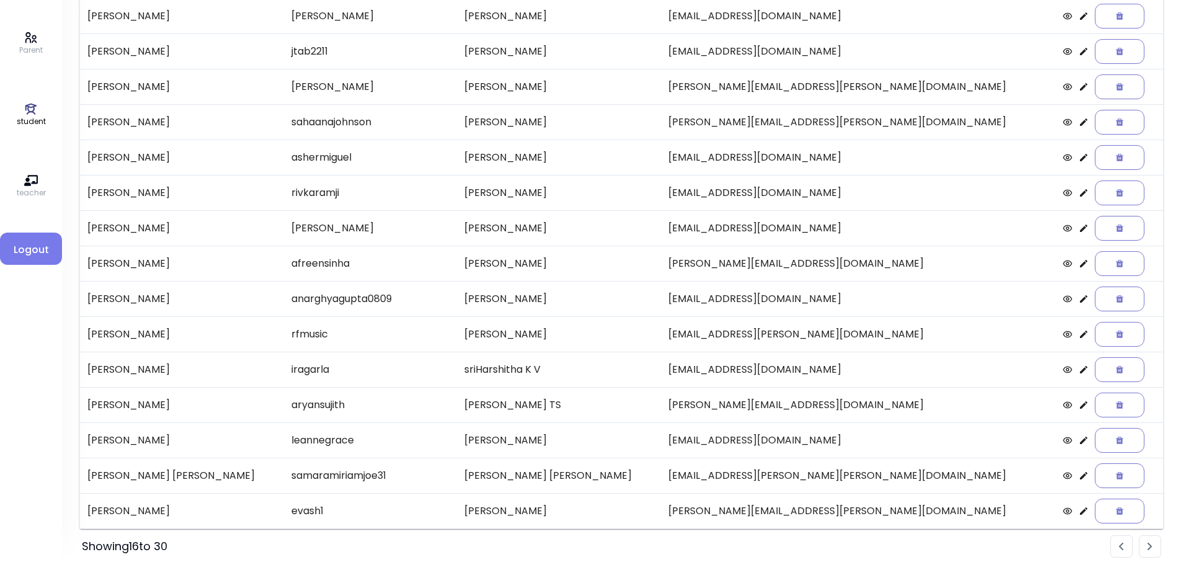
click at [1148, 547] on img "Pagination" at bounding box center [1149, 546] width 5 height 8
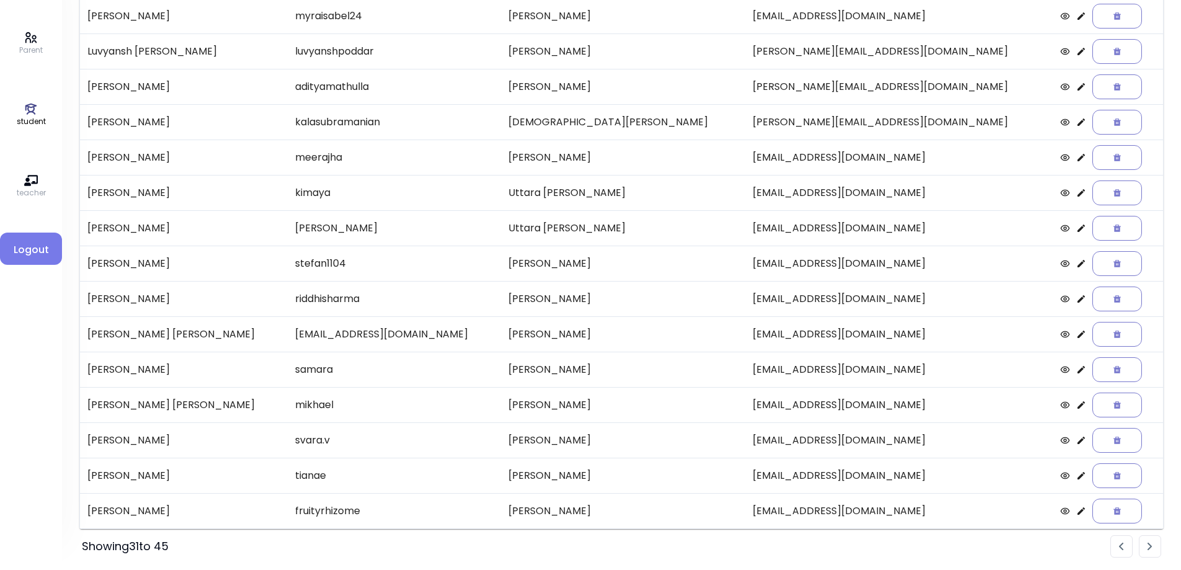
click at [1076, 372] on icon at bounding box center [1081, 369] width 10 height 10
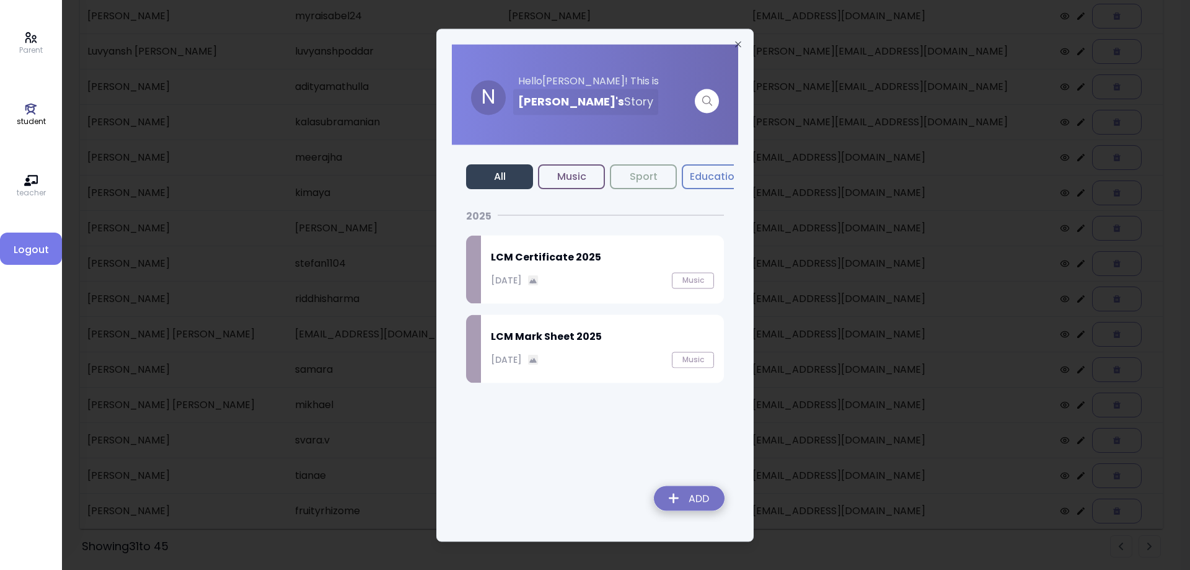
click at [560, 268] on div "LCM Certificate 2025 September 27, 2025 Music" at bounding box center [602, 269] width 243 height 68
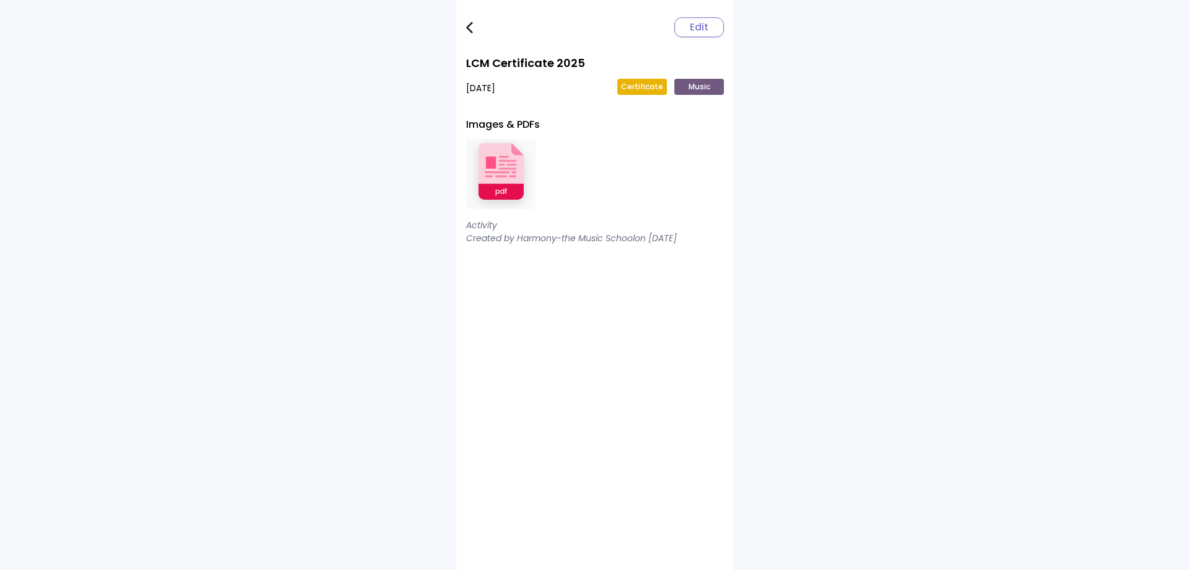
click at [511, 187] on img at bounding box center [500, 174] width 69 height 81
click at [471, 27] on img at bounding box center [469, 28] width 7 height 12
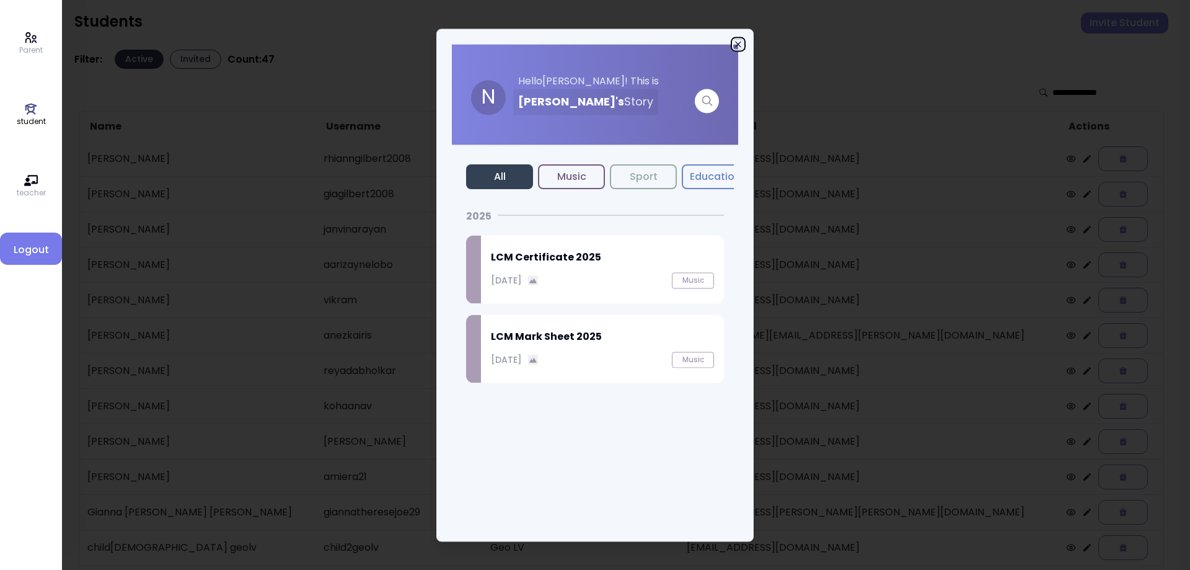
click at [734, 44] on icon "button" at bounding box center [738, 44] width 10 height 10
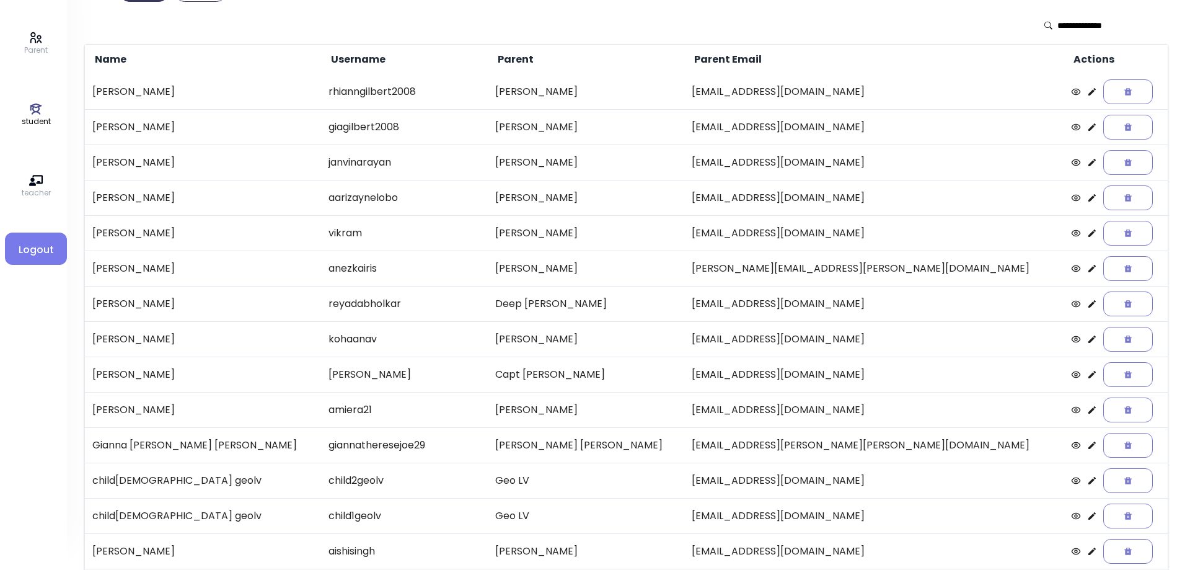
scroll to position [143, 0]
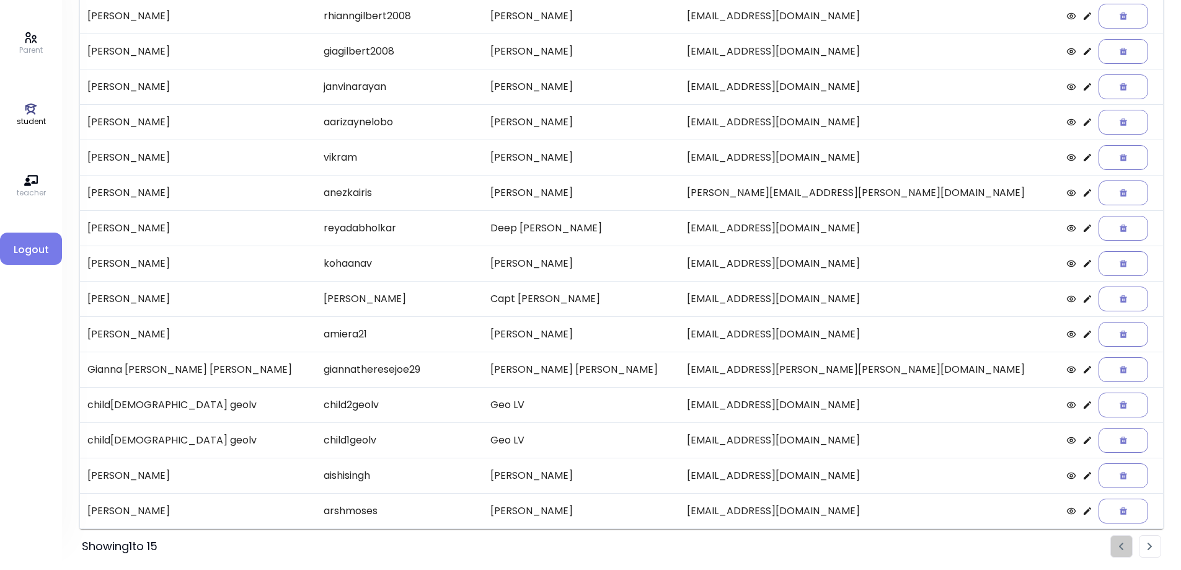
click at [1151, 545] on img "Pagination" at bounding box center [1149, 546] width 5 height 8
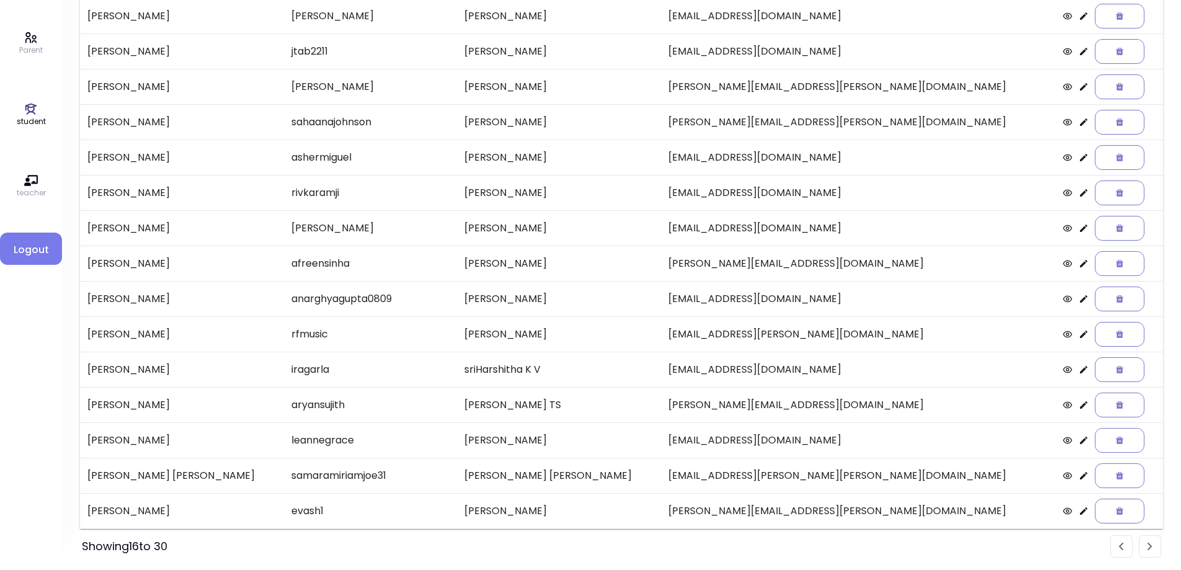
click at [1151, 545] on img "Pagination" at bounding box center [1149, 546] width 5 height 8
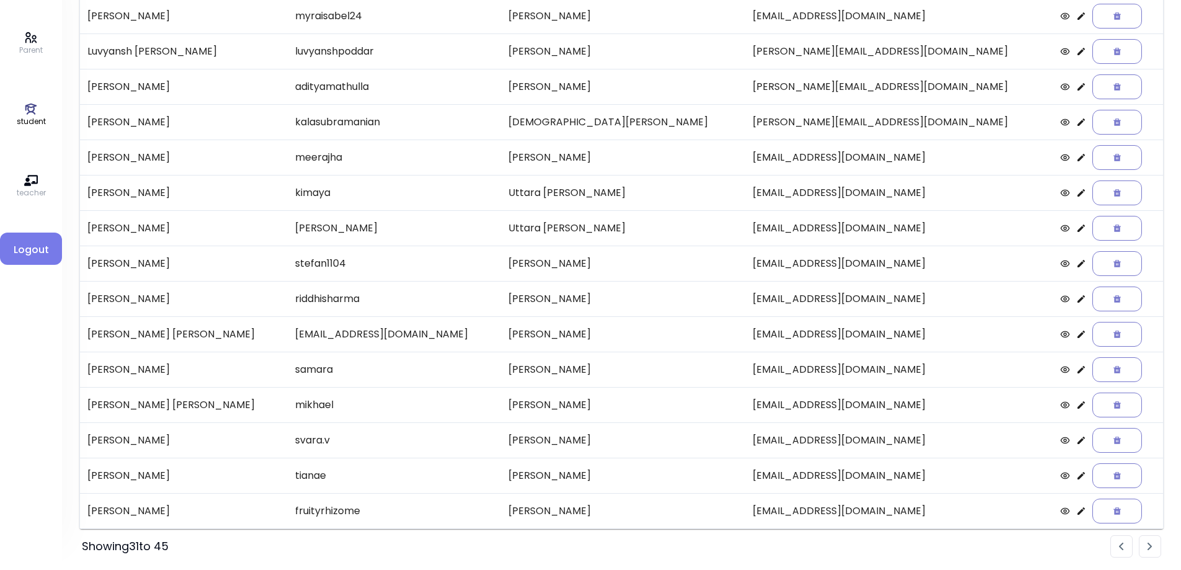
click at [1076, 409] on icon at bounding box center [1081, 405] width 10 height 10
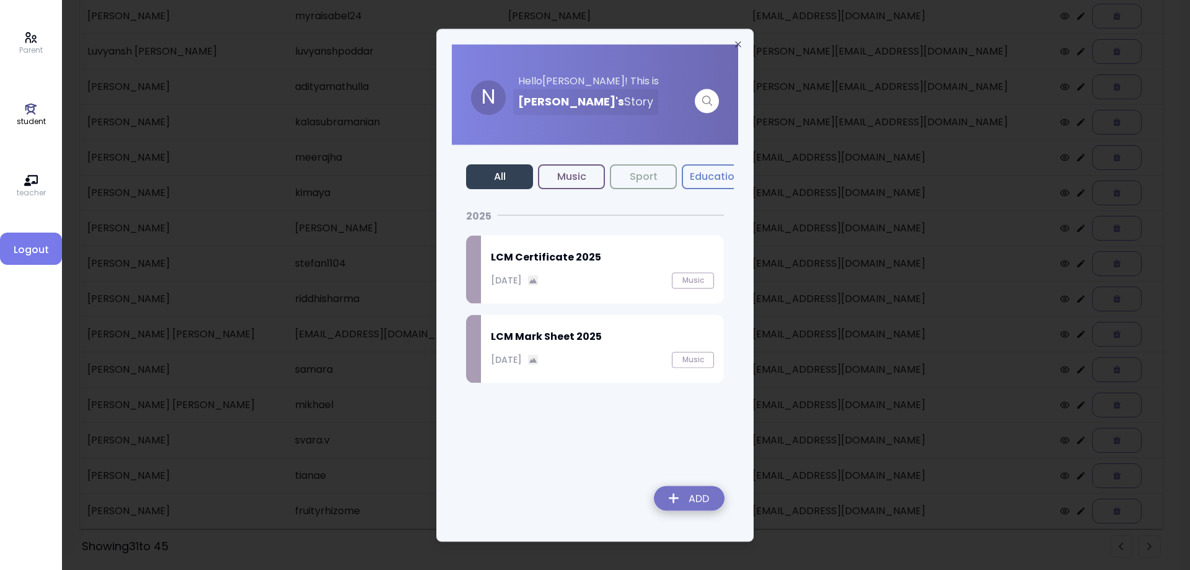
click at [539, 283] on img at bounding box center [533, 280] width 11 height 11
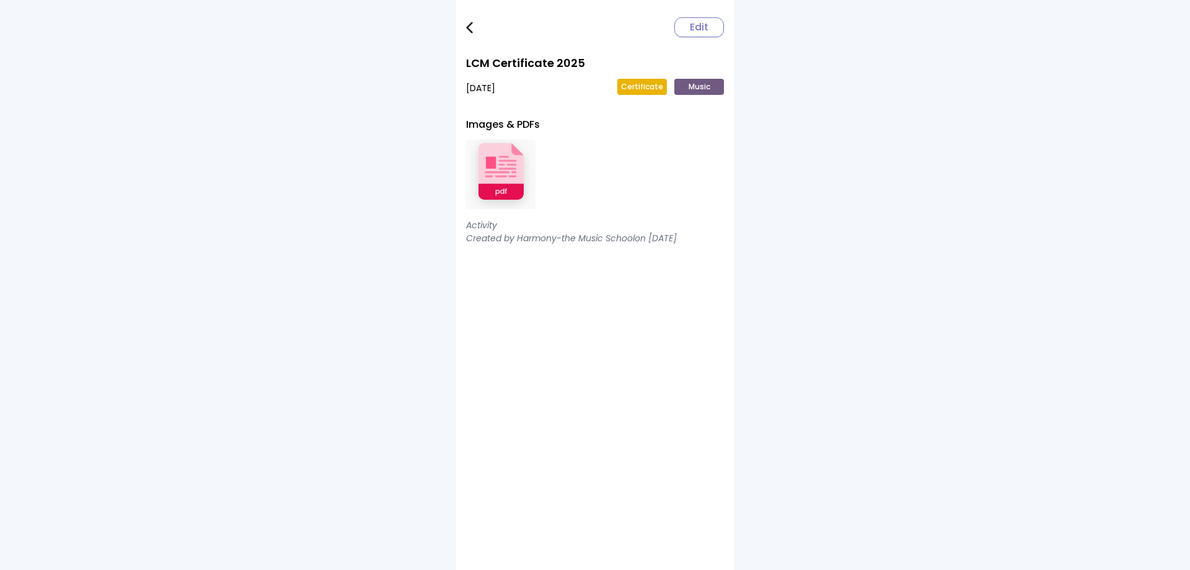
click at [494, 165] on img at bounding box center [500, 174] width 69 height 81
click at [474, 32] on link at bounding box center [478, 27] width 25 height 25
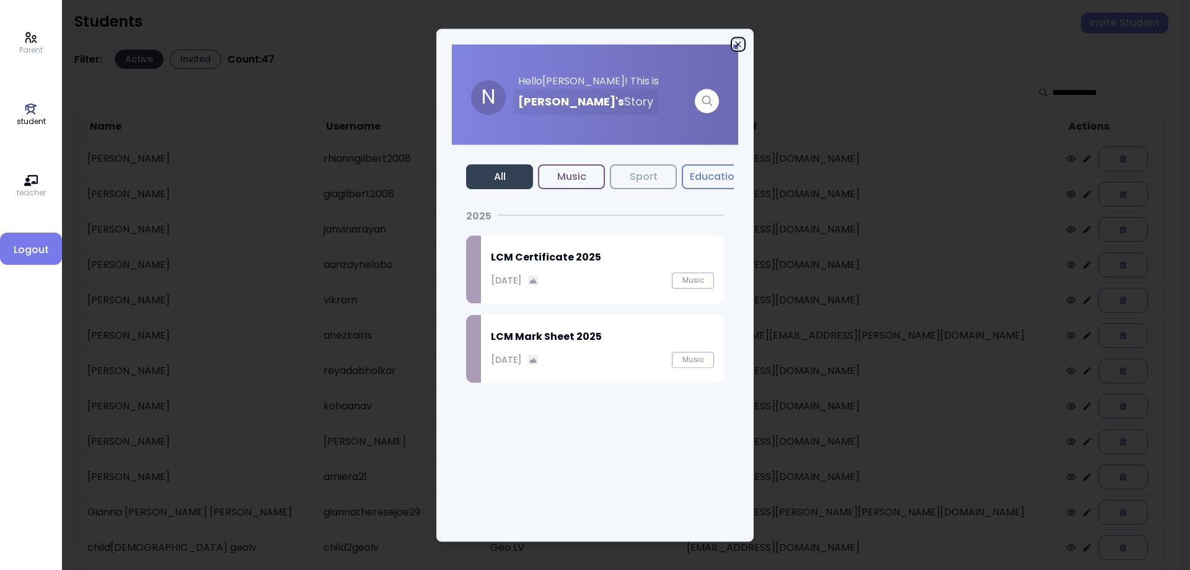
click at [735, 45] on icon "button" at bounding box center [738, 44] width 10 height 10
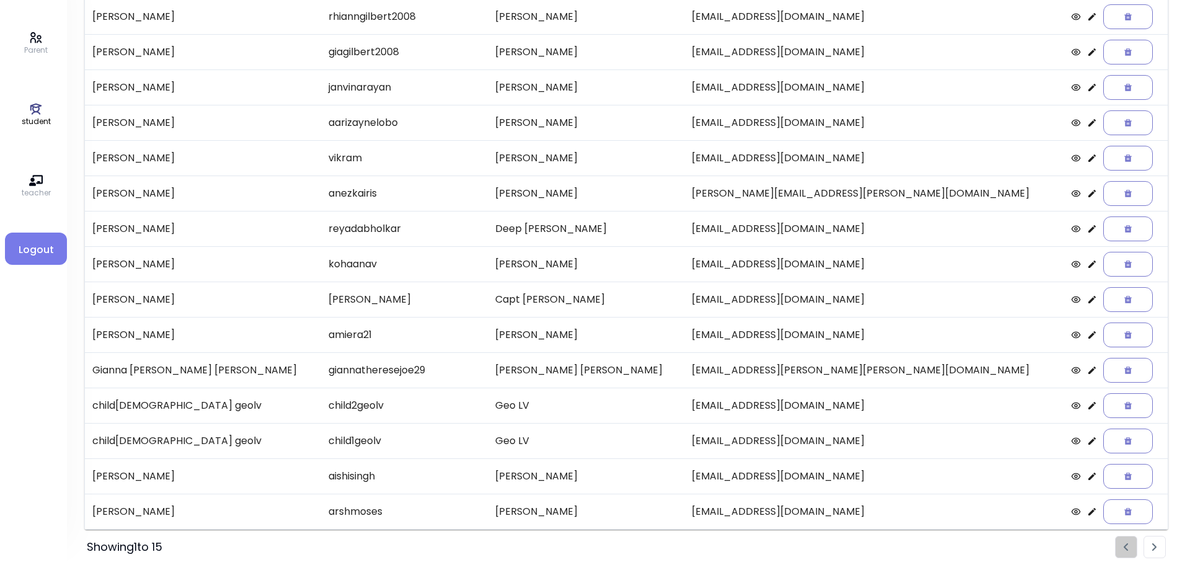
scroll to position [143, 0]
click at [1146, 548] on li "Pagination" at bounding box center [1149, 546] width 22 height 22
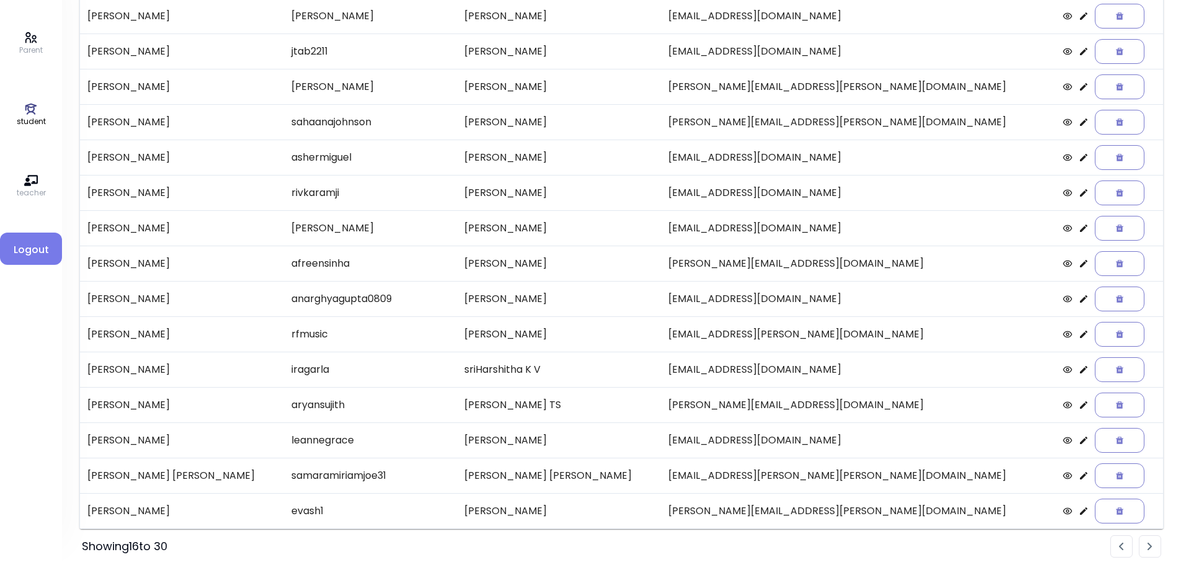
click at [1146, 548] on li "Pagination" at bounding box center [1149, 546] width 22 height 22
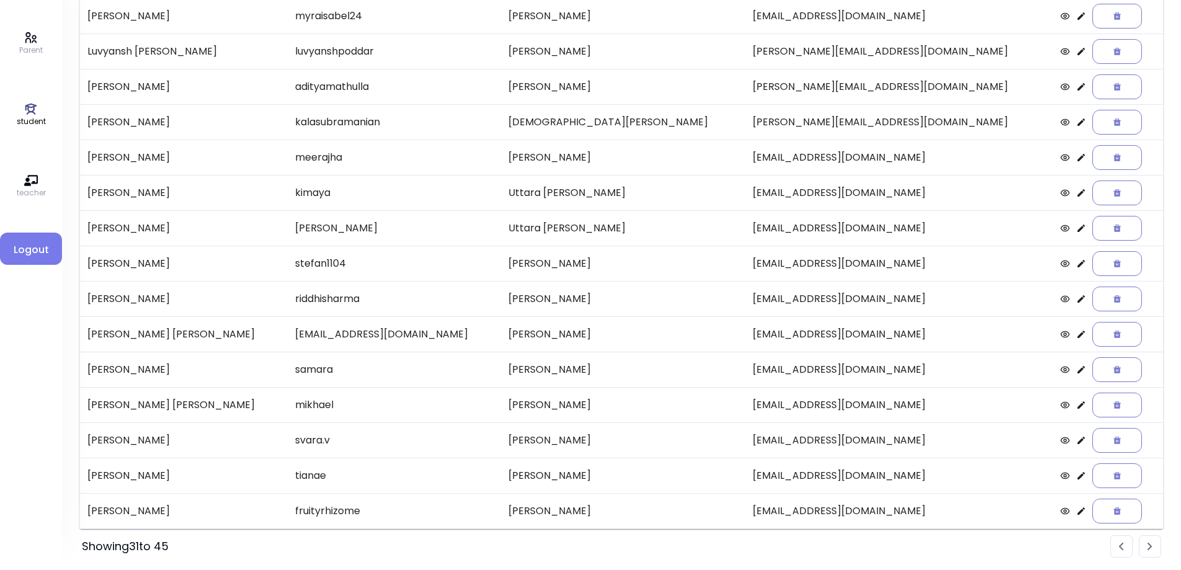
click at [1077, 442] on icon at bounding box center [1080, 439] width 7 height 7
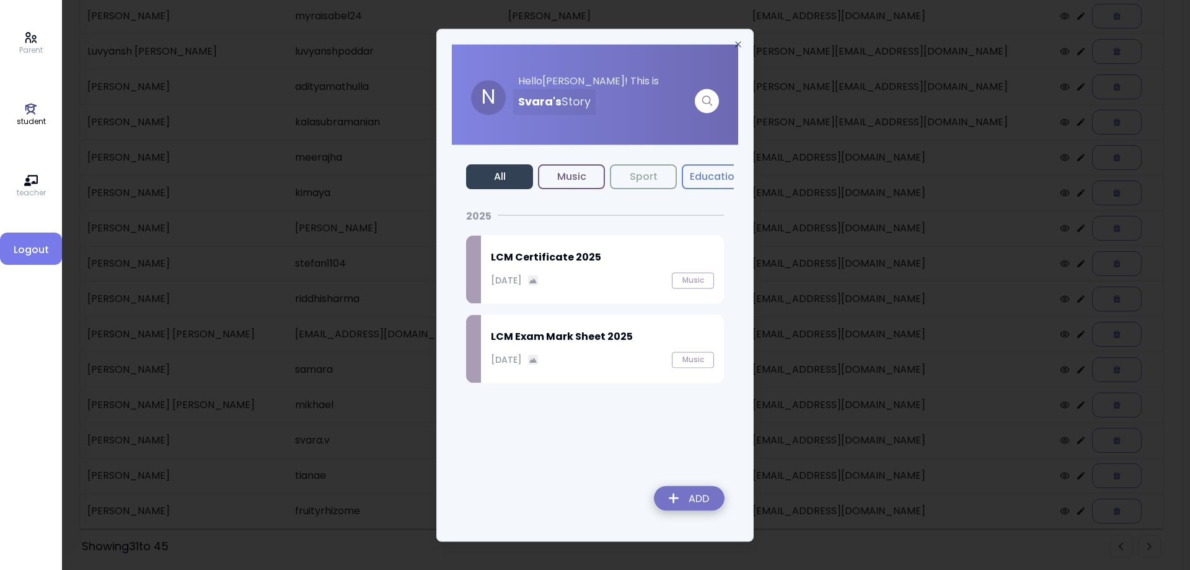
click at [542, 272] on div "September 27, 2025 Music" at bounding box center [602, 280] width 223 height 16
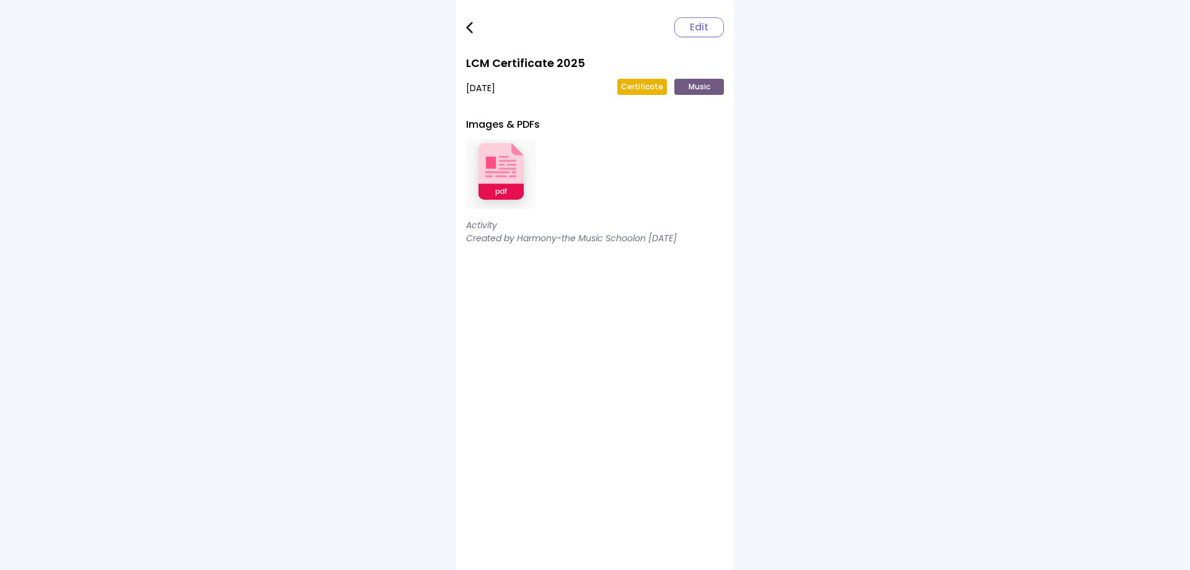
click at [498, 182] on img at bounding box center [500, 174] width 69 height 81
click at [470, 23] on img at bounding box center [469, 28] width 7 height 12
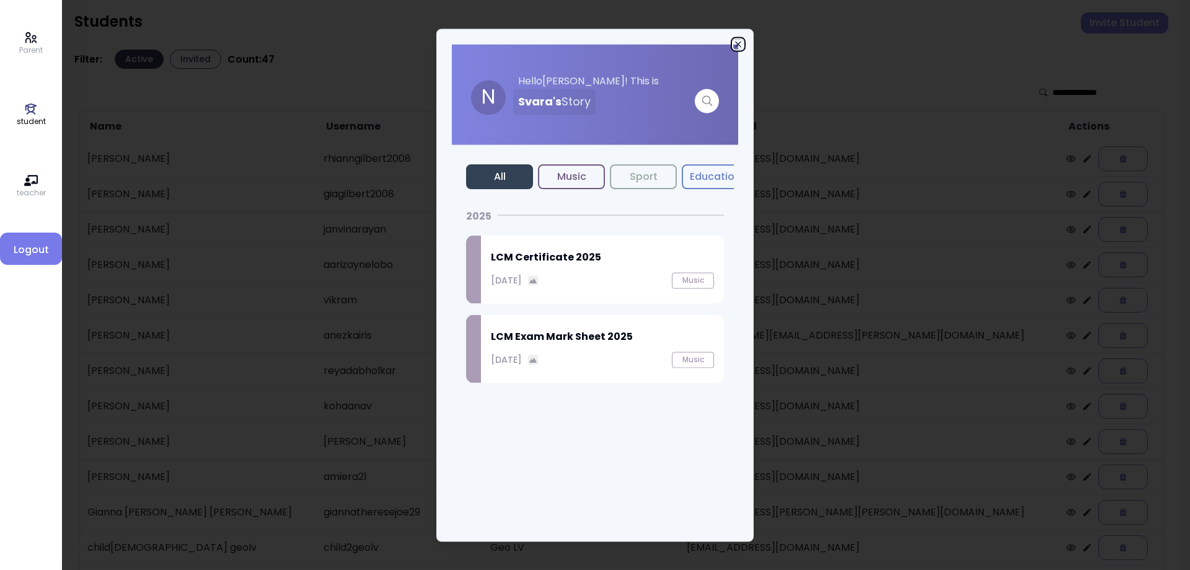
click at [736, 42] on icon "button" at bounding box center [738, 44] width 10 height 10
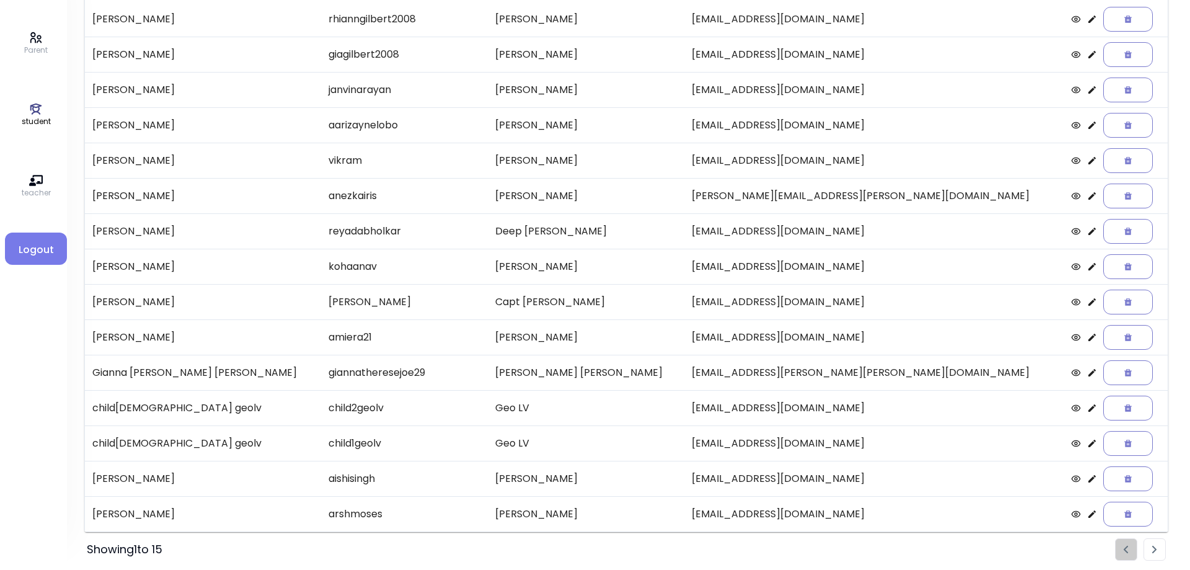
scroll to position [143, 0]
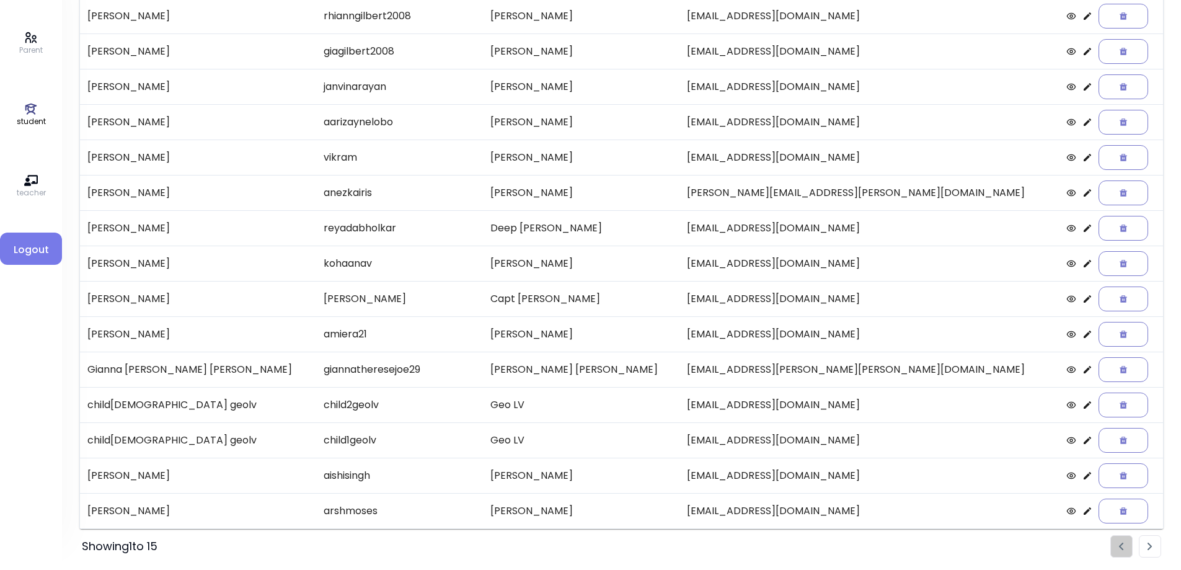
click at [1146, 550] on li "Pagination" at bounding box center [1149, 546] width 22 height 22
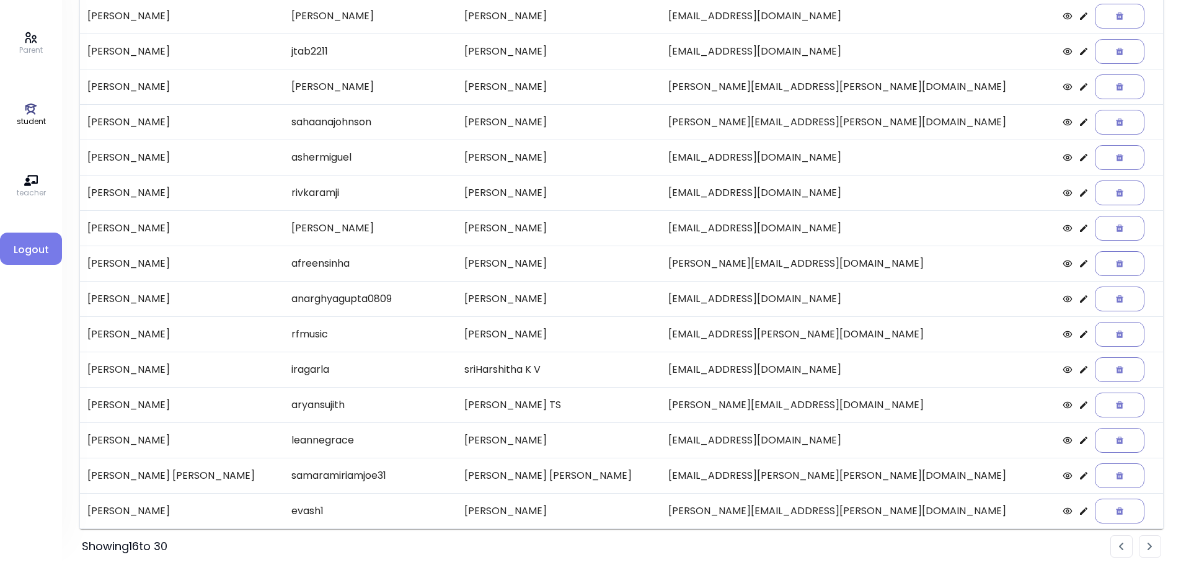
click at [1146, 550] on li "Pagination" at bounding box center [1149, 546] width 22 height 22
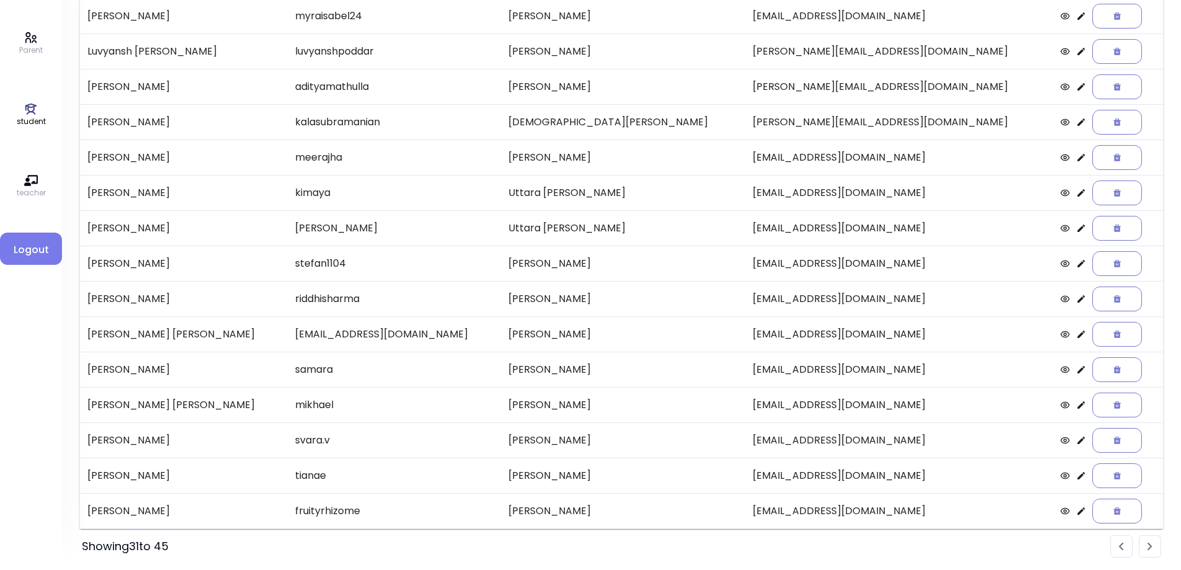
click at [1076, 511] on icon at bounding box center [1081, 511] width 10 height 10
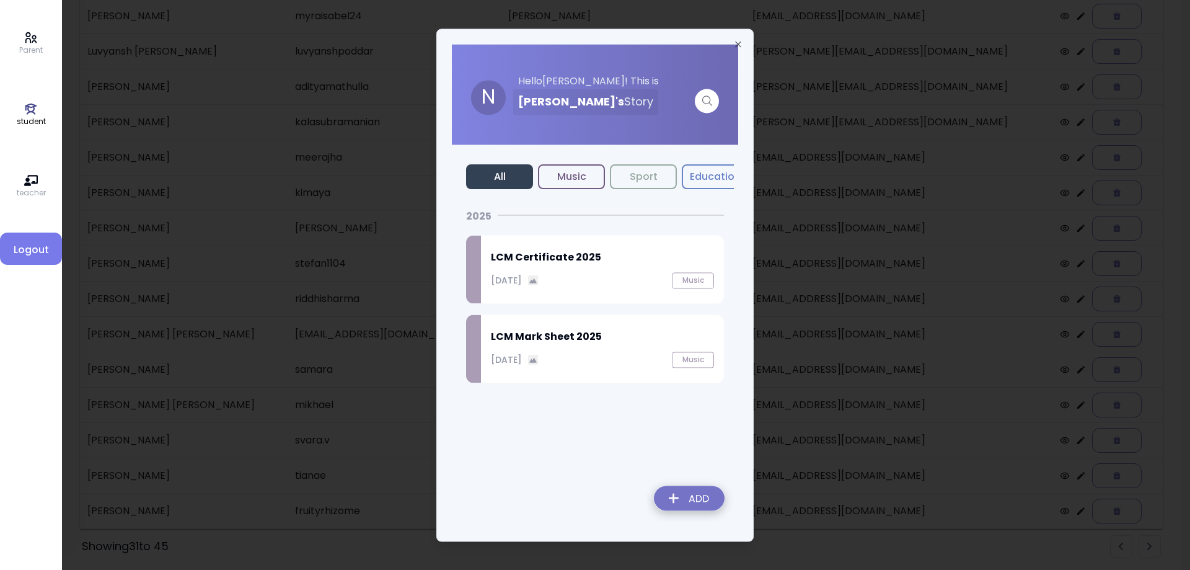
click at [522, 275] on p "September 27, 2025" at bounding box center [506, 279] width 31 height 13
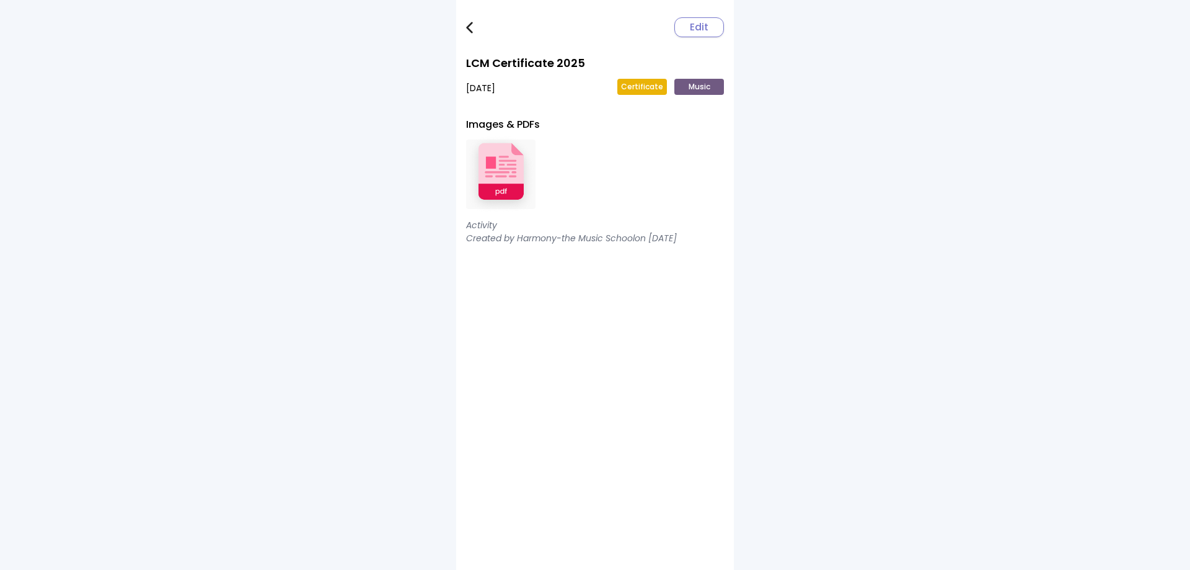
click at [497, 149] on img at bounding box center [500, 174] width 69 height 81
click at [471, 25] on img at bounding box center [469, 28] width 7 height 12
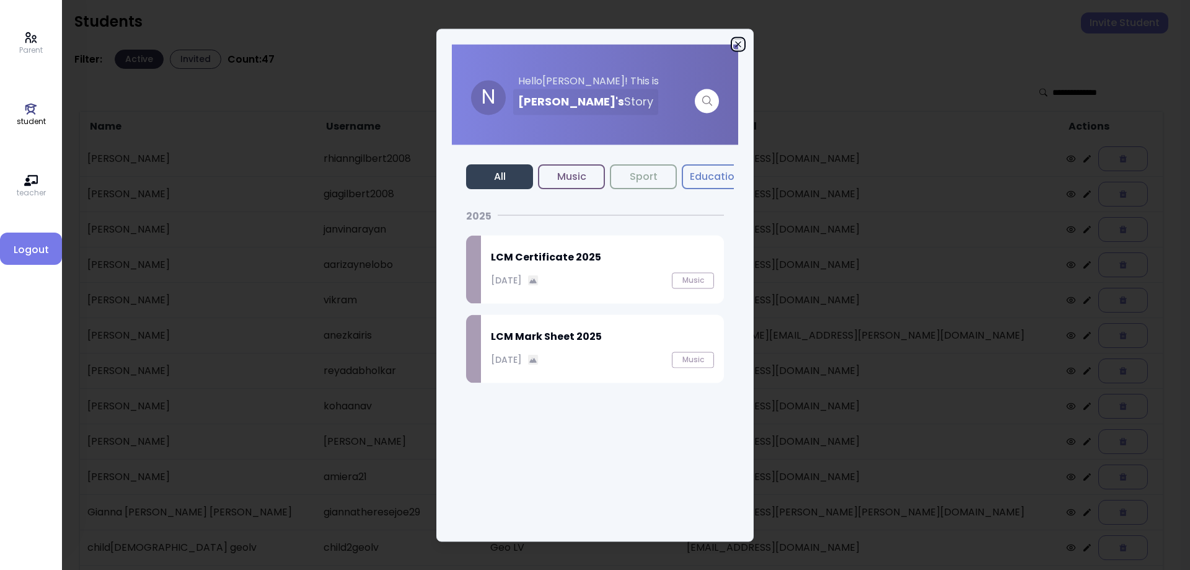
click at [735, 43] on icon "button" at bounding box center [738, 44] width 10 height 10
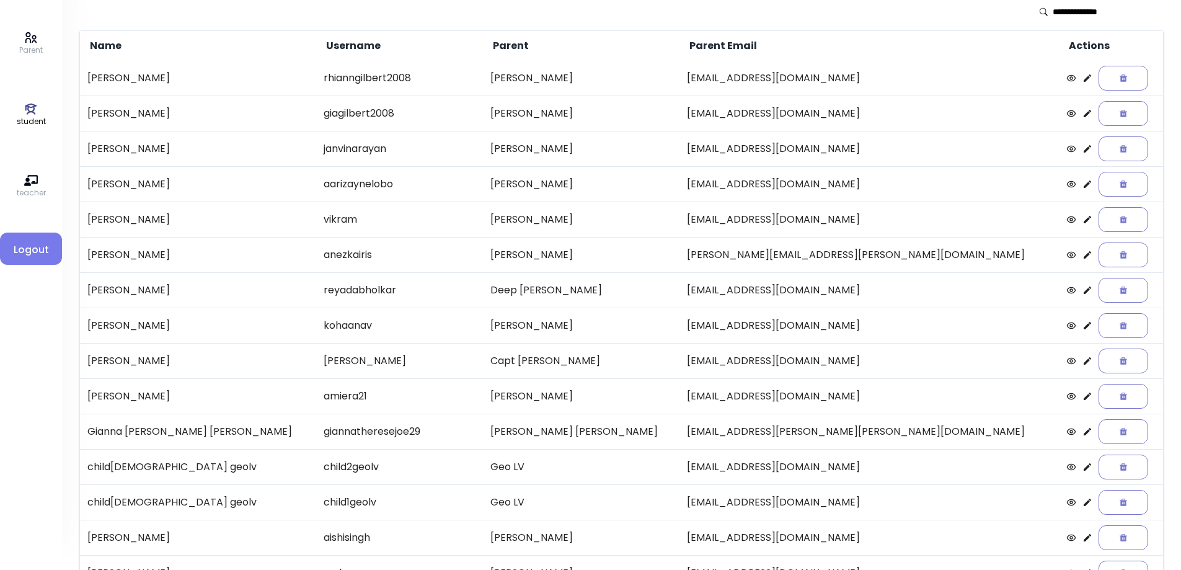
scroll to position [143, 0]
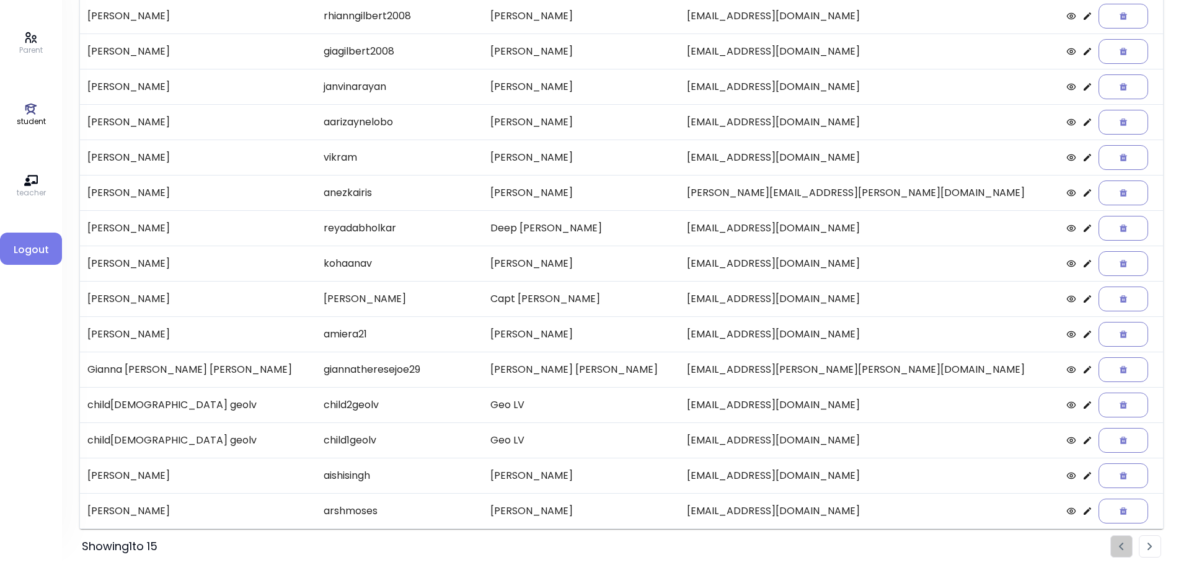
click at [1154, 554] on li "Pagination" at bounding box center [1149, 546] width 22 height 22
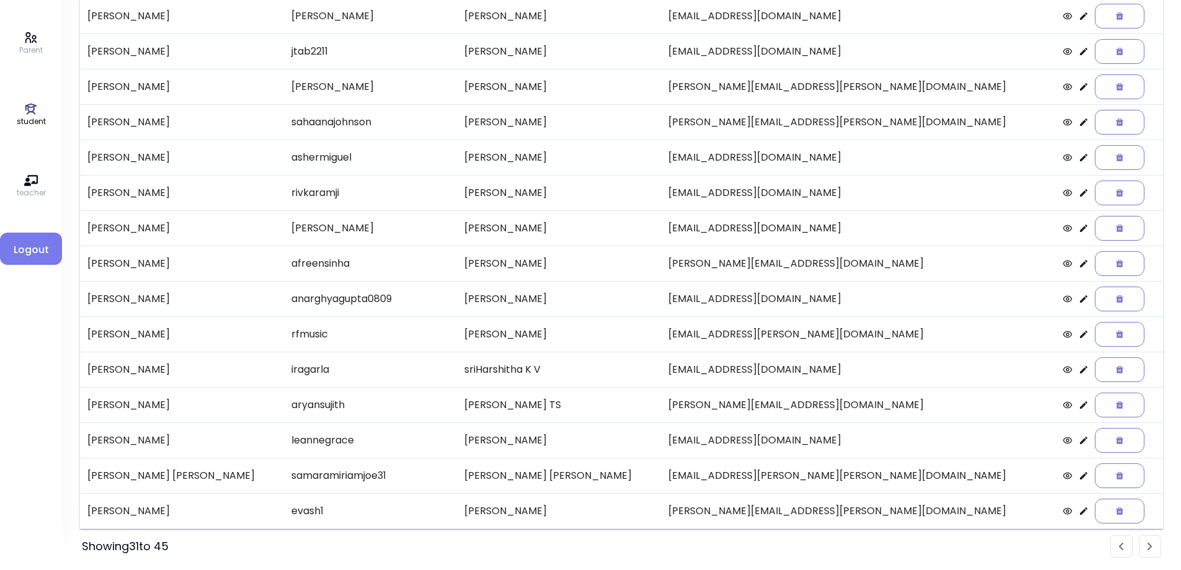
click at [1154, 554] on li "Pagination" at bounding box center [1149, 546] width 22 height 22
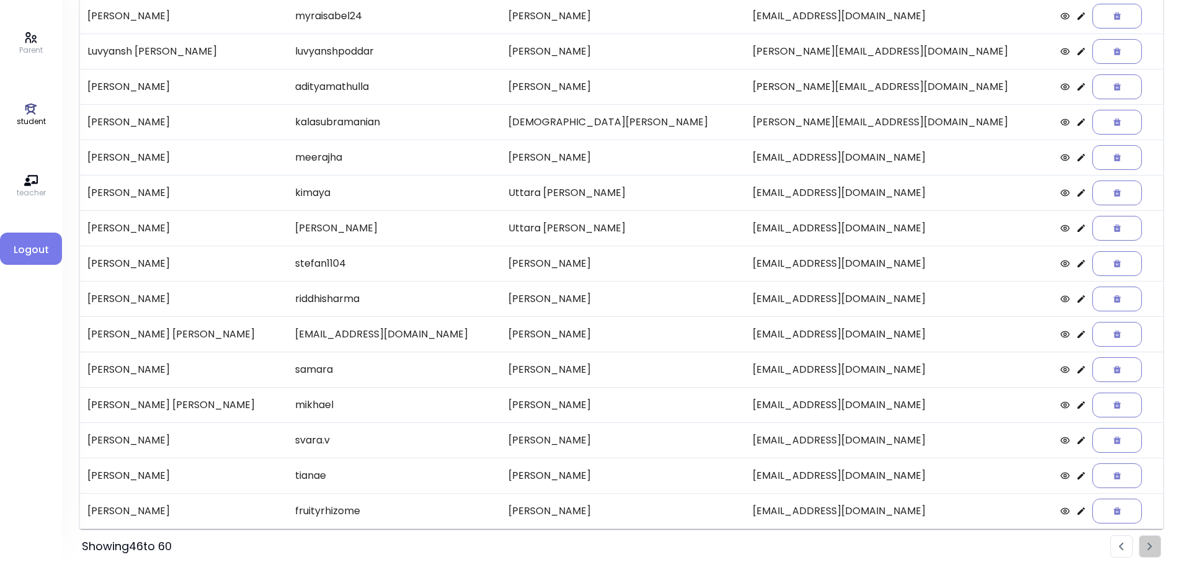
scroll to position [0, 0]
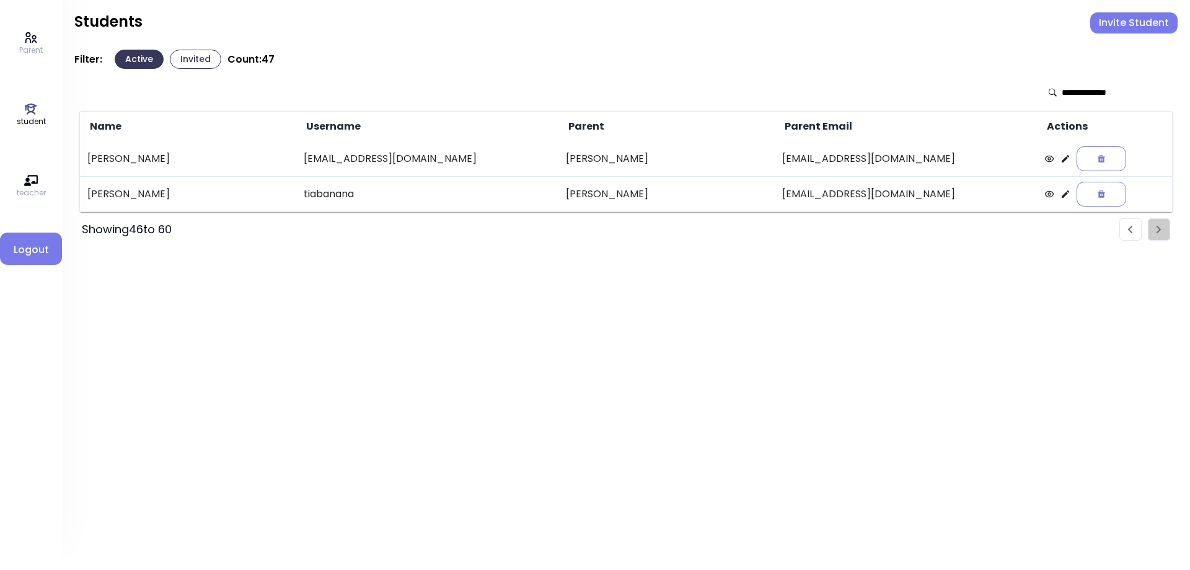
click at [1062, 159] on icon at bounding box center [1065, 158] width 7 height 7
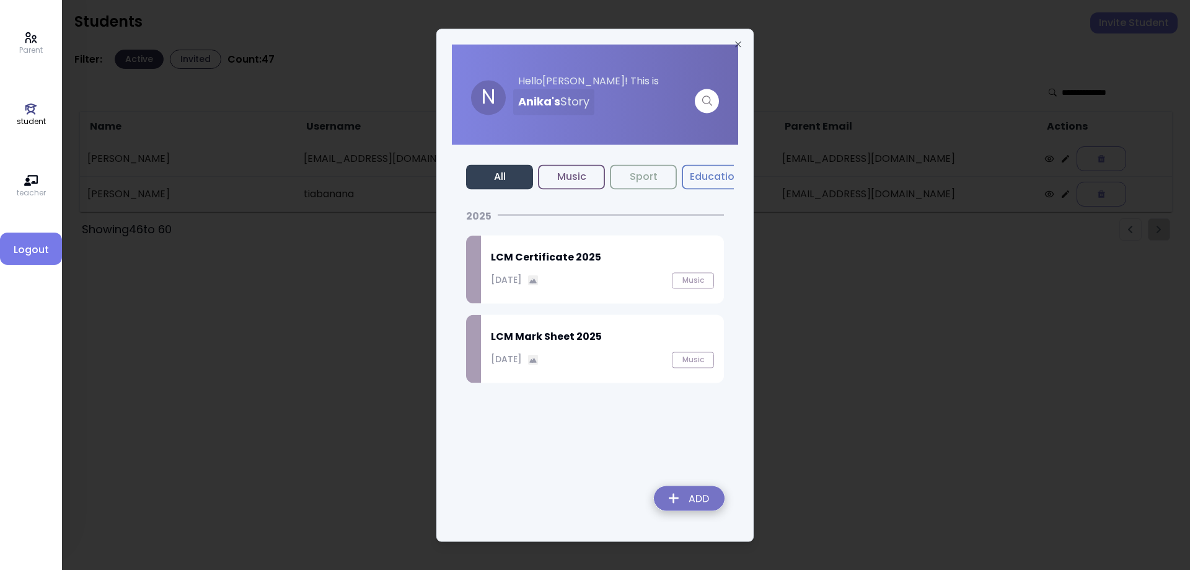
click at [549, 260] on h2 "LCM Certificate 2025" at bounding box center [602, 257] width 223 height 15
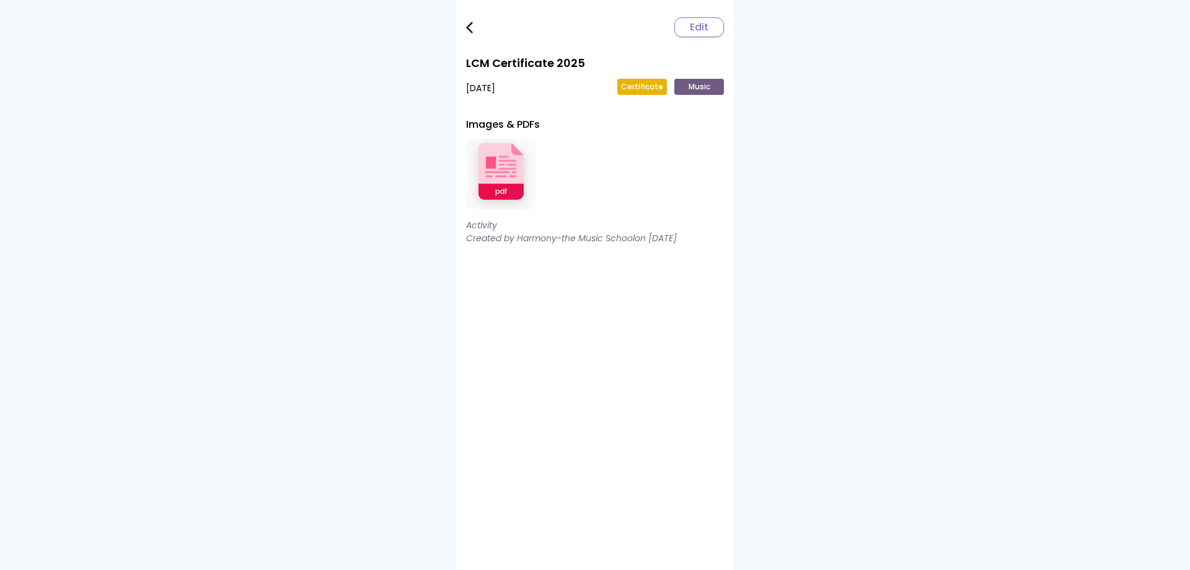
click at [501, 174] on img at bounding box center [500, 174] width 69 height 81
click at [472, 34] on link at bounding box center [478, 27] width 25 height 25
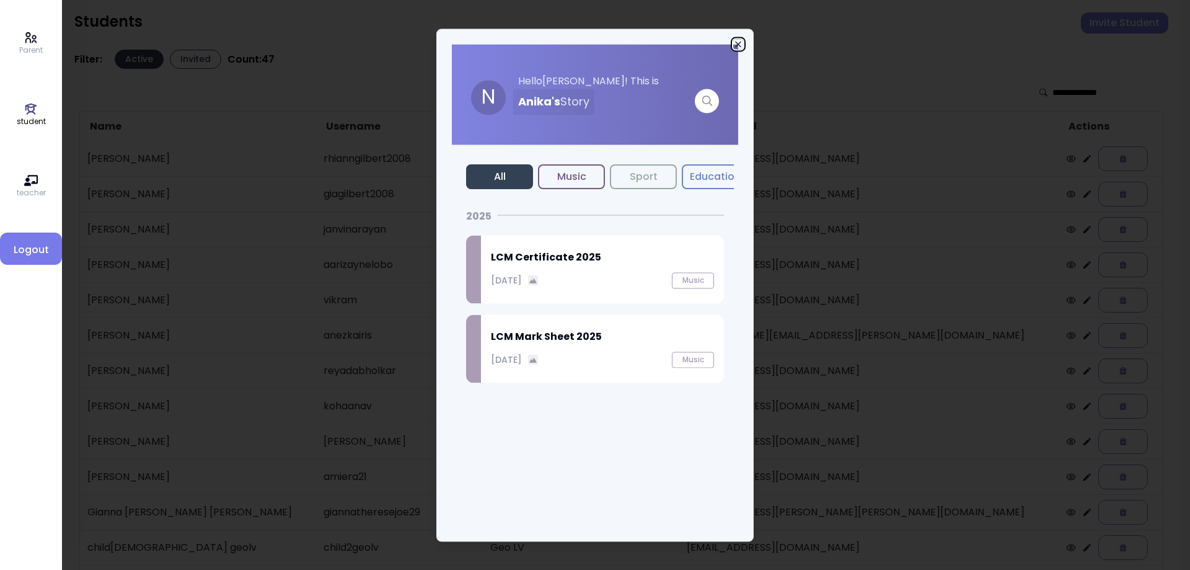
click at [737, 44] on icon "button" at bounding box center [738, 44] width 10 height 10
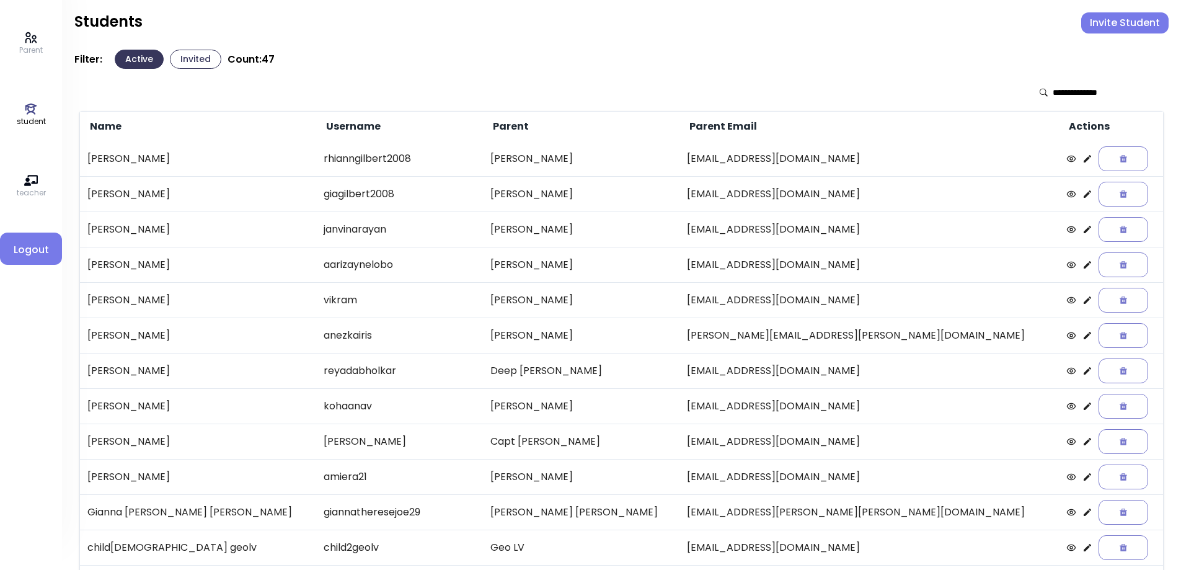
click at [1052, 90] on input "text" at bounding box center [1096, 92] width 88 height 12
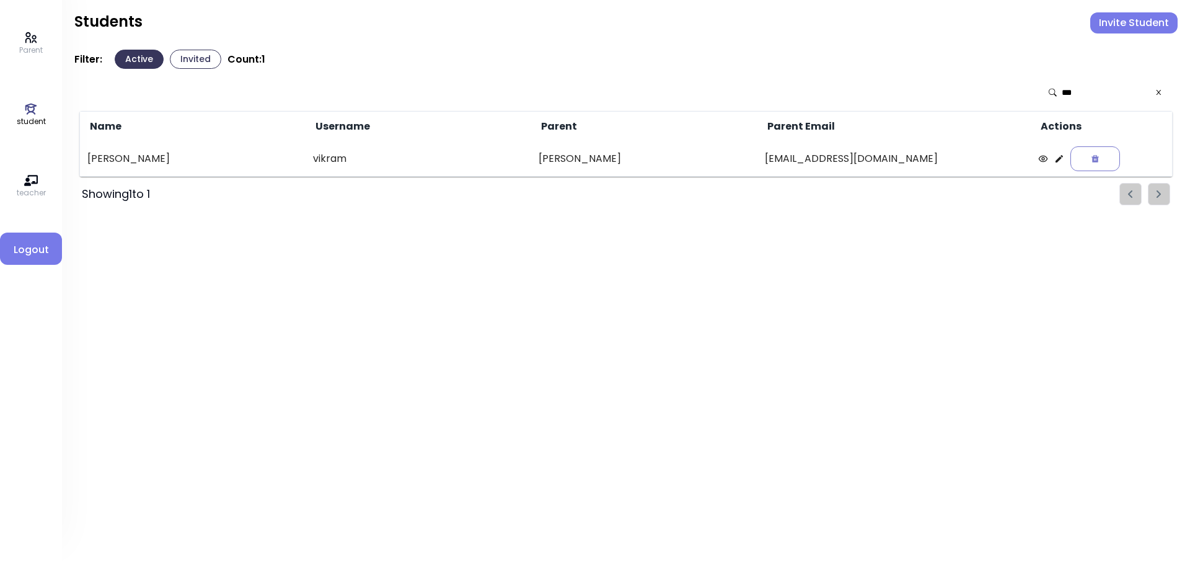
type input "***"
click at [1056, 163] on icon at bounding box center [1059, 159] width 10 height 10
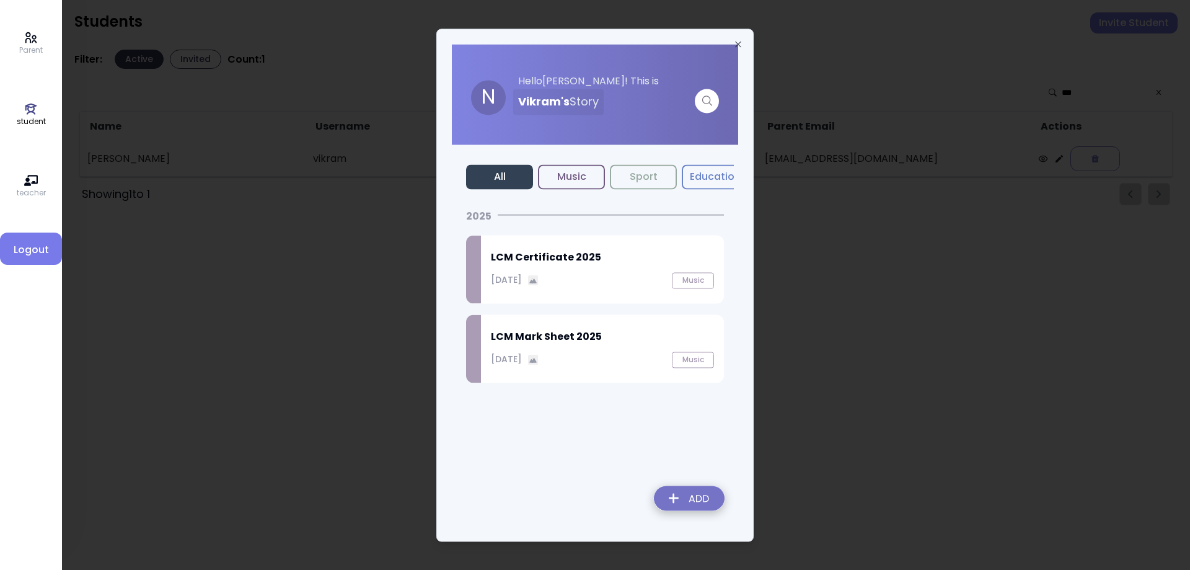
click at [586, 345] on div "LCM Mark Sheet 2025 September 27, 2025 Music" at bounding box center [602, 348] width 243 height 68
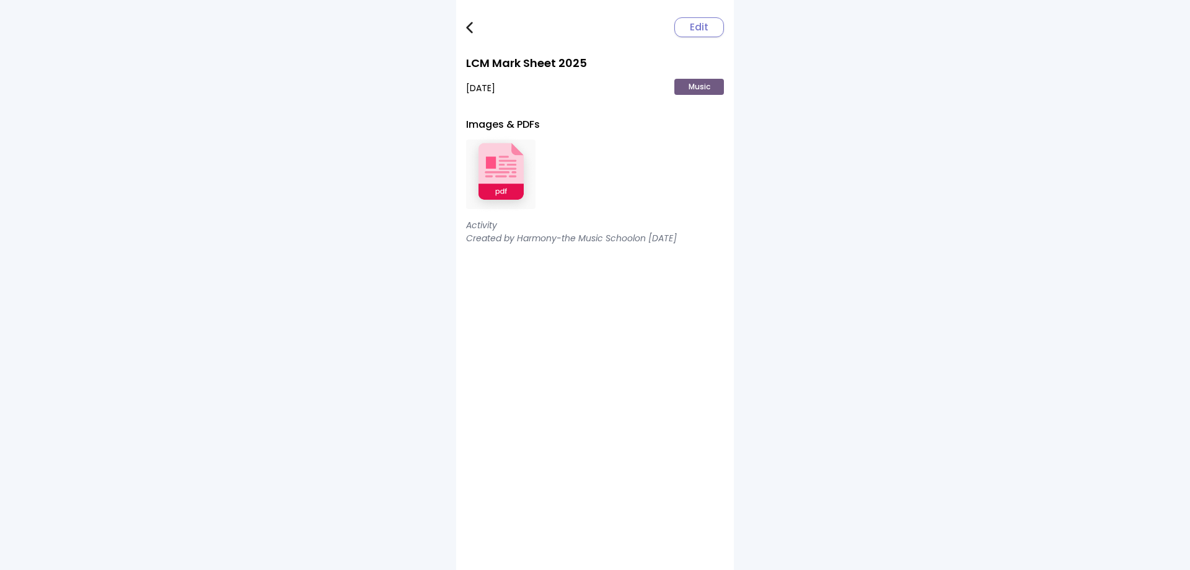
click at [506, 202] on img at bounding box center [500, 174] width 69 height 81
click at [470, 27] on img at bounding box center [469, 28] width 7 height 12
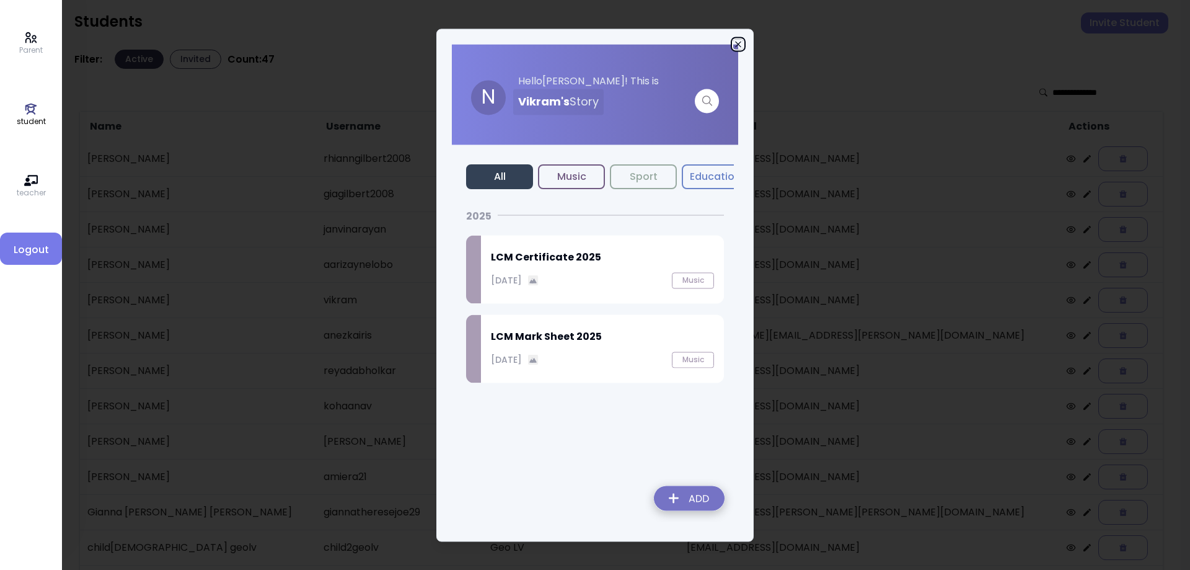
click at [733, 45] on icon "button" at bounding box center [738, 44] width 10 height 10
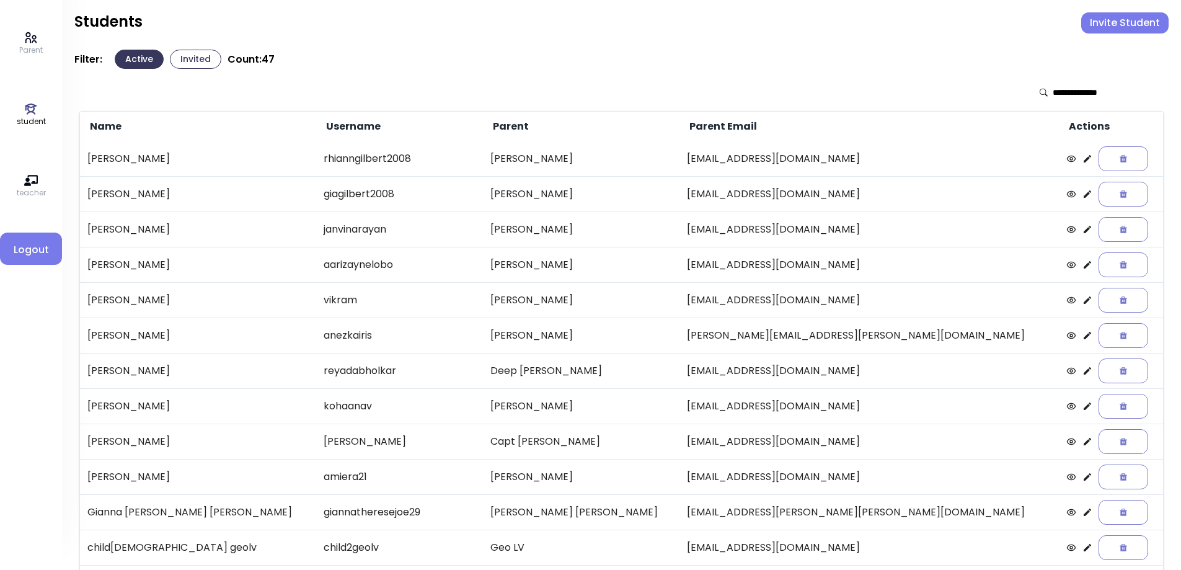
click at [1066, 95] on input "text" at bounding box center [1096, 92] width 88 height 12
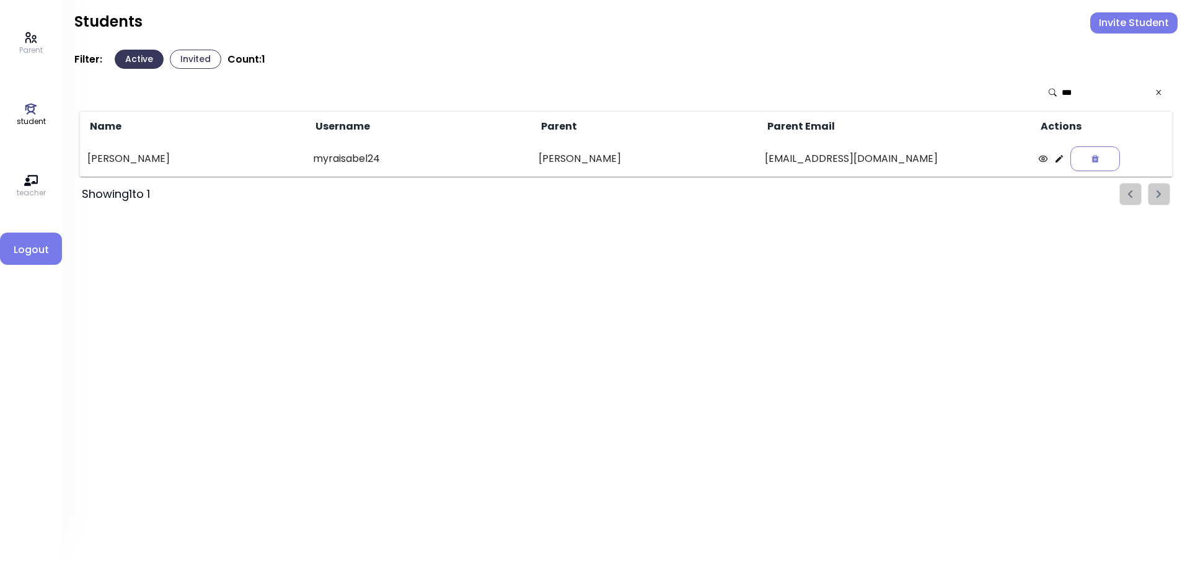
type input "***"
click at [1055, 159] on icon at bounding box center [1058, 158] width 7 height 7
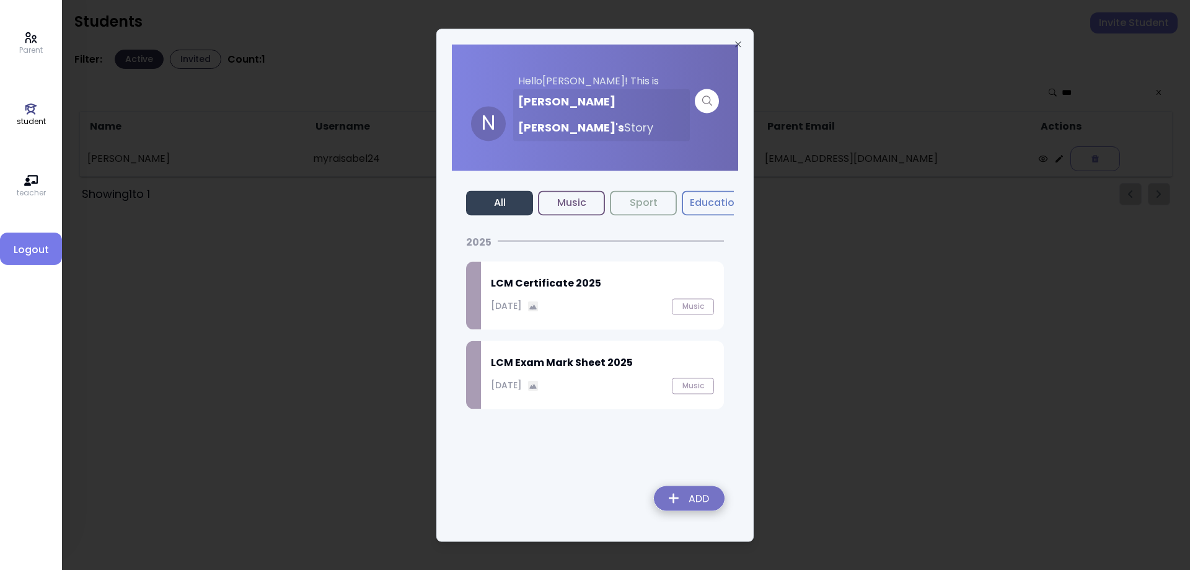
click at [620, 355] on h2 "LCM Exam Mark Sheet 2025" at bounding box center [602, 362] width 223 height 15
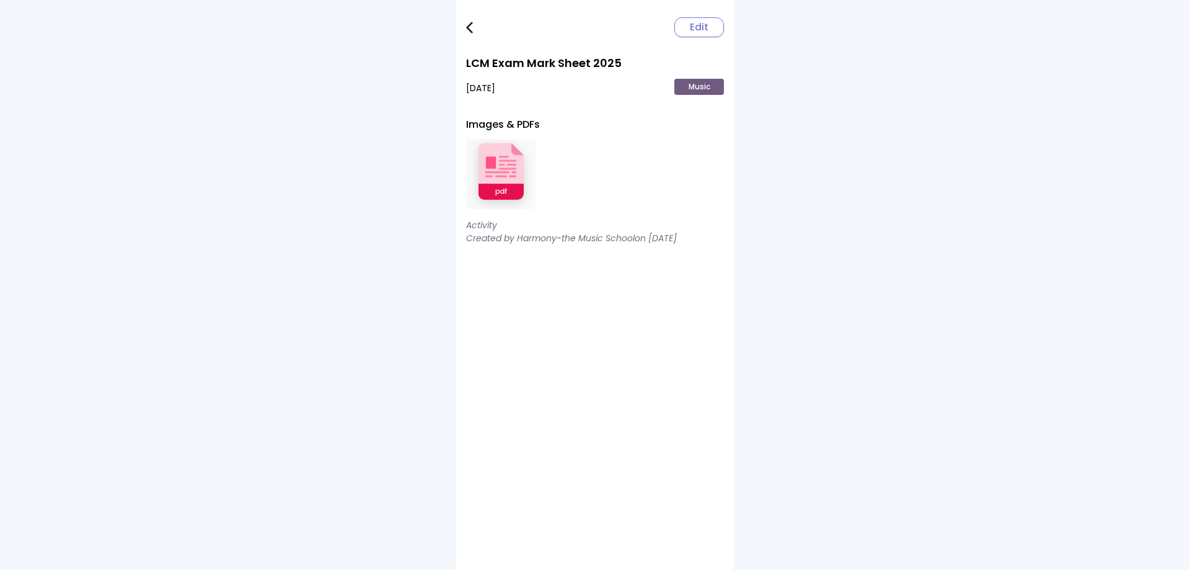
click at [511, 177] on img at bounding box center [500, 174] width 69 height 81
click at [472, 34] on link at bounding box center [478, 27] width 25 height 25
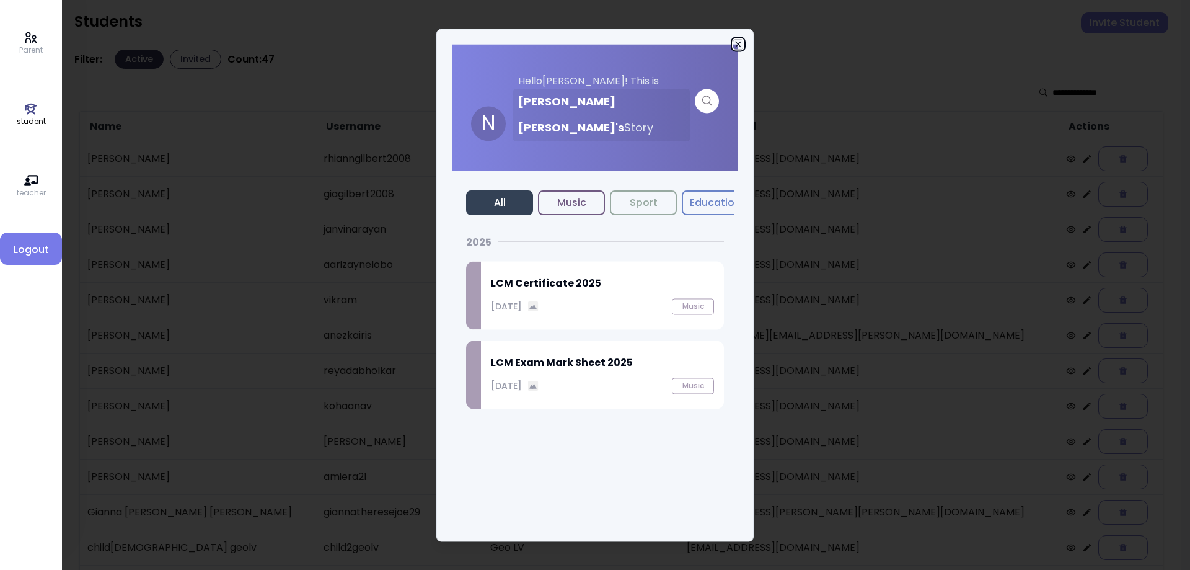
click at [736, 44] on icon "button" at bounding box center [738, 44] width 10 height 10
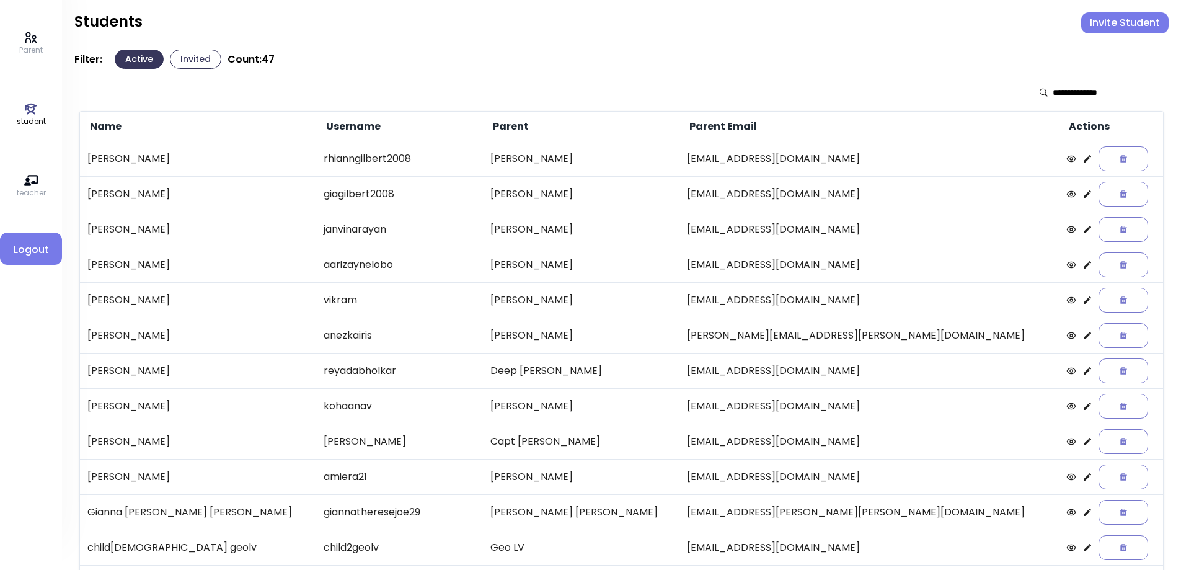
click at [1068, 97] on input "text" at bounding box center [1096, 92] width 88 height 12
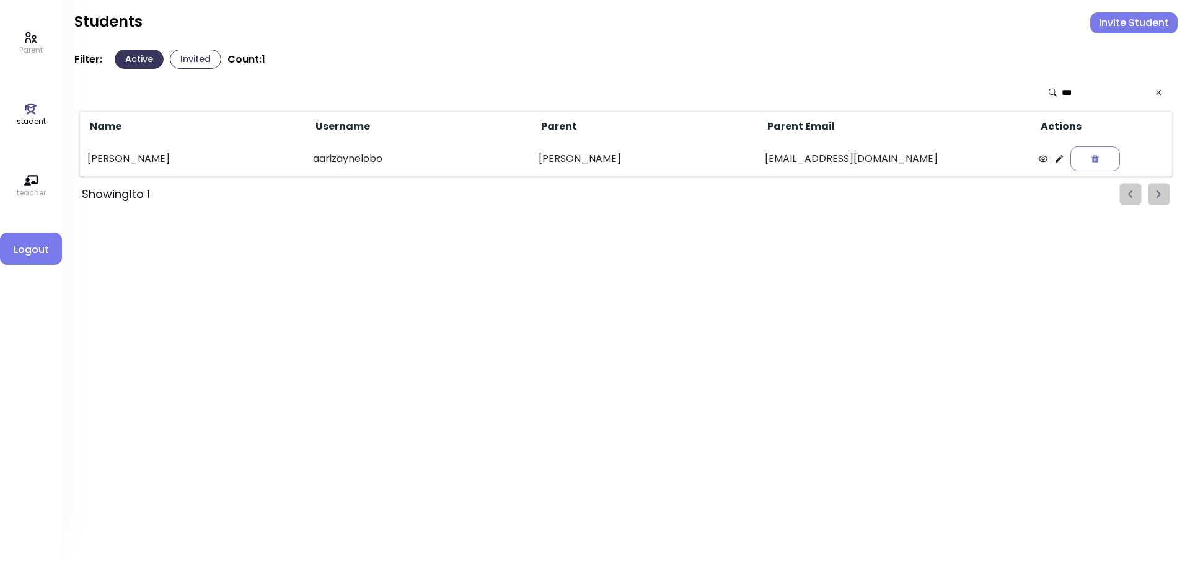
type input "***"
click at [1055, 161] on icon at bounding box center [1058, 158] width 7 height 7
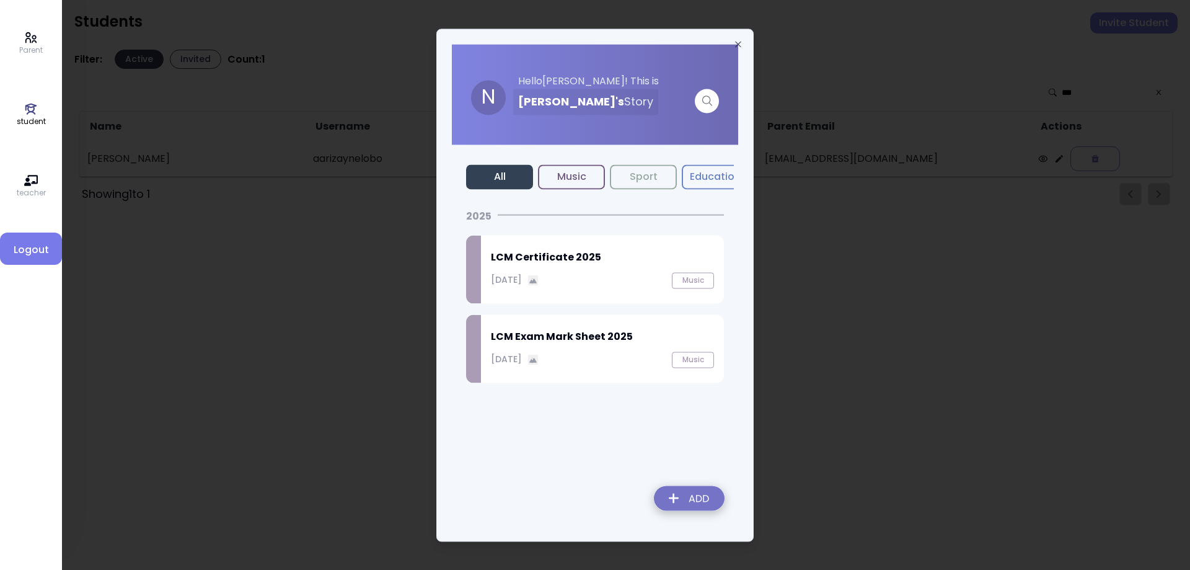
click at [587, 341] on h2 "LCM Exam Mark Sheet 2025" at bounding box center [602, 336] width 223 height 15
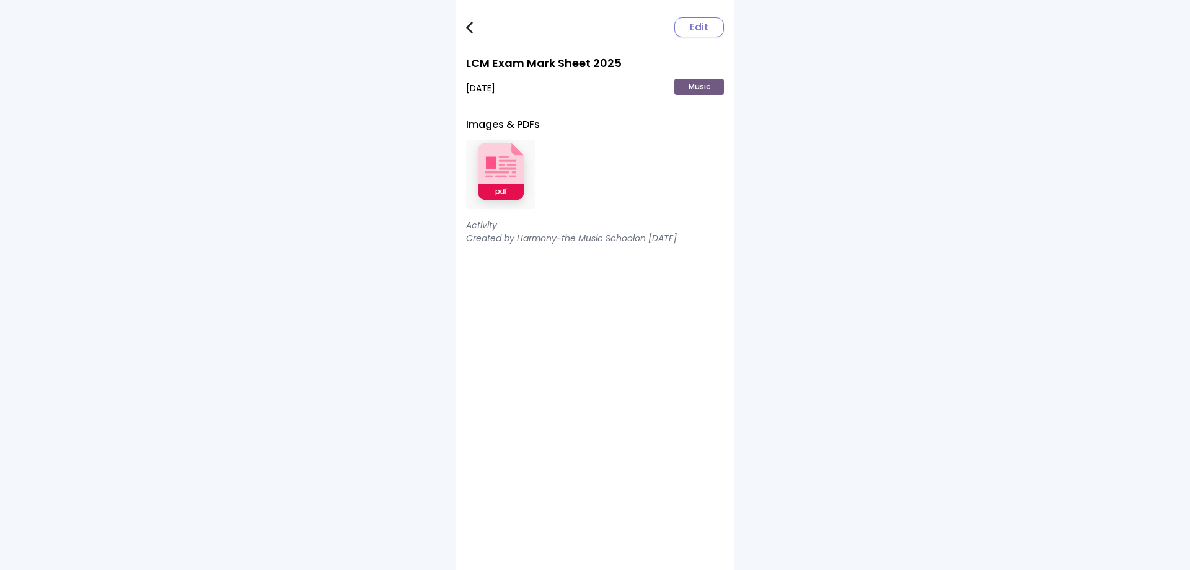
click at [516, 174] on img at bounding box center [500, 174] width 69 height 81
click at [466, 32] on img at bounding box center [469, 28] width 7 height 12
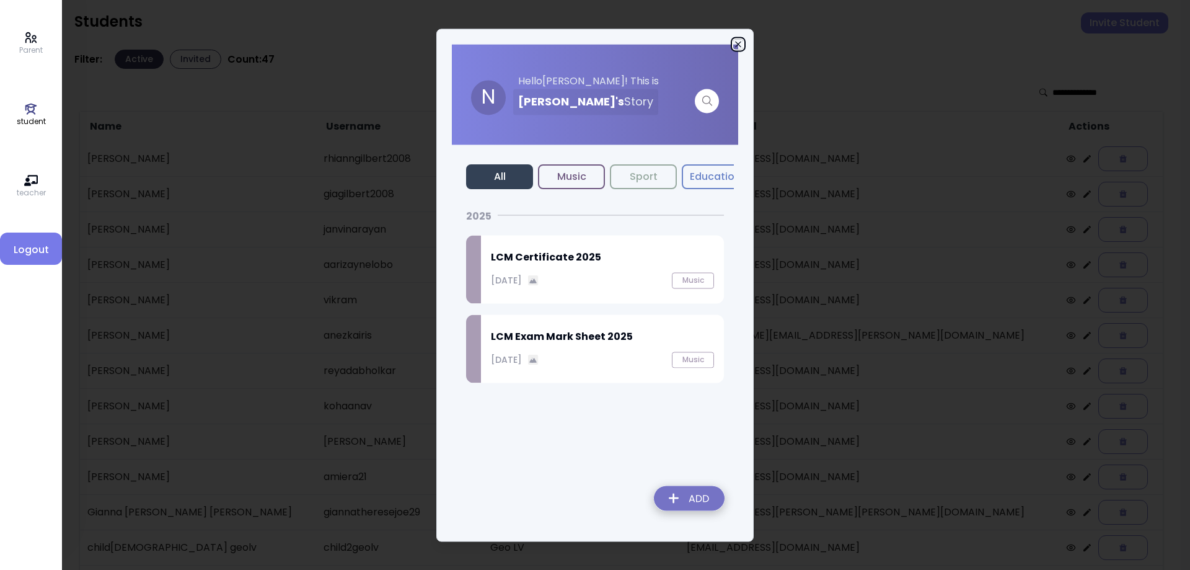
click at [737, 42] on icon "button" at bounding box center [738, 44] width 10 height 10
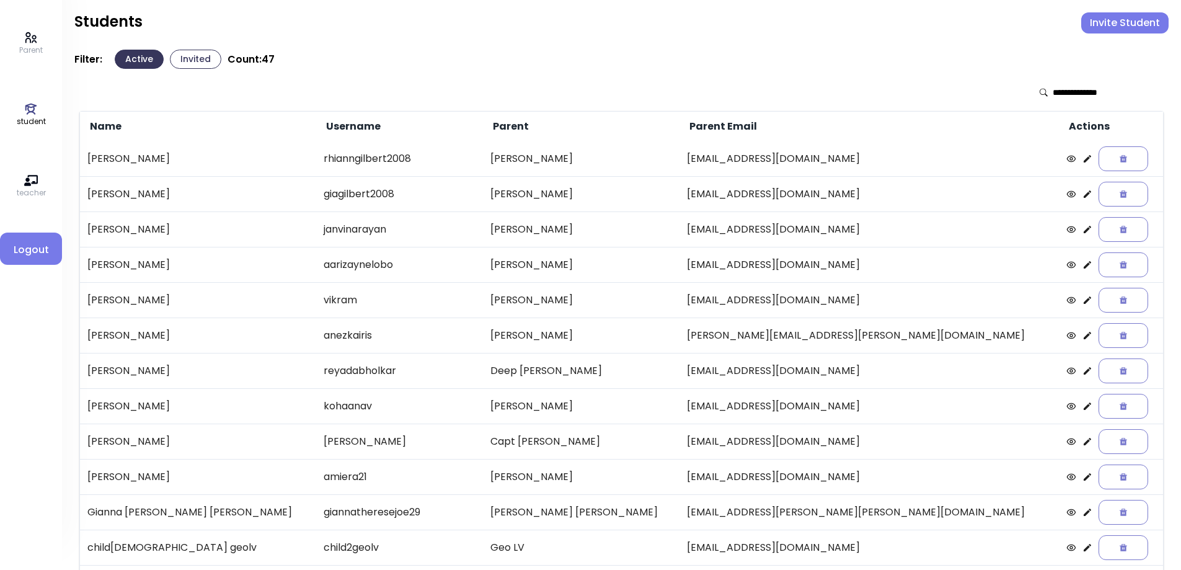
click at [1066, 95] on input "text" at bounding box center [1096, 92] width 88 height 12
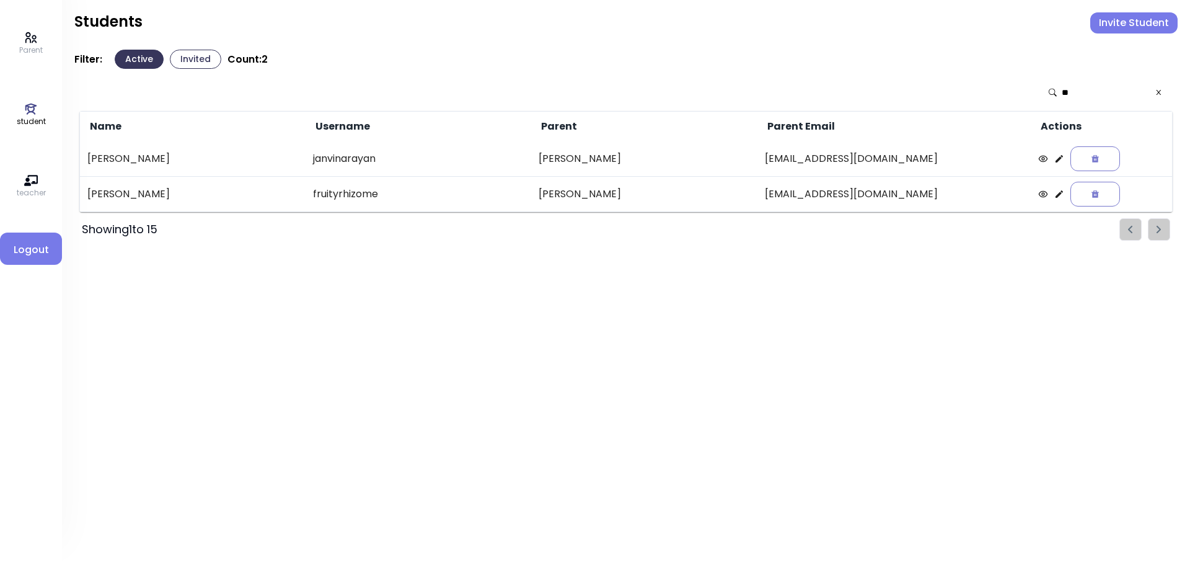
type input "**"
click at [1055, 159] on icon at bounding box center [1058, 158] width 7 height 7
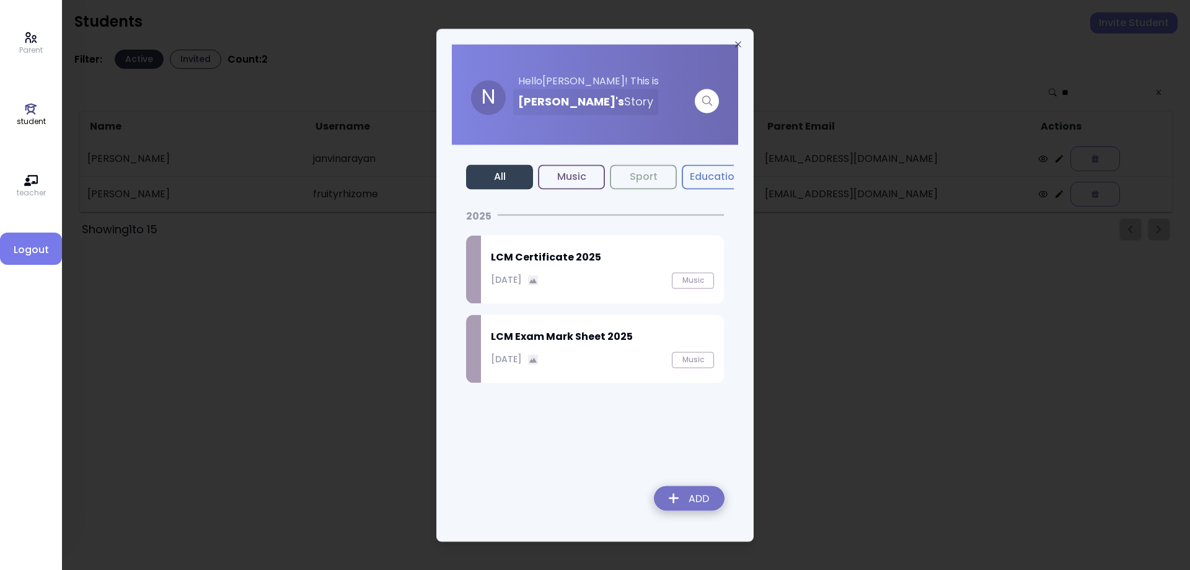
click at [610, 332] on h2 "LCM Exam Mark Sheet 2025" at bounding box center [602, 336] width 223 height 15
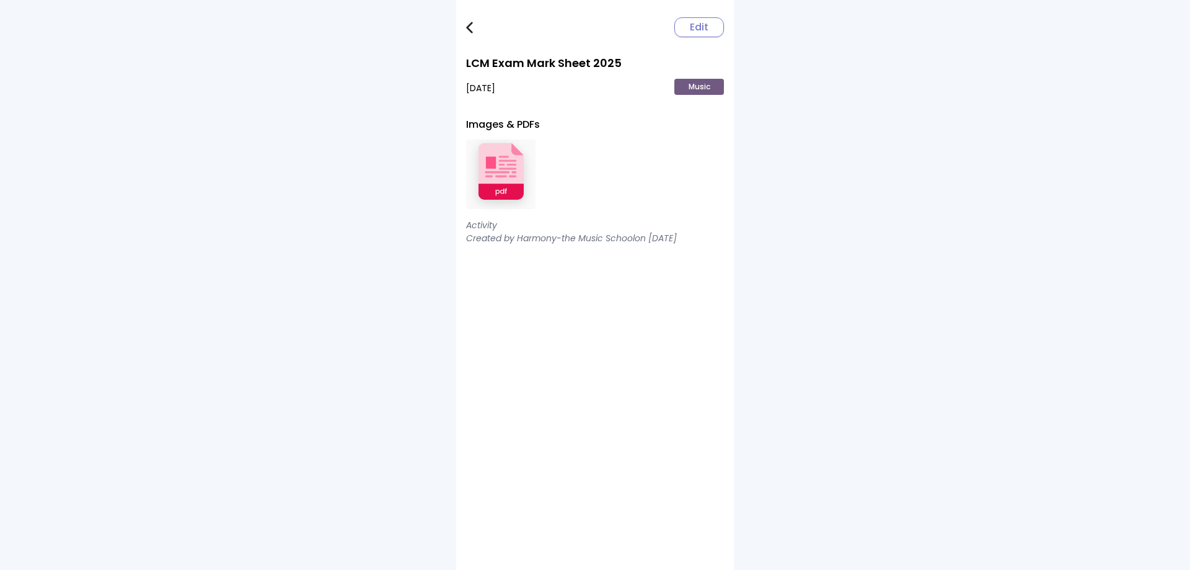
click at [508, 187] on img at bounding box center [500, 174] width 69 height 81
click at [469, 28] on img at bounding box center [469, 28] width 7 height 12
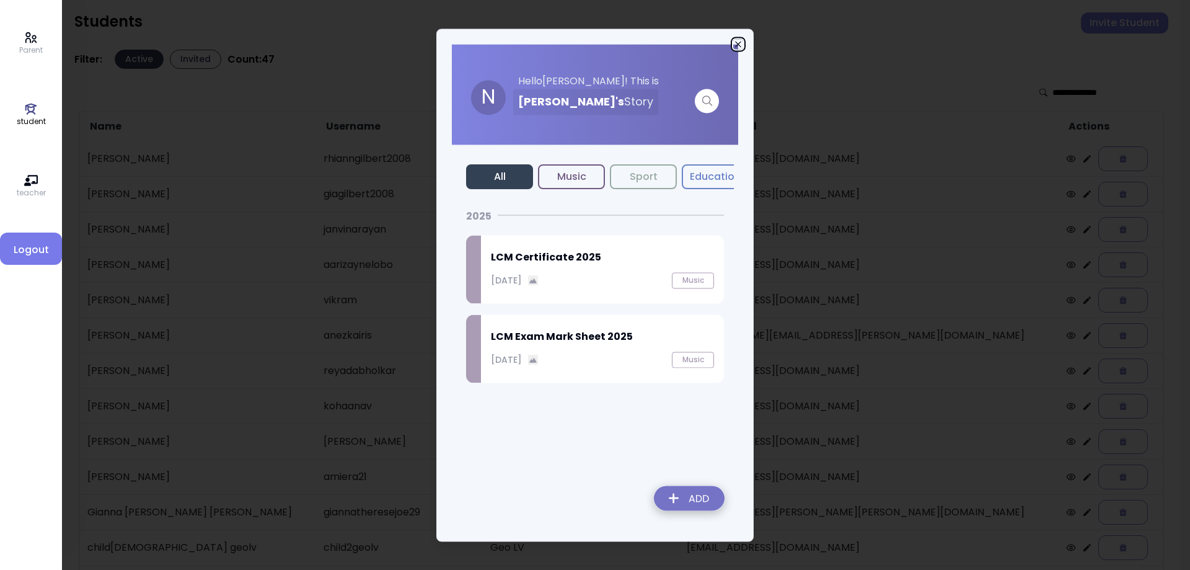
click at [737, 45] on icon "button" at bounding box center [738, 44] width 10 height 10
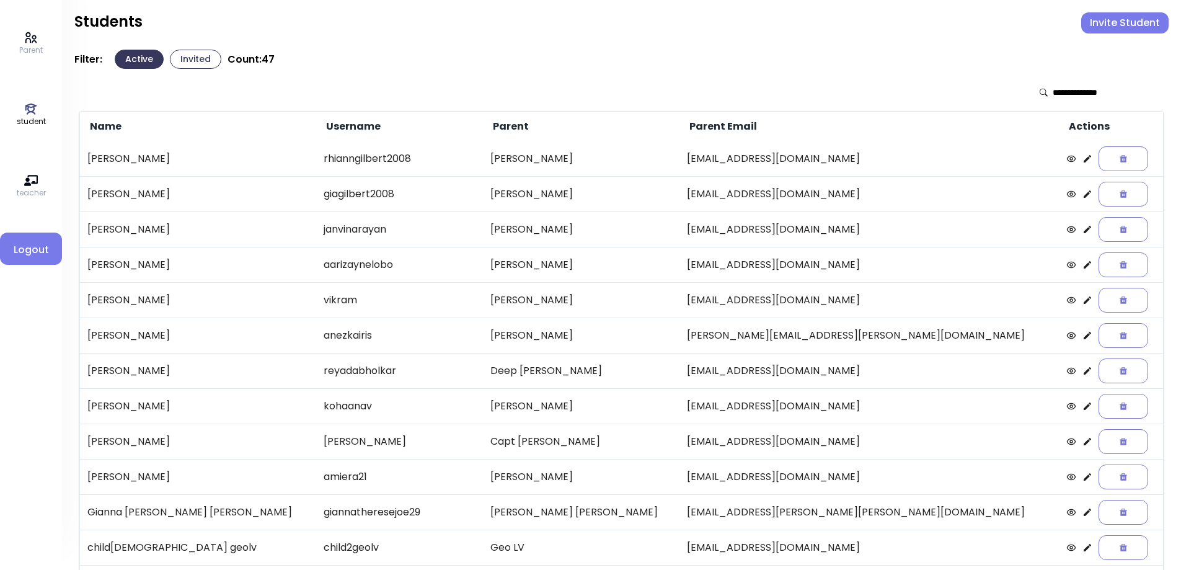
click at [1061, 89] on input "text" at bounding box center [1096, 92] width 88 height 12
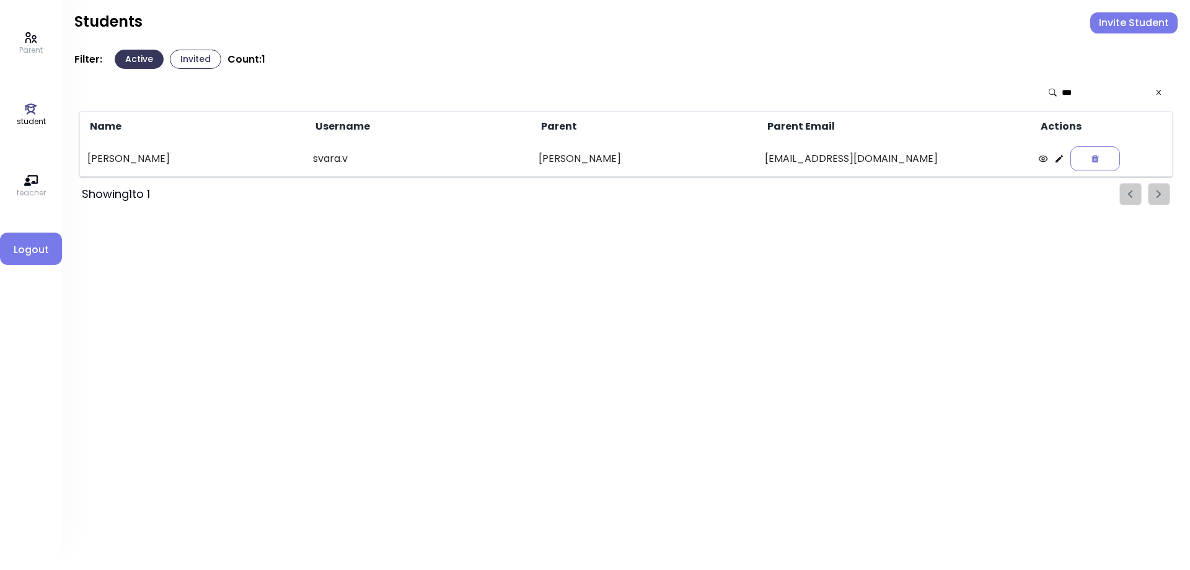
type input "***"
click at [1055, 159] on icon at bounding box center [1058, 158] width 7 height 7
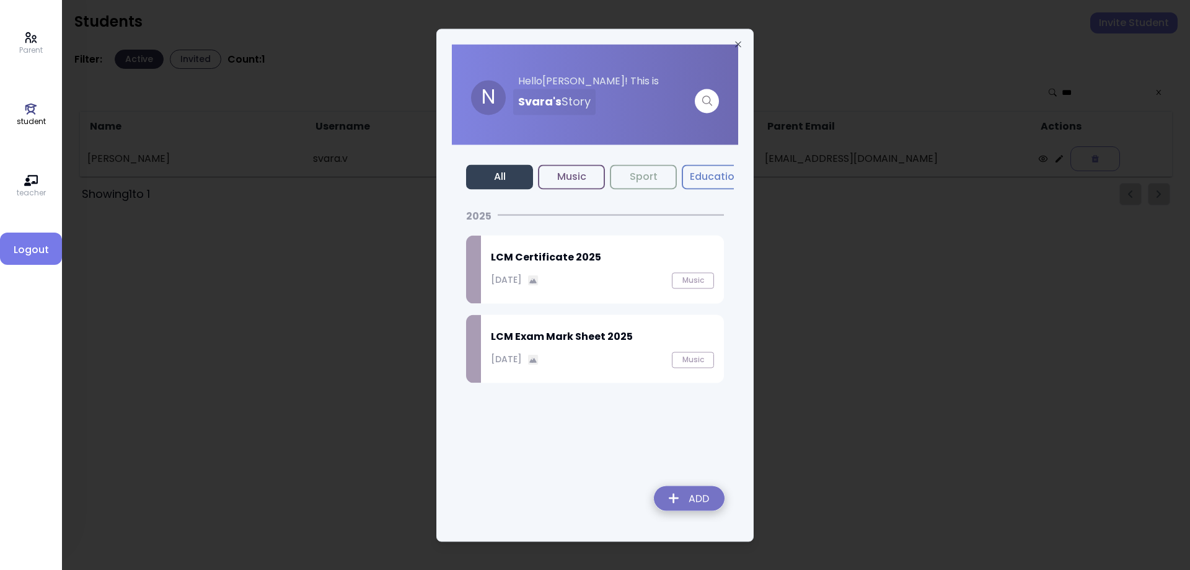
click at [590, 347] on div "LCM Exam Mark Sheet 2025 September 27, 2025 Music" at bounding box center [602, 348] width 243 height 68
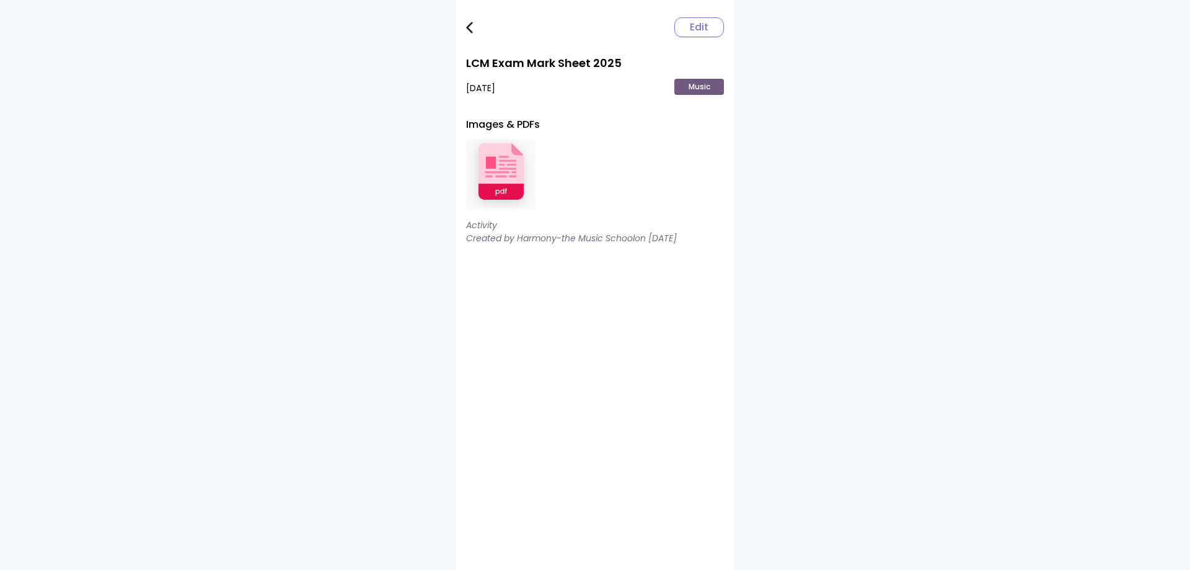
click at [508, 184] on img at bounding box center [500, 174] width 69 height 81
click at [470, 27] on img at bounding box center [469, 28] width 7 height 12
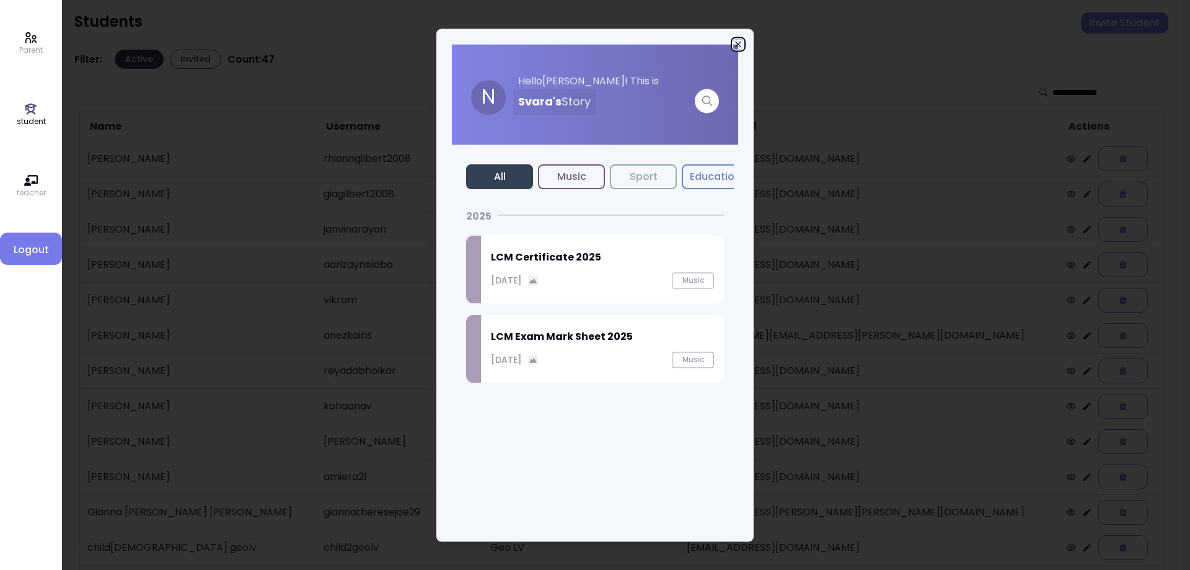
click at [740, 43] on icon "button" at bounding box center [738, 44] width 10 height 10
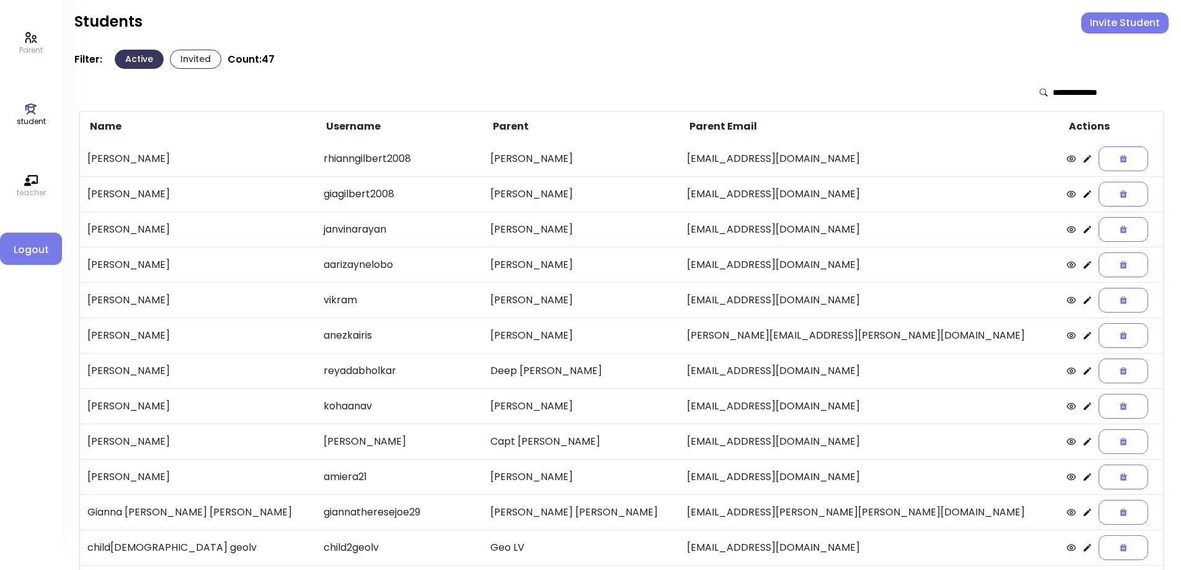
click at [1066, 90] on input "text" at bounding box center [1096, 92] width 88 height 12
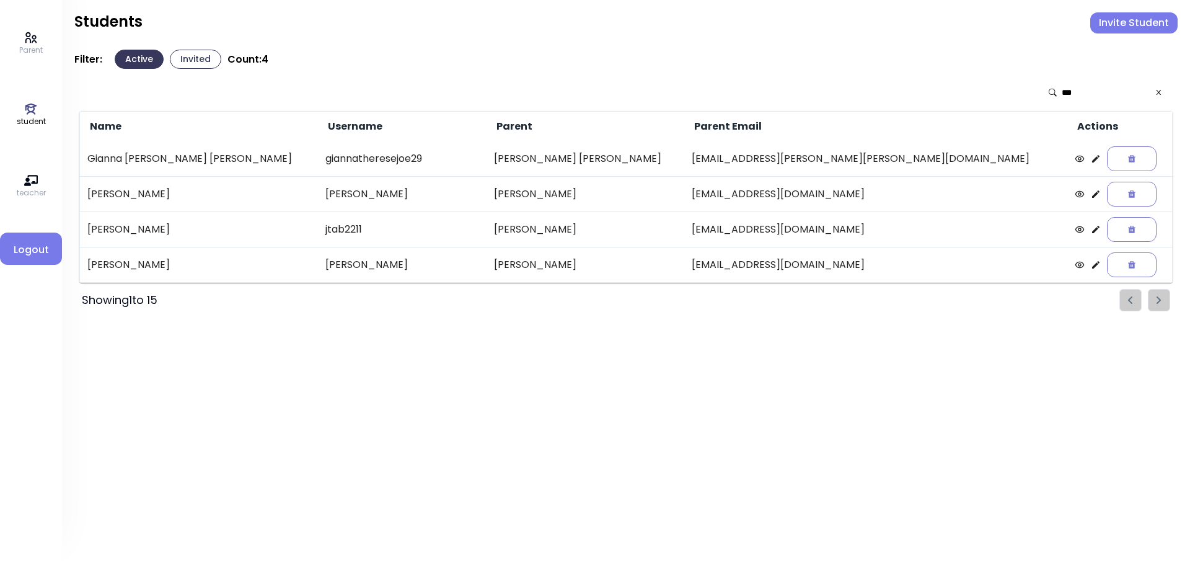
type input "***"
click at [1091, 197] on icon at bounding box center [1096, 194] width 10 height 10
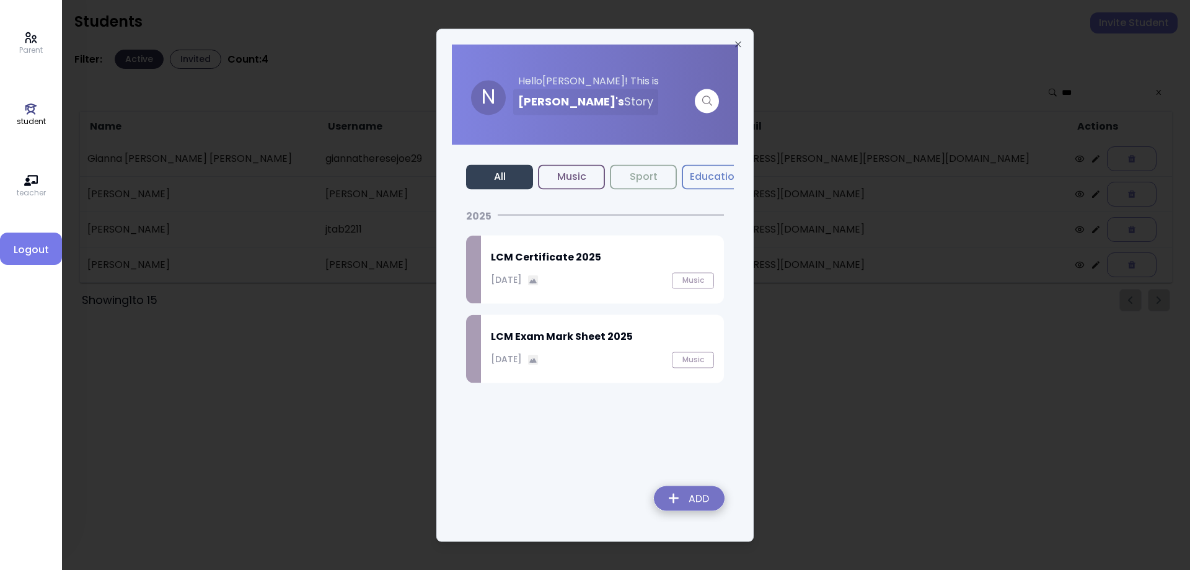
click at [605, 343] on h2 "LCM Exam Mark Sheet 2025" at bounding box center [602, 336] width 223 height 15
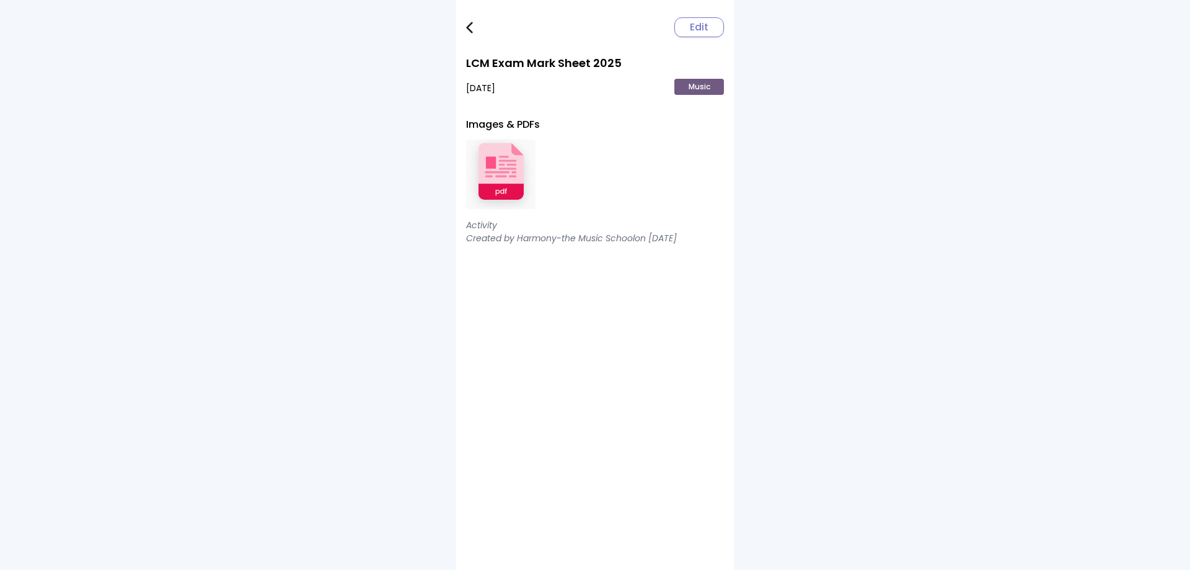
click at [508, 180] on img at bounding box center [500, 174] width 69 height 81
click at [470, 31] on img at bounding box center [469, 28] width 7 height 12
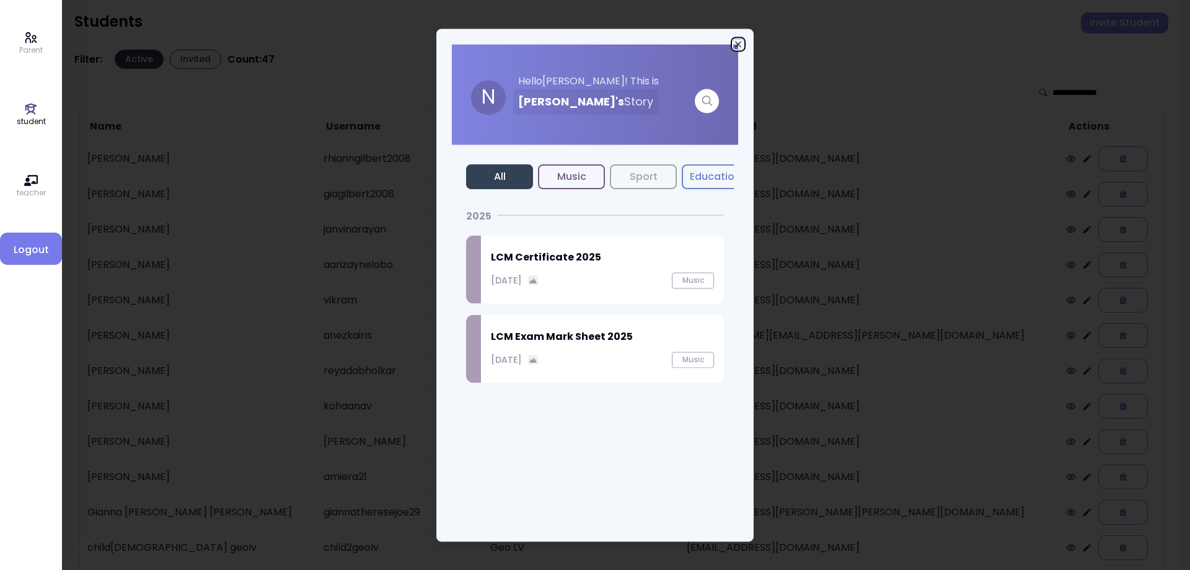
click at [740, 43] on icon "button" at bounding box center [738, 44] width 10 height 10
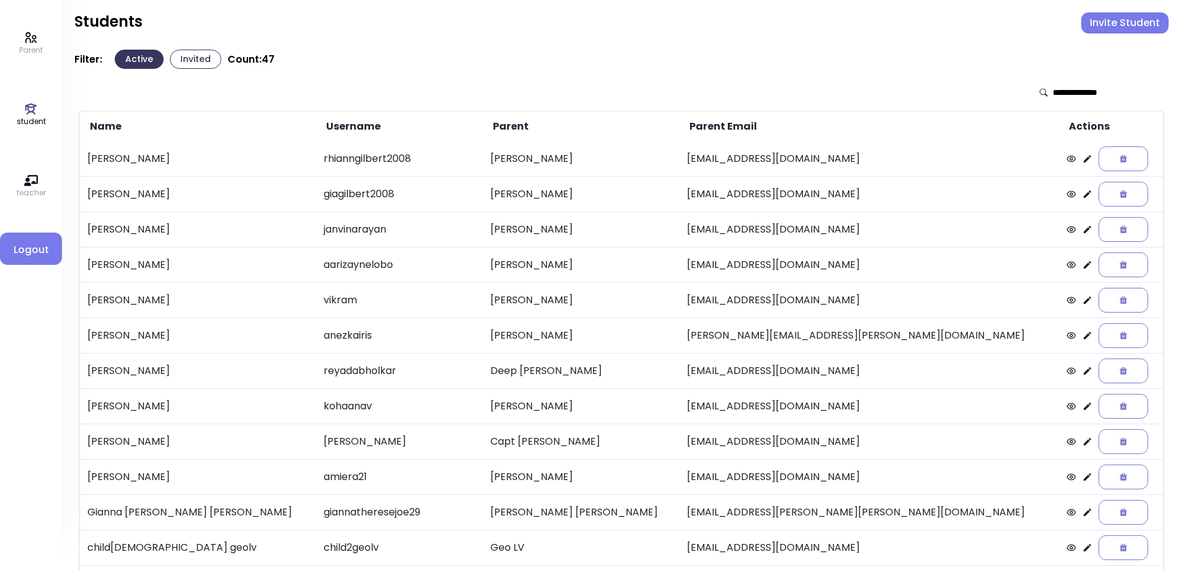
click at [1082, 161] on icon at bounding box center [1087, 159] width 10 height 10
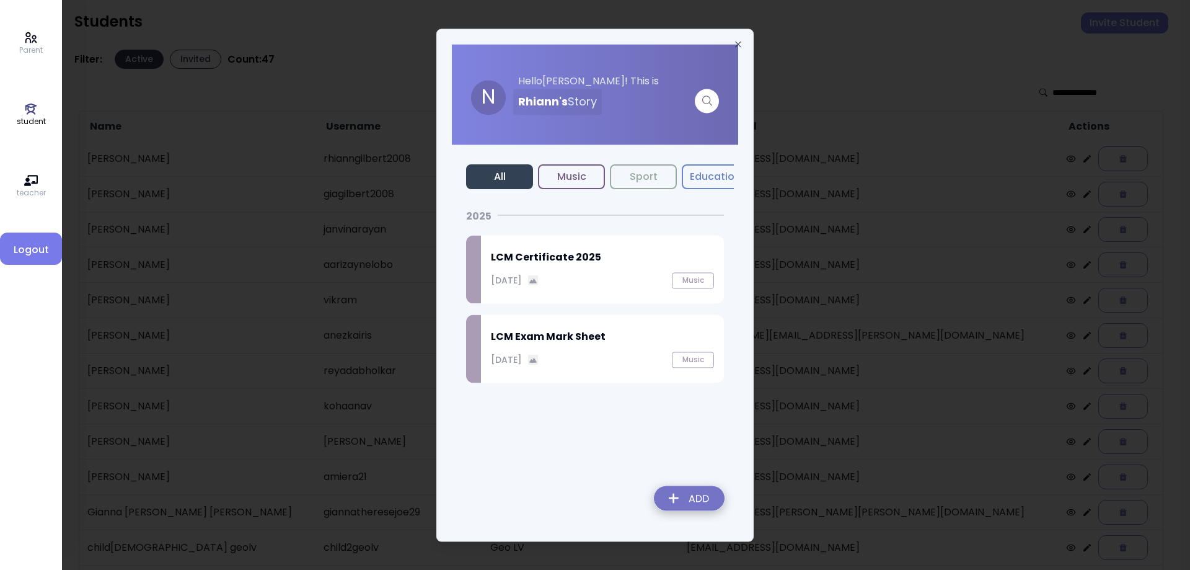
click at [585, 349] on div "LCM Exam Mark Sheet September 27, 2025 Music" at bounding box center [602, 348] width 243 height 68
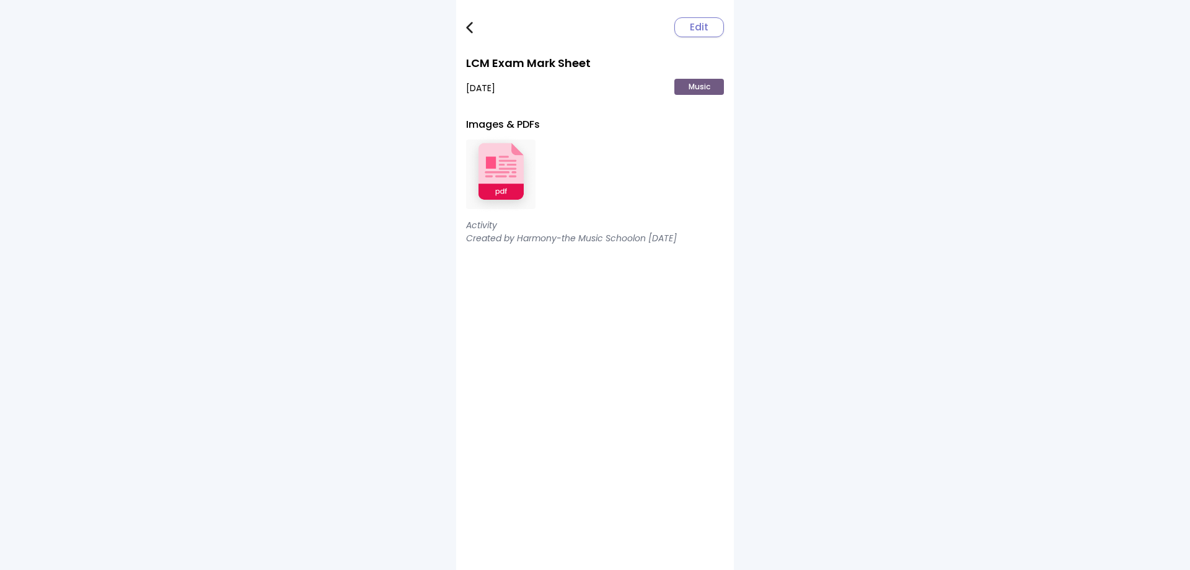
click at [510, 170] on img at bounding box center [500, 174] width 69 height 81
click at [468, 30] on img at bounding box center [469, 28] width 7 height 12
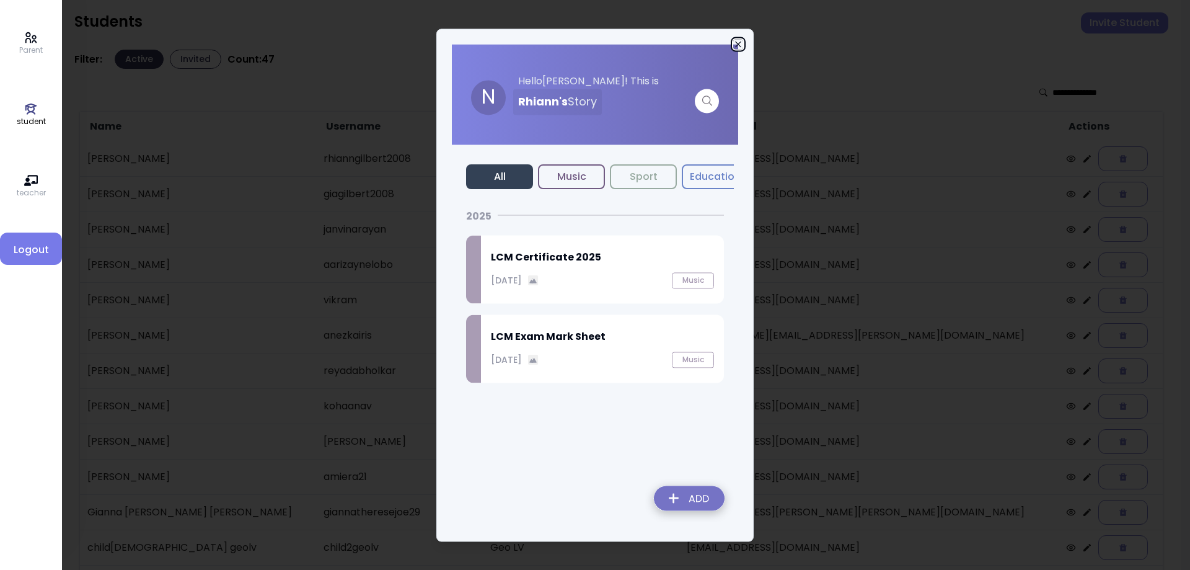
click at [739, 45] on icon "button" at bounding box center [738, 44] width 6 height 6
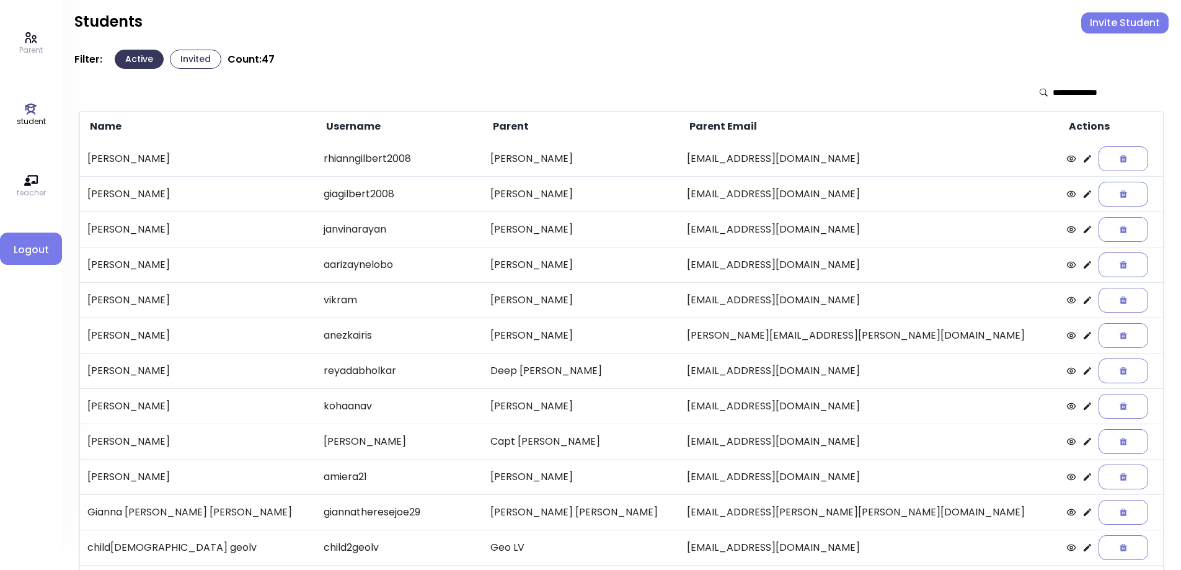
click at [1082, 194] on icon at bounding box center [1087, 194] width 10 height 10
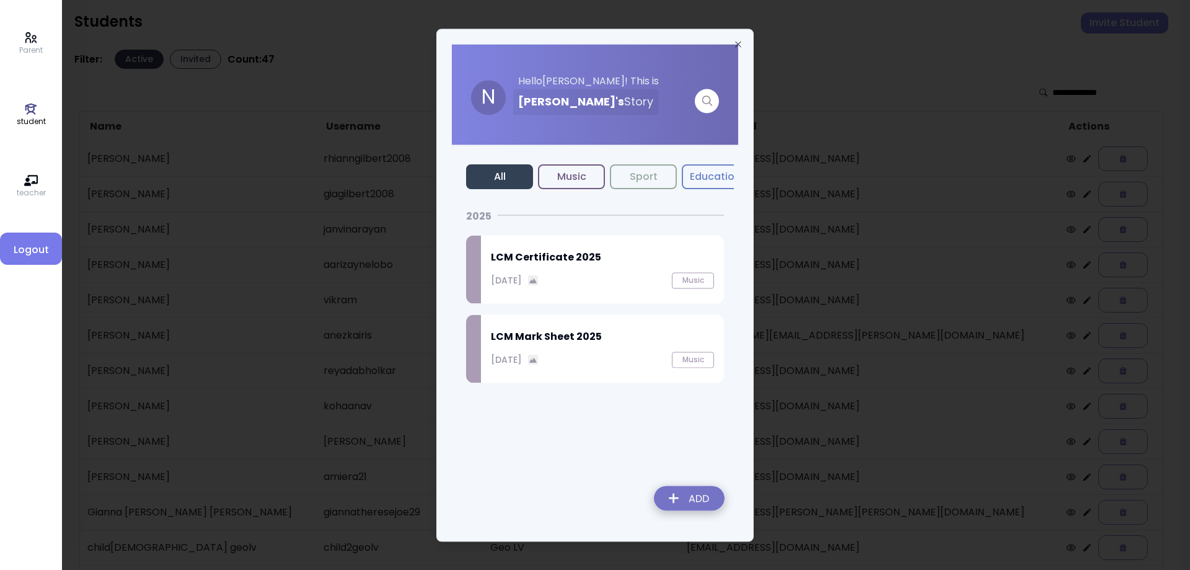
click at [571, 343] on h2 "LCM Mark Sheet 2025" at bounding box center [602, 336] width 223 height 15
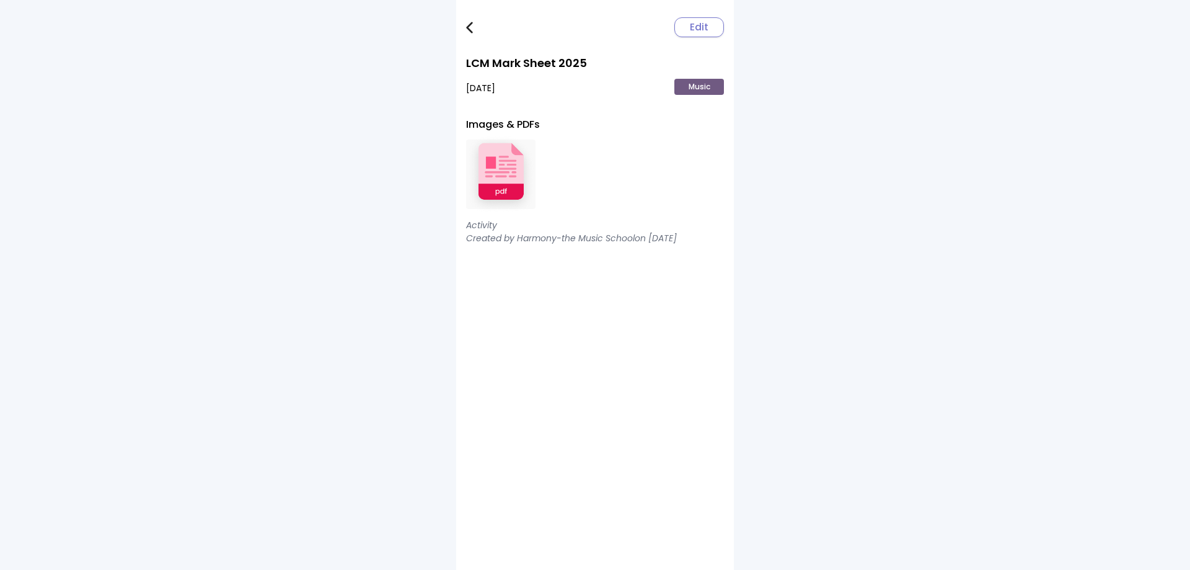
click at [503, 182] on img at bounding box center [500, 174] width 69 height 81
click at [473, 27] on link at bounding box center [478, 27] width 25 height 25
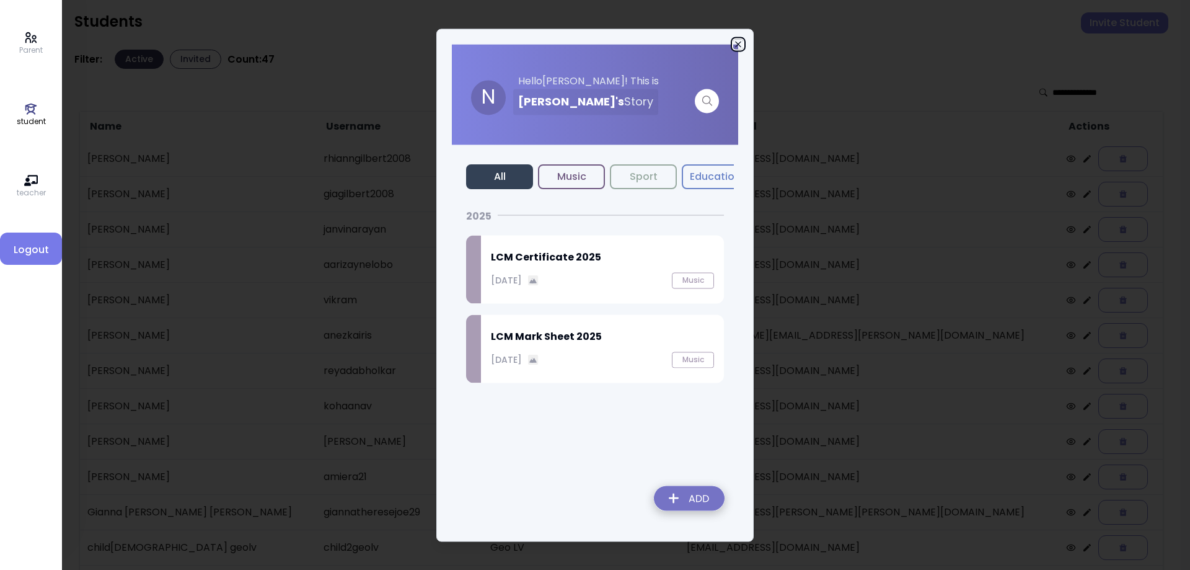
click at [735, 45] on icon "button" at bounding box center [738, 44] width 10 height 10
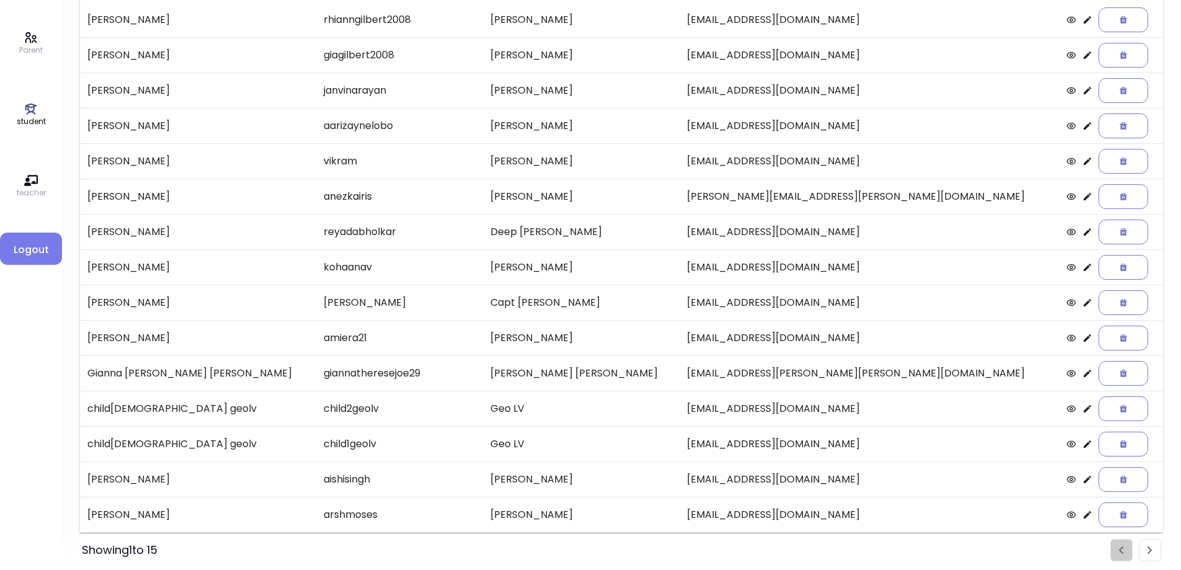
scroll to position [143, 0]
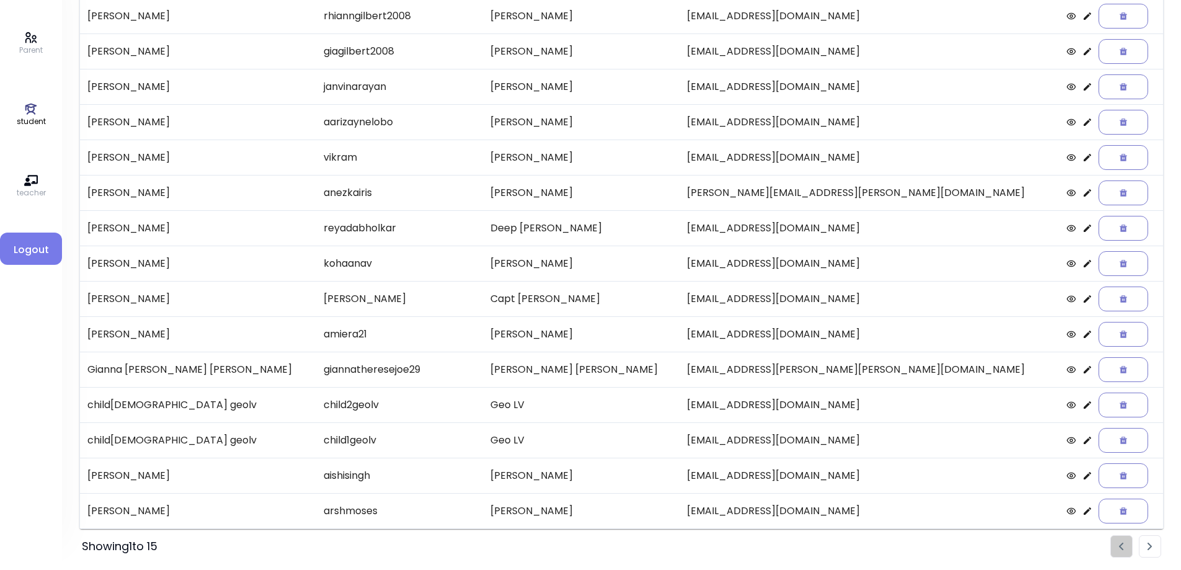
click at [1149, 544] on img "Pagination" at bounding box center [1149, 546] width 5 height 8
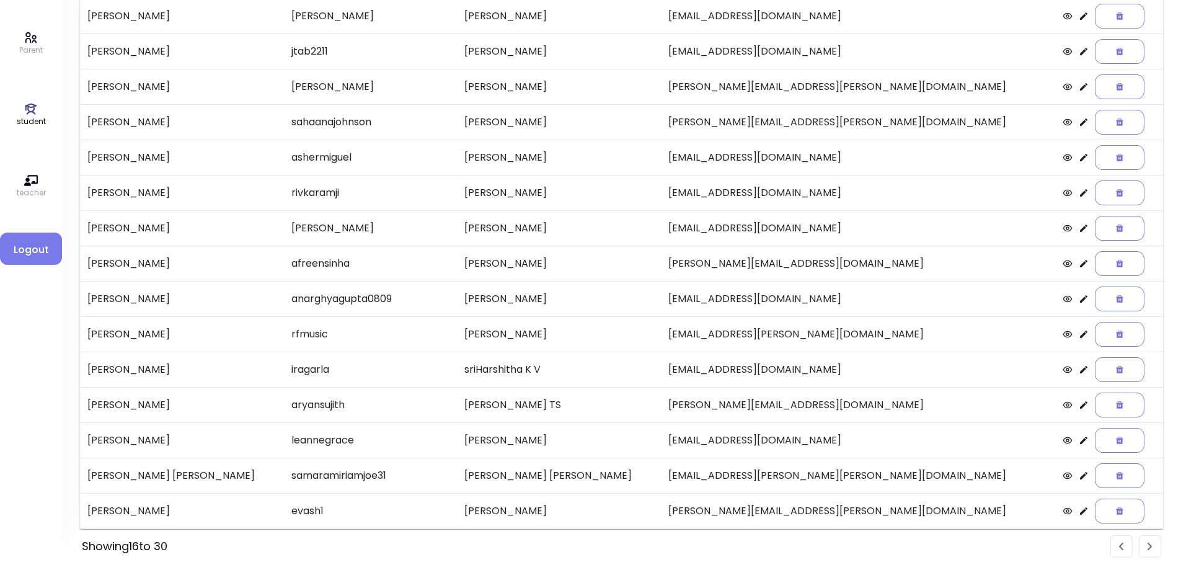
click at [1145, 548] on li "Pagination" at bounding box center [1149, 546] width 22 height 22
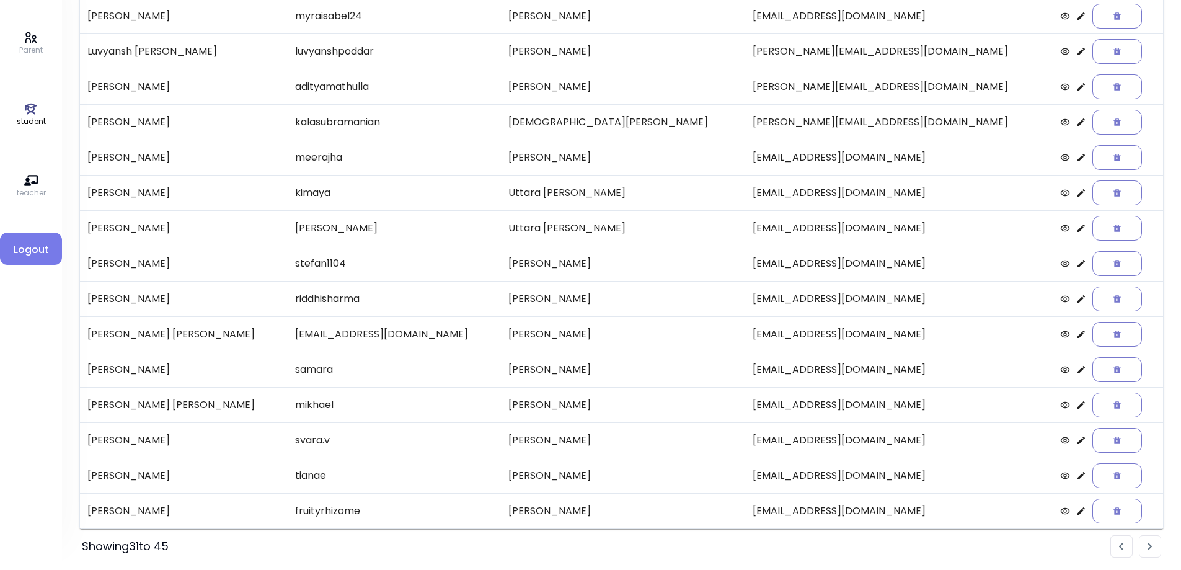
click at [1150, 548] on img "Pagination" at bounding box center [1149, 546] width 5 height 8
